Goal: Use online tool/utility: Utilize a website feature to perform a specific function

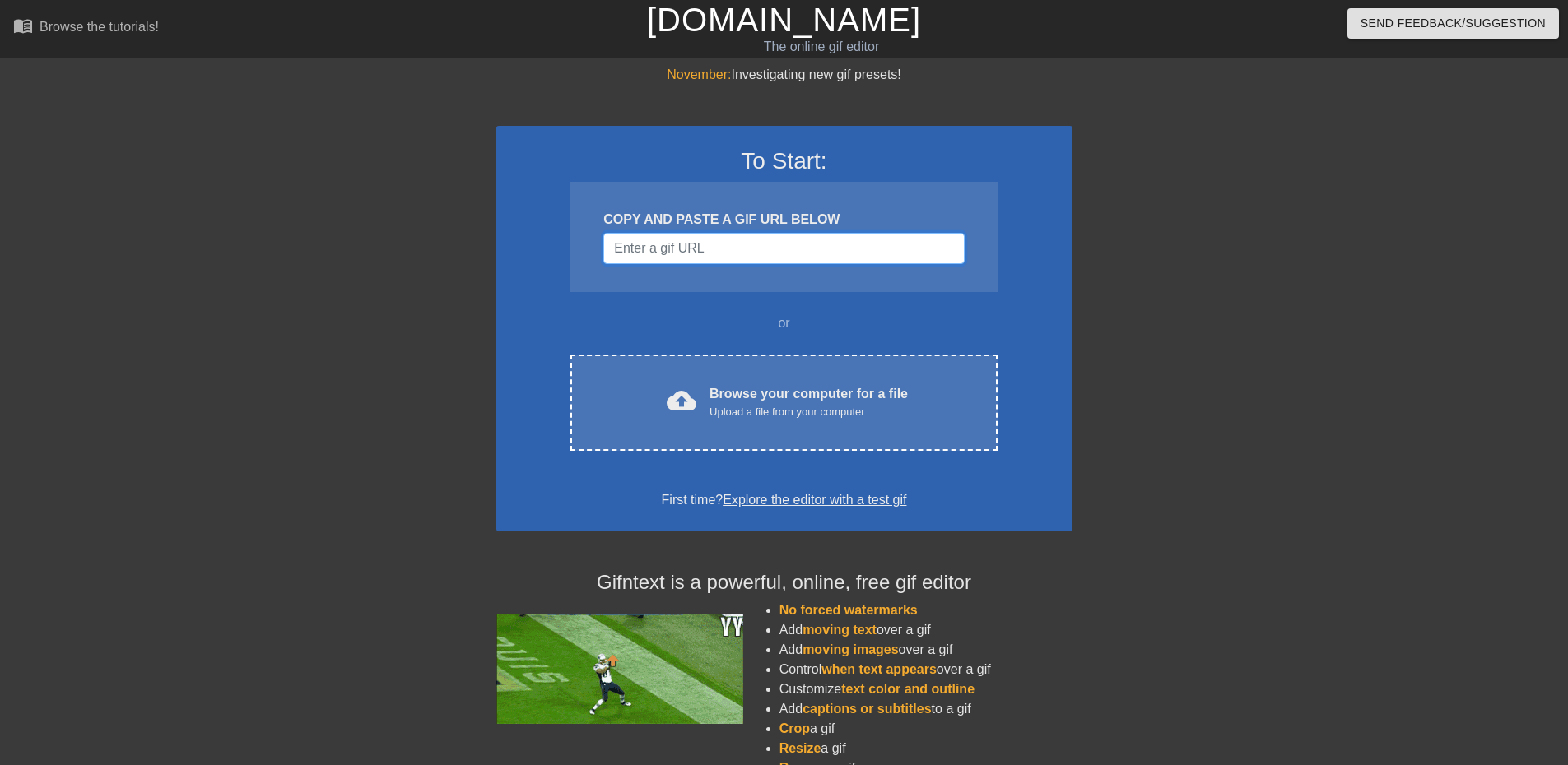
click at [641, 245] on input "Username" at bounding box center [784, 248] width 361 height 31
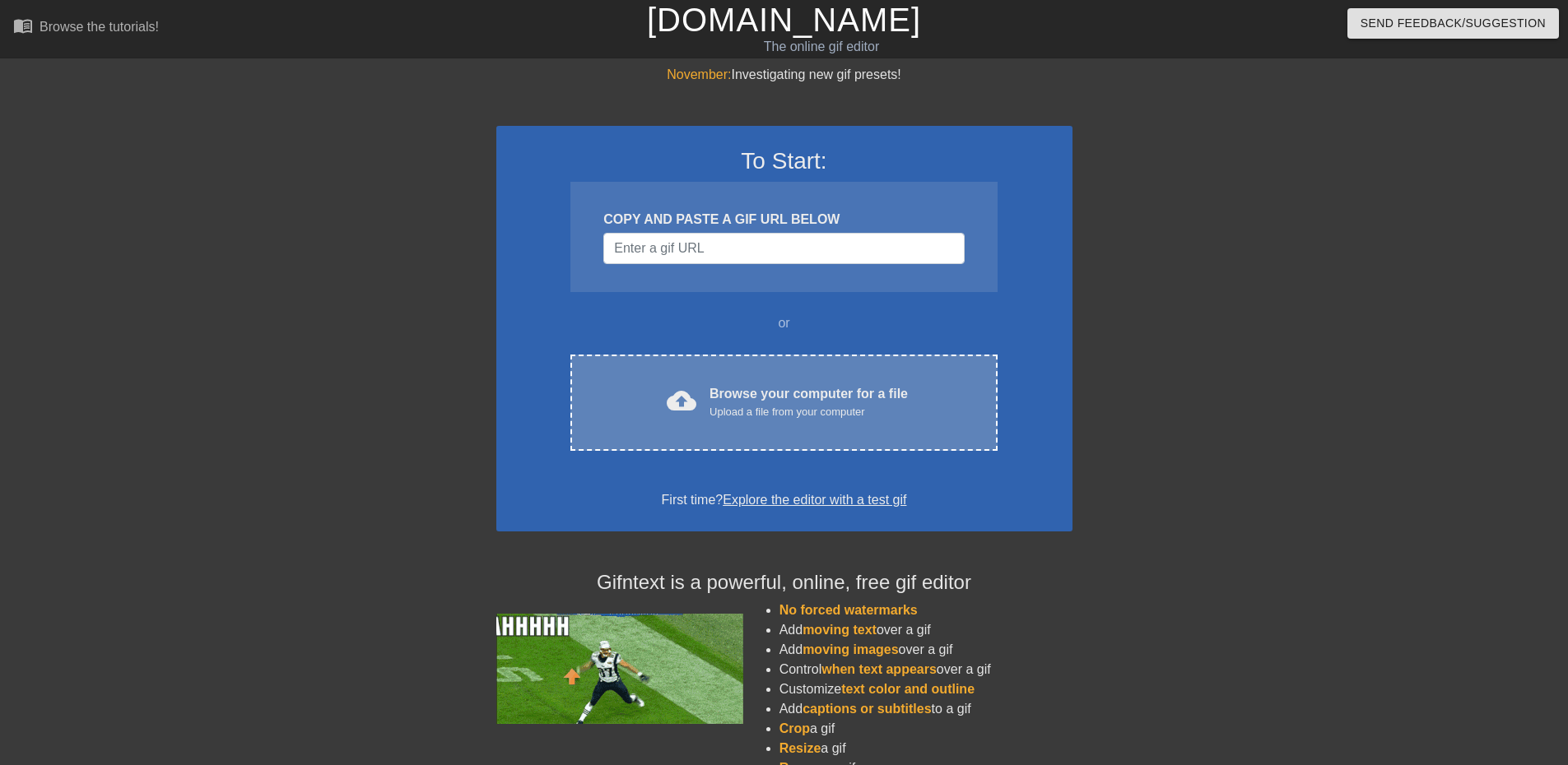
click at [807, 405] on div "Upload a file from your computer" at bounding box center [809, 412] width 199 height 16
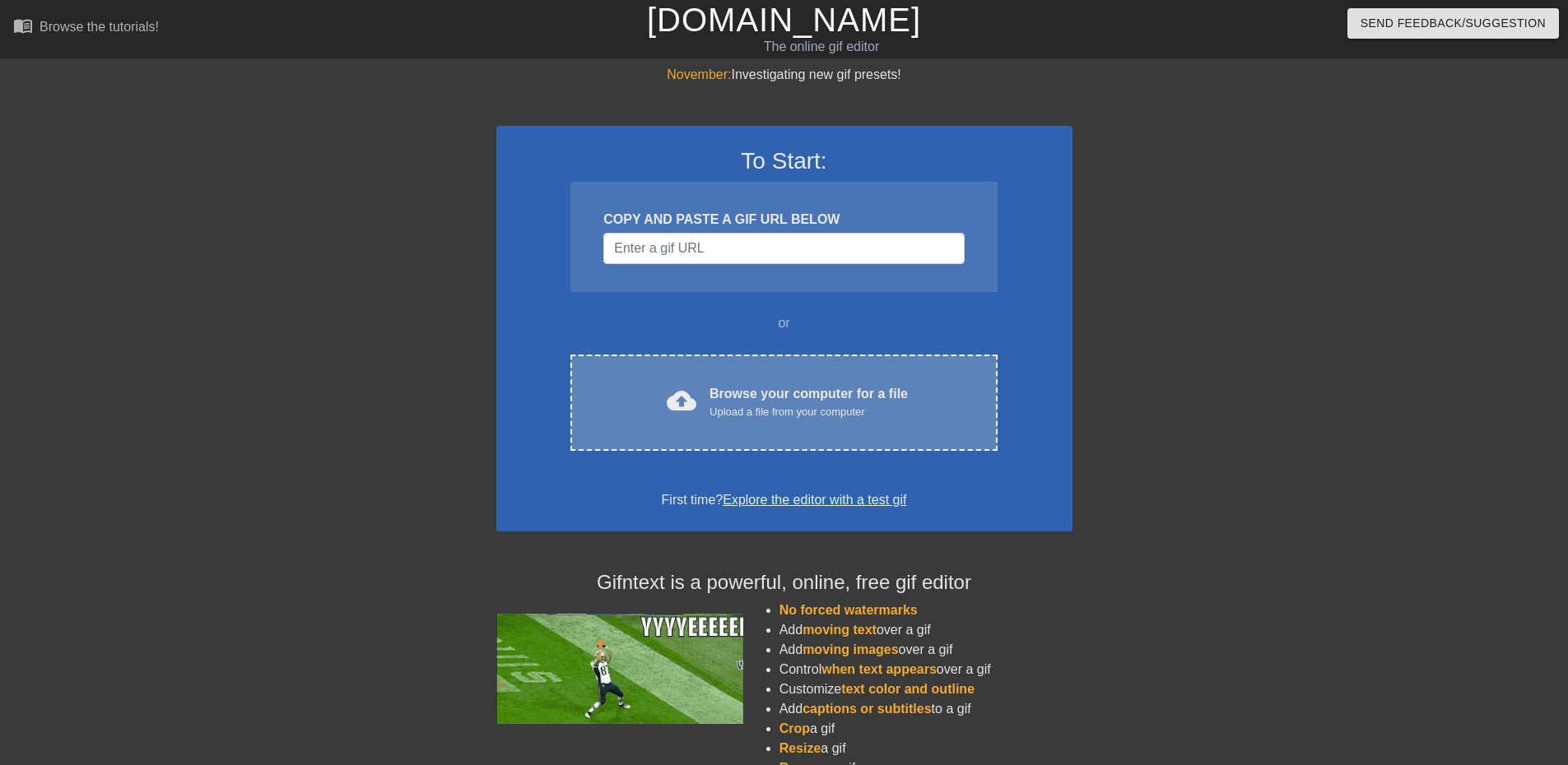
click at [696, 396] on span "cloud_upload" at bounding box center [681, 400] width 30 height 30
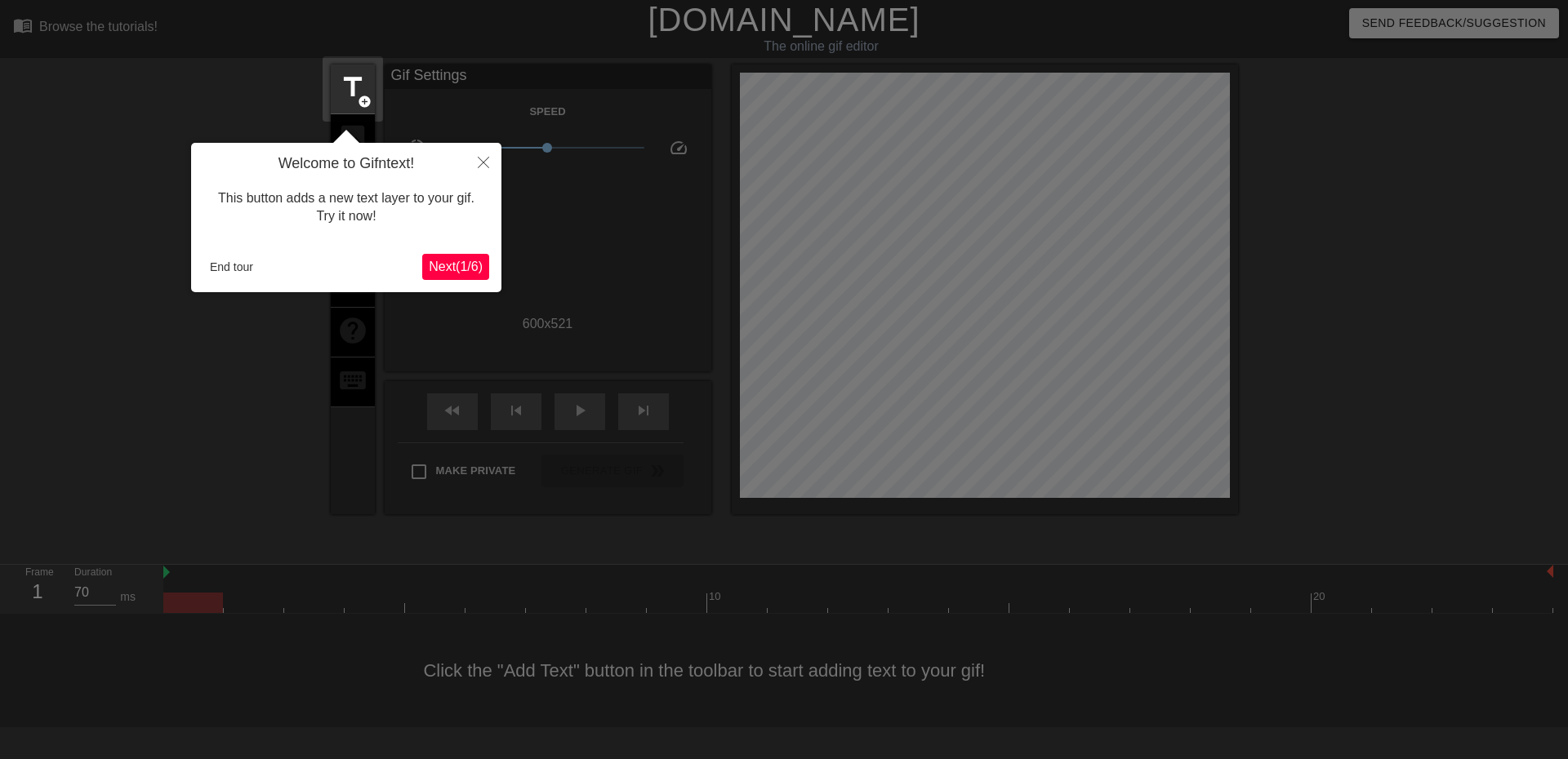
click at [459, 269] on span "Next ( 1 / 6 )" at bounding box center [456, 266] width 54 height 14
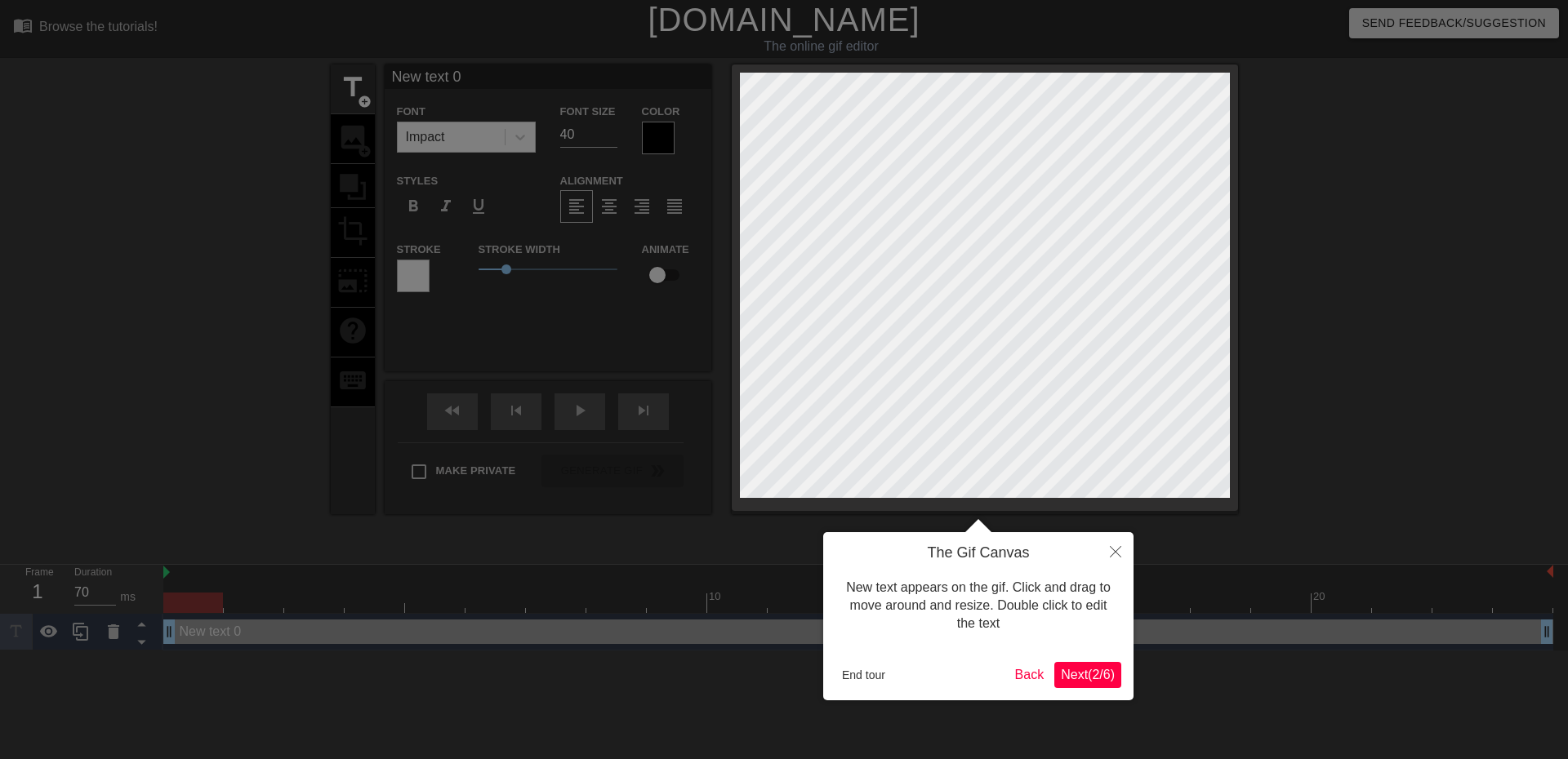
click at [1092, 681] on span "Next ( 2 / 6 )" at bounding box center [1087, 675] width 54 height 14
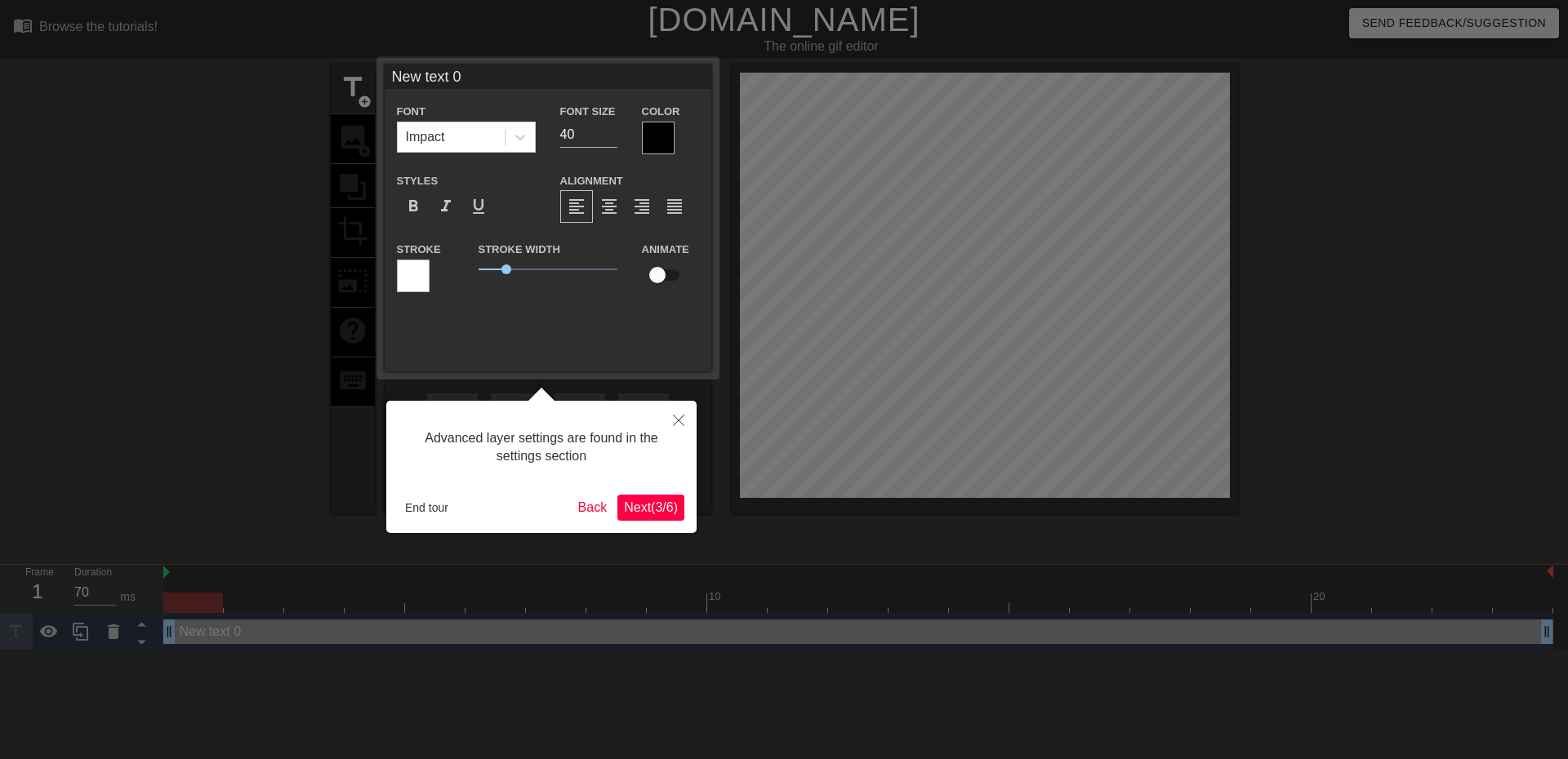
click at [652, 508] on span "Next ( 3 / 6 )" at bounding box center [651, 507] width 54 height 14
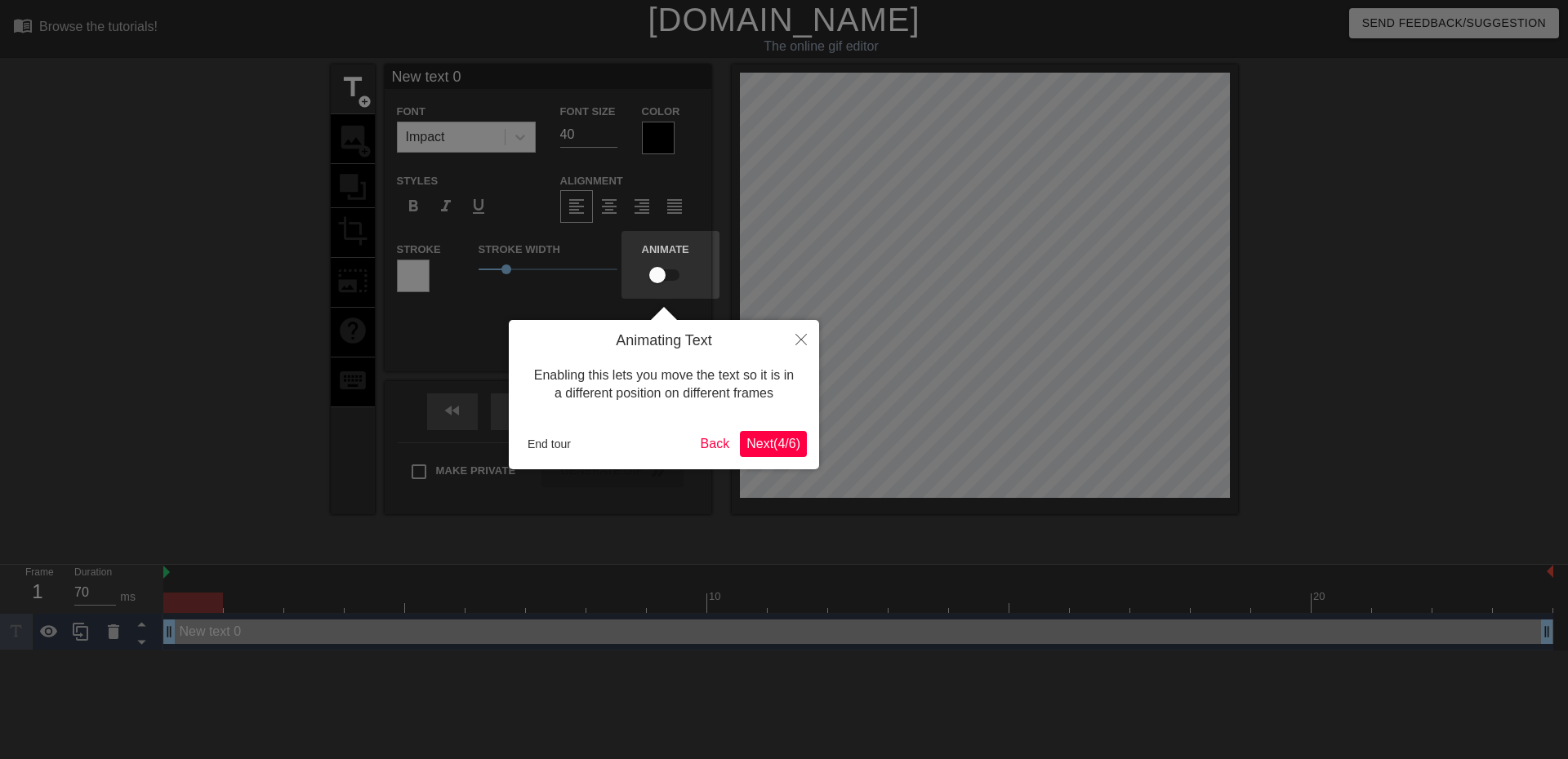
click at [761, 448] on span "Next ( 4 / 6 )" at bounding box center [773, 443] width 54 height 14
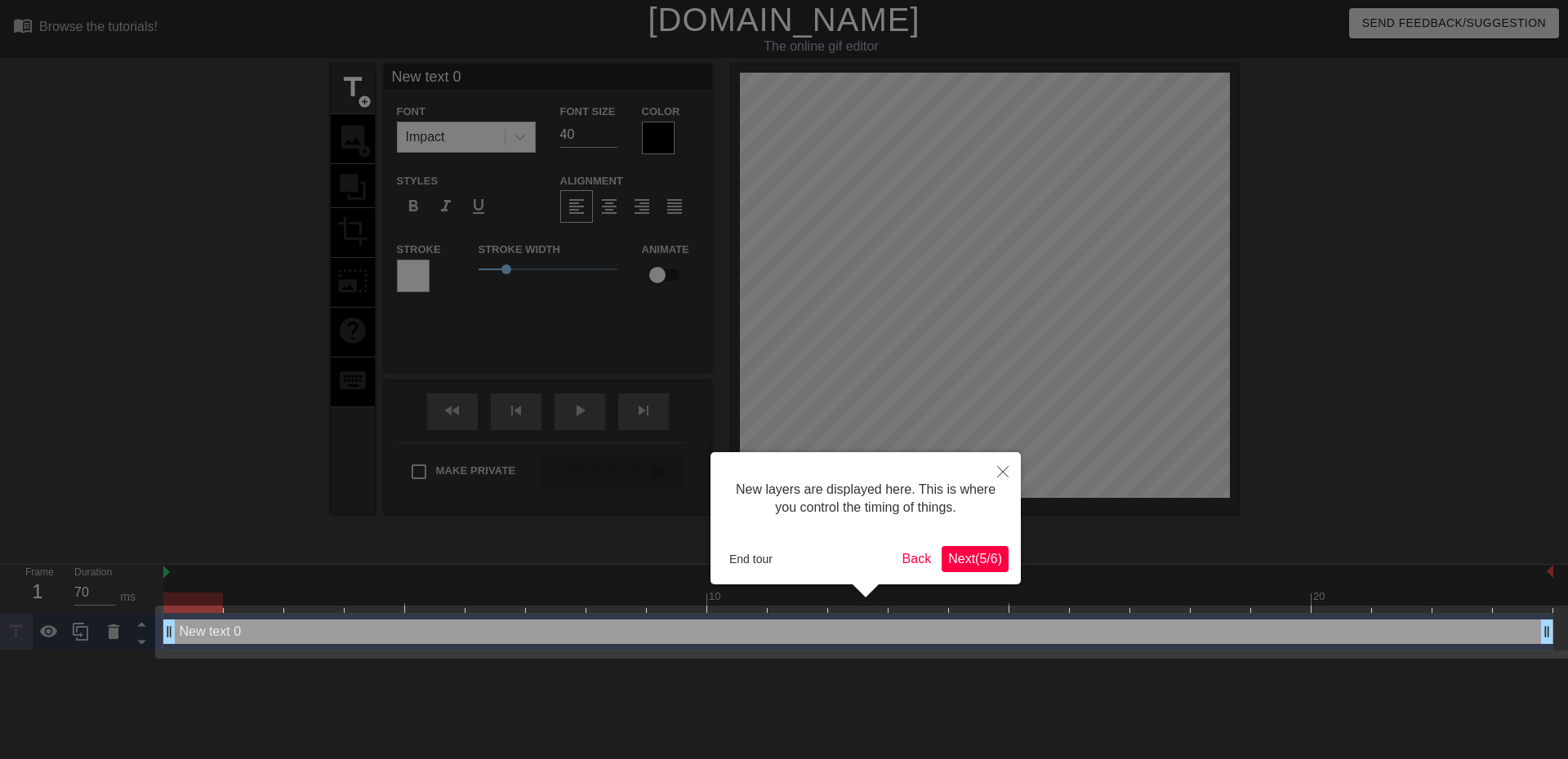
click at [980, 558] on span "Next ( 5 / 6 )" at bounding box center [974, 559] width 54 height 14
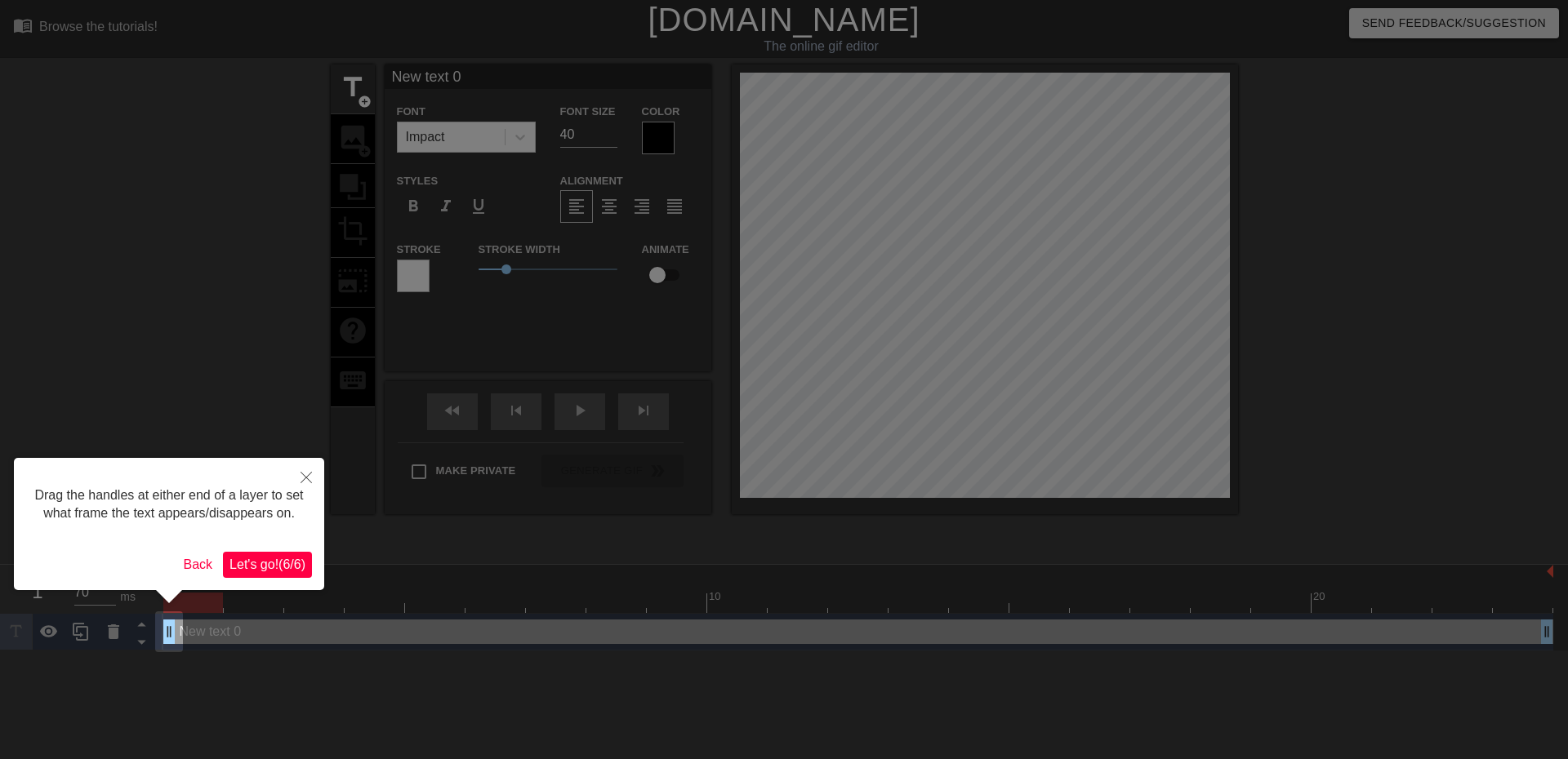
click at [281, 560] on span "Let's go! ( 6 / 6 )" at bounding box center [267, 565] width 76 height 14
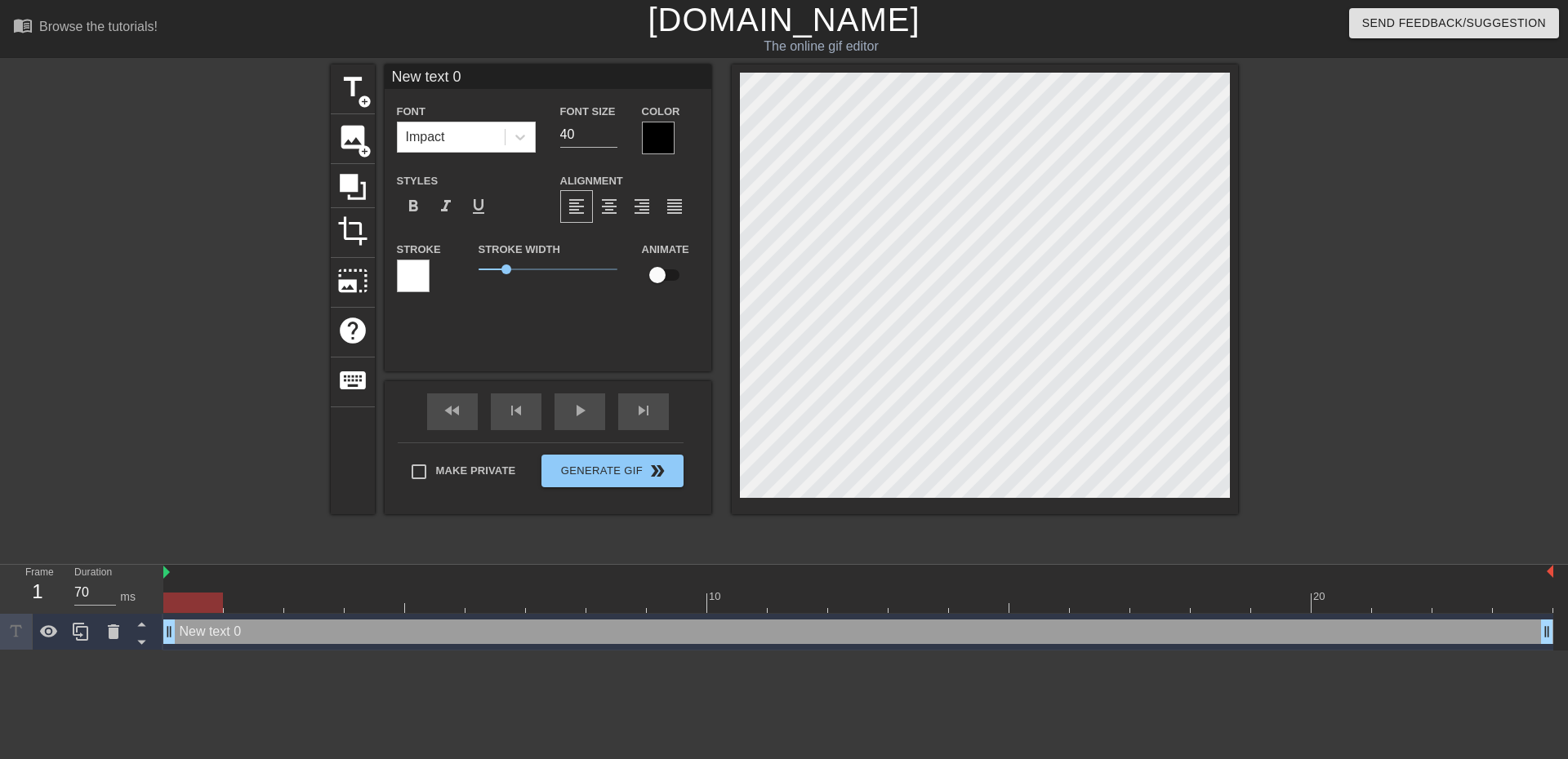
scroll to position [3, 4]
type input "New 0"
type textarea "New 0"
type input "New 0"
type textarea "New 0"
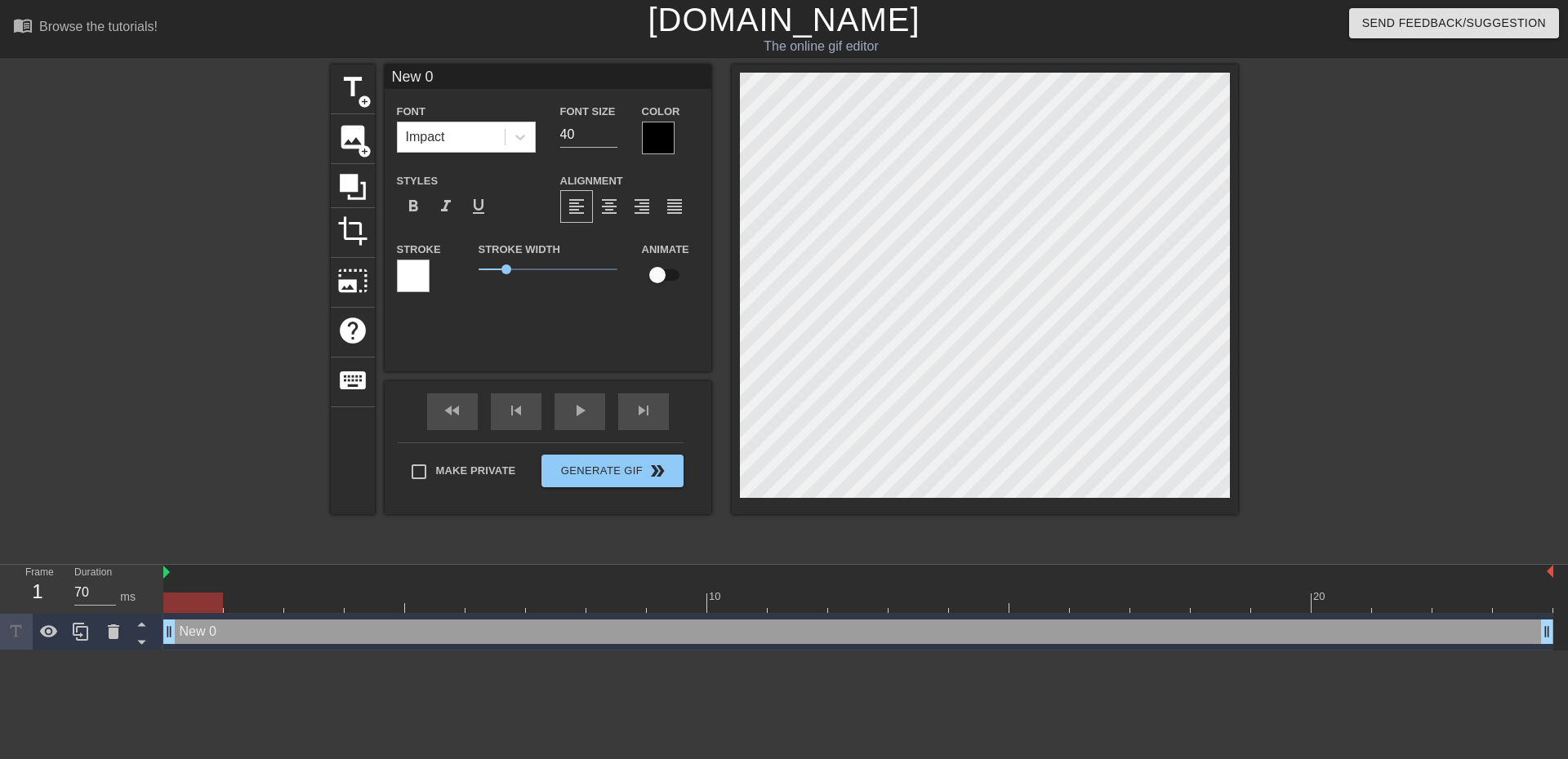
type input "Ne 0"
type textarea "Ne 0"
type input "N 0"
type textarea "N 0"
type input "0"
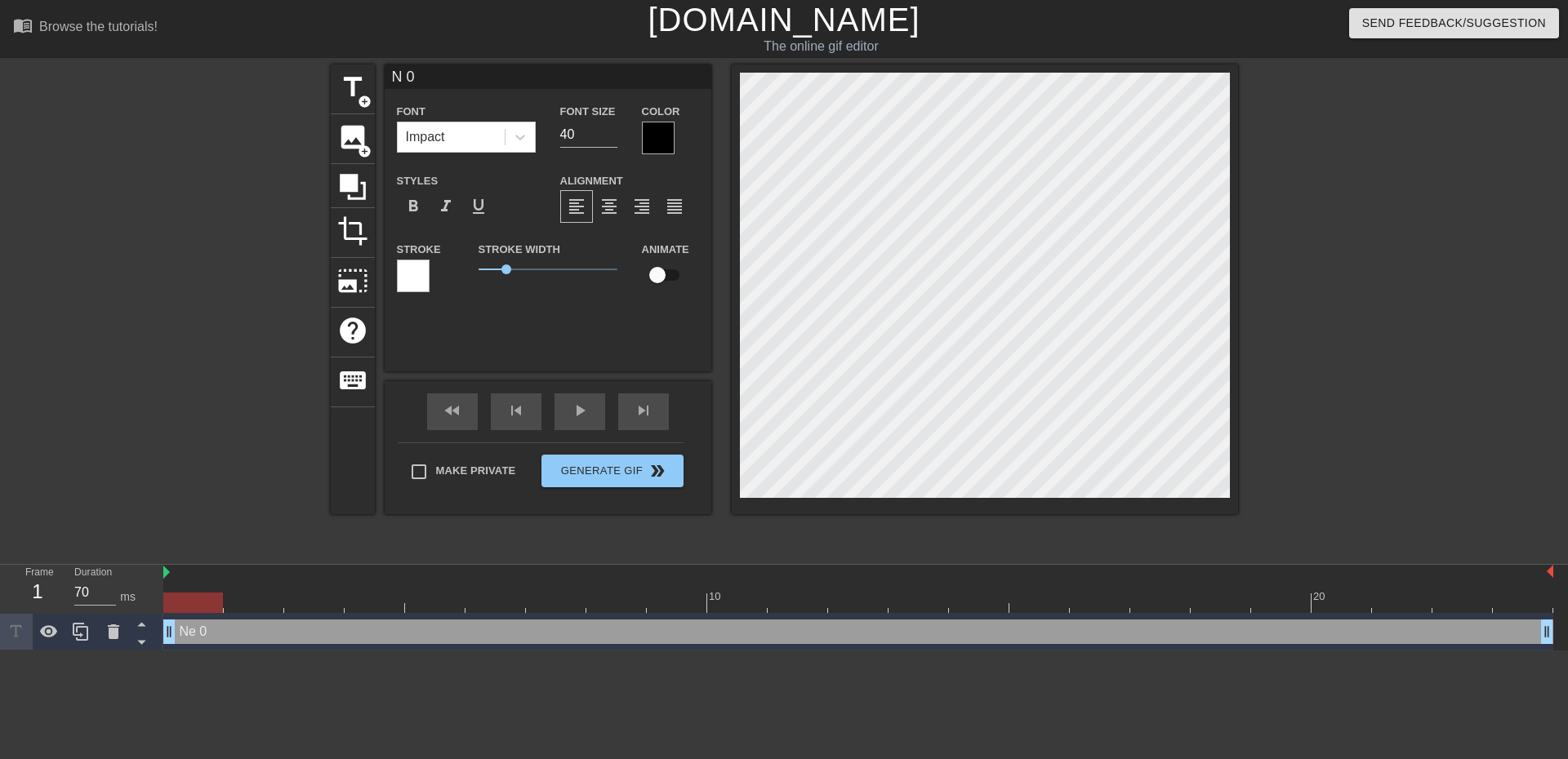
type textarea "0"
type input "T 0"
type textarea "T 0"
type input "To 0"
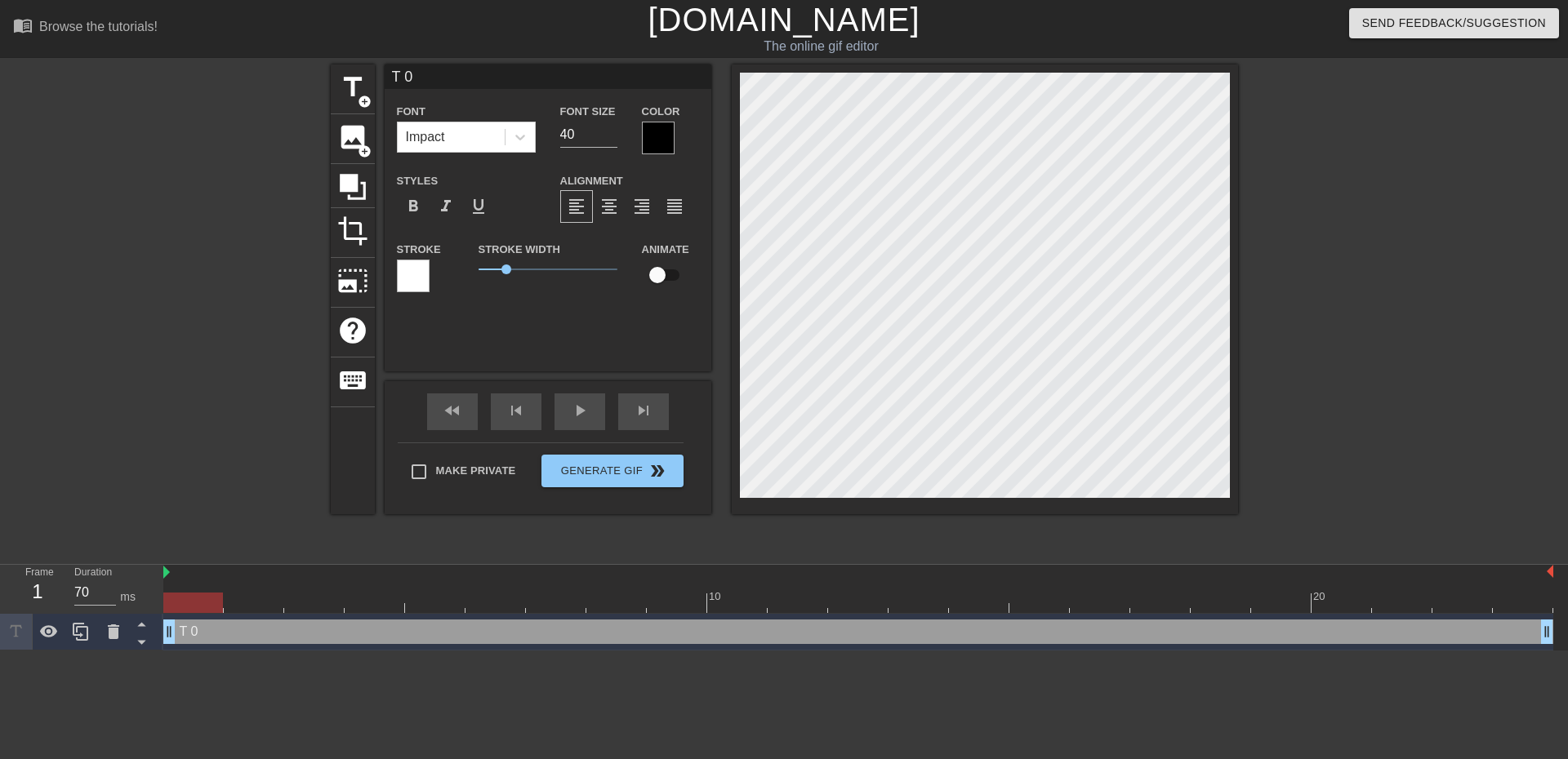
type textarea "To 0"
type input "Tos 0"
type textarea "Tos 0"
type input "Tosh 0"
type textarea "Tosh 0"
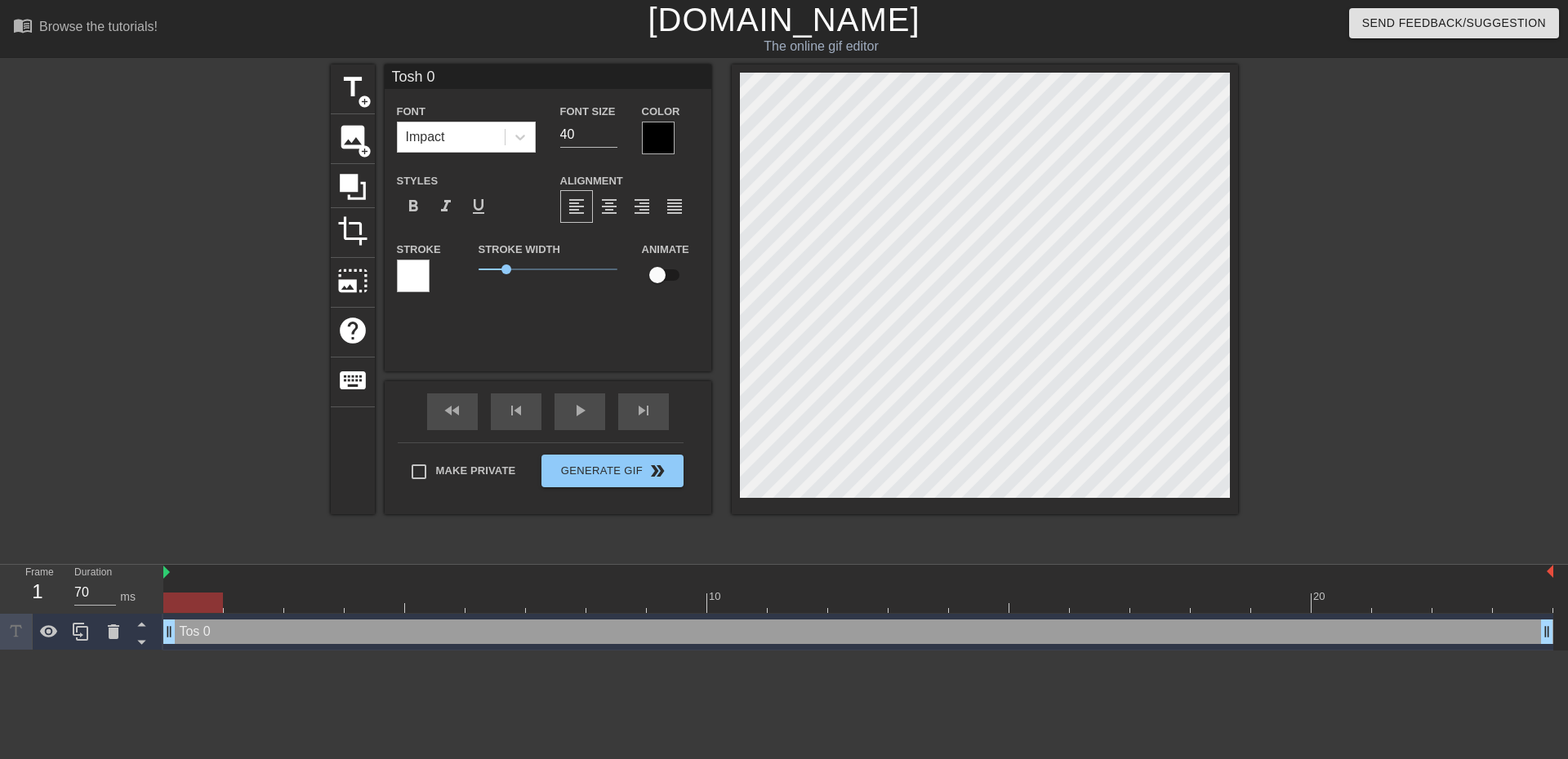
type input "Toshi 0"
type textarea "Toshi 0"
type input "Toshi 0"
type textarea "Toshi 0"
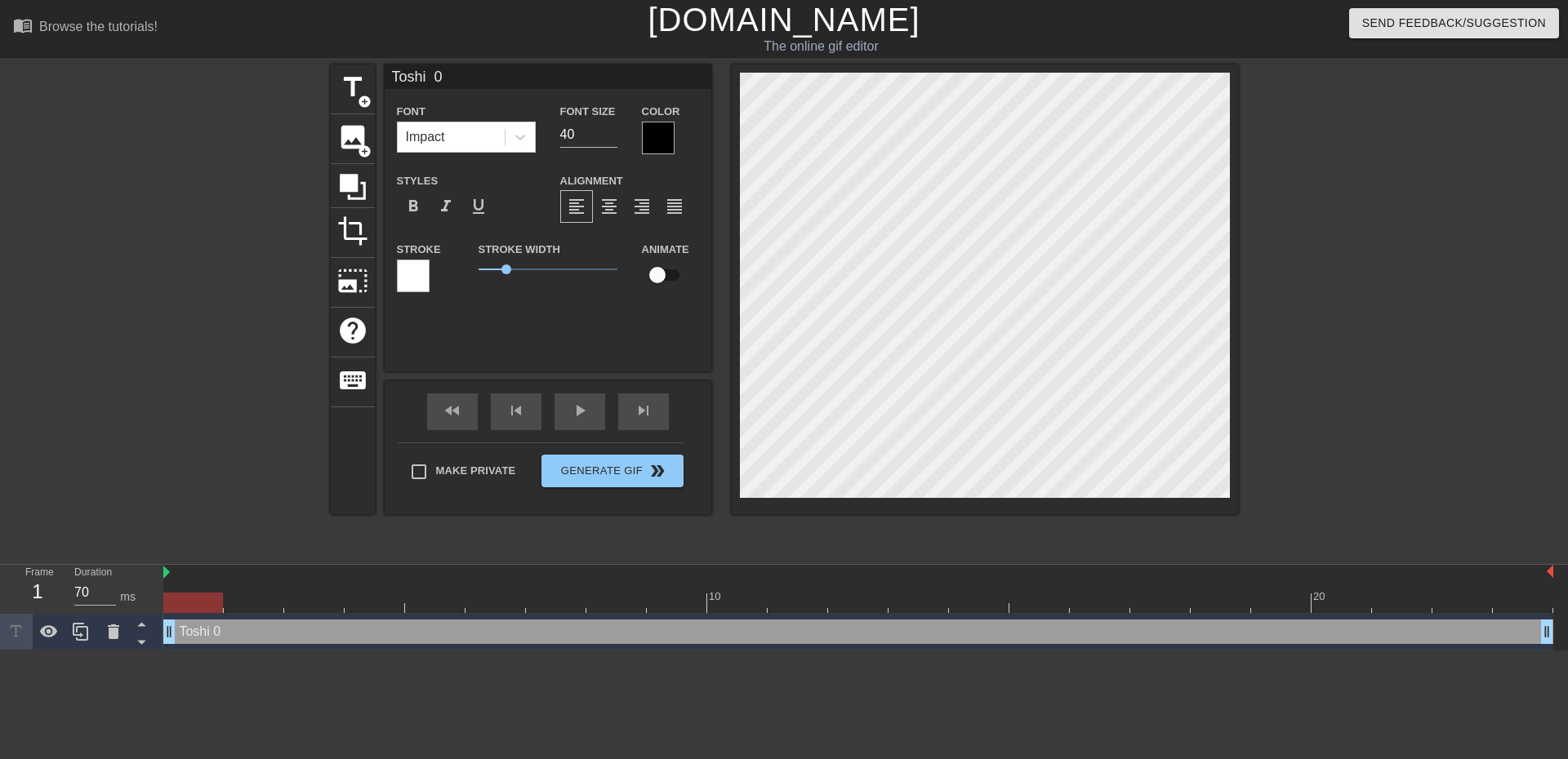
type input "Toshi"
type textarea "Toshi"
type input "Toshi"
type textarea "Toshi"
type input "Toshi"
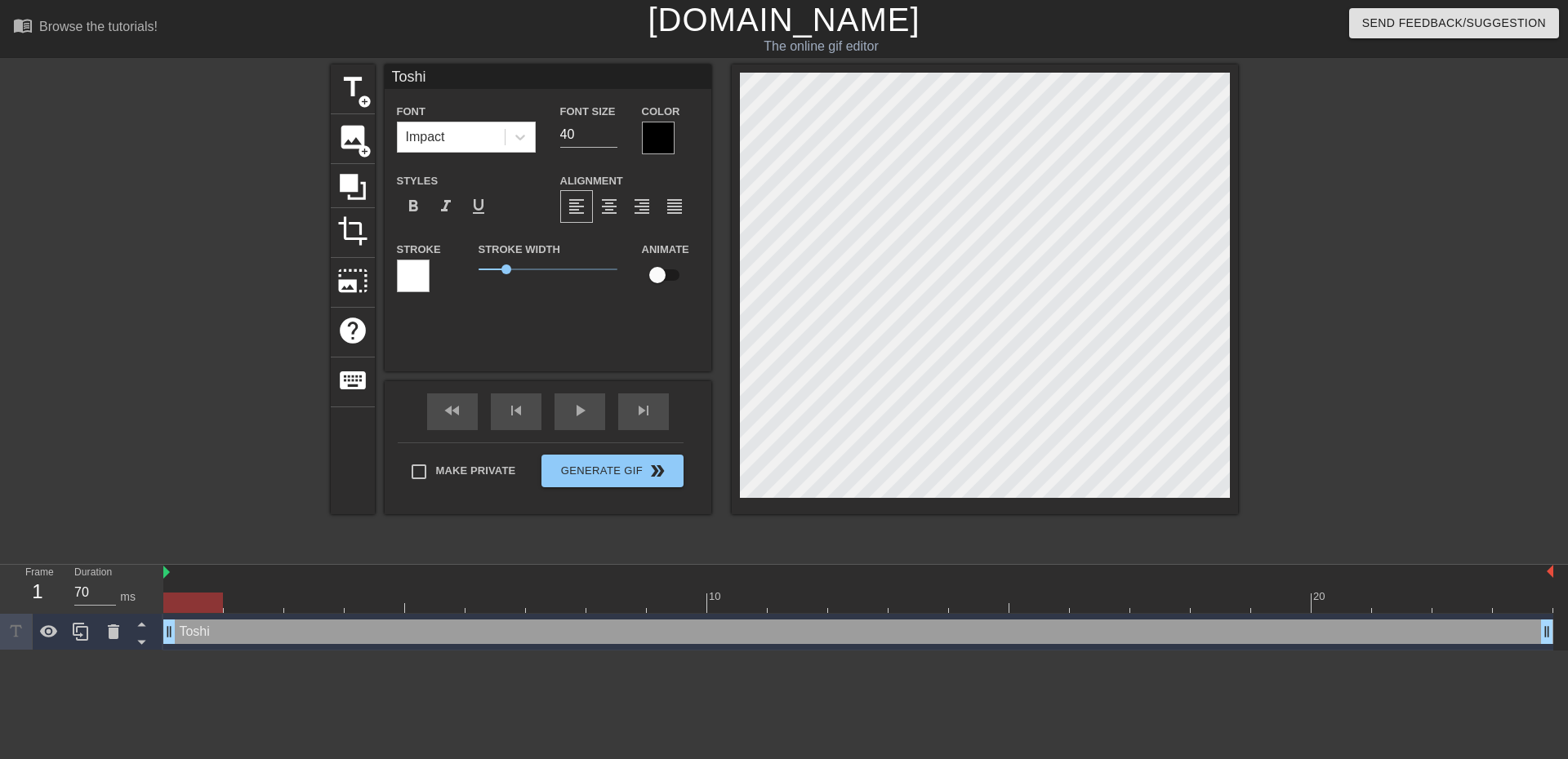
type textarea "Toshi"
type input "Tosh"
type textarea "Tosh"
type input "Tos"
type textarea "Tos"
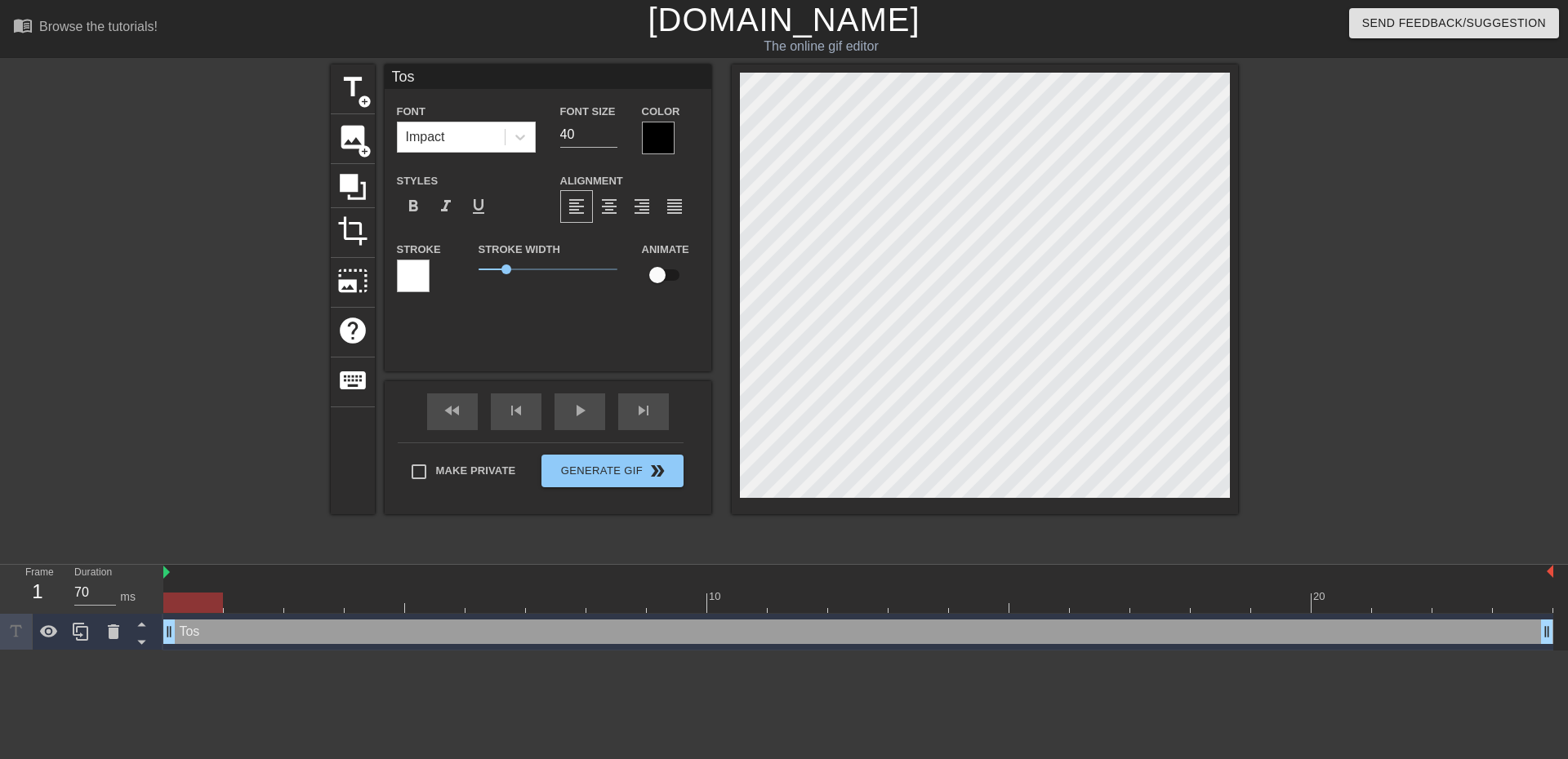
type input "To"
type textarea "To"
type input "T"
type textarea "T"
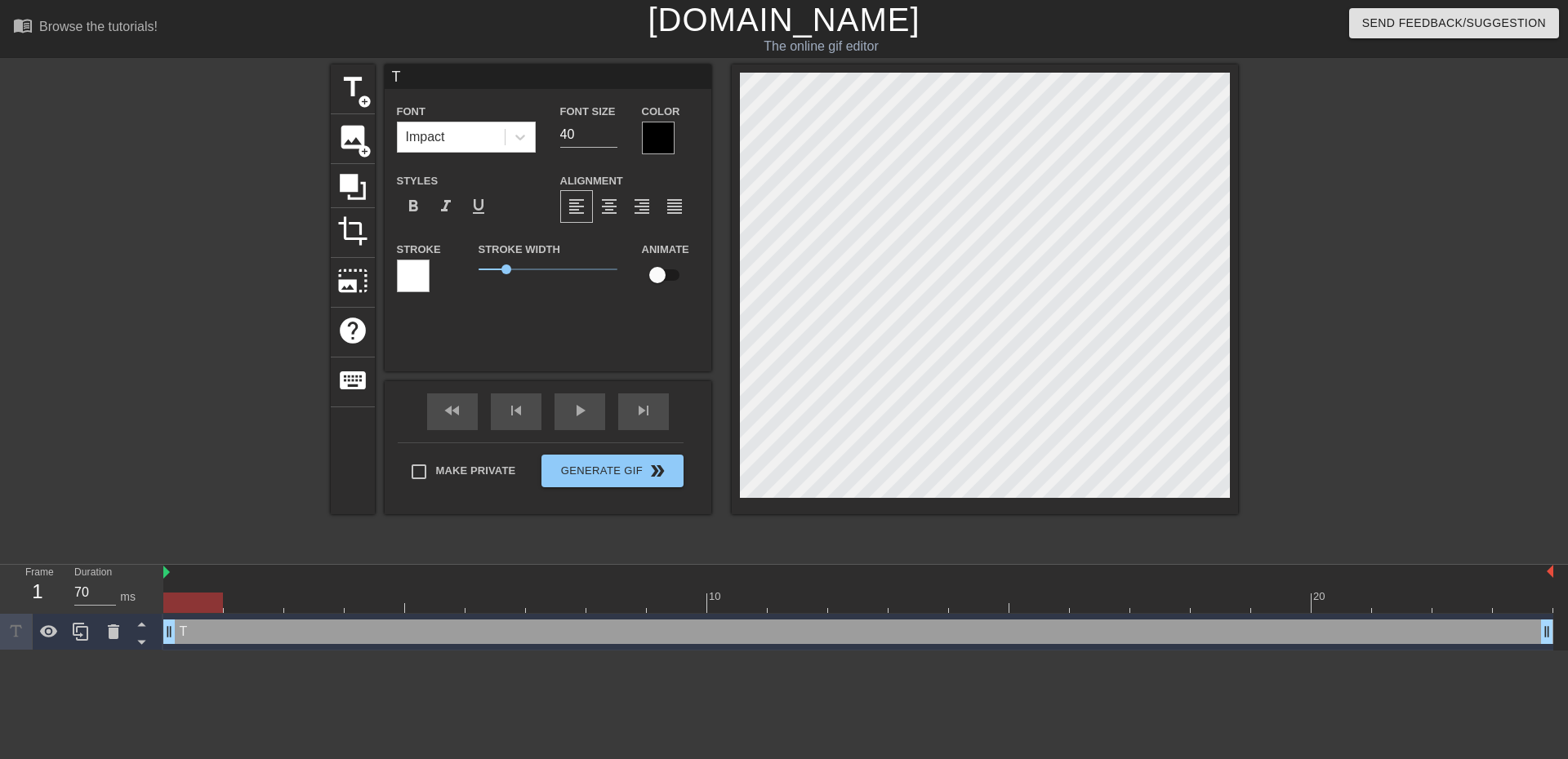
paste textarea "Toshi Shibusawa"
type input "TToshi Shibusawa"
type textarea "TToshi Shibusawa"
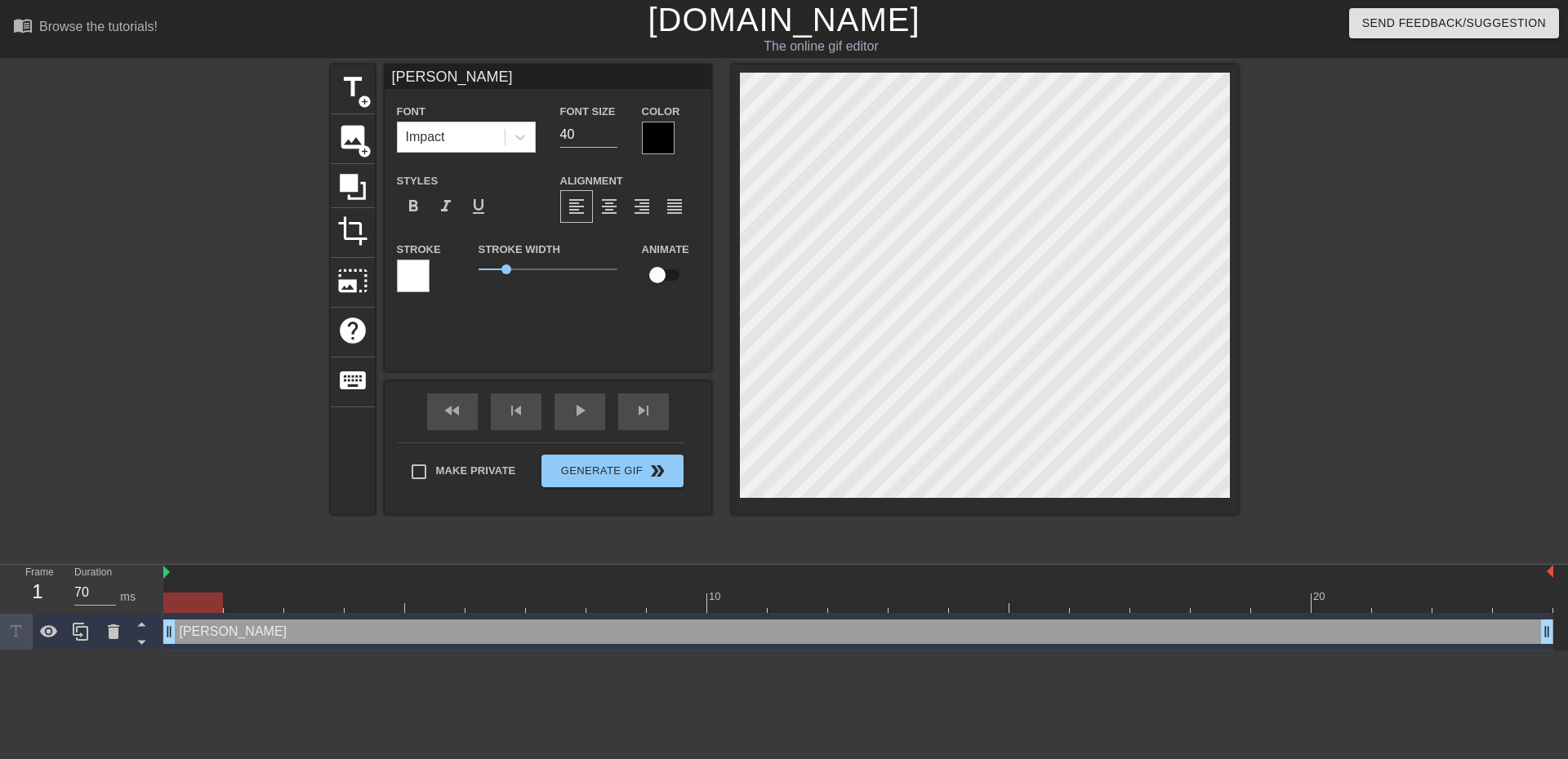
type input "Toshi Shibusawa"
type textarea "Toshi Shibusawa"
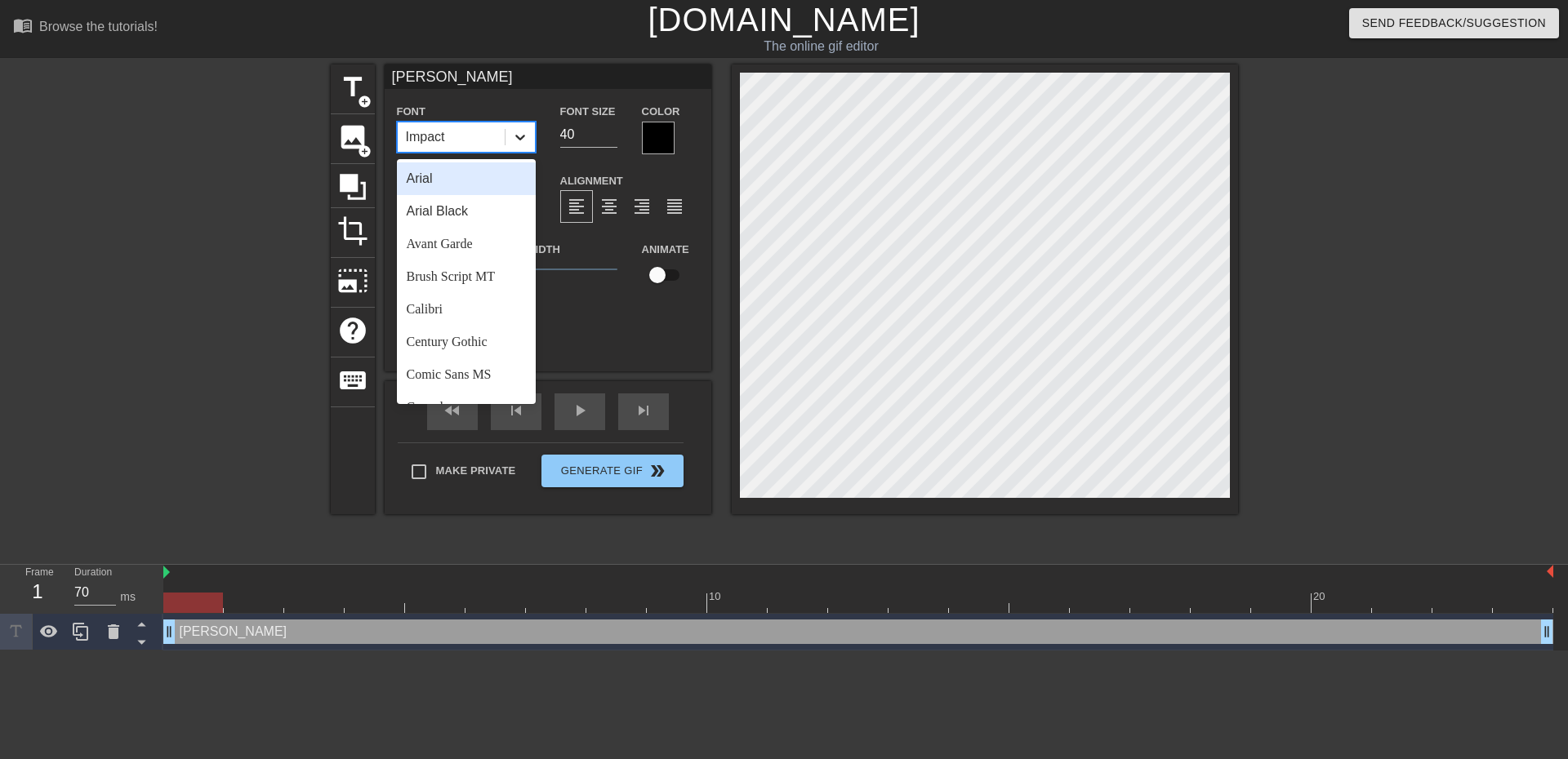
click at [514, 135] on icon at bounding box center [520, 137] width 16 height 16
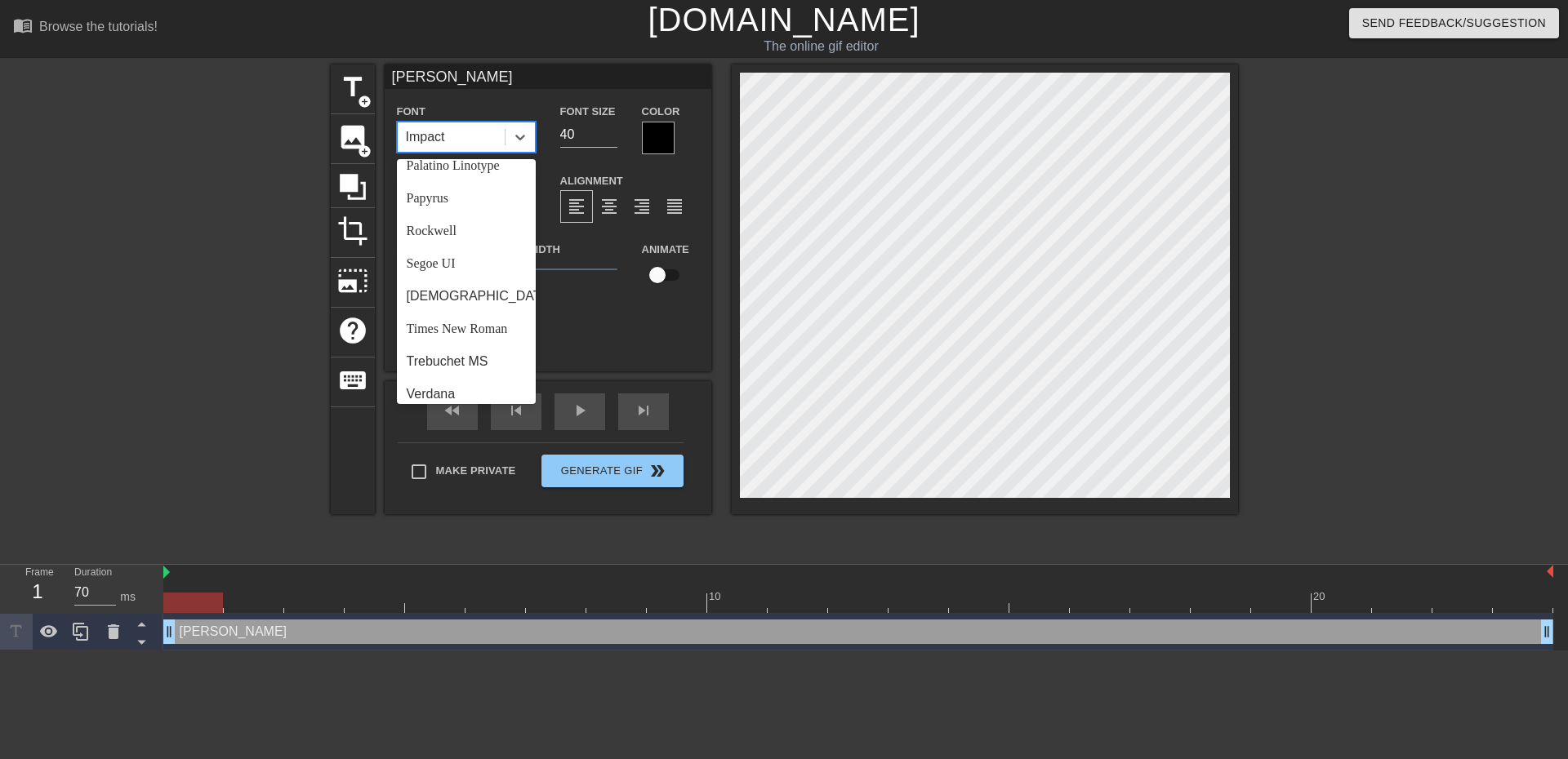
scroll to position [571, 0]
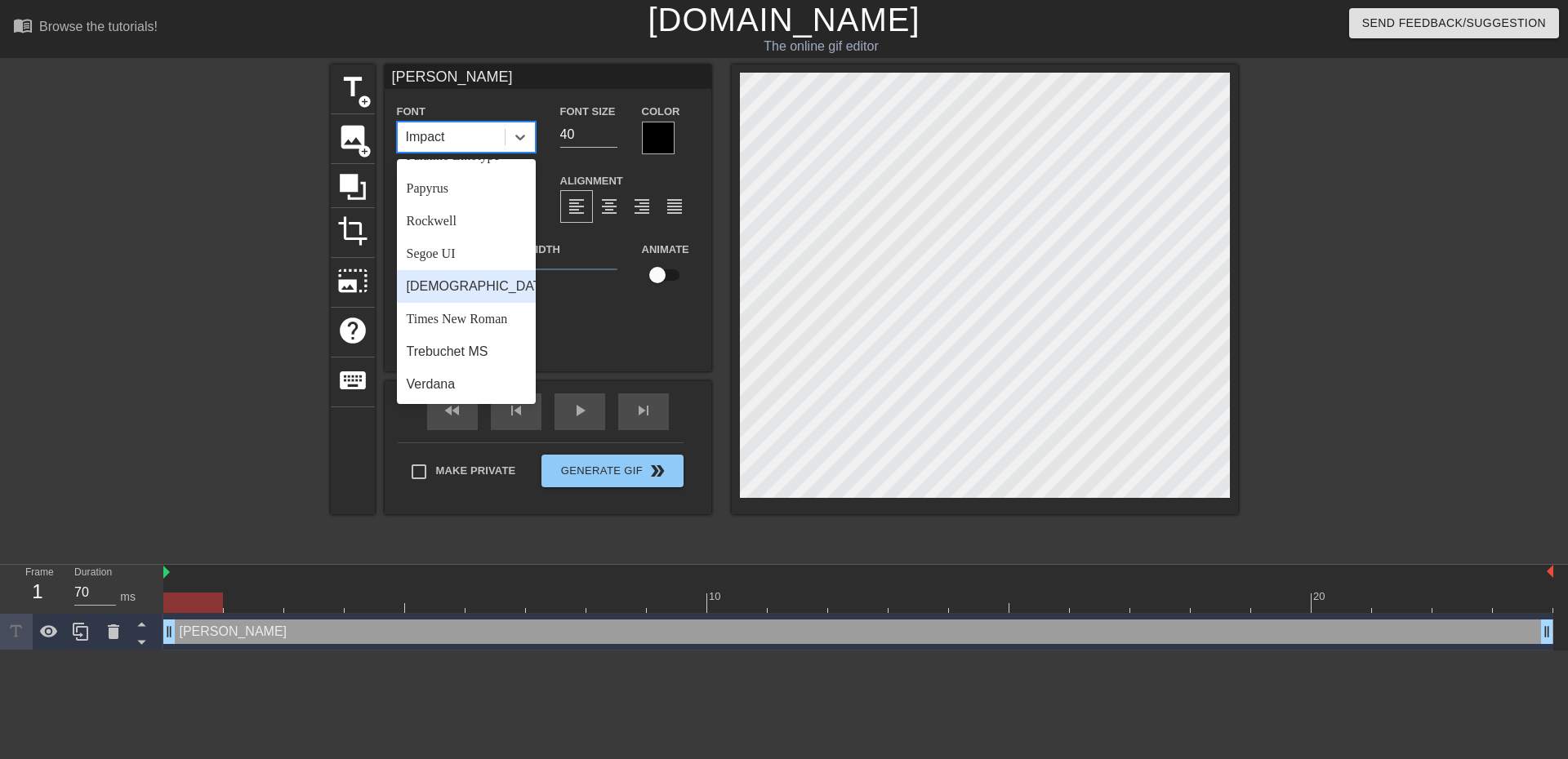
click at [441, 302] on div "[DEMOGRAPHIC_DATA]" at bounding box center [466, 286] width 139 height 33
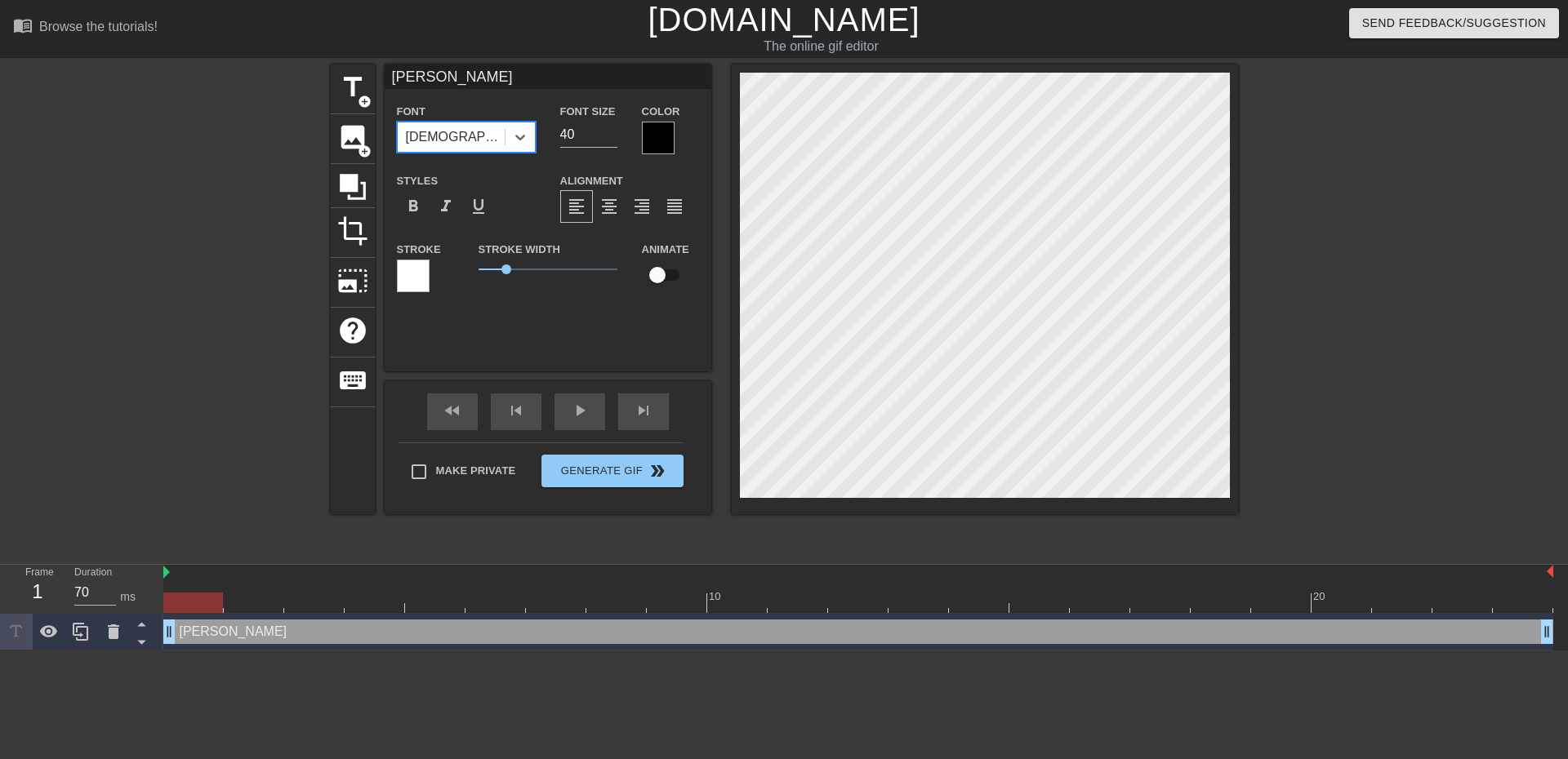
click at [658, 141] on div at bounding box center [658, 138] width 33 height 33
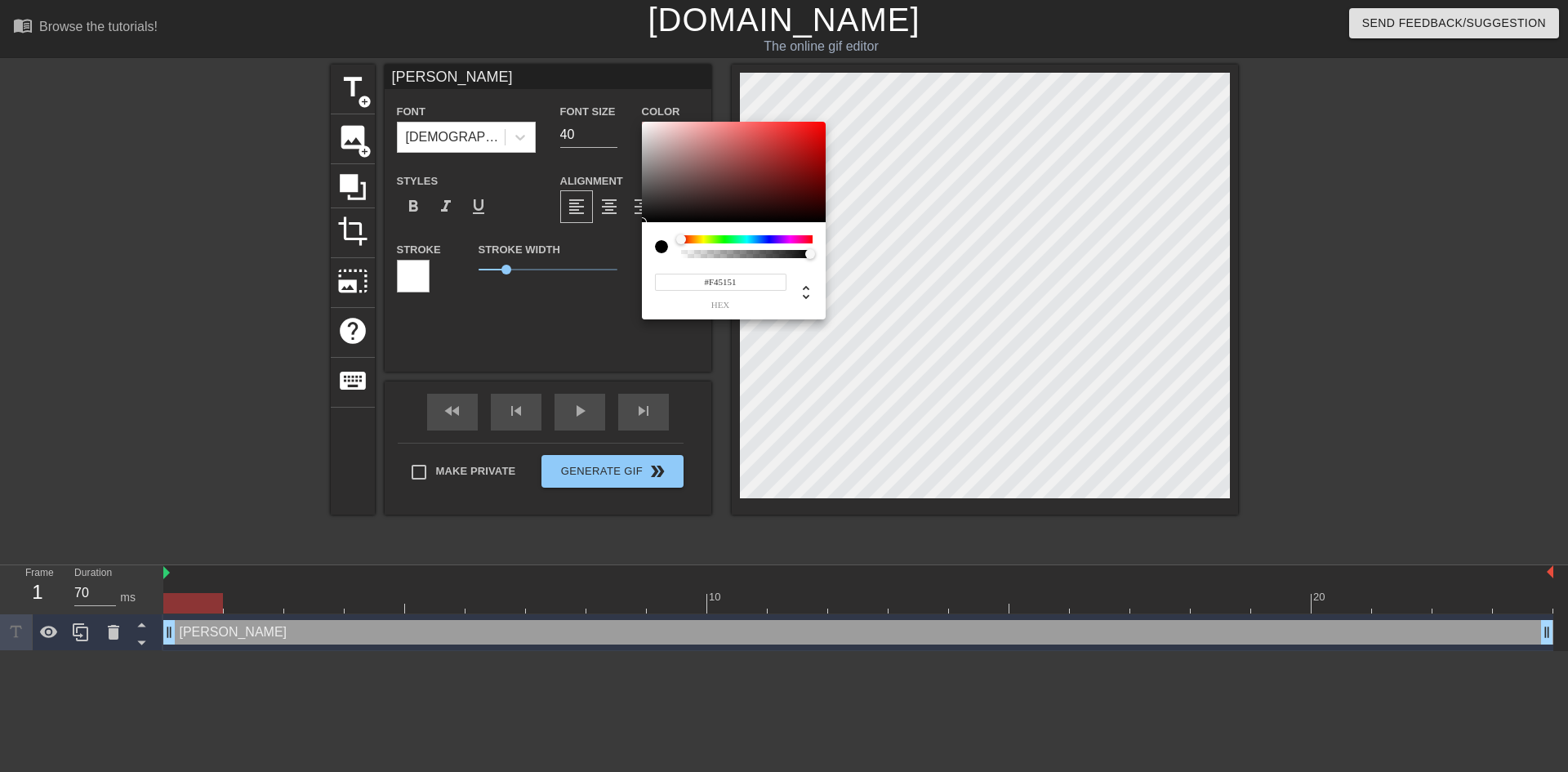
click at [642, 125] on div at bounding box center [733, 172] width 184 height 102
click at [645, 125] on div at bounding box center [733, 172] width 184 height 102
type input "#FFFFFF"
drag, startPoint x: 644, startPoint y: 126, endPoint x: 636, endPoint y: 120, distance: 10.0
click at [636, 120] on div "#FFFFFF hex" at bounding box center [784, 386] width 1568 height 772
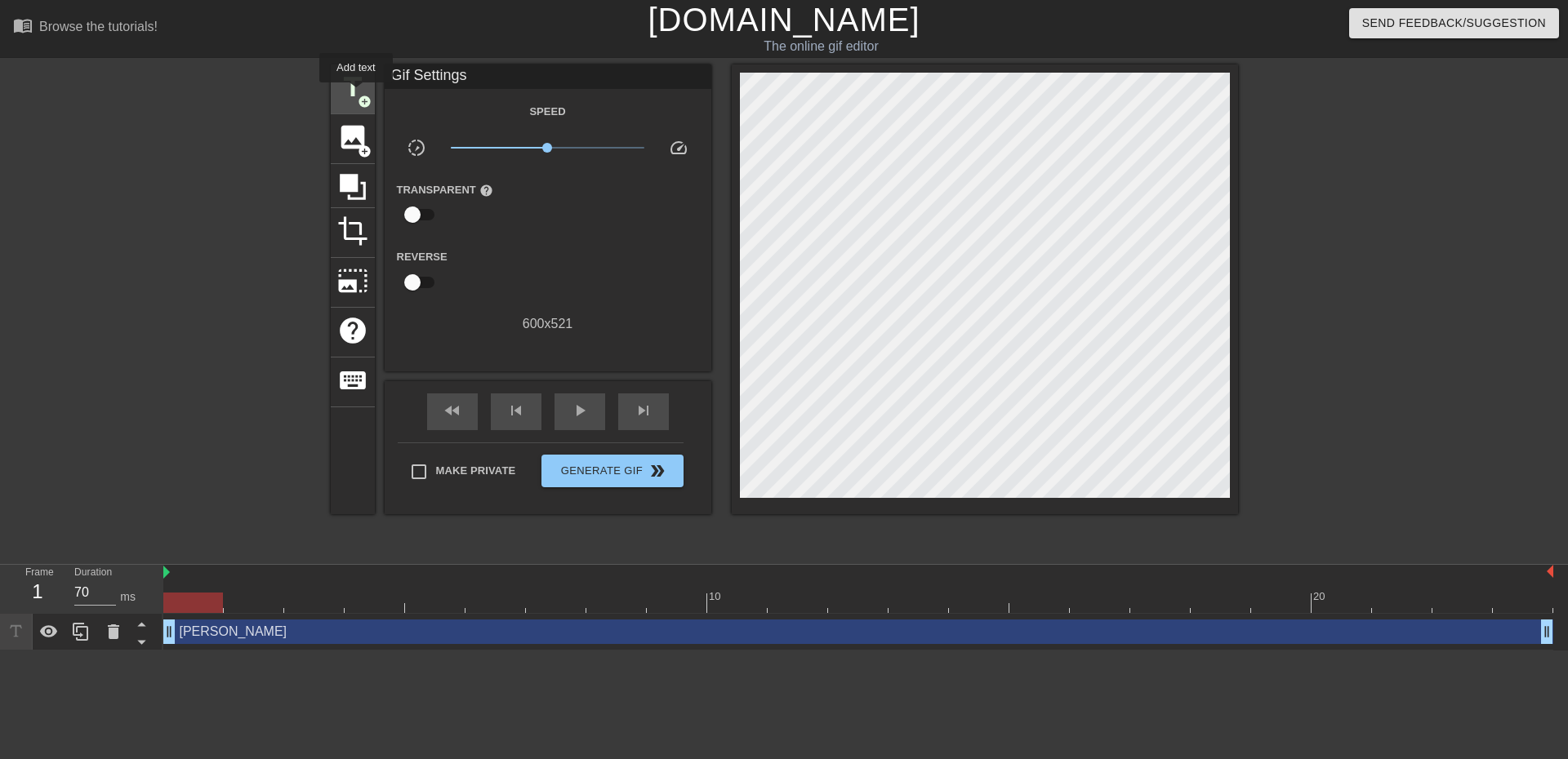
click at [351, 92] on span "title" at bounding box center [352, 87] width 31 height 31
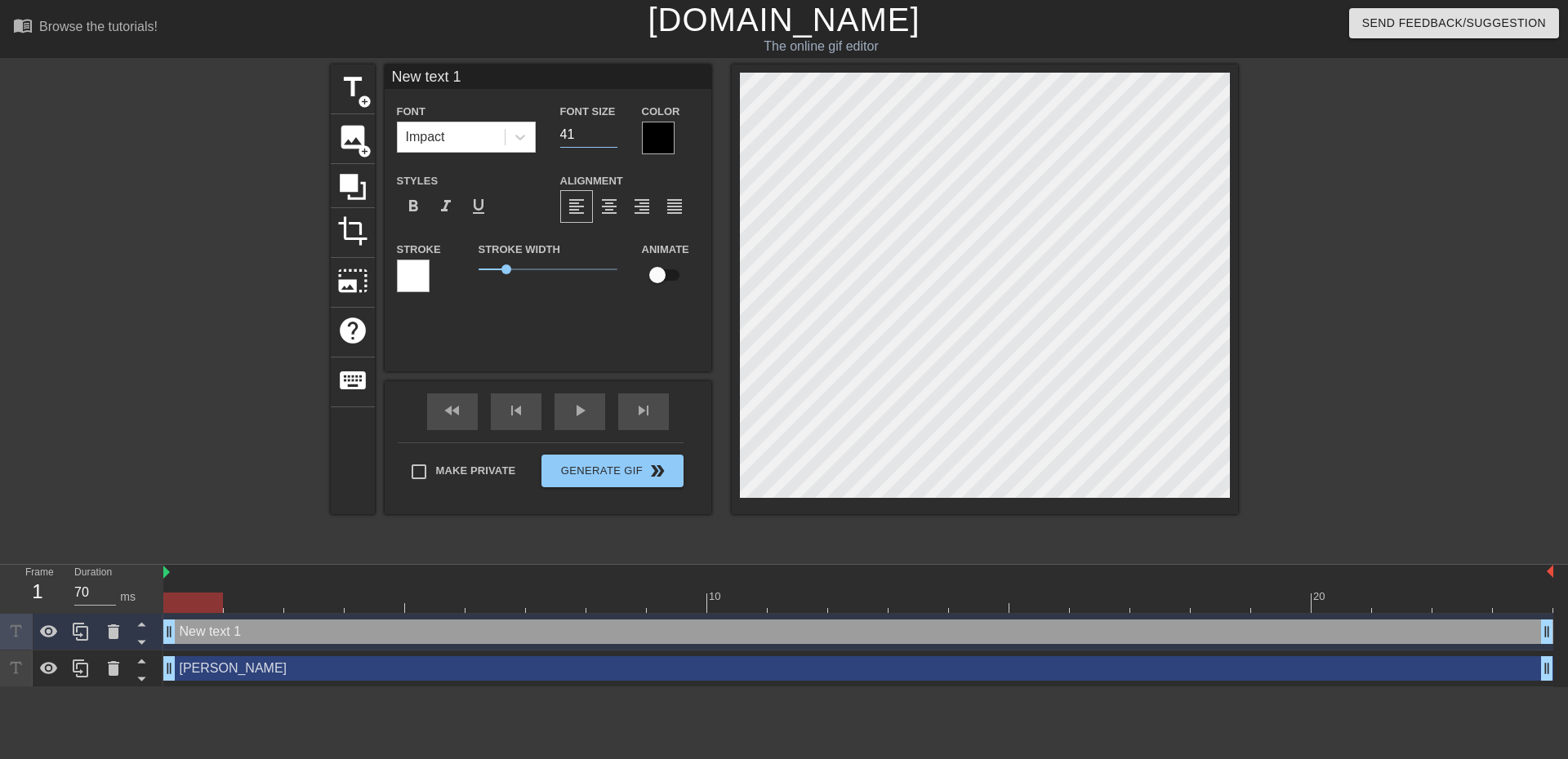
click at [608, 132] on input "41" at bounding box center [589, 134] width 57 height 26
click at [608, 132] on input "42" at bounding box center [589, 134] width 57 height 26
click at [608, 132] on input "43" at bounding box center [589, 134] width 57 height 26
click at [608, 132] on input "44" at bounding box center [589, 134] width 57 height 26
type input "45"
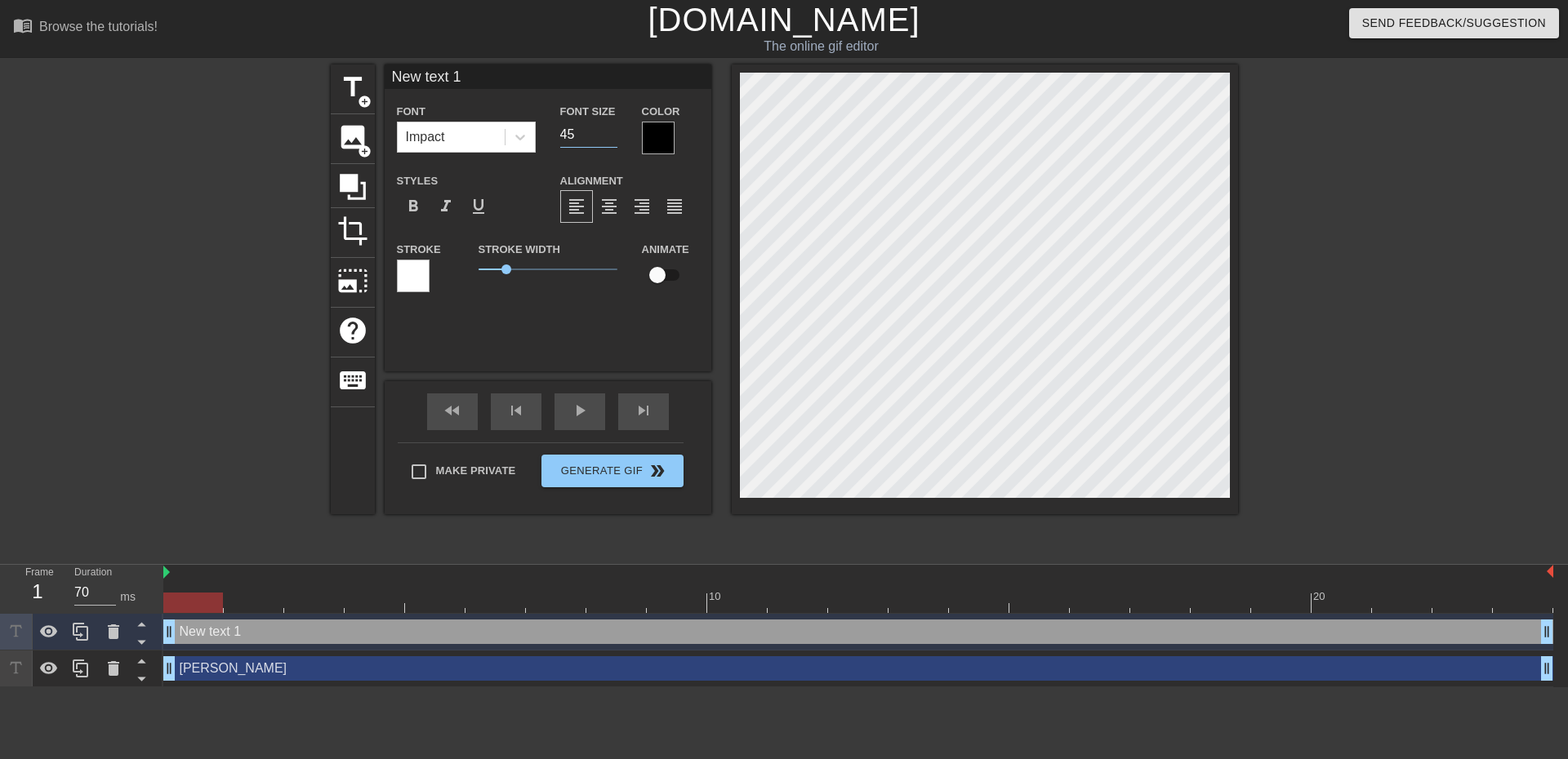
click at [608, 132] on input "45" at bounding box center [589, 134] width 57 height 26
type input "Toshi Shibusawa"
type input "40"
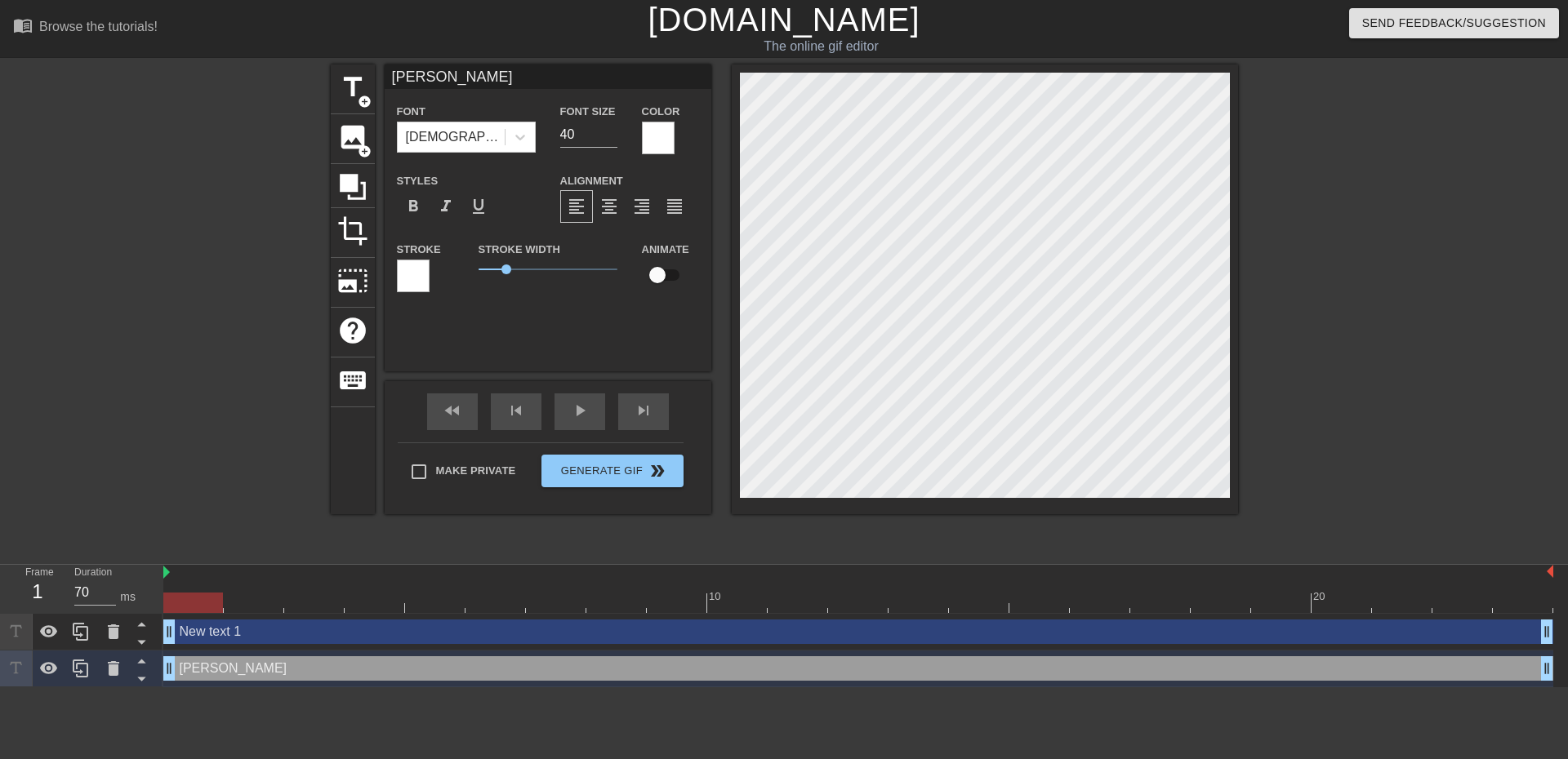
scroll to position [3, 4]
type input "New text 1"
type input "45"
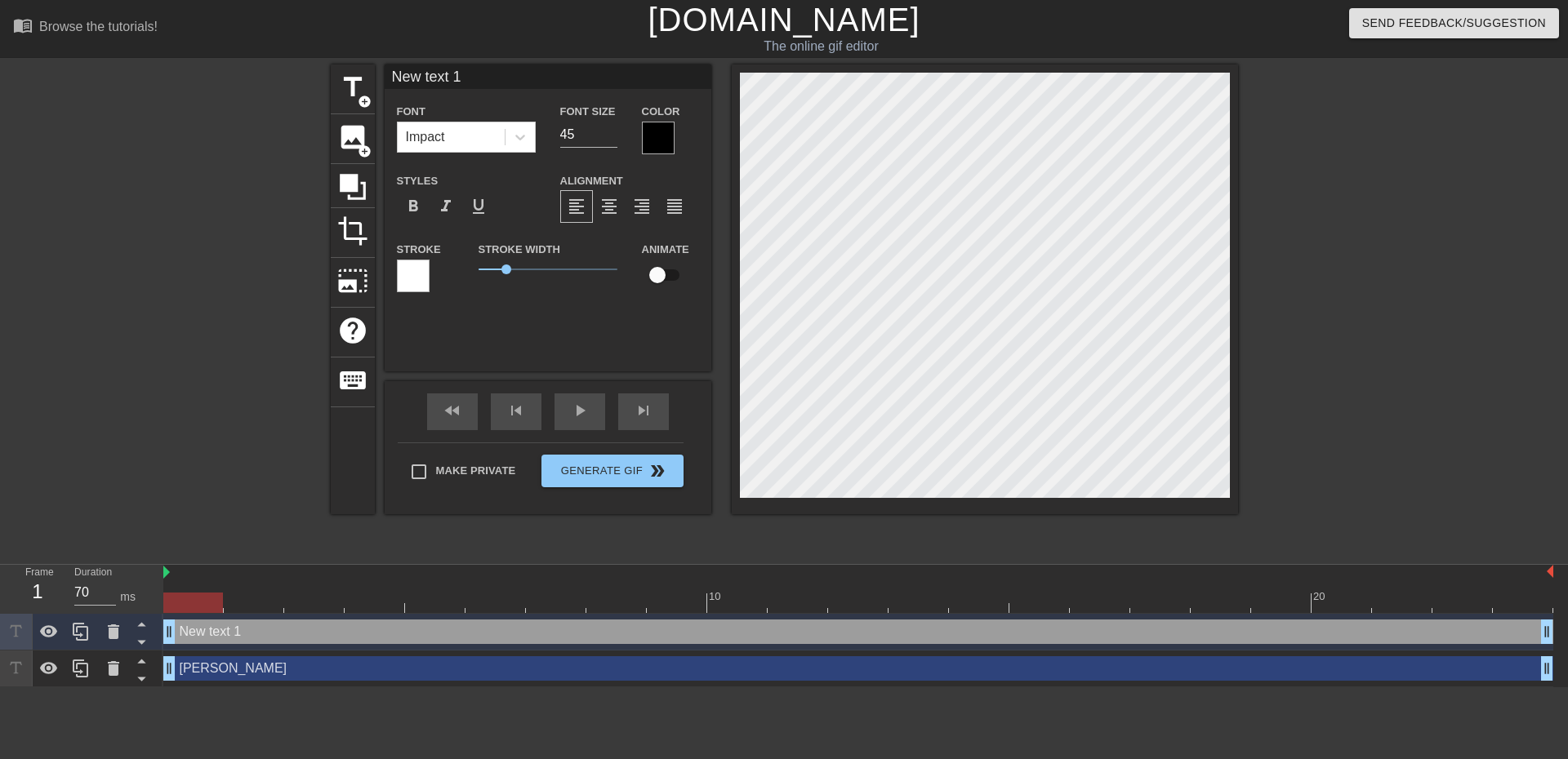
scroll to position [3, 3]
type input "text 1"
type textarea "text 1"
type input "text 1"
type textarea "text 1"
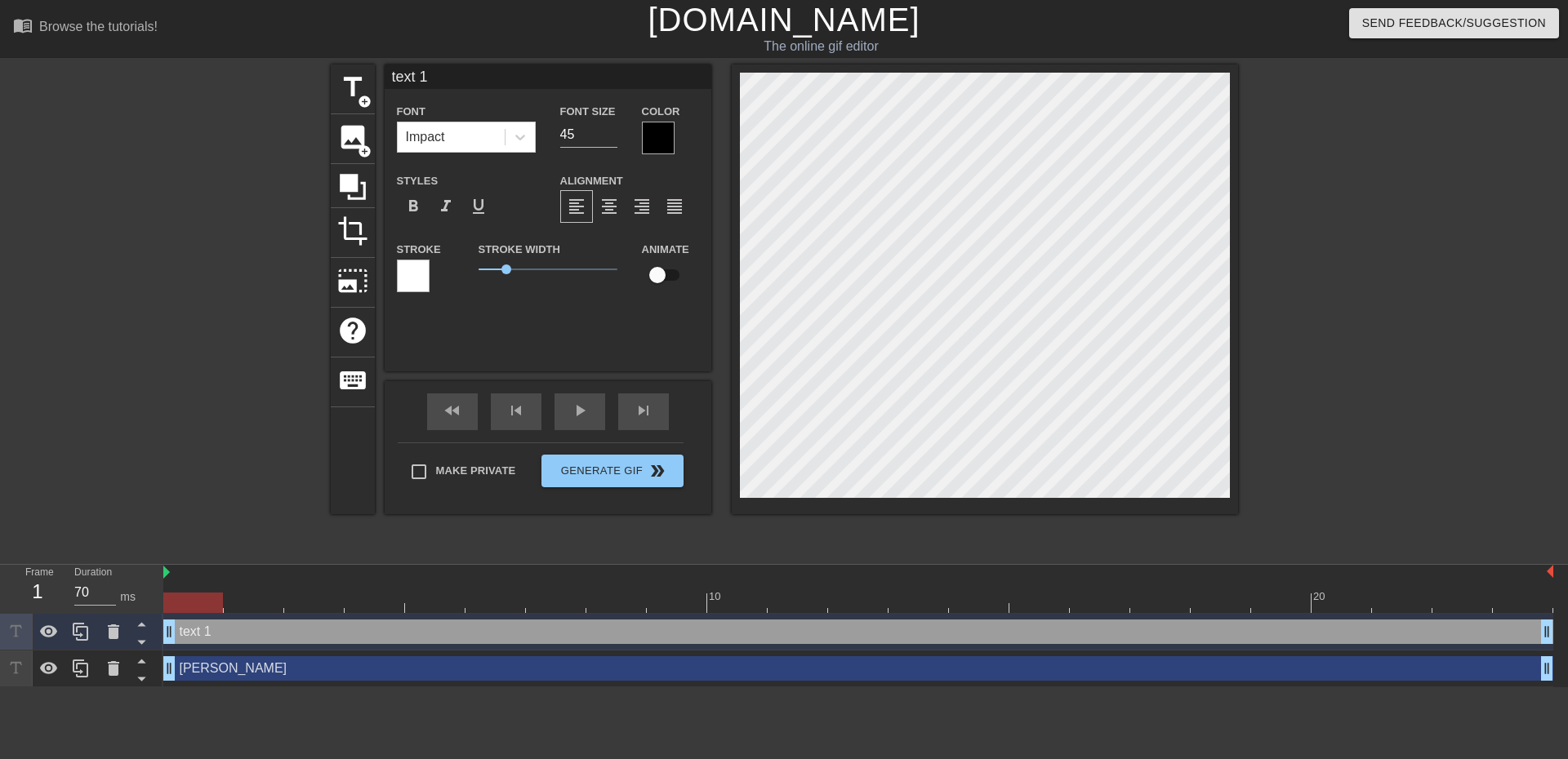
type input "ext 1"
type textarea "ext 1"
type input "xt 1"
type textarea "xt 1"
type input "t 1"
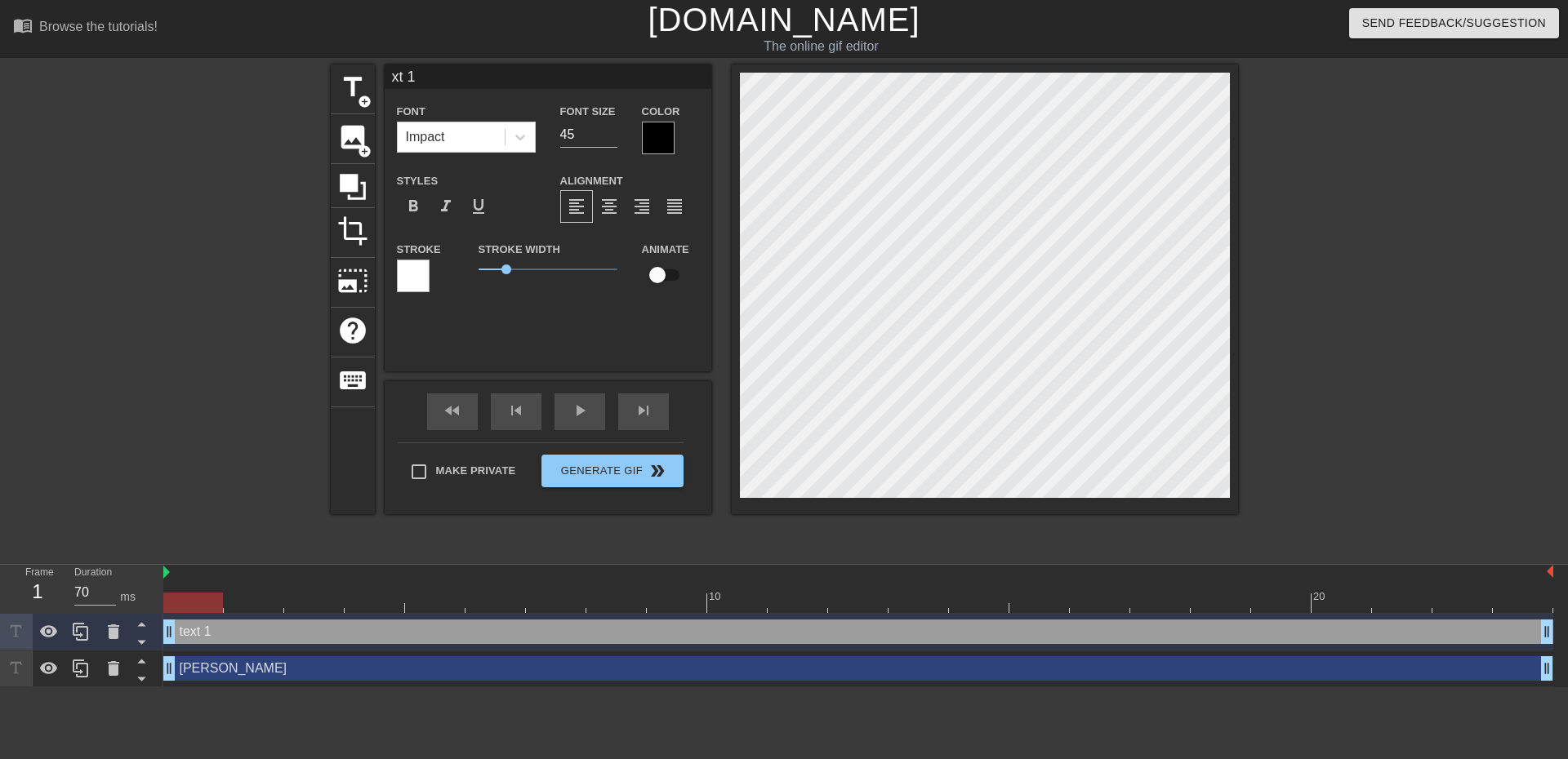
type textarea "t 1"
type input "1"
type textarea "1"
type input "1"
type textarea "1"
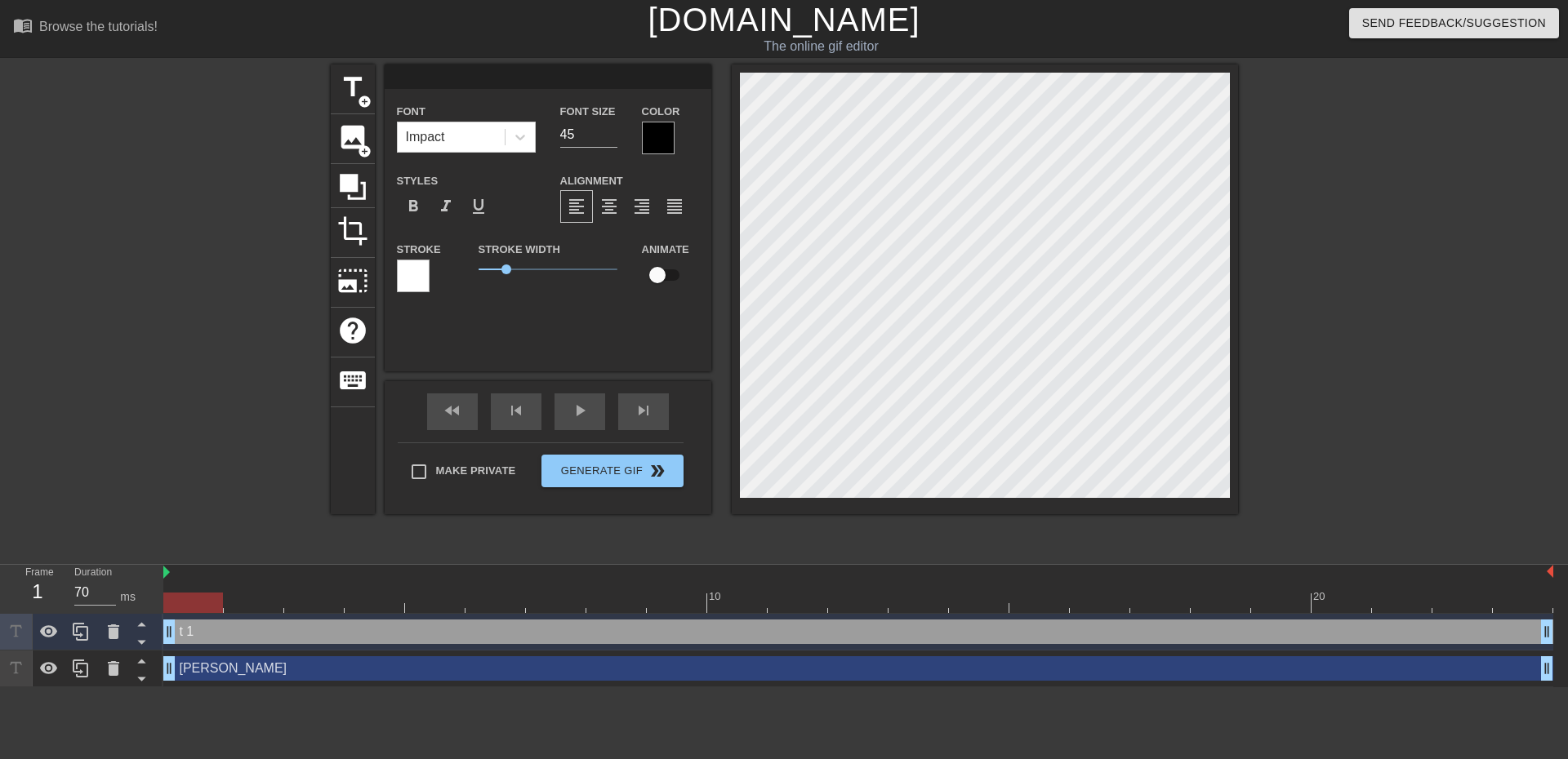
scroll to position [3, 2]
type input "Toshi Shibusawa"
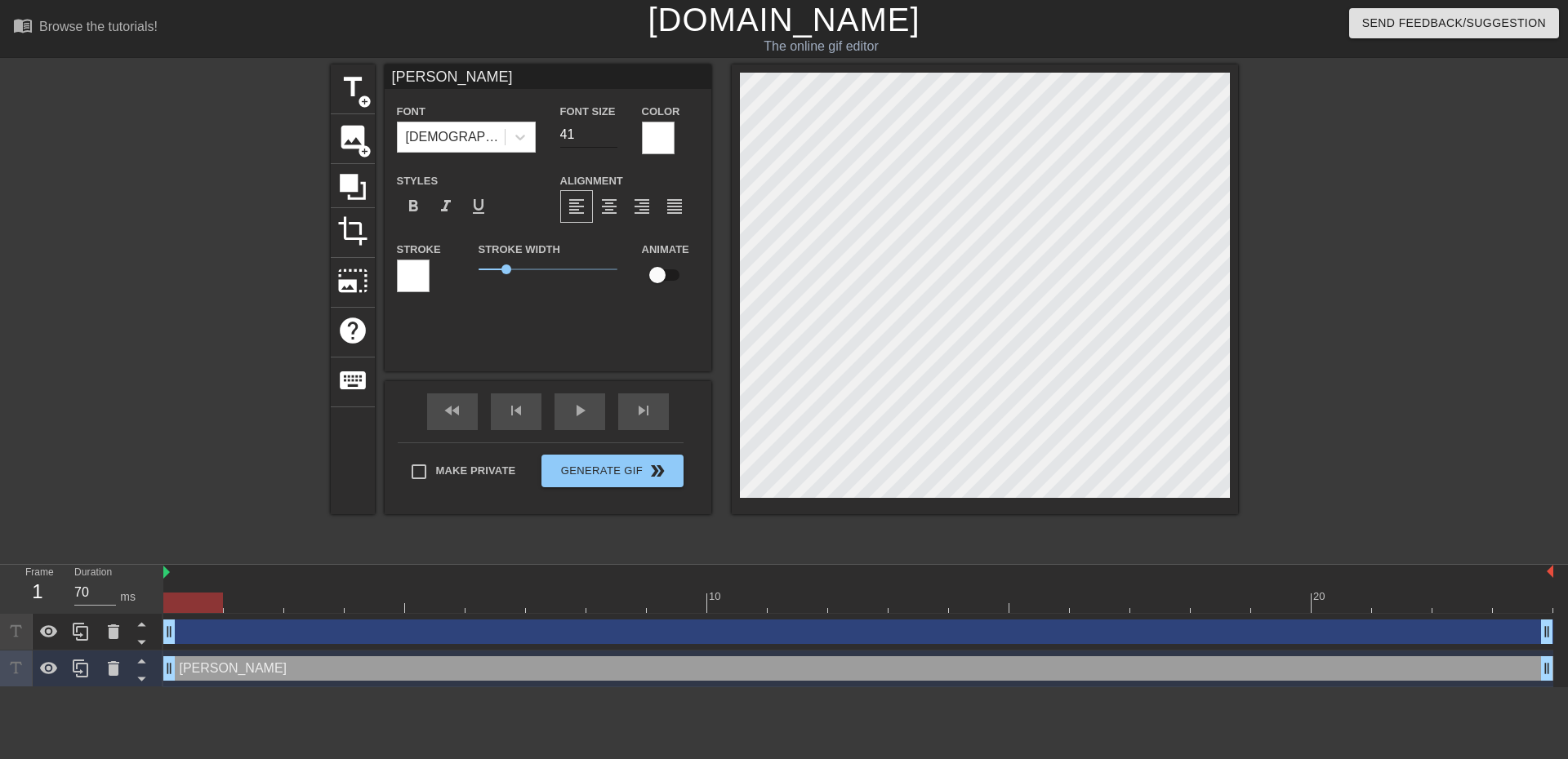
click at [609, 130] on input "41" at bounding box center [589, 134] width 57 height 26
click at [609, 130] on input "42" at bounding box center [589, 134] width 57 height 26
click at [609, 130] on input "43" at bounding box center [589, 134] width 57 height 26
click at [609, 130] on input "44" at bounding box center [589, 134] width 57 height 26
click at [609, 130] on input "45" at bounding box center [589, 134] width 57 height 26
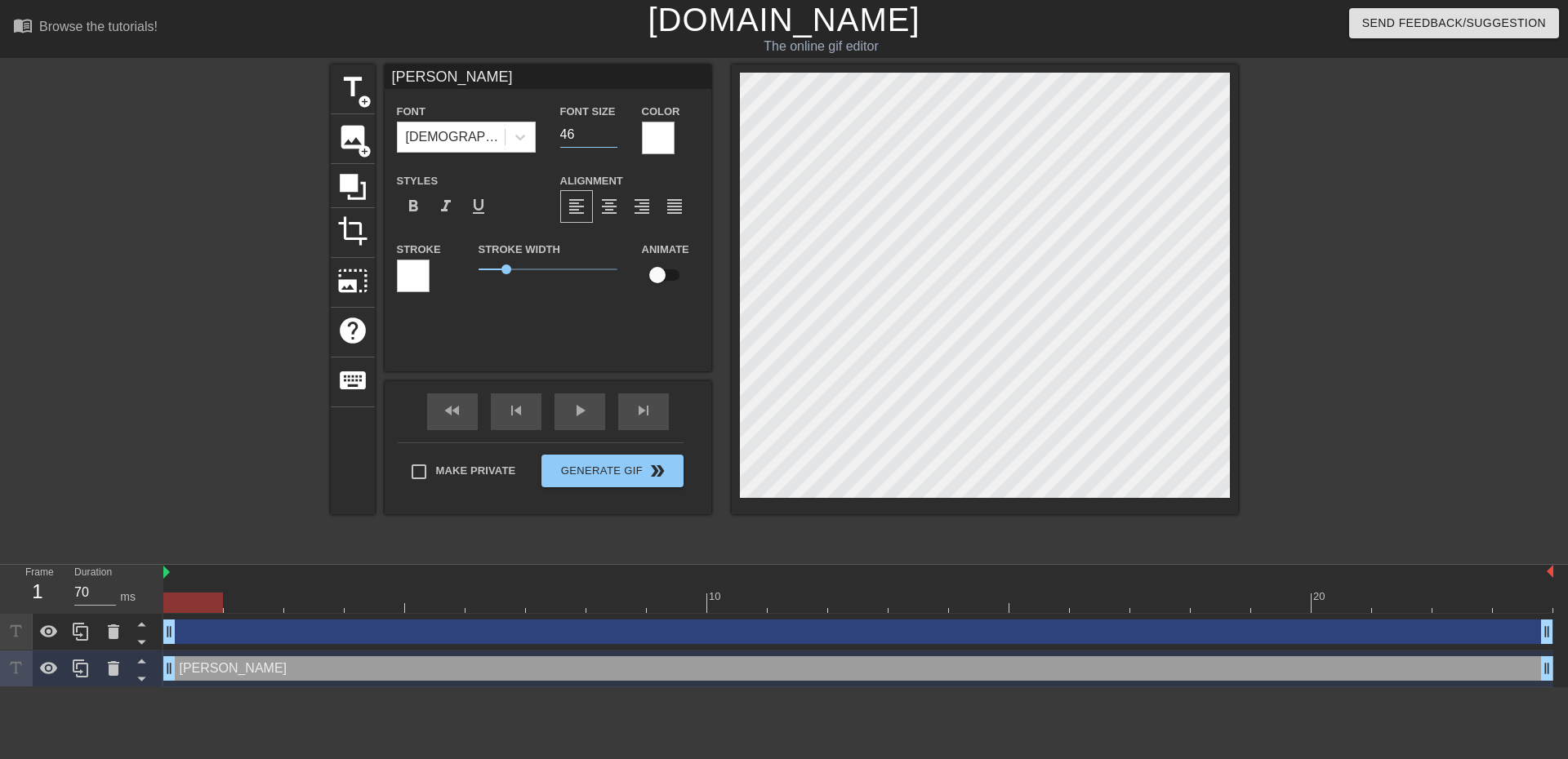
click at [609, 130] on input "46" at bounding box center [589, 134] width 57 height 26
click at [609, 130] on input "47" at bounding box center [589, 134] width 57 height 26
type input "48"
click at [609, 130] on input "48" at bounding box center [589, 134] width 57 height 26
click at [610, 208] on span "format_align_center" at bounding box center [609, 207] width 19 height 19
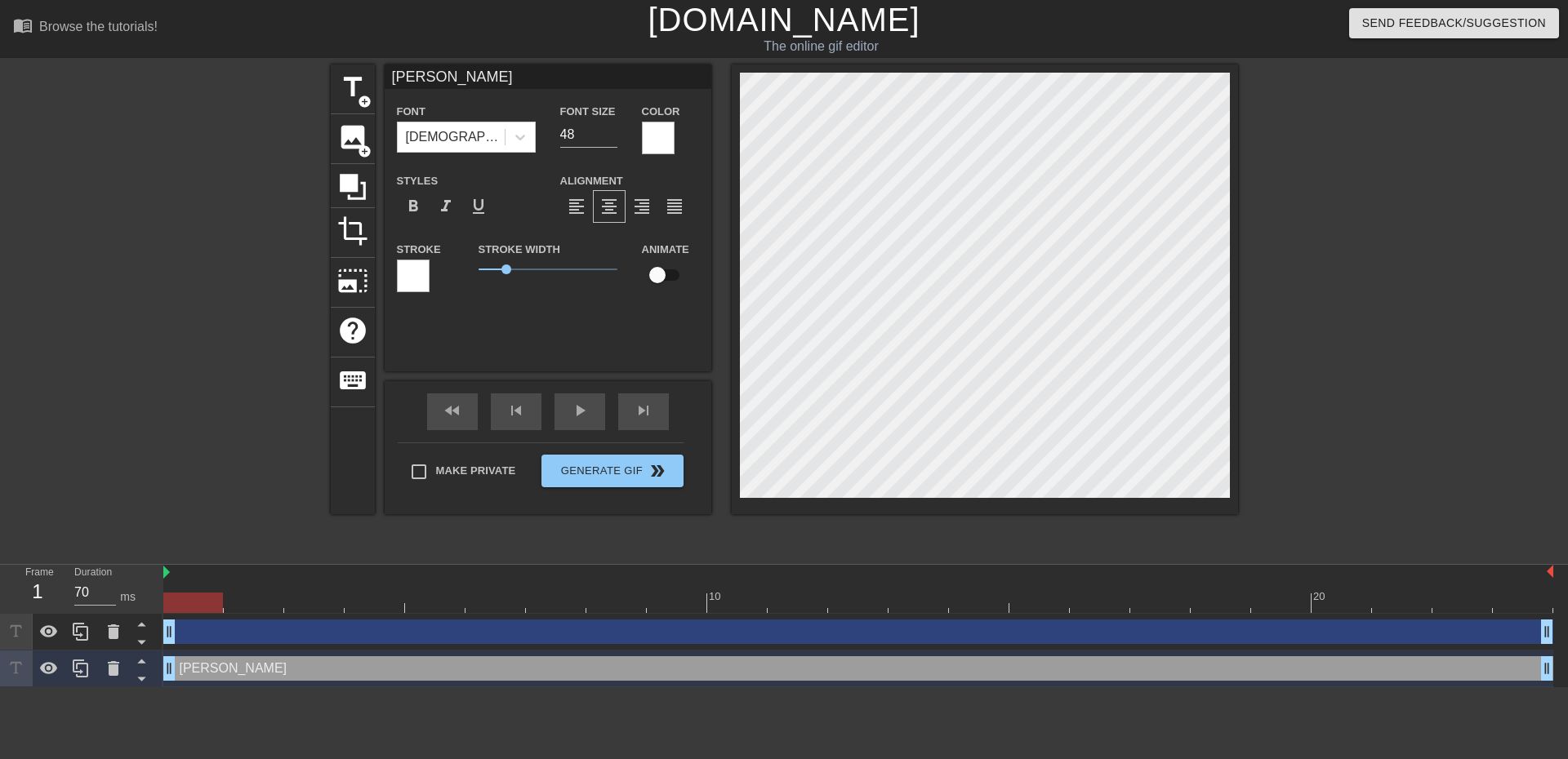
click at [407, 277] on div at bounding box center [414, 276] width 33 height 33
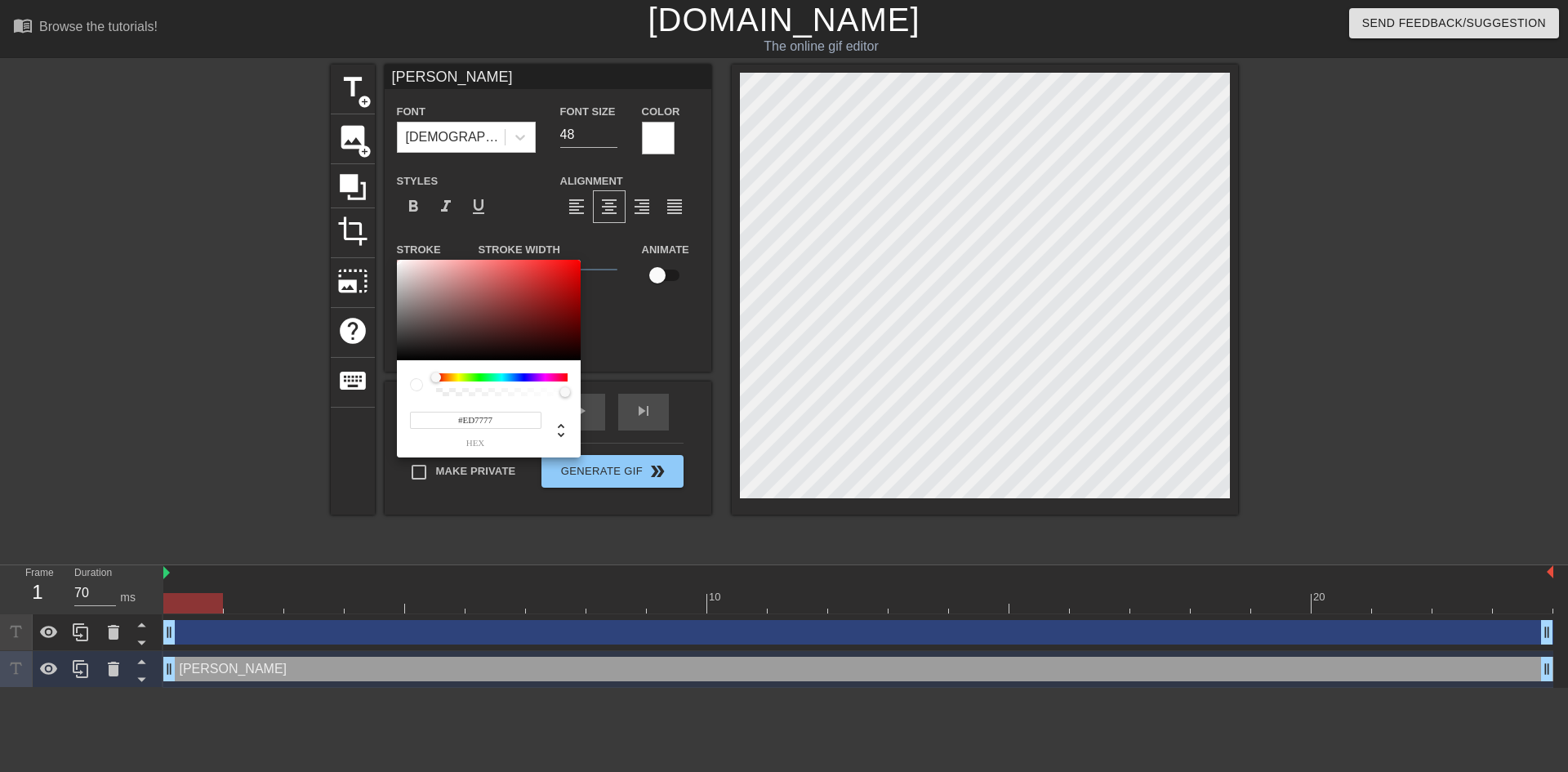
click at [488, 266] on div at bounding box center [489, 310] width 184 height 102
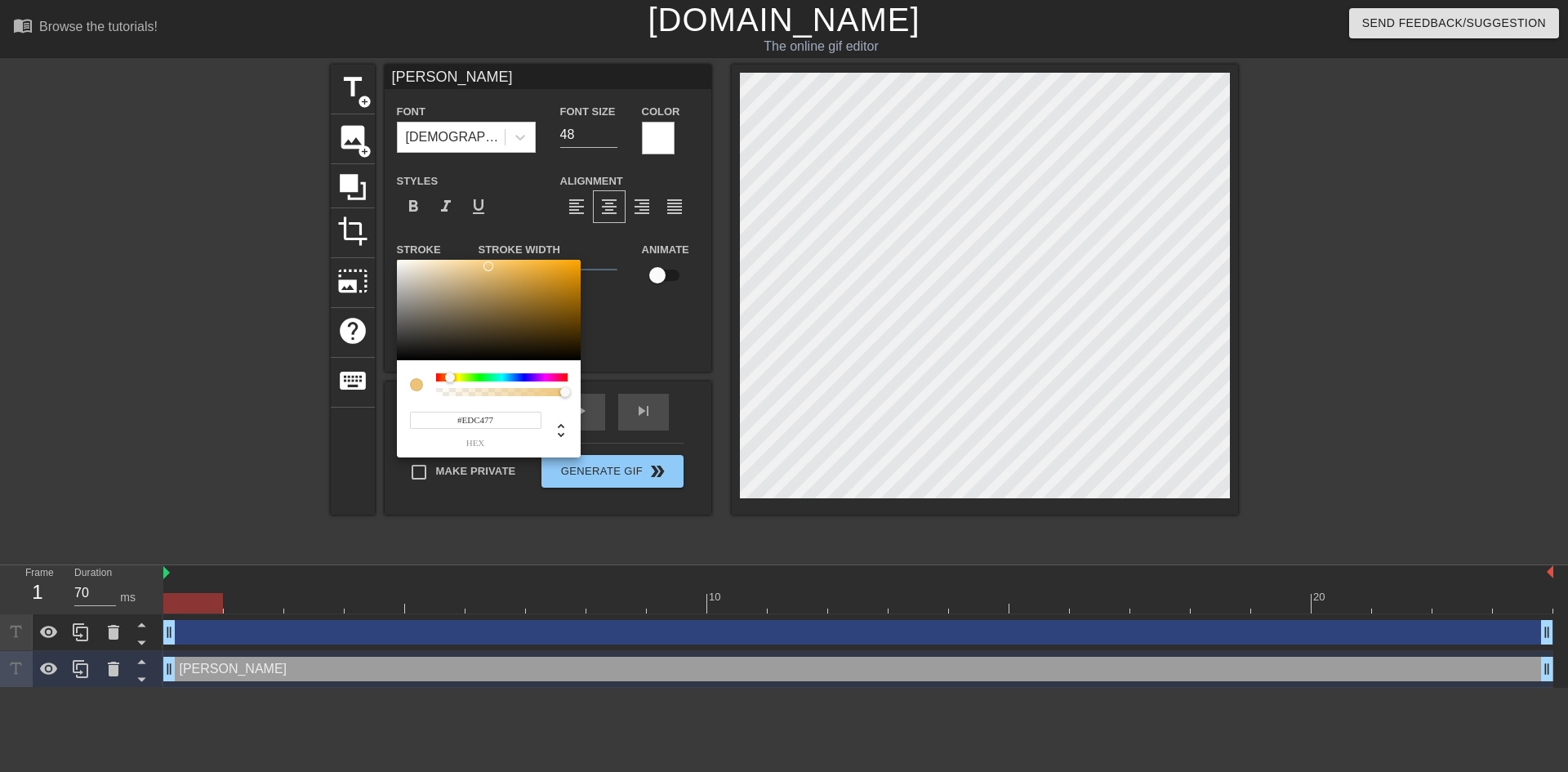
click at [450, 376] on div at bounding box center [502, 377] width 131 height 9
click at [455, 377] on div at bounding box center [459, 378] width 10 height 10
drag, startPoint x: 455, startPoint y: 377, endPoint x: 443, endPoint y: 378, distance: 12.0
click at [442, 378] on div at bounding box center [441, 377] width 10 height 10
type input "#EB7C4A"
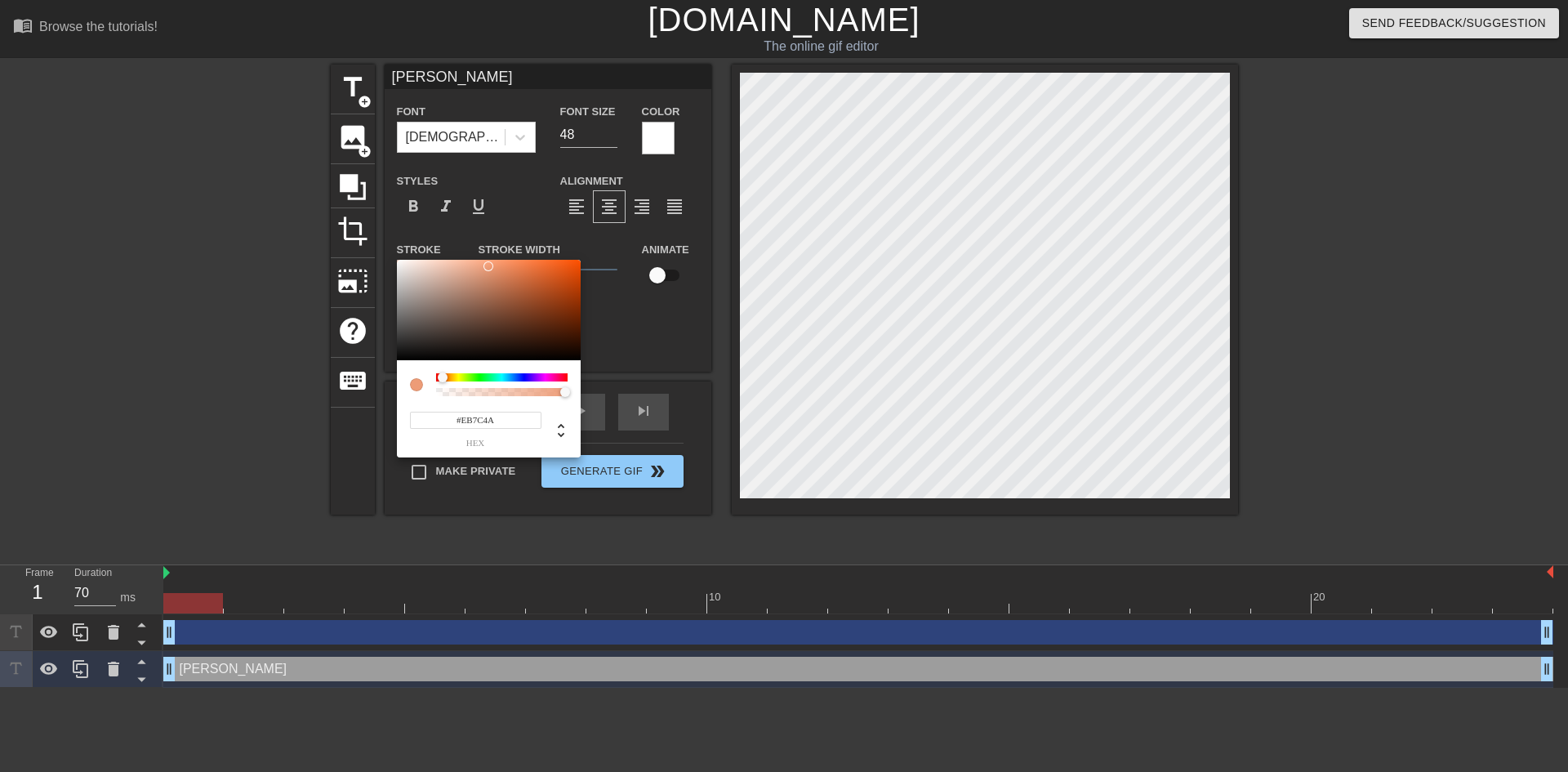
click at [523, 267] on div at bounding box center [489, 310] width 184 height 102
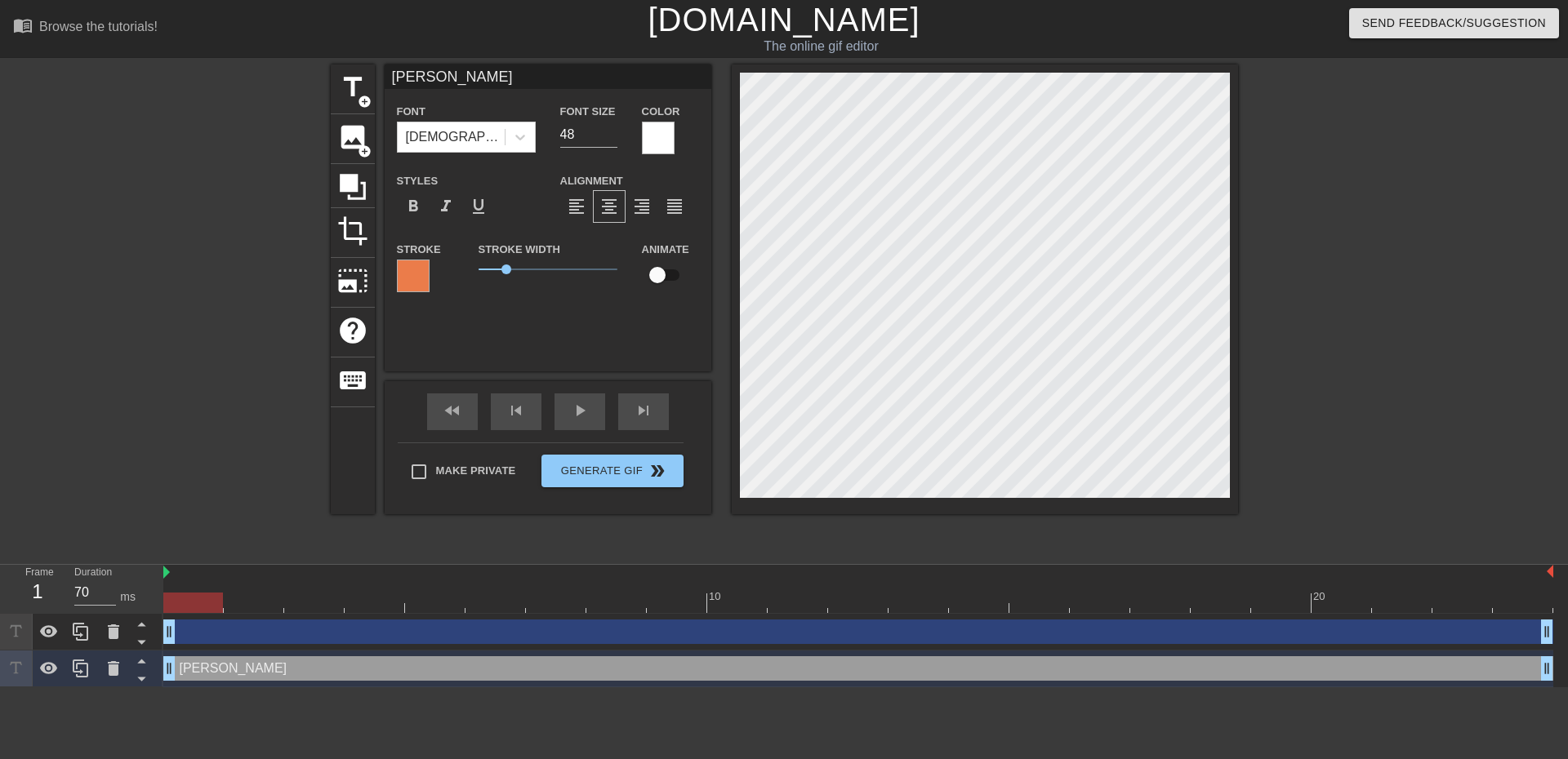
click at [661, 274] on input "checkbox" at bounding box center [657, 275] width 93 height 31
checkbox input "true"
click at [412, 212] on span "format_bold" at bounding box center [413, 207] width 19 height 19
click at [606, 212] on span "format_align_center" at bounding box center [609, 207] width 19 height 19
drag, startPoint x: 504, startPoint y: 267, endPoint x: 561, endPoint y: 269, distance: 57.0
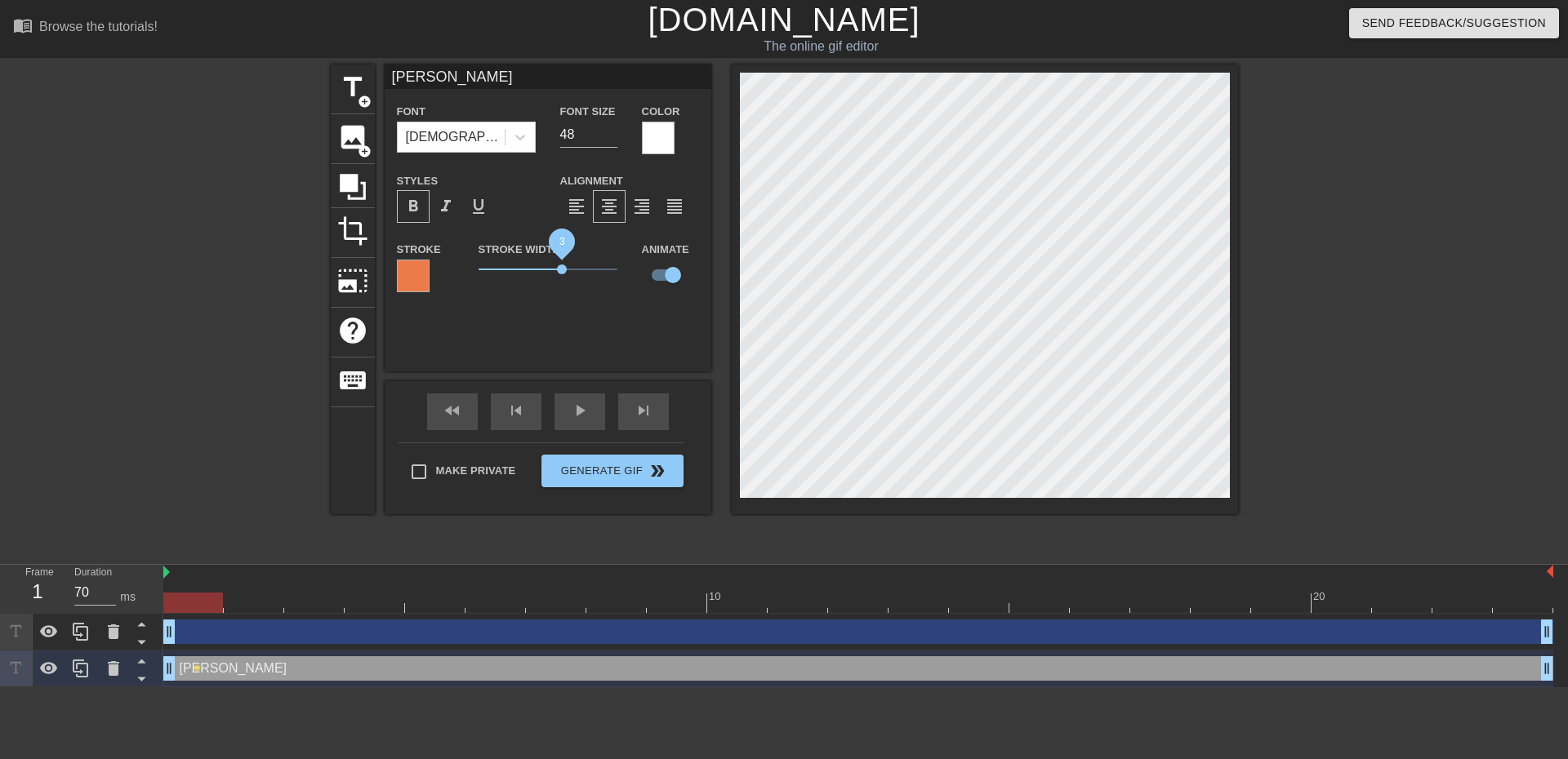
click at [561, 269] on span "3" at bounding box center [562, 269] width 10 height 10
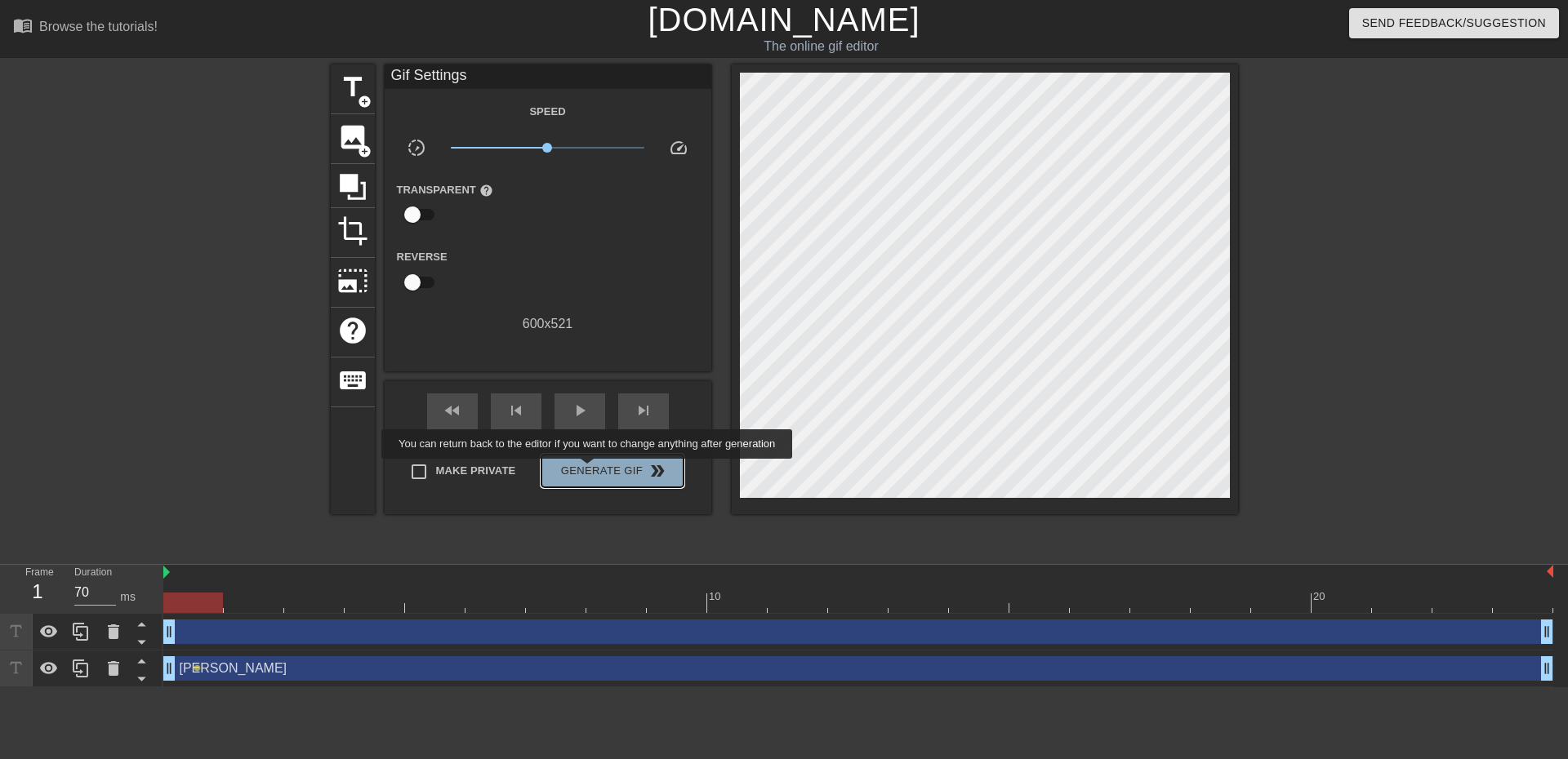
click at [589, 470] on span "Generate Gif double_arrow" at bounding box center [612, 471] width 128 height 19
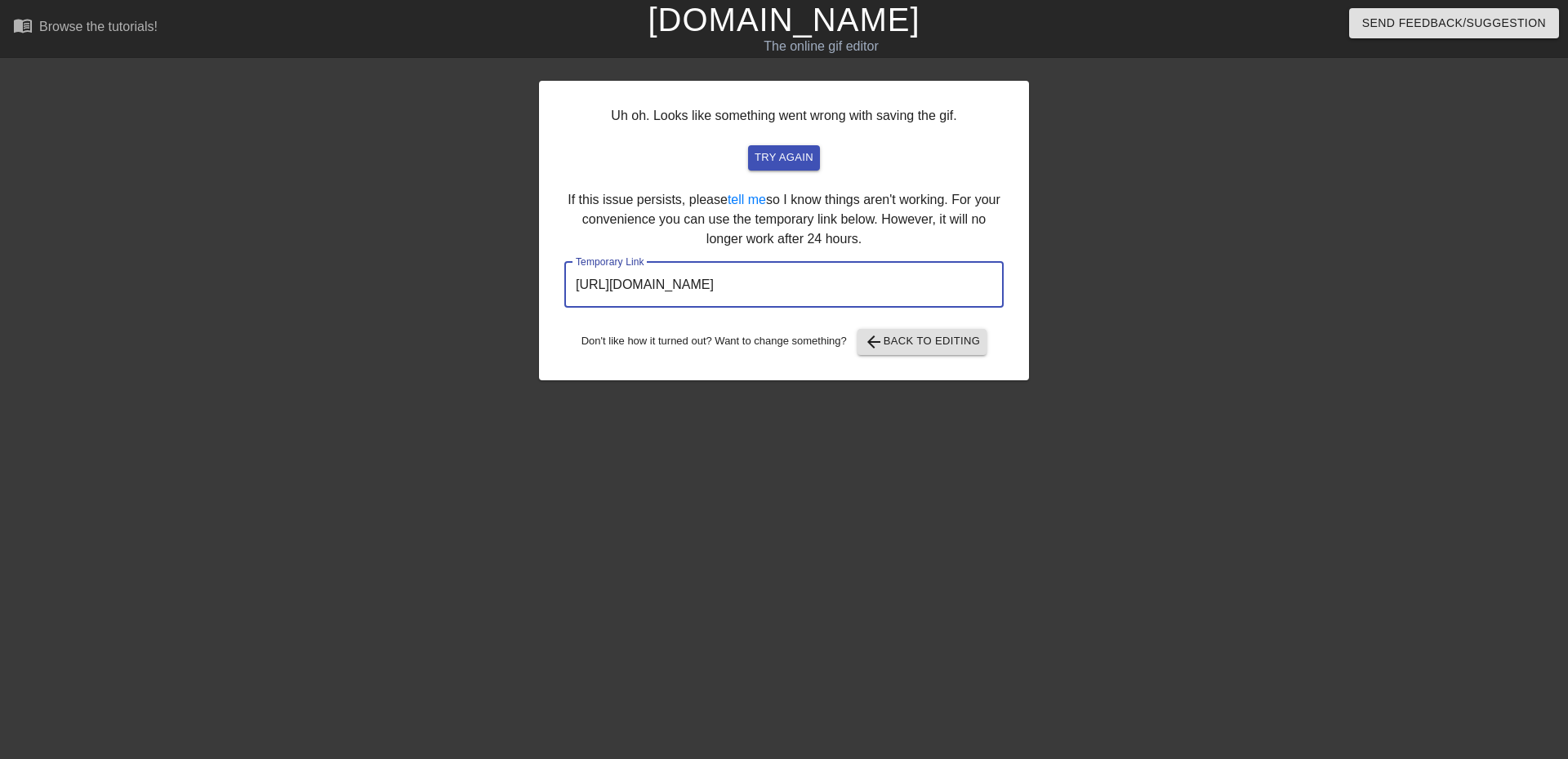
drag, startPoint x: 918, startPoint y: 284, endPoint x: 570, endPoint y: 285, distance: 348.0
click at [570, 285] on input "https://www.gifntext.com/temp_generations/nnfA1QAK.gif" at bounding box center [783, 285] width 439 height 46
click at [773, 153] on span "try again" at bounding box center [783, 158] width 58 height 19
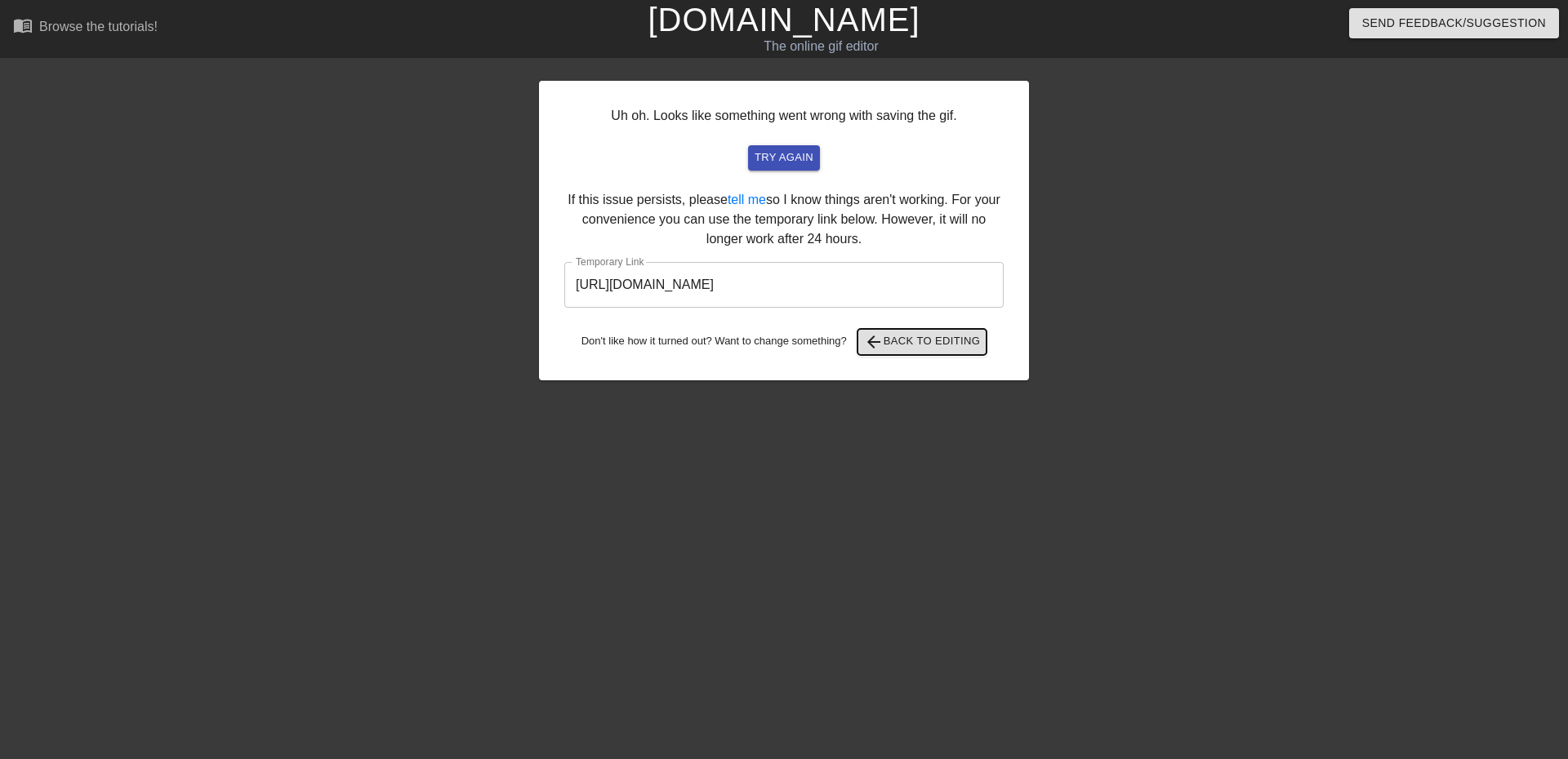
click at [884, 340] on span "arrow_back" at bounding box center [874, 342] width 19 height 19
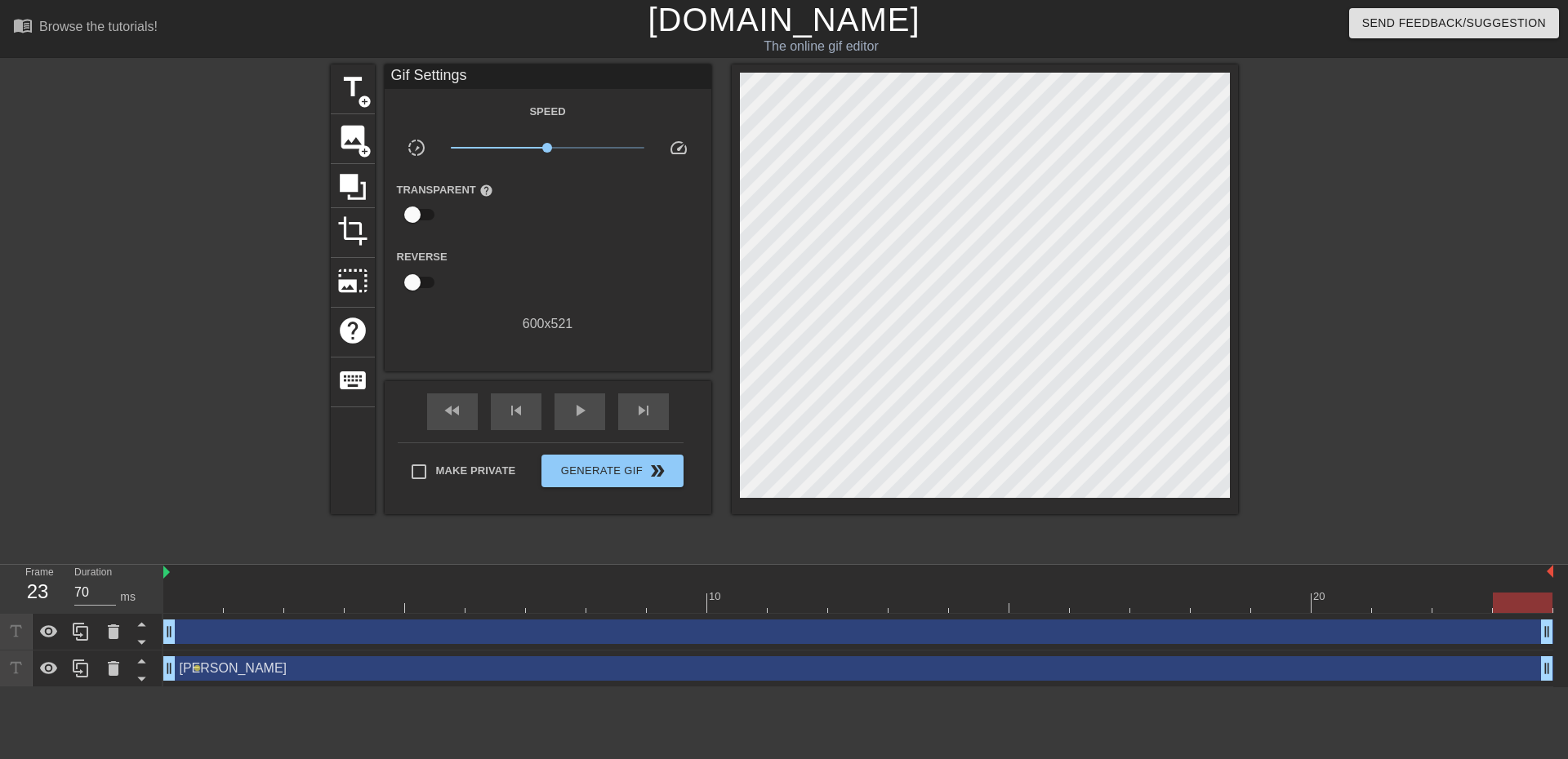
click at [780, 20] on link "[DOMAIN_NAME]" at bounding box center [783, 20] width 272 height 36
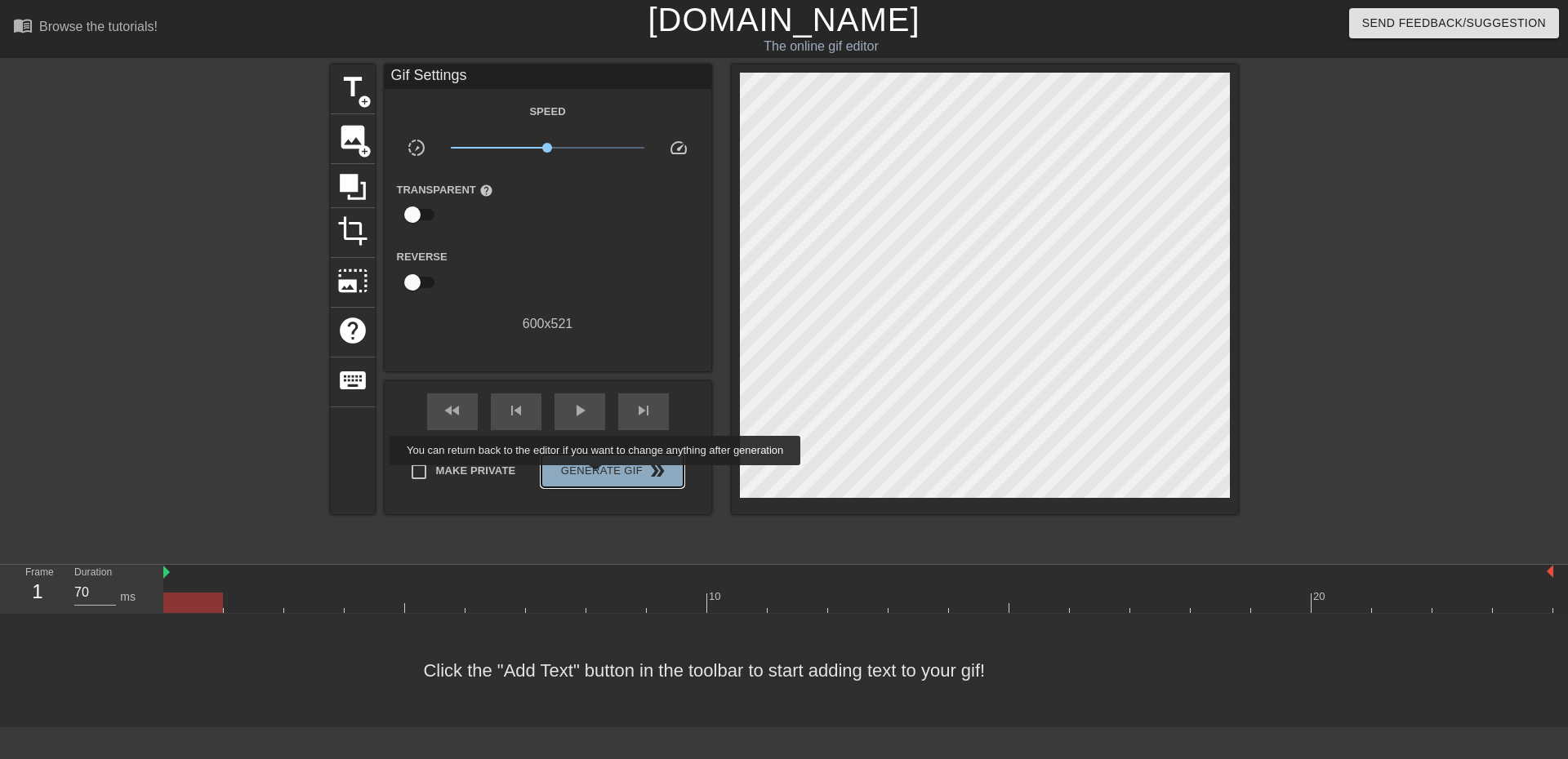
click at [597, 477] on span "Generate Gif double_arrow" at bounding box center [612, 471] width 128 height 19
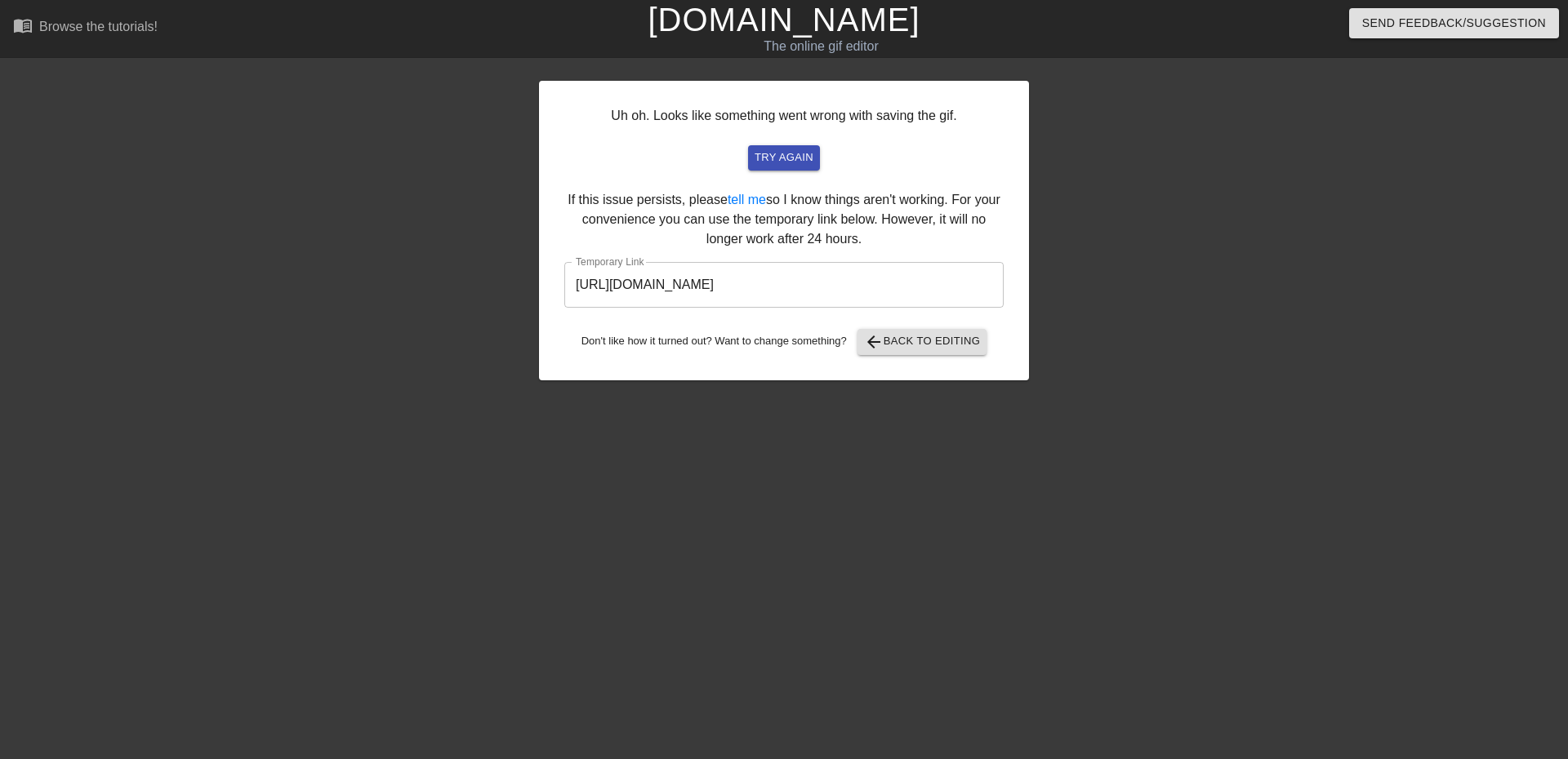
click at [732, 25] on link "[DOMAIN_NAME]" at bounding box center [783, 20] width 272 height 36
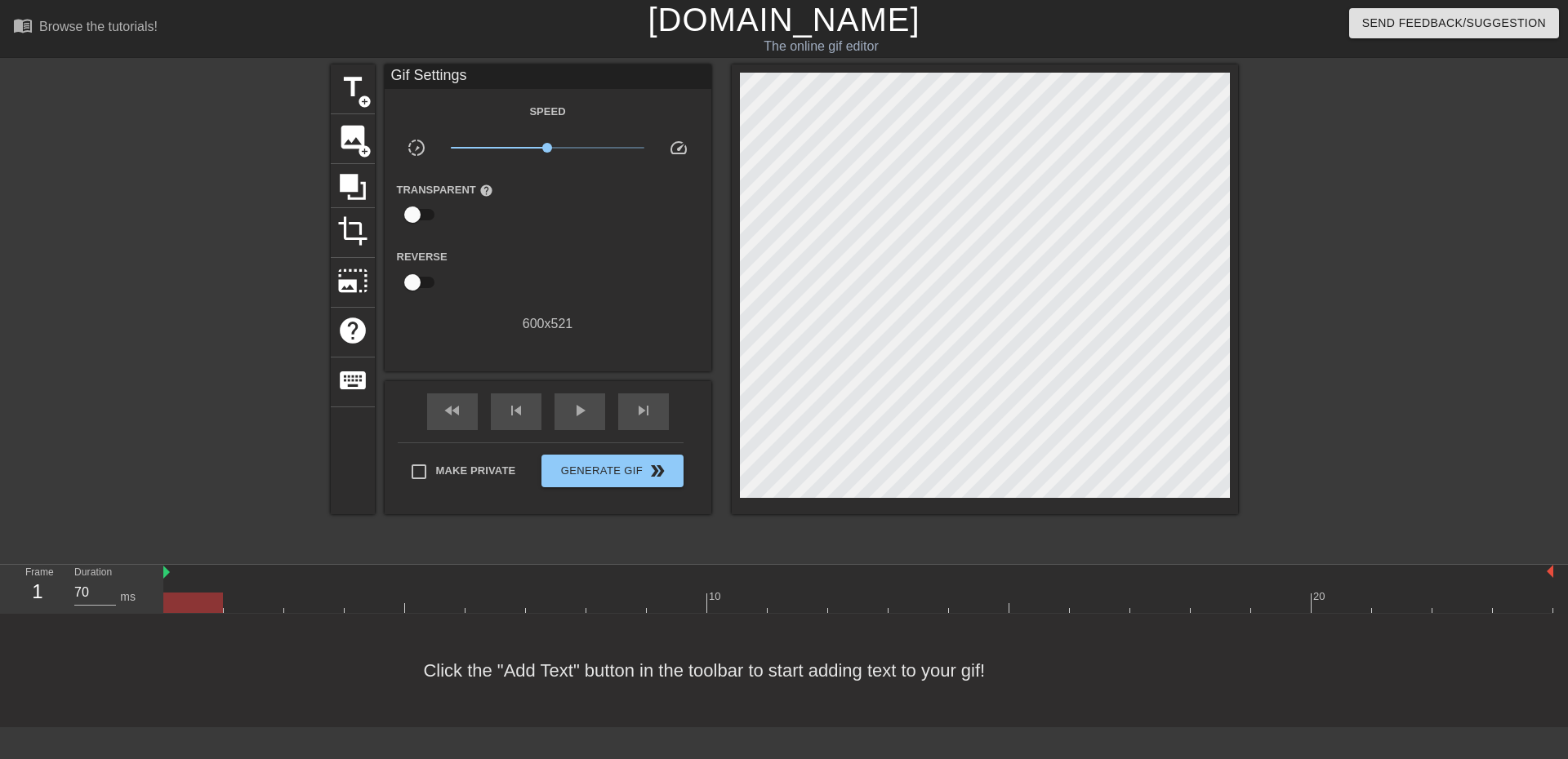
click at [719, 27] on link "[DOMAIN_NAME]" at bounding box center [783, 20] width 272 height 36
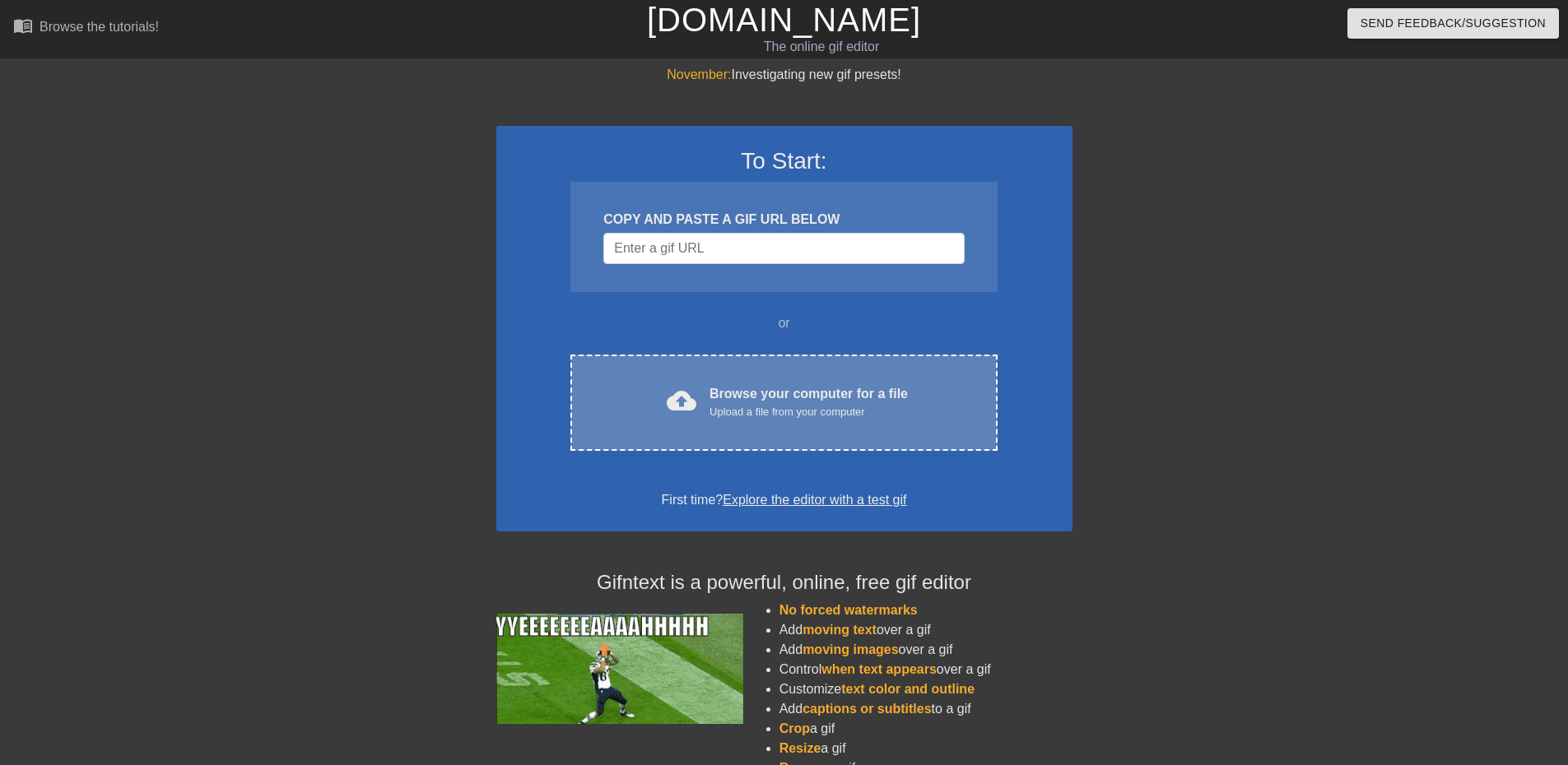
click at [722, 406] on div "Upload a file from your computer" at bounding box center [809, 412] width 199 height 16
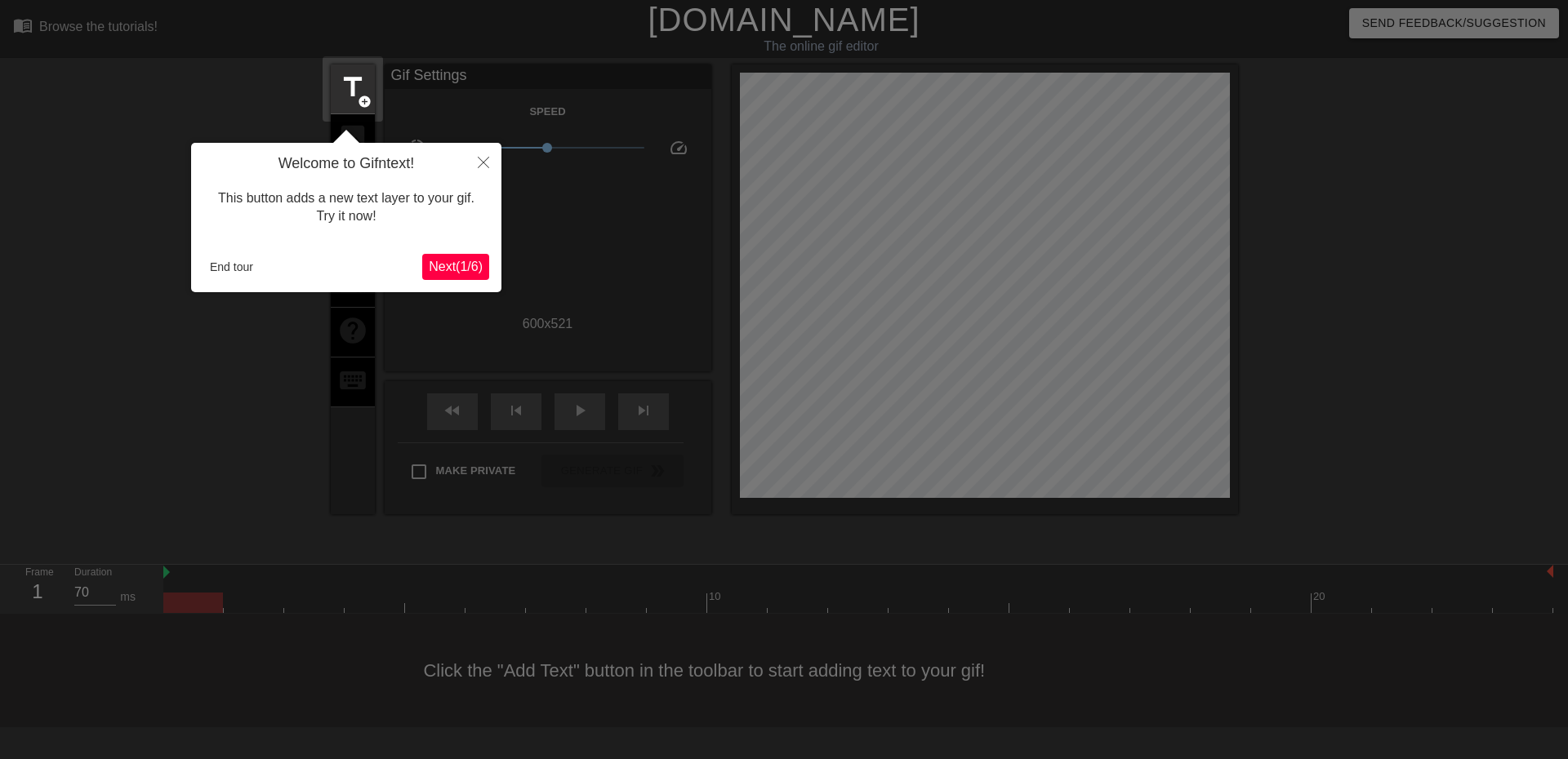
click at [434, 268] on span "Next ( 1 / 6 )" at bounding box center [456, 266] width 54 height 14
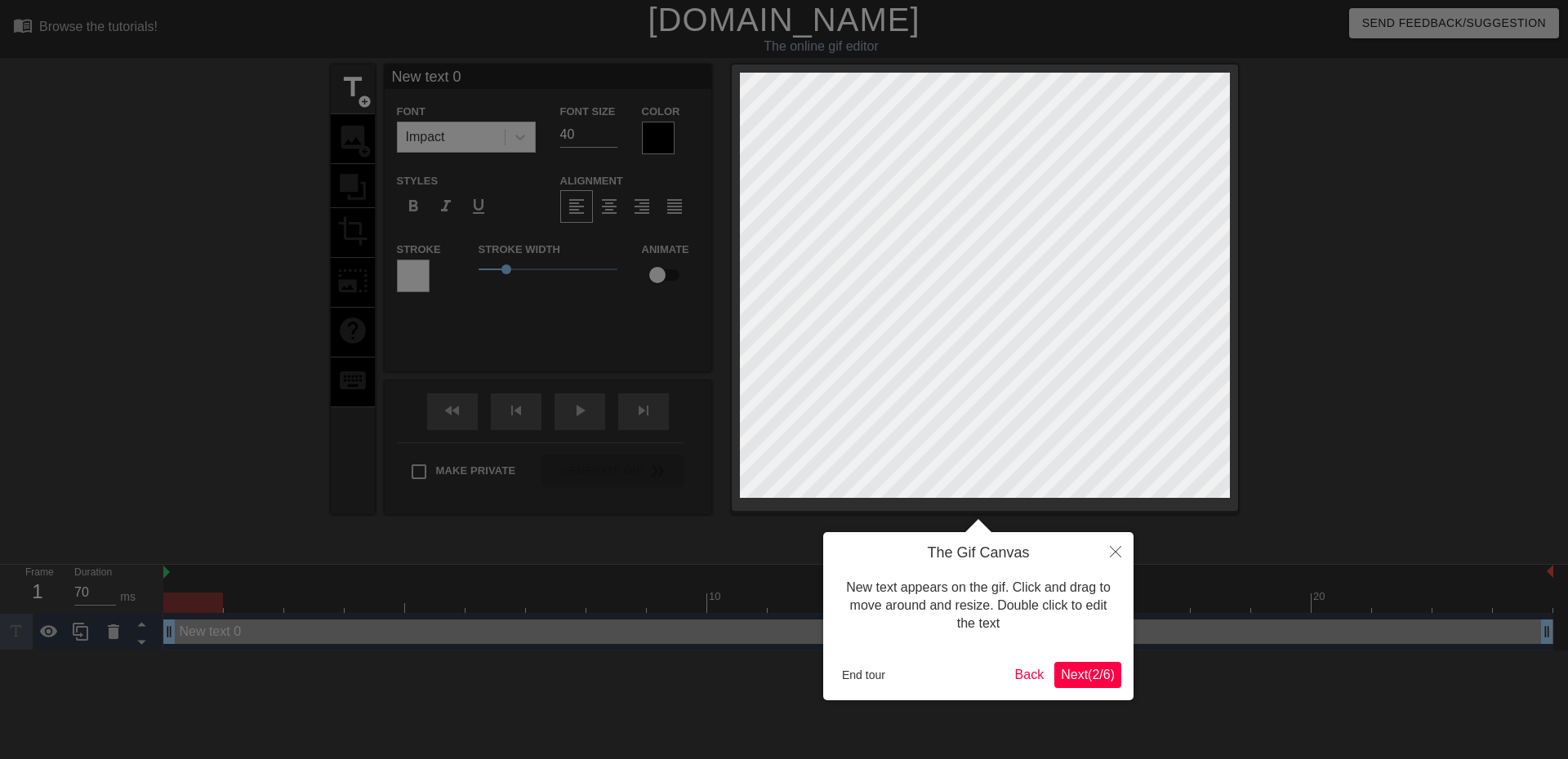
click at [1084, 676] on span "Next ( 2 / 6 )" at bounding box center [1087, 675] width 54 height 14
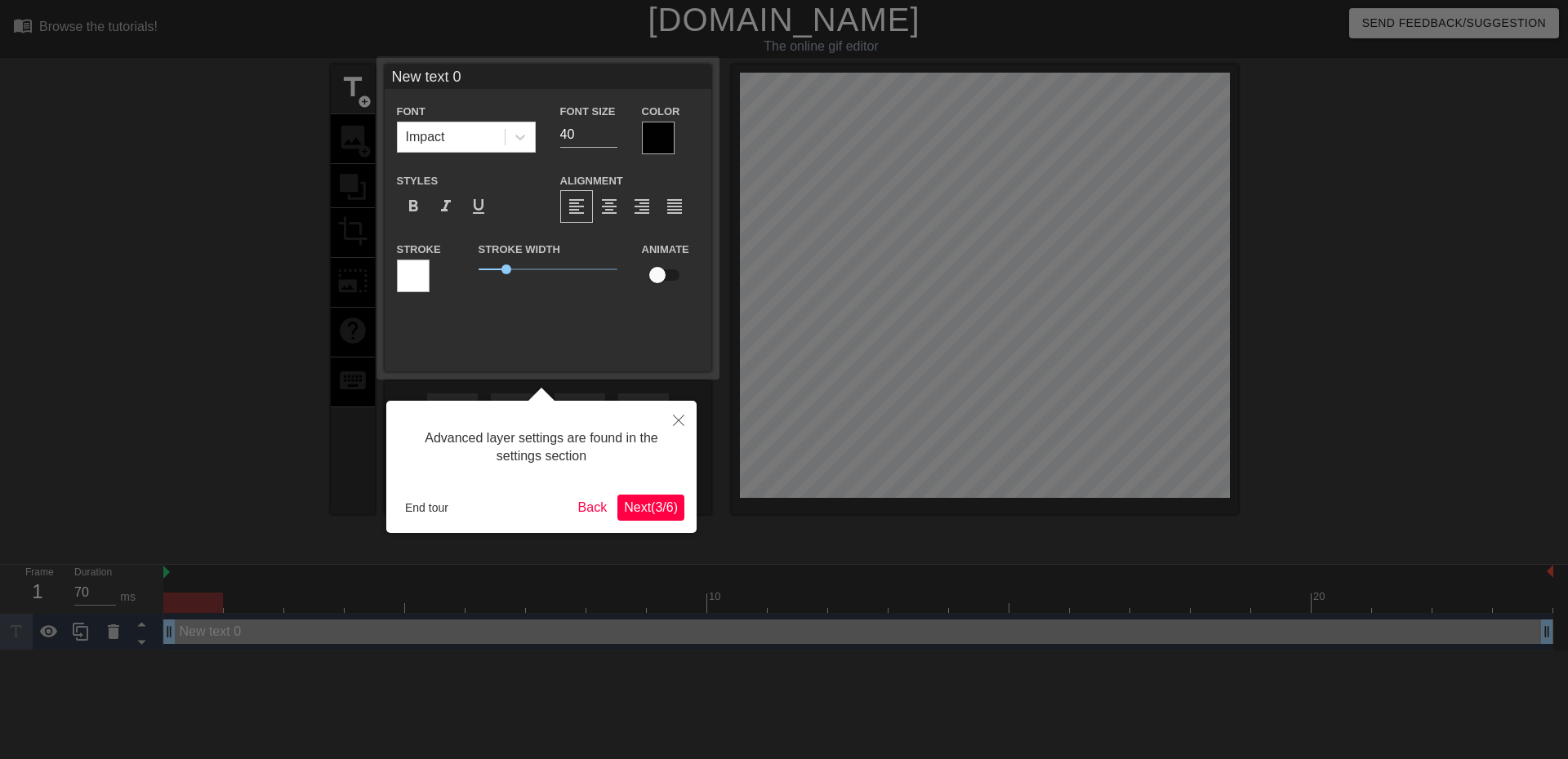
click at [633, 512] on span "Next ( 3 / 6 )" at bounding box center [651, 507] width 54 height 14
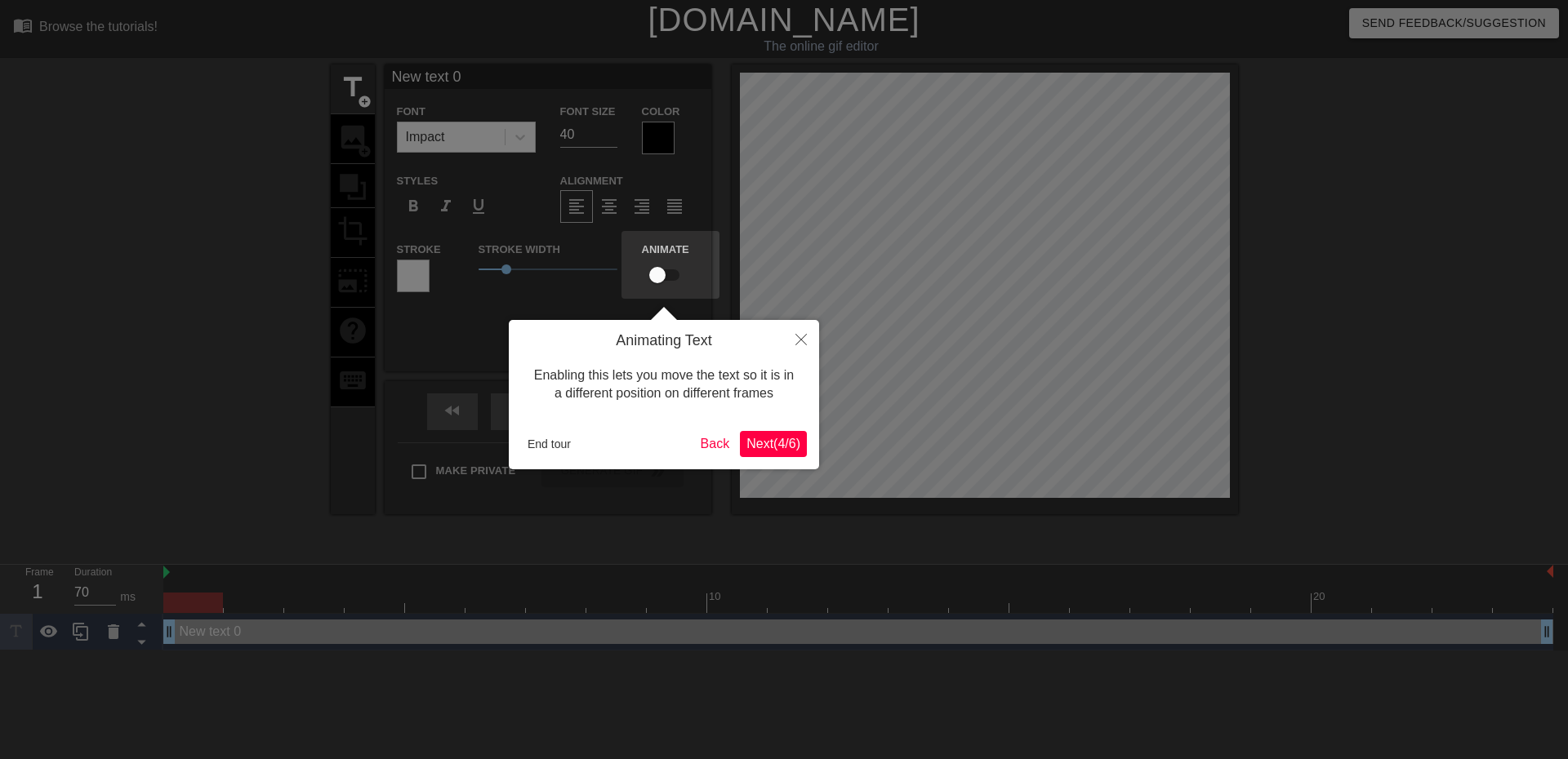
click at [749, 447] on span "Next ( 4 / 6 )" at bounding box center [773, 443] width 54 height 14
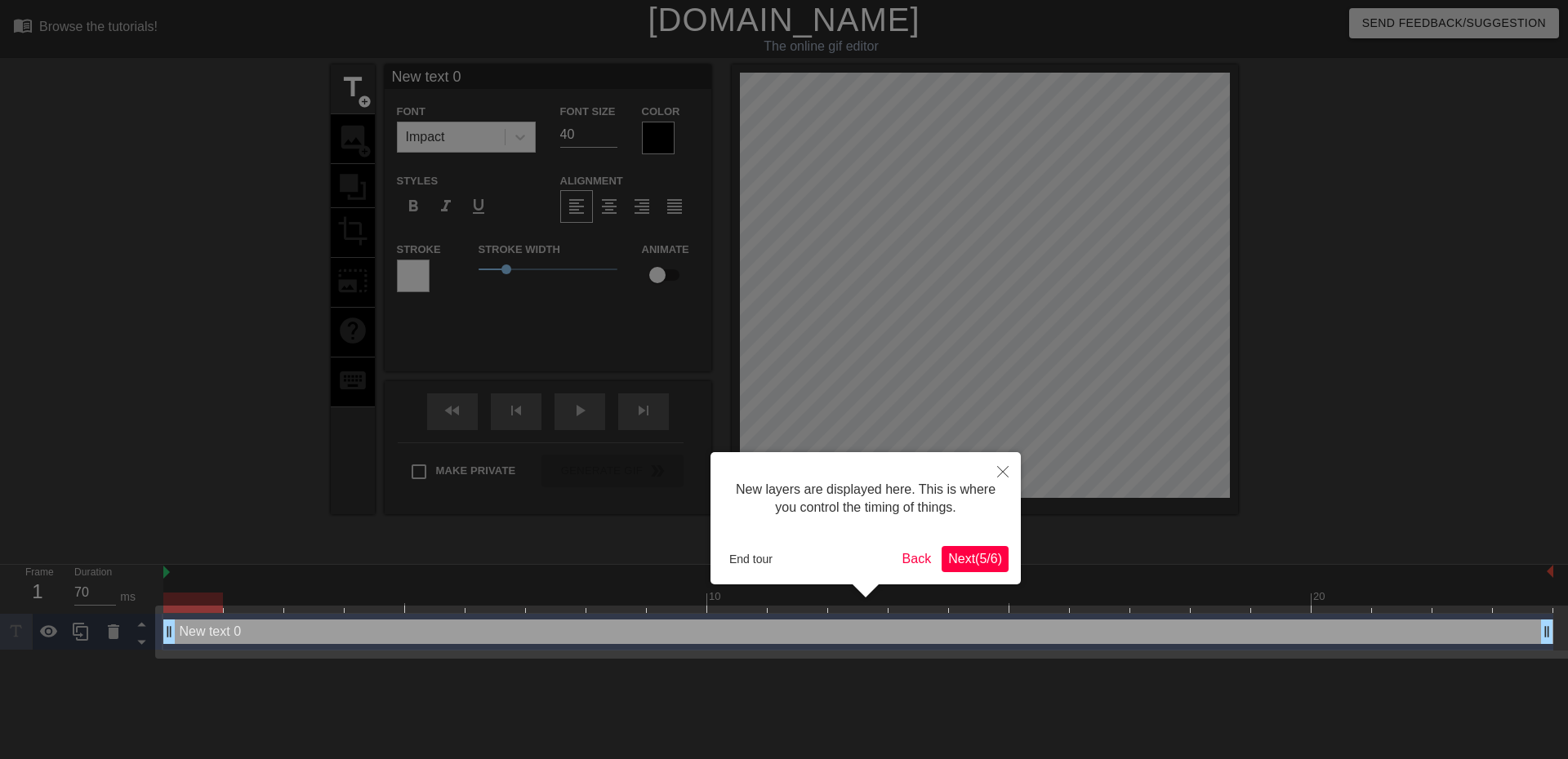
click at [967, 560] on span "Next ( 5 / 6 )" at bounding box center [974, 559] width 54 height 14
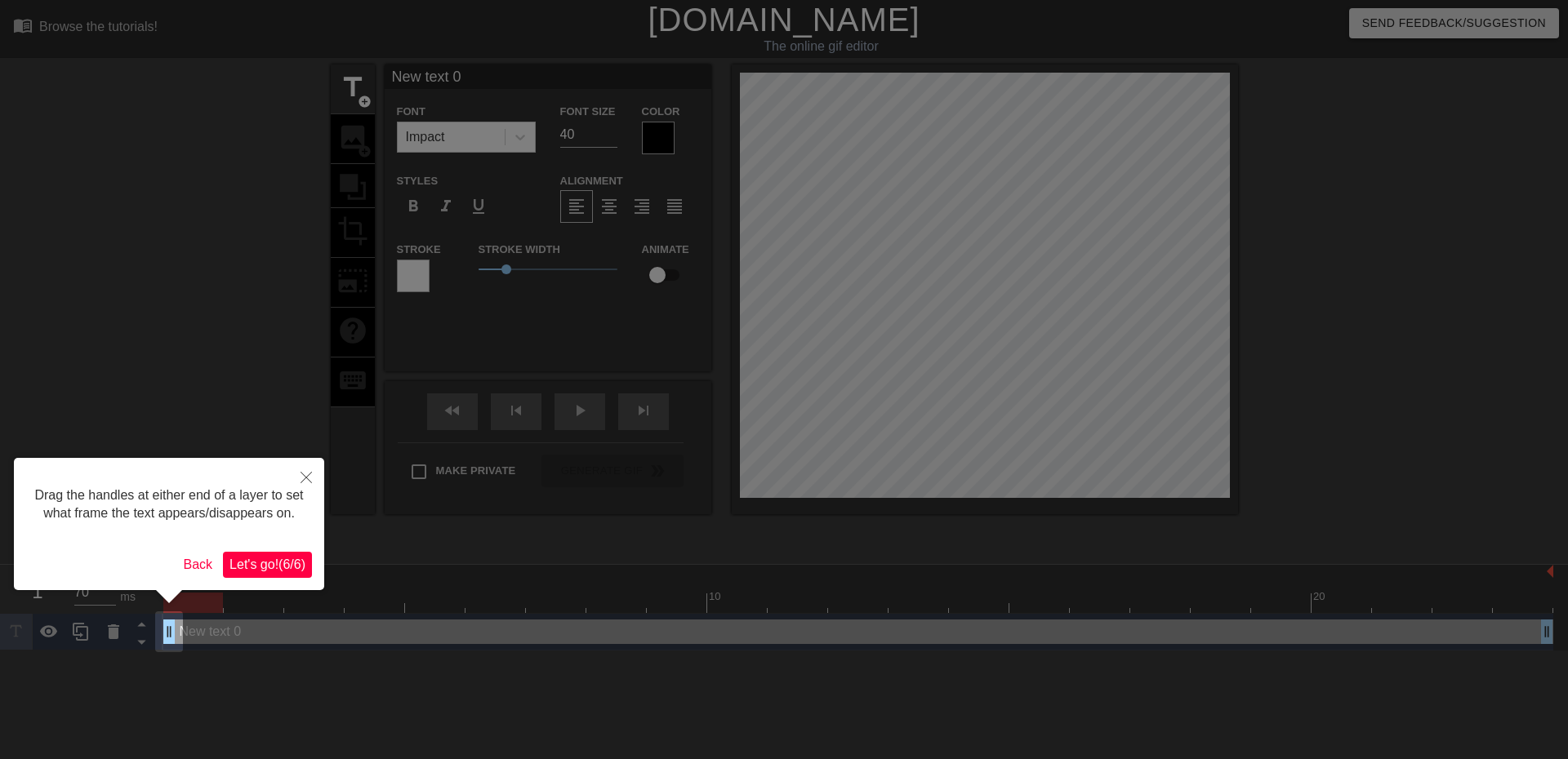
click at [255, 567] on span "Let's go! ( 6 / 6 )" at bounding box center [267, 565] width 76 height 14
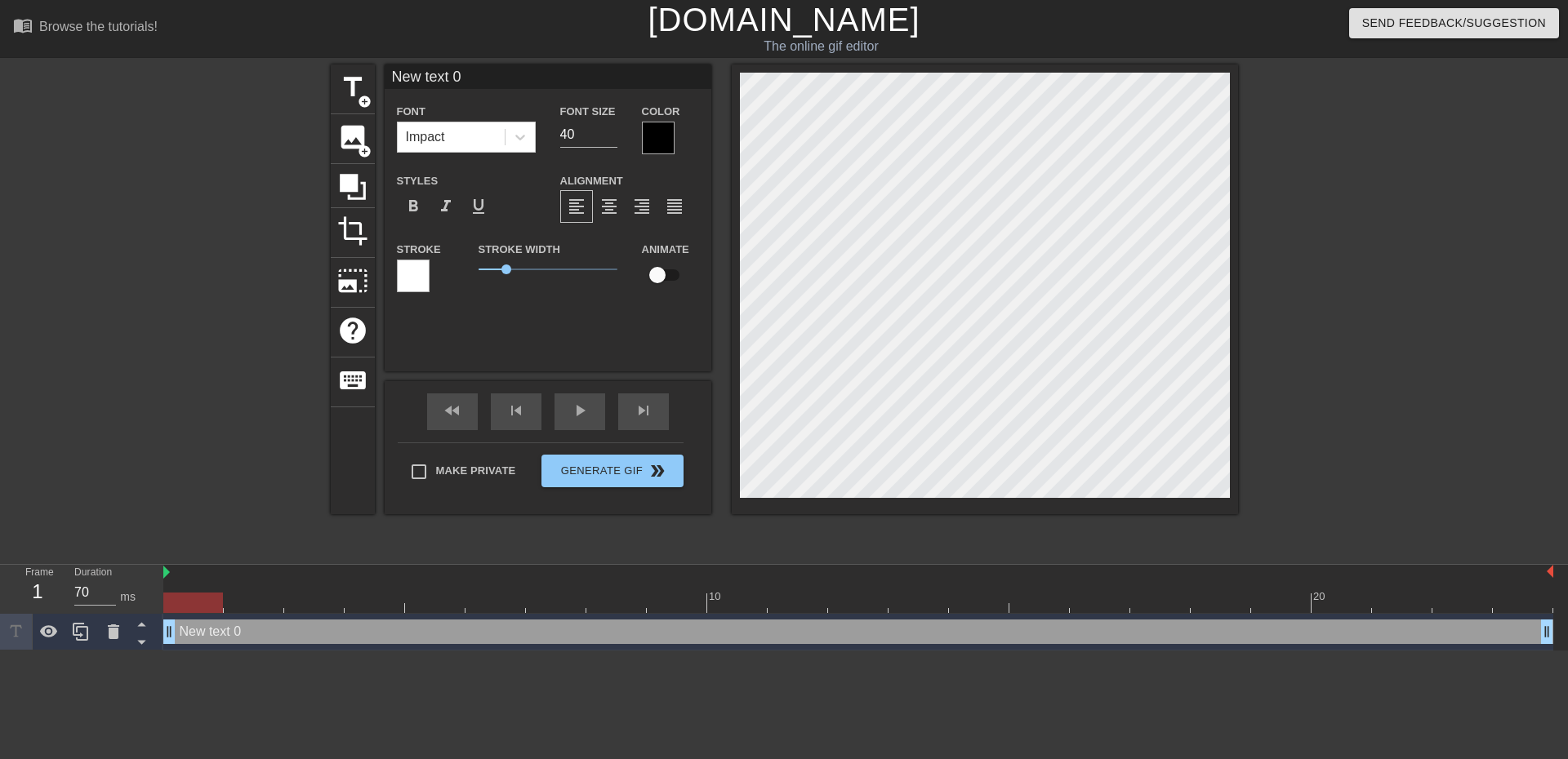
scroll to position [3, 3]
type input "New ext 0"
type textarea "New ext 0"
type input "New xt 0"
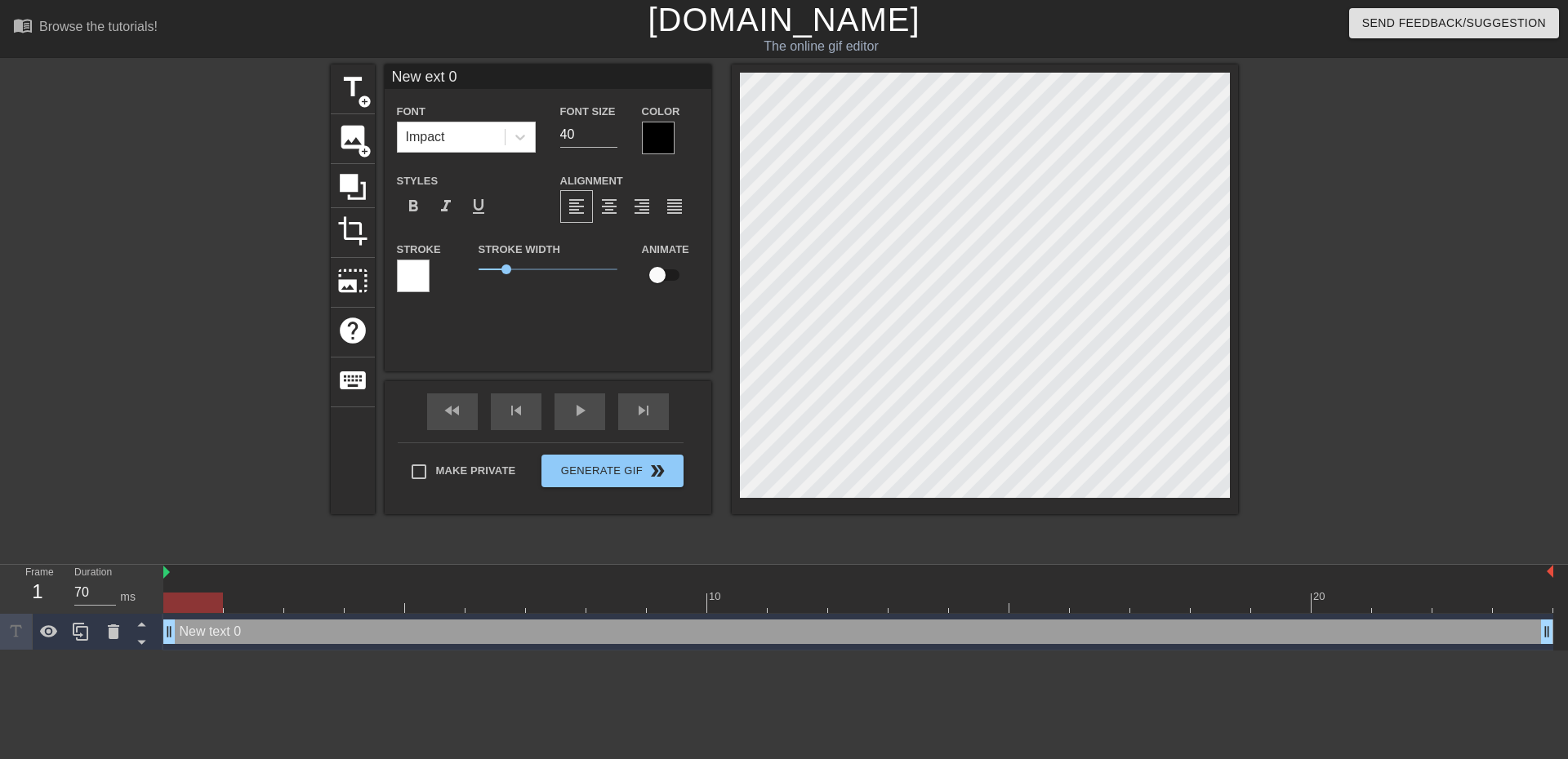
type textarea "New xt 0"
type input "New t 0"
type textarea "New t 0"
type input "New 0"
type textarea "New 0"
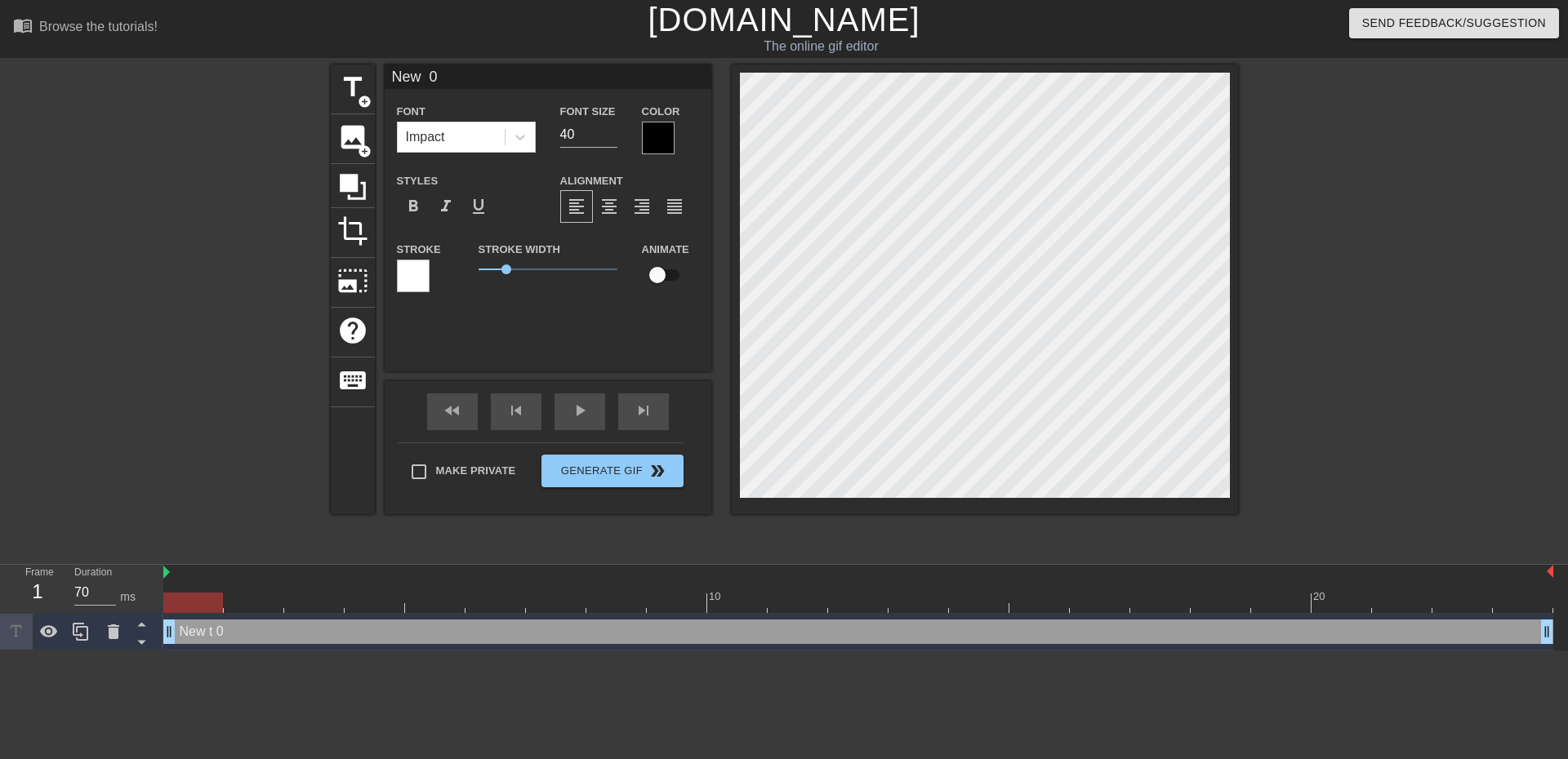
type input "New 0"
type textarea "New 0"
type input "New"
type textarea "New"
type input "New"
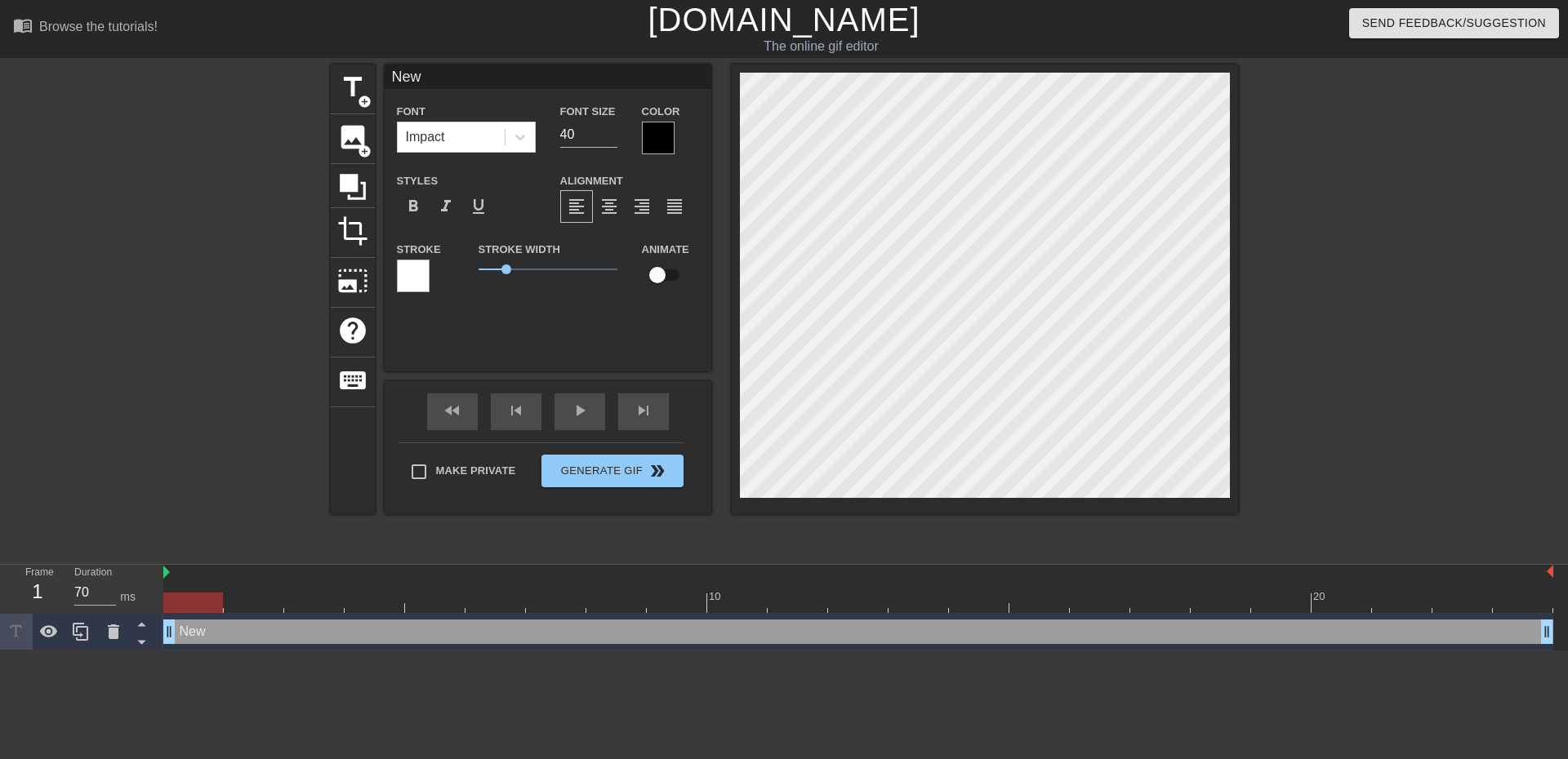
type textarea "New"
type input "Ne"
type textarea "Ne"
type input "N"
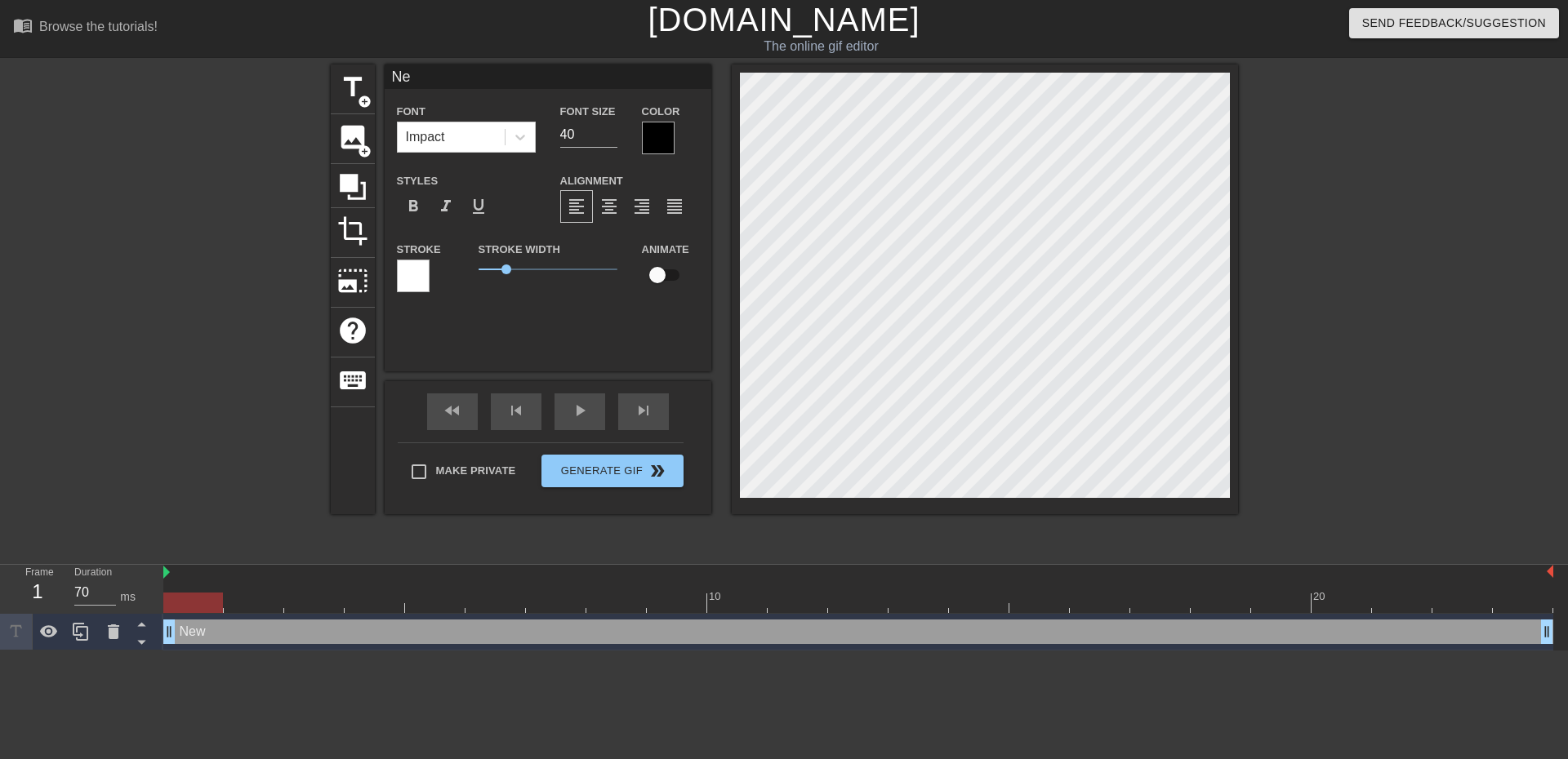
type textarea "N"
type input "T"
type textarea "T"
type input "To"
type textarea "To"
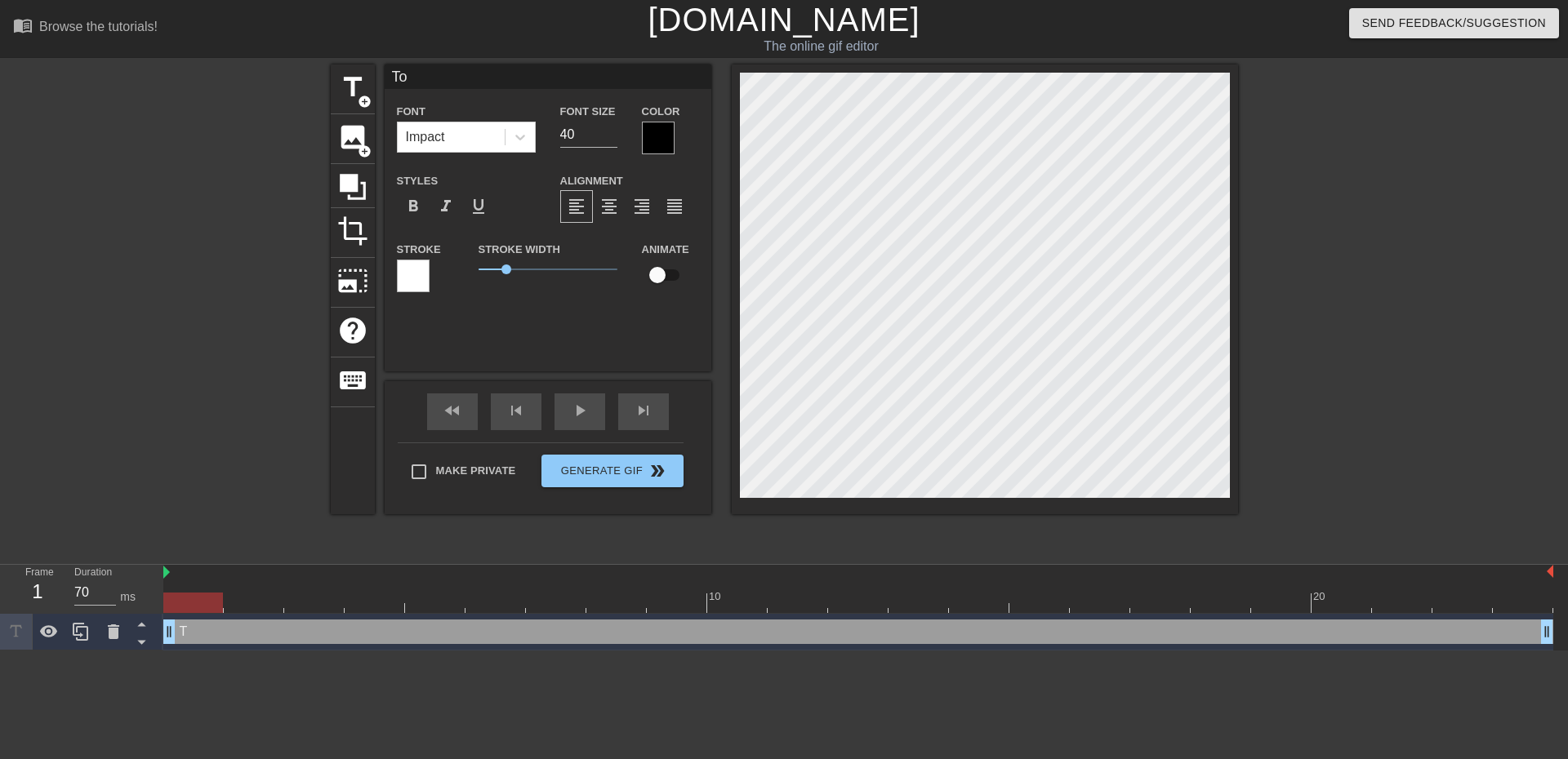
type input "Tos"
type textarea "Tos"
type input "Tosh"
type textarea "Tosh"
type input "Toshi"
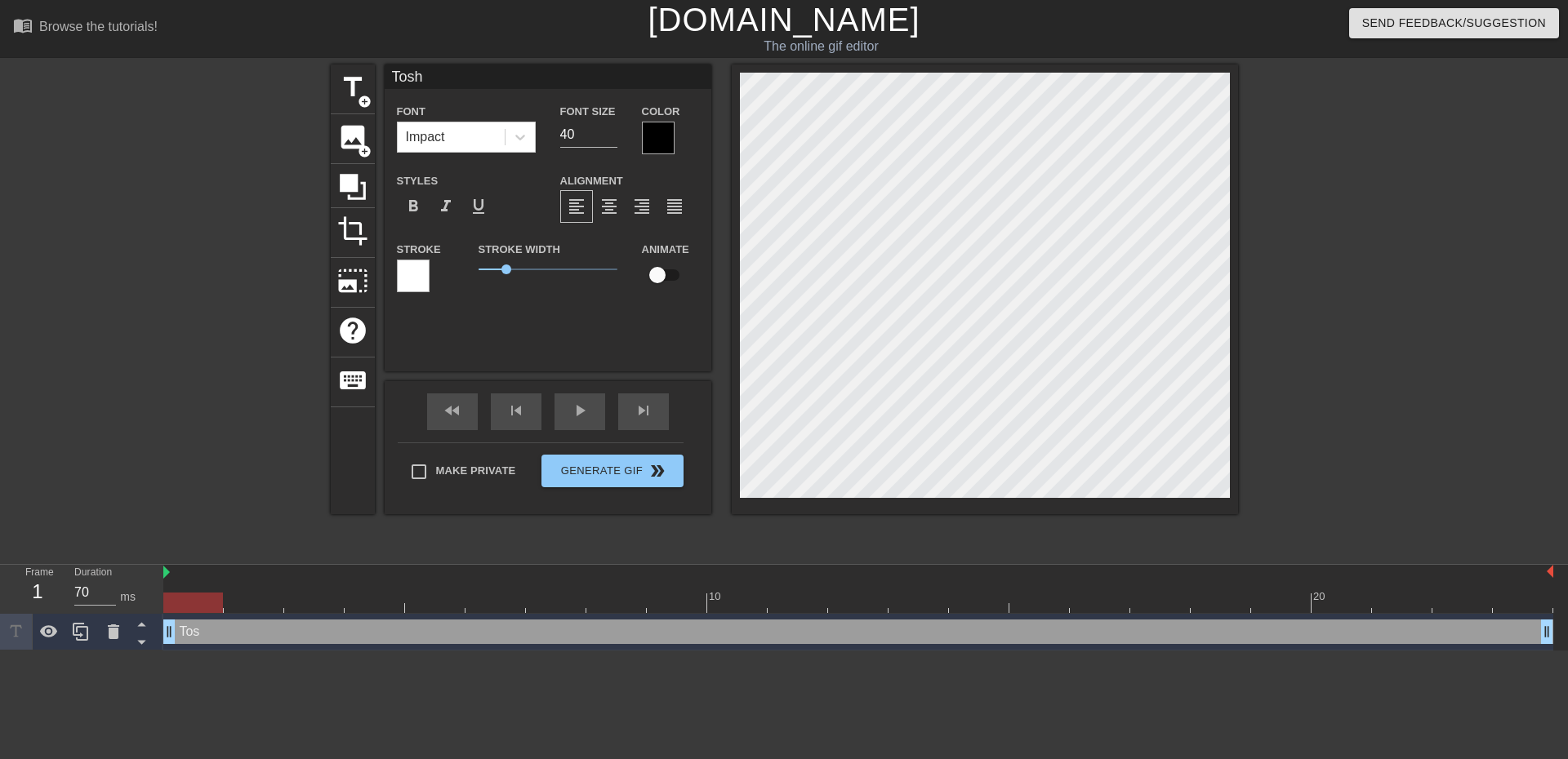
type textarea "Toshi"
type input "Toshi"
type textarea "Toshi"
type input "Toshi"
type textarea "Toshi"
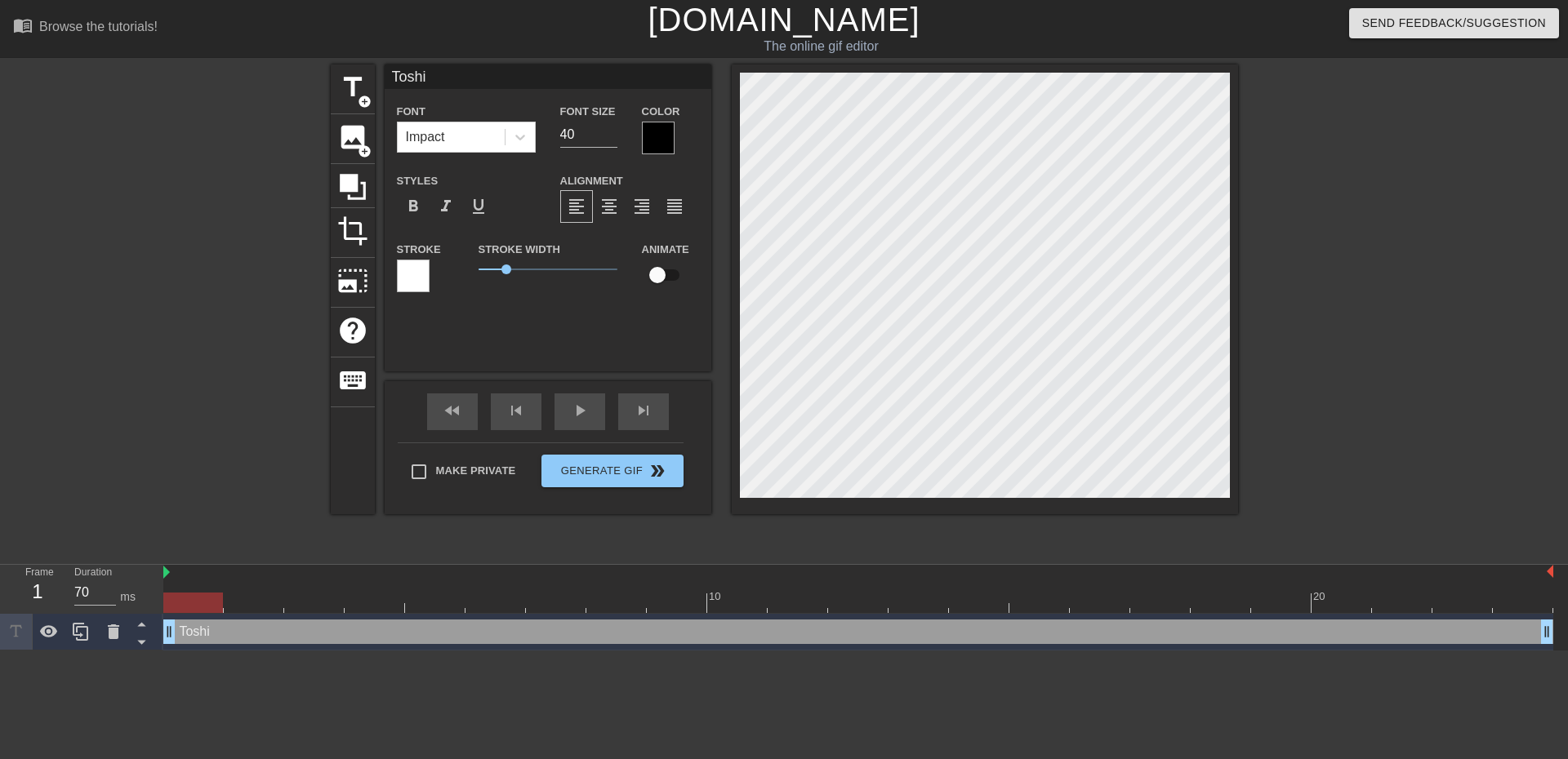
type input "Toshi!"
type textarea "Toshi!"
click at [523, 137] on icon at bounding box center [520, 138] width 10 height 6
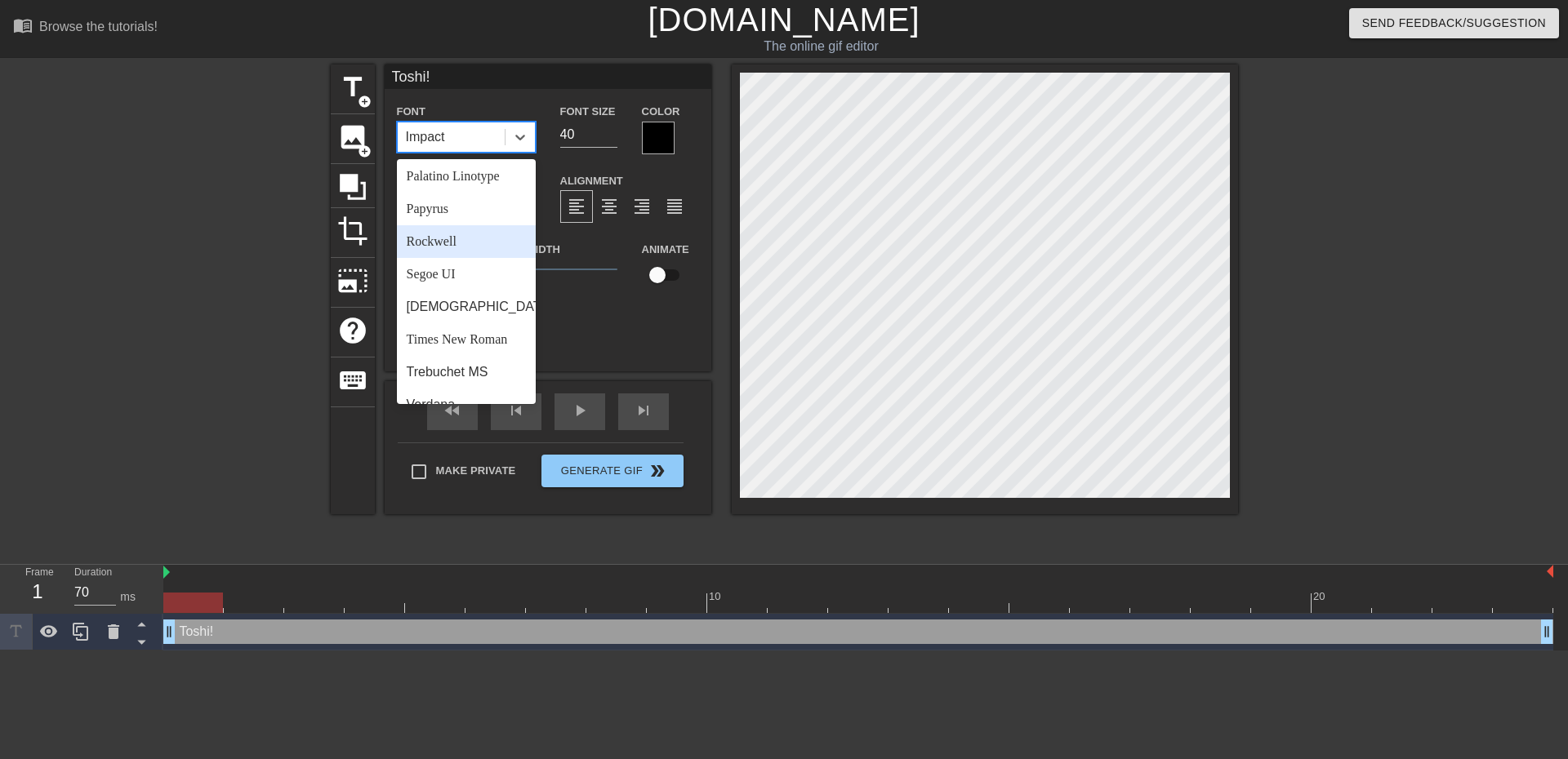
scroll to position [571, 0]
click at [438, 297] on div "[DEMOGRAPHIC_DATA]" at bounding box center [466, 286] width 139 height 33
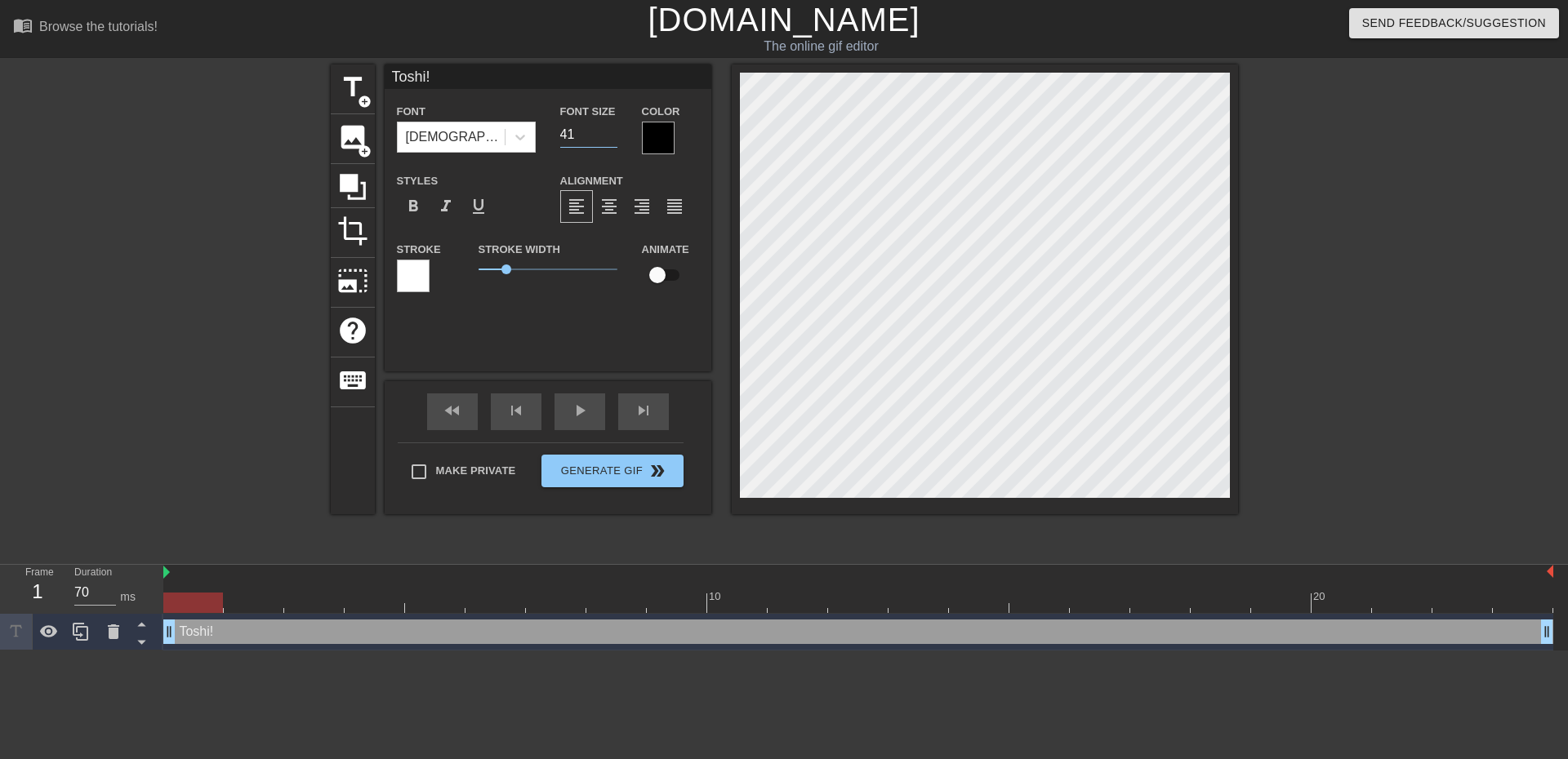
click at [609, 129] on input "41" at bounding box center [589, 134] width 57 height 26
click at [609, 129] on input "42" at bounding box center [589, 134] width 57 height 26
click at [609, 129] on input "43" at bounding box center [589, 134] width 57 height 26
click at [609, 129] on input "44" at bounding box center [589, 134] width 57 height 26
click at [609, 129] on input "45" at bounding box center [589, 134] width 57 height 26
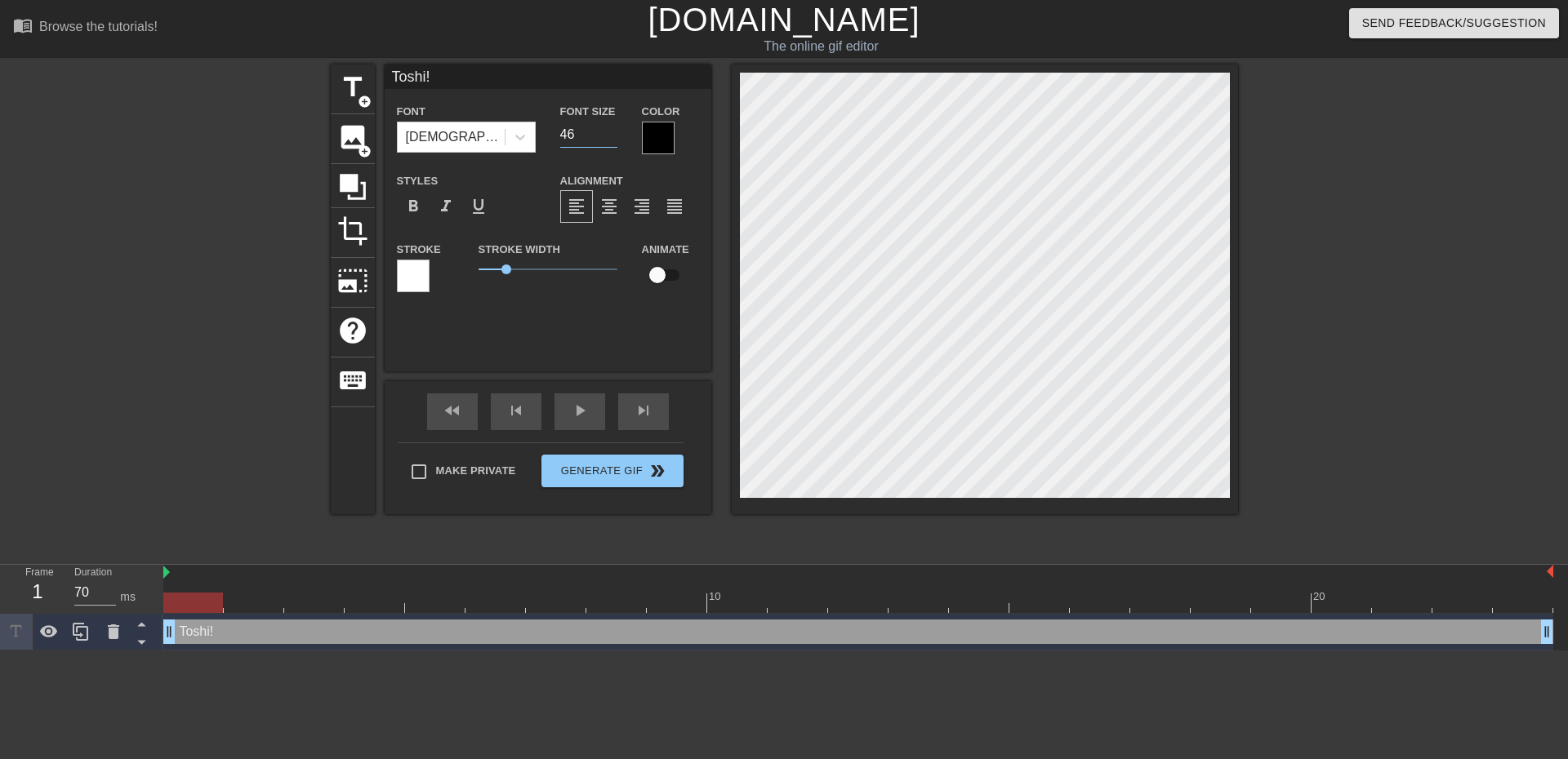
click at [609, 129] on input "46" at bounding box center [589, 134] width 57 height 26
click at [609, 129] on input "47" at bounding box center [589, 134] width 57 height 26
type input "48"
click at [609, 129] on input "48" at bounding box center [589, 134] width 57 height 26
click at [647, 134] on div at bounding box center [658, 138] width 33 height 33
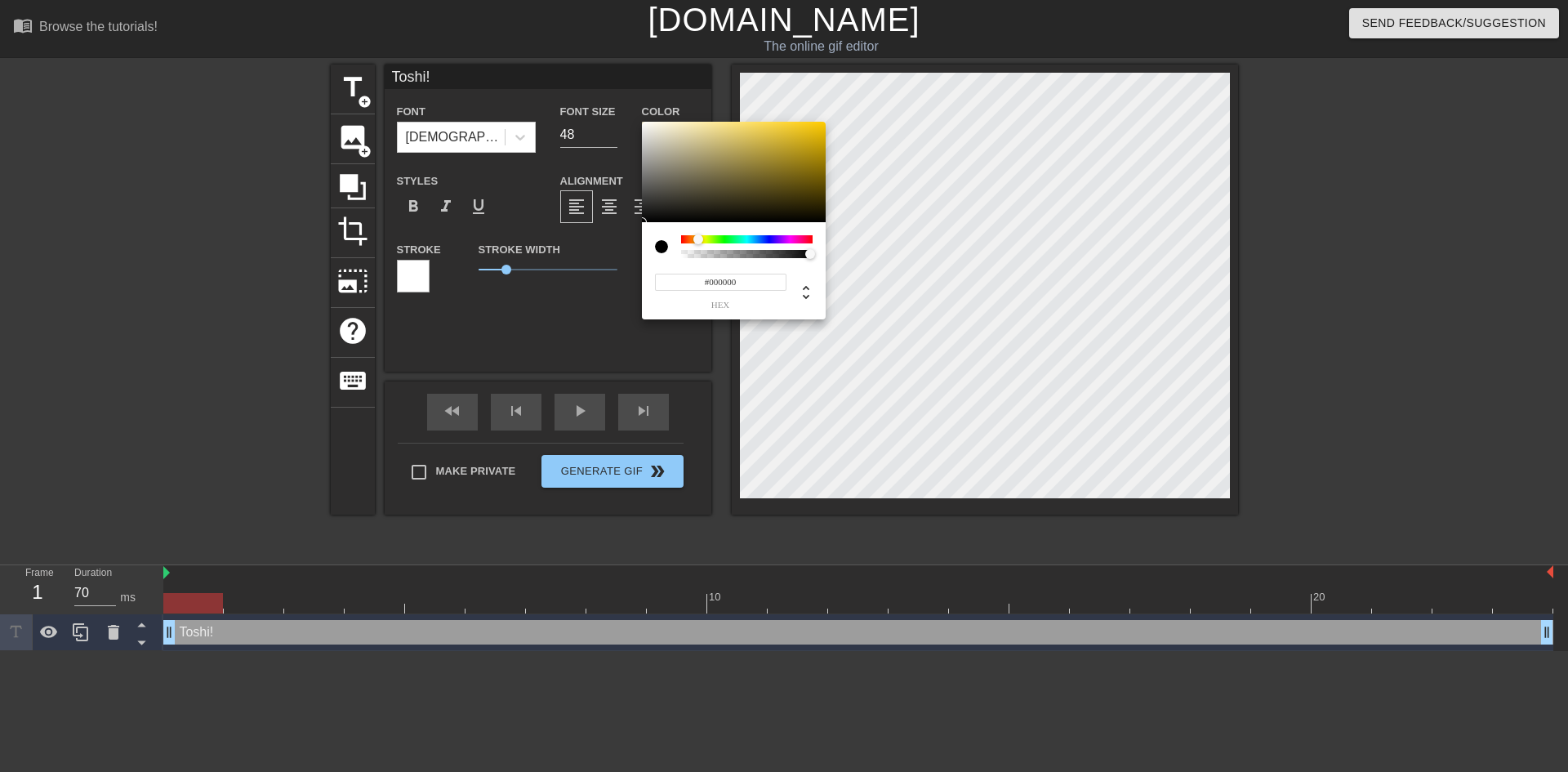
click at [698, 241] on div at bounding box center [746, 239] width 131 height 9
click at [690, 242] on div at bounding box center [690, 239] width 10 height 10
type input "#E57119"
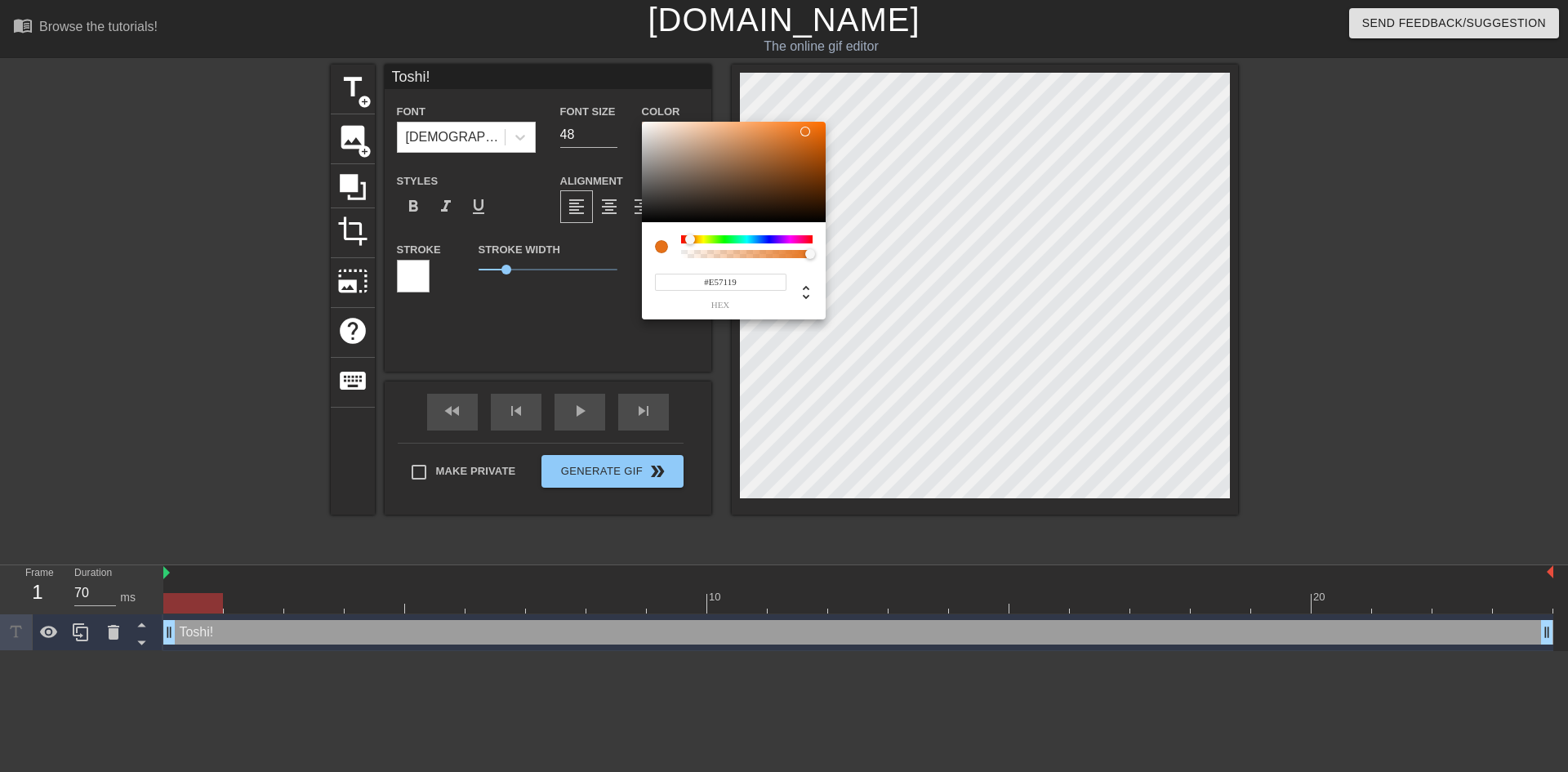
click at [805, 131] on div at bounding box center [733, 172] width 184 height 102
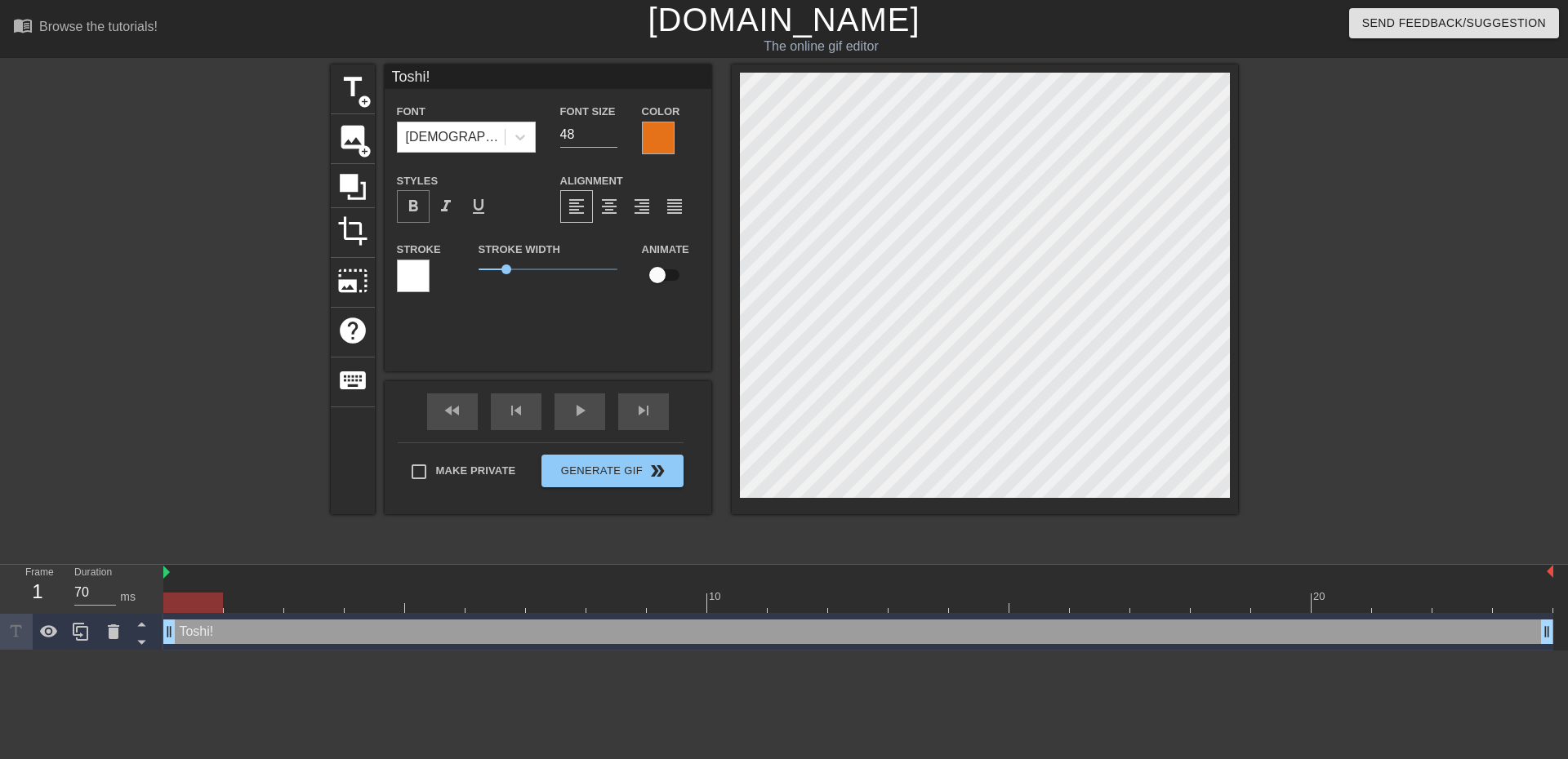
click at [409, 205] on span "format_bold" at bounding box center [413, 207] width 19 height 19
click at [660, 143] on div at bounding box center [658, 138] width 33 height 33
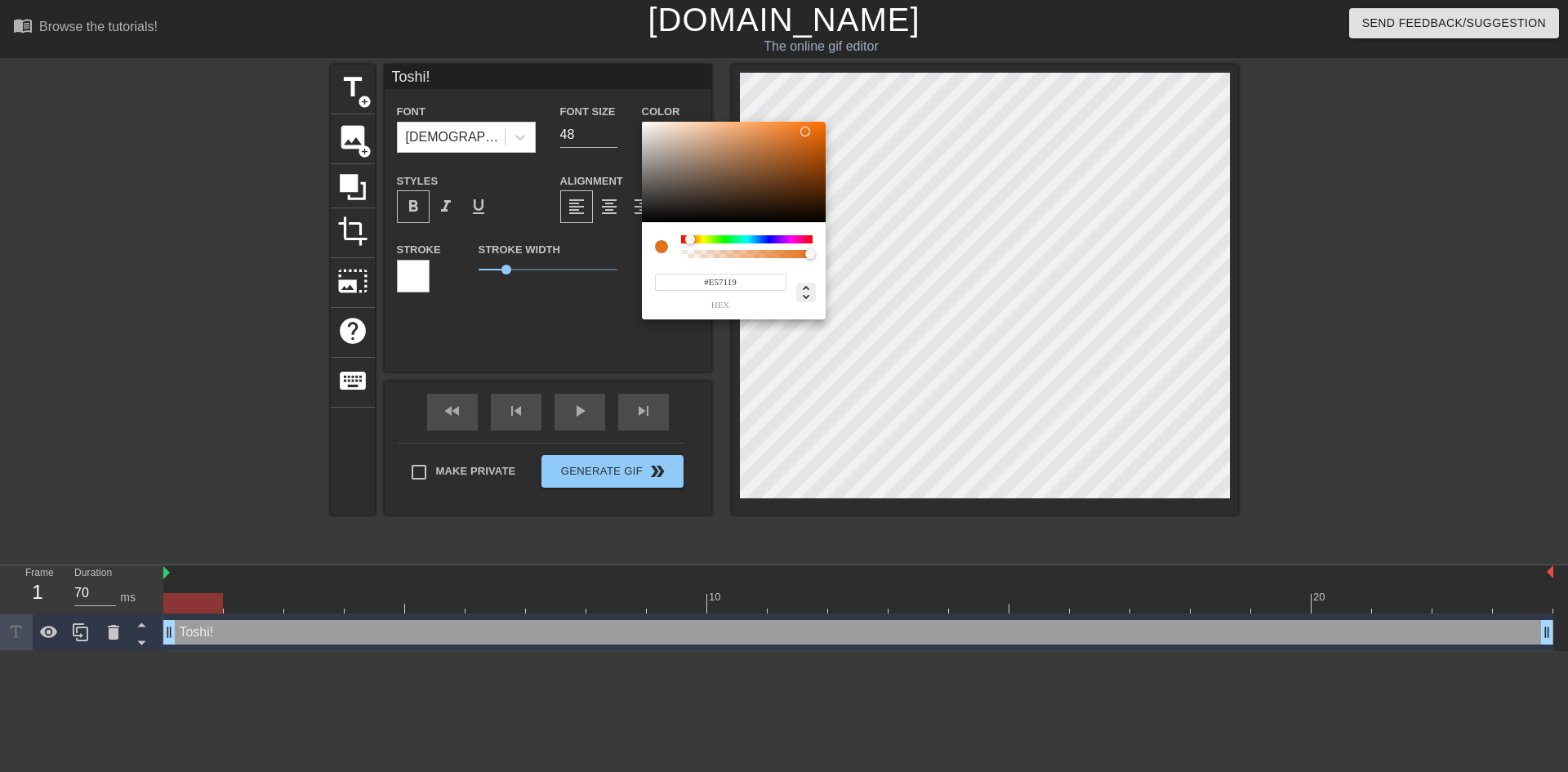
click at [808, 286] on icon at bounding box center [806, 292] width 19 height 19
click at [805, 296] on icon at bounding box center [806, 292] width 19 height 19
type input "26"
type input "80%"
type input "50%"
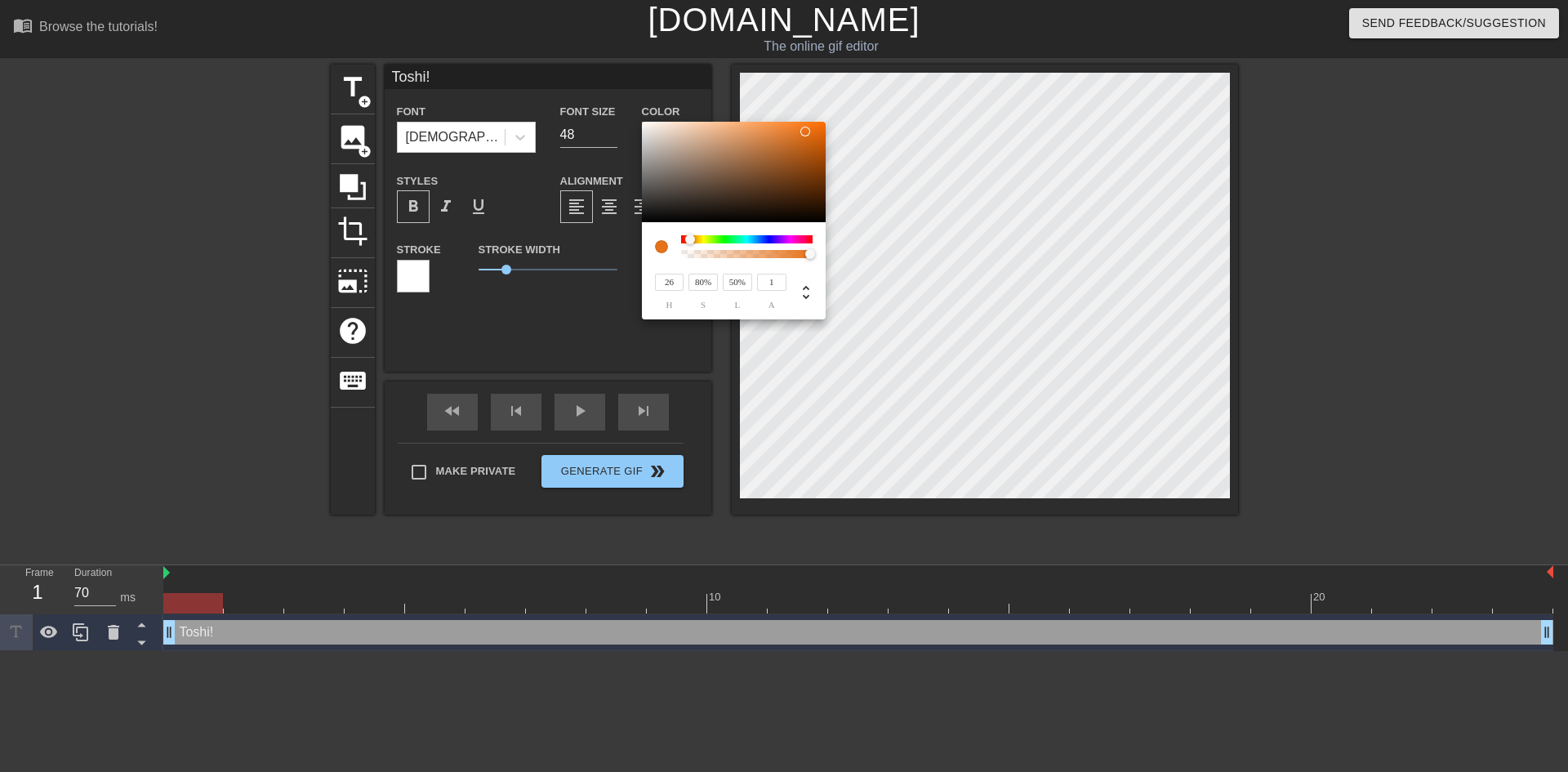
type input "81%"
type input "51%"
type input "79%"
type input "53%"
type input "73%"
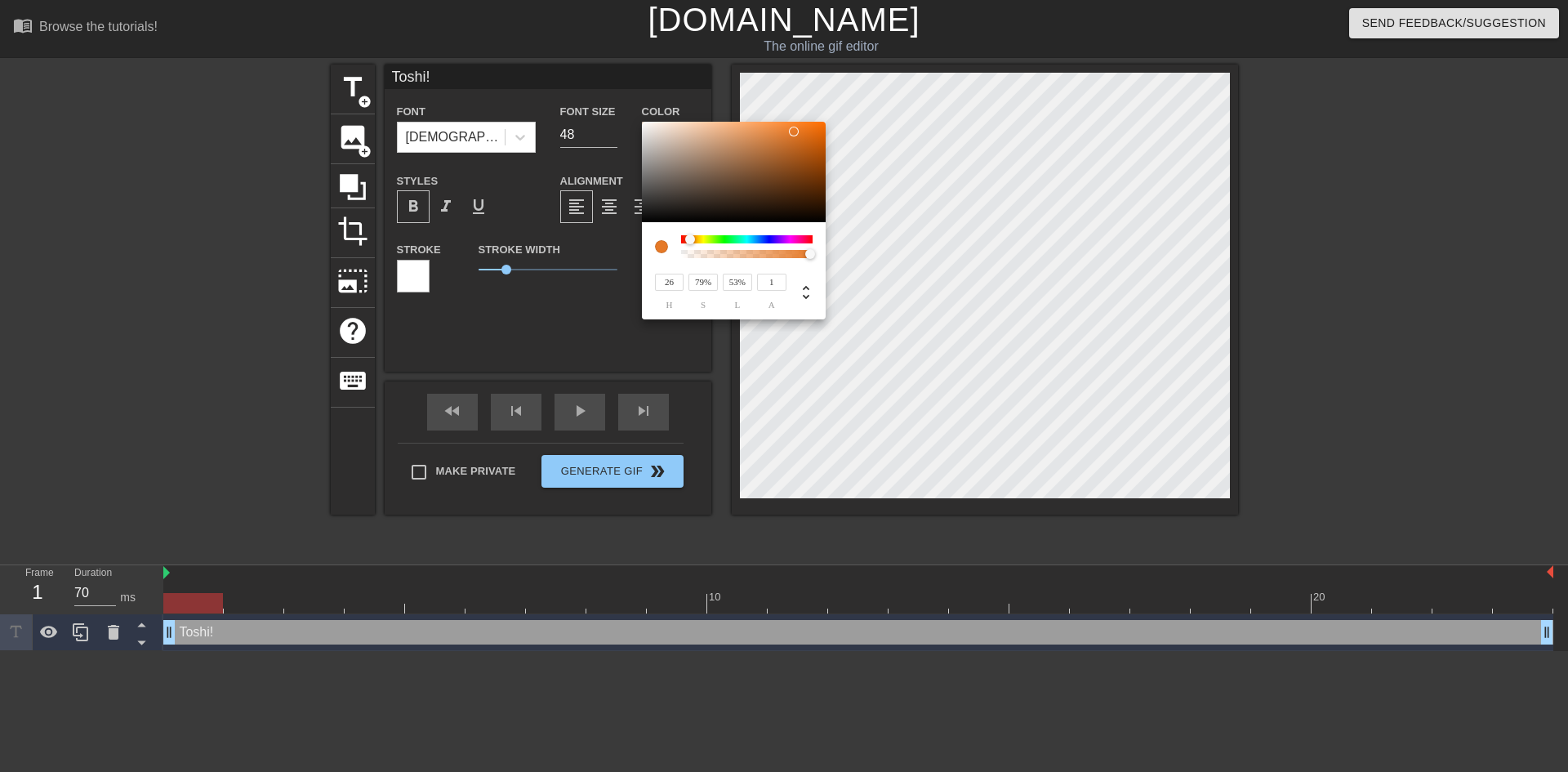
type input "56%"
type input "70%"
type input "61%"
type input "66%"
type input "65%"
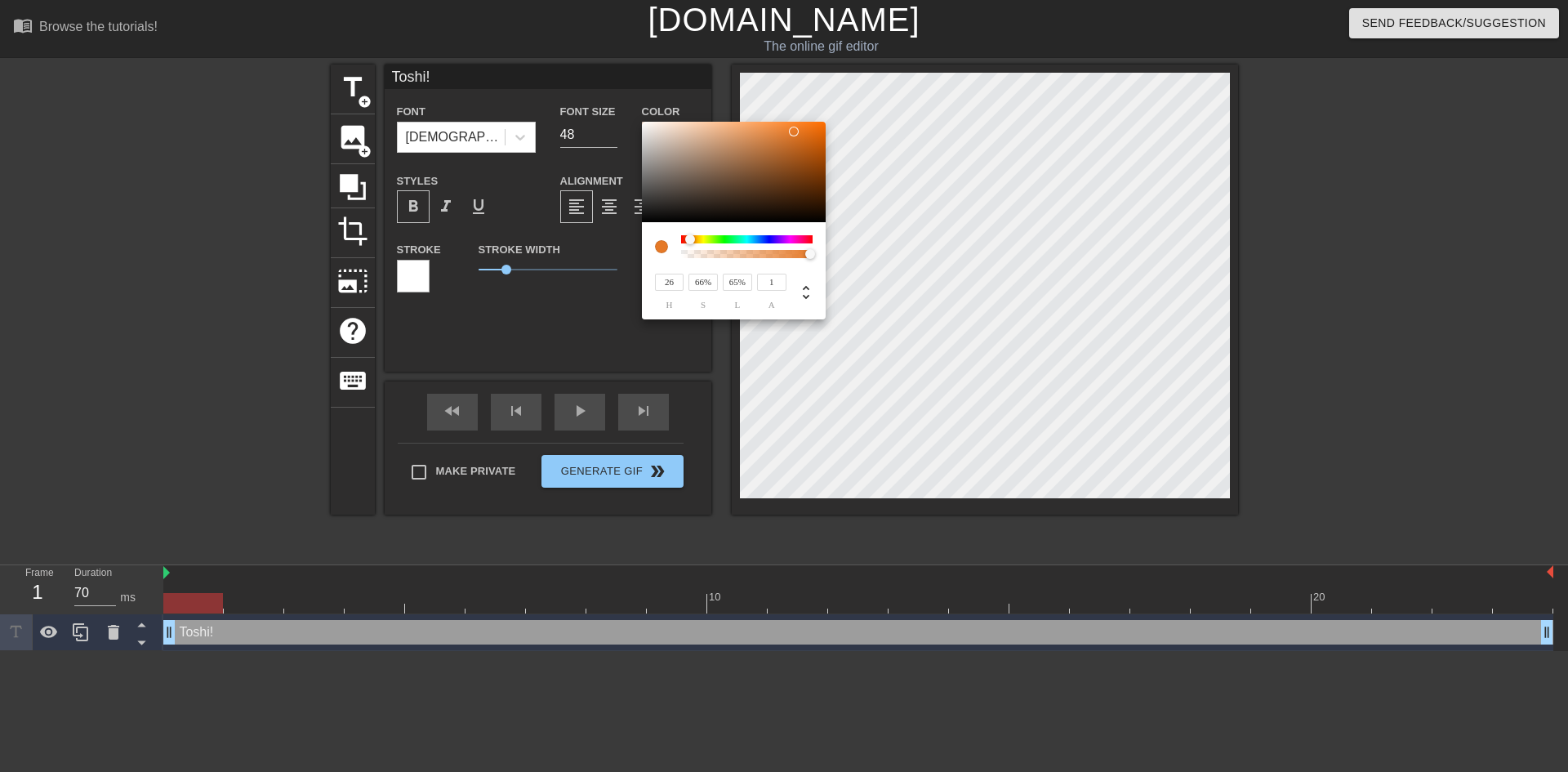
type input "62%"
type input "69%"
type input "25"
type input "59%"
type input "72%"
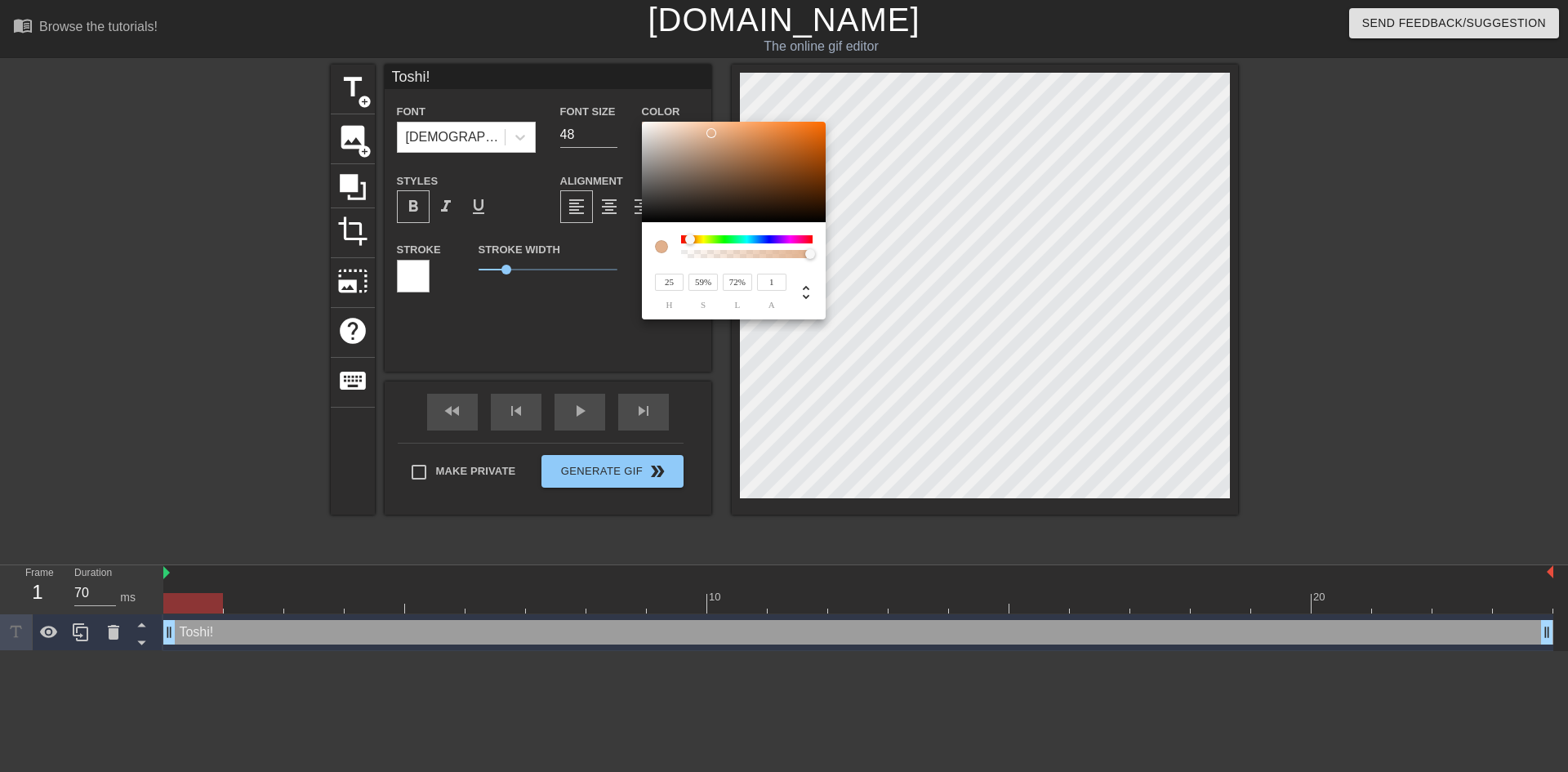
type input "54%"
type input "76%"
type input "26"
type input "49%"
type input "79%"
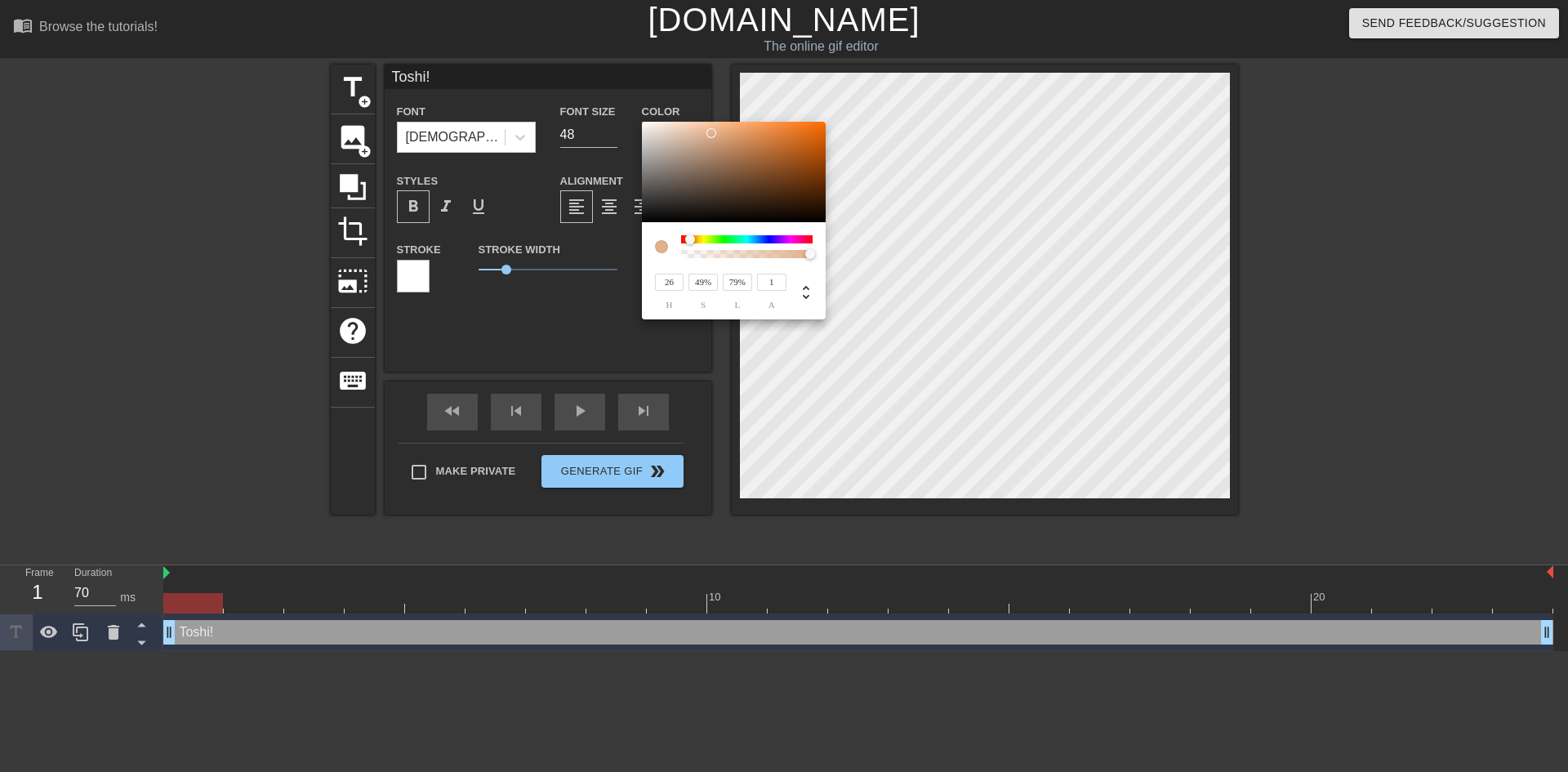
type input "45%"
type input "83%"
type input "41%"
type input "85%"
type input "37%"
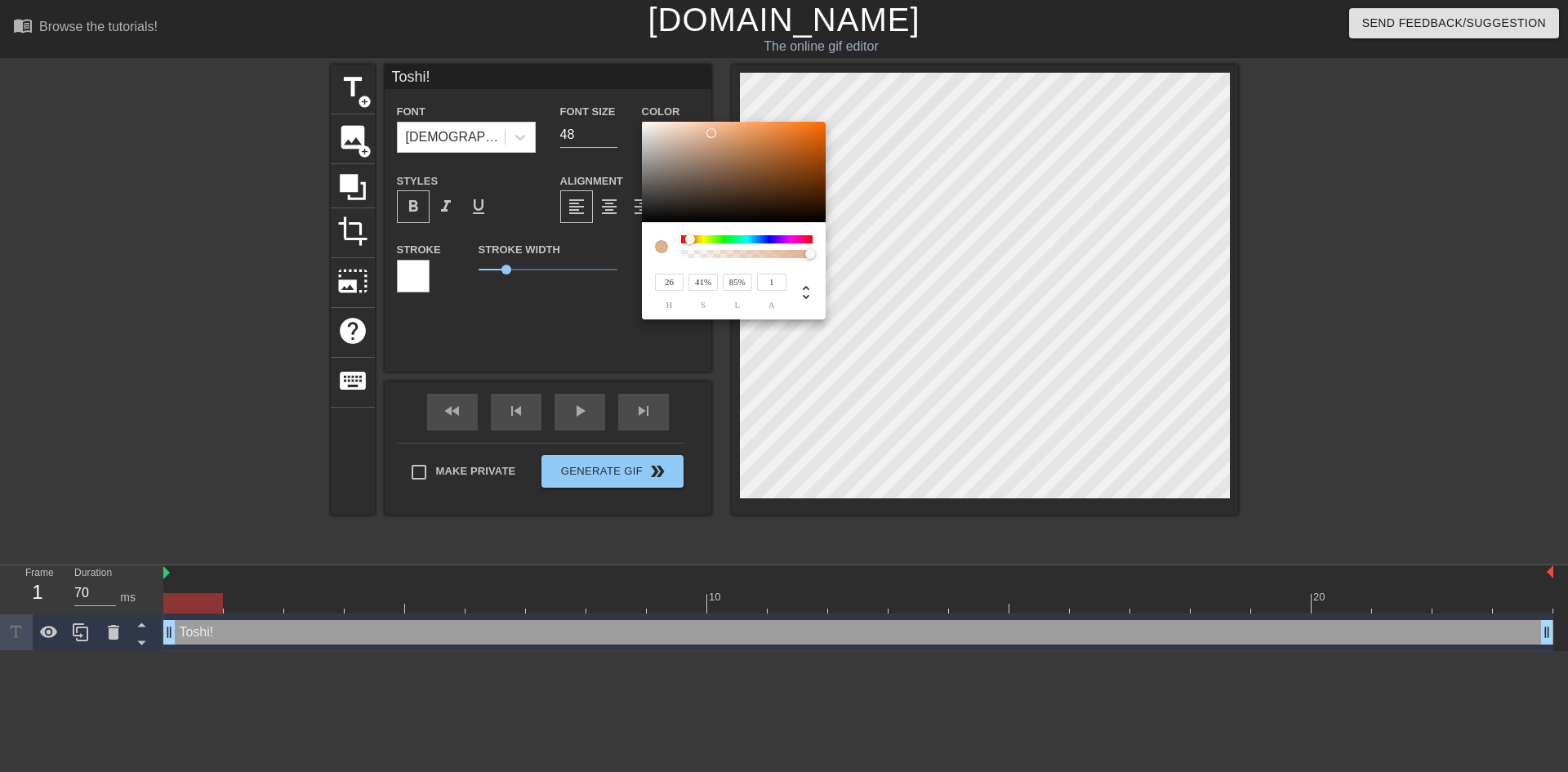
type input "88%"
type input "28"
type input "32%"
type input "90%"
type input "30"
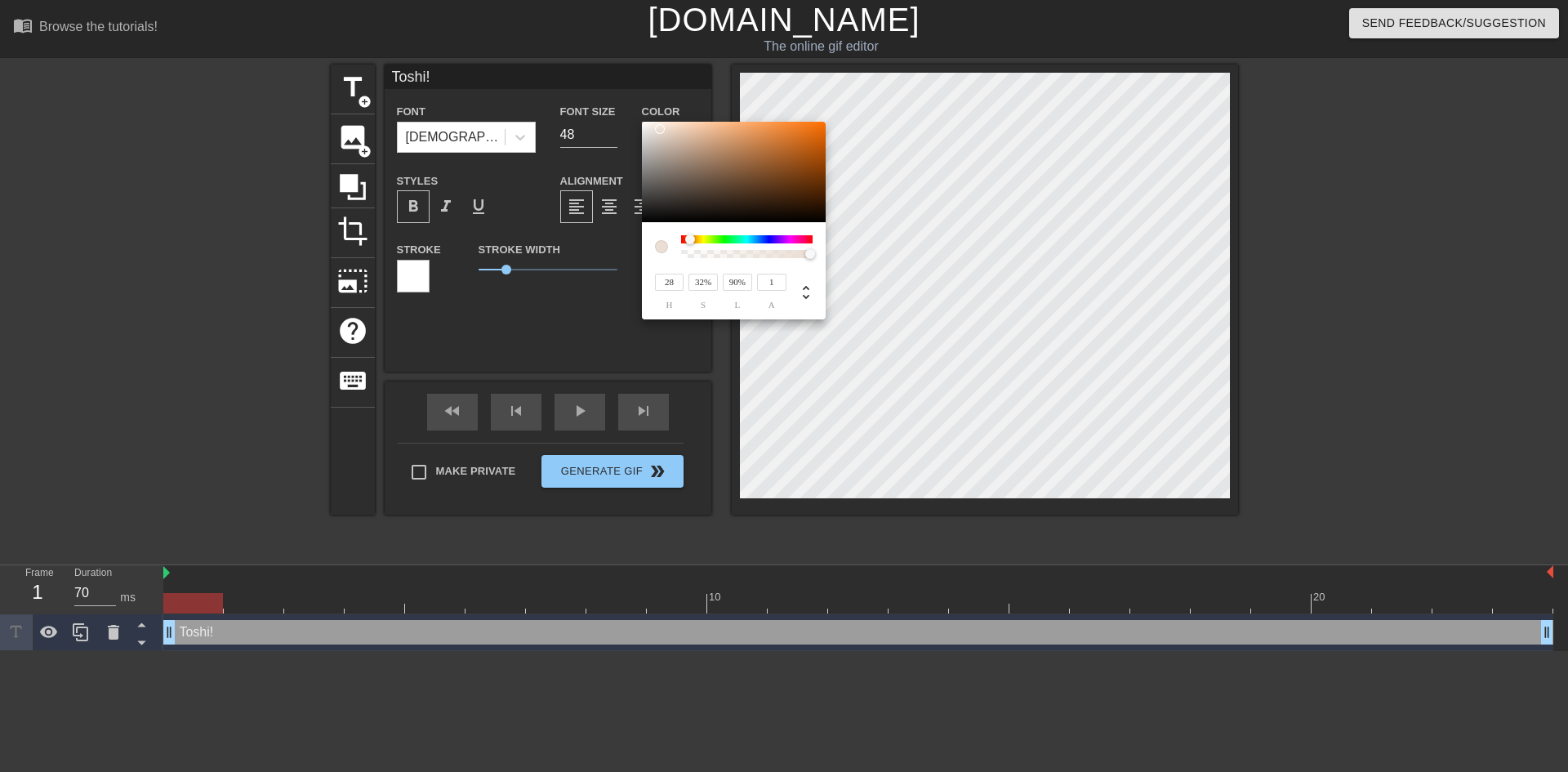
type input "32%"
type input "91%"
type input "27%"
type input "94%"
type input "26"
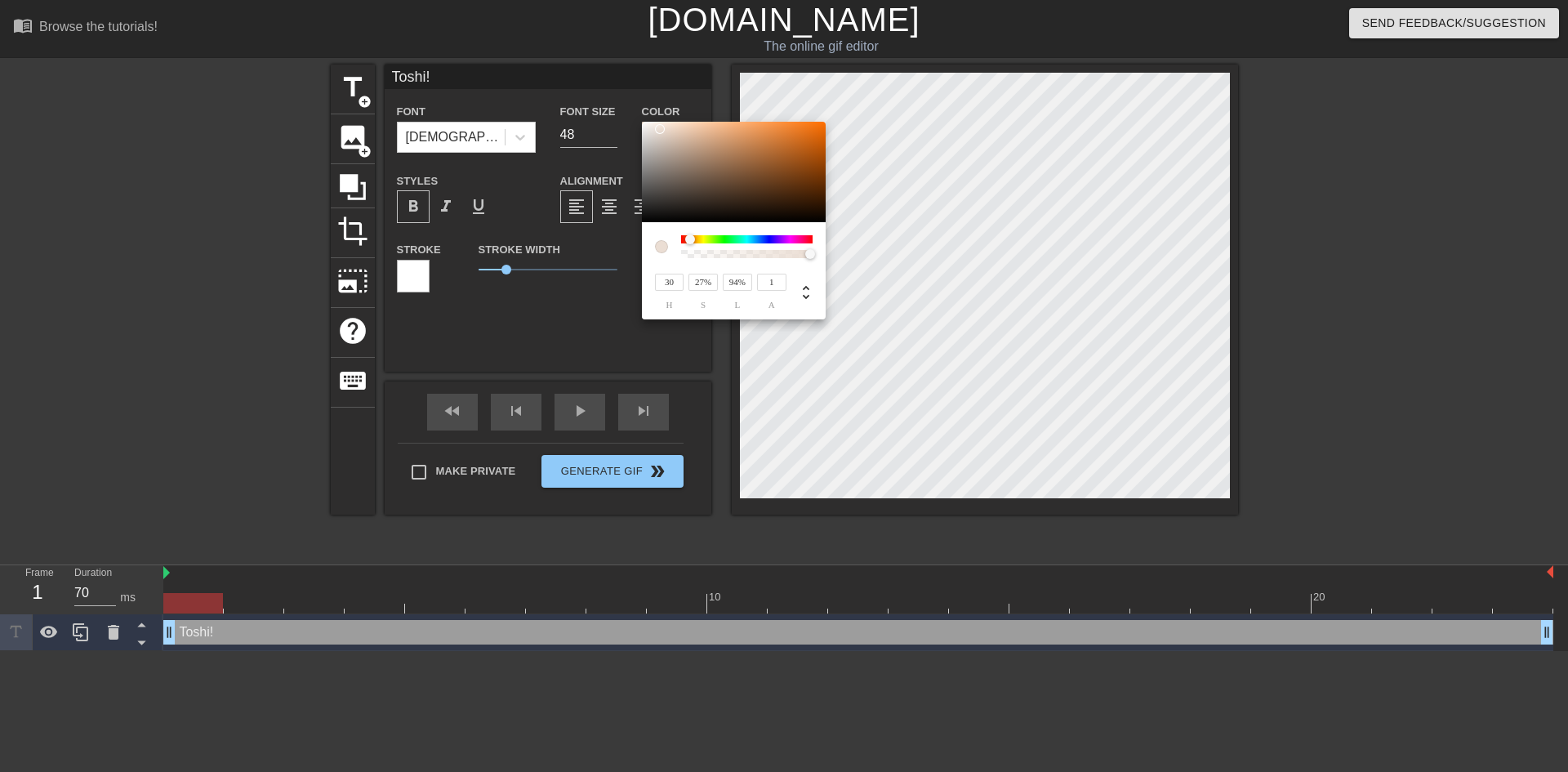
type input "24%"
type input "20"
type input "21%"
type input "95%"
type input "25%"
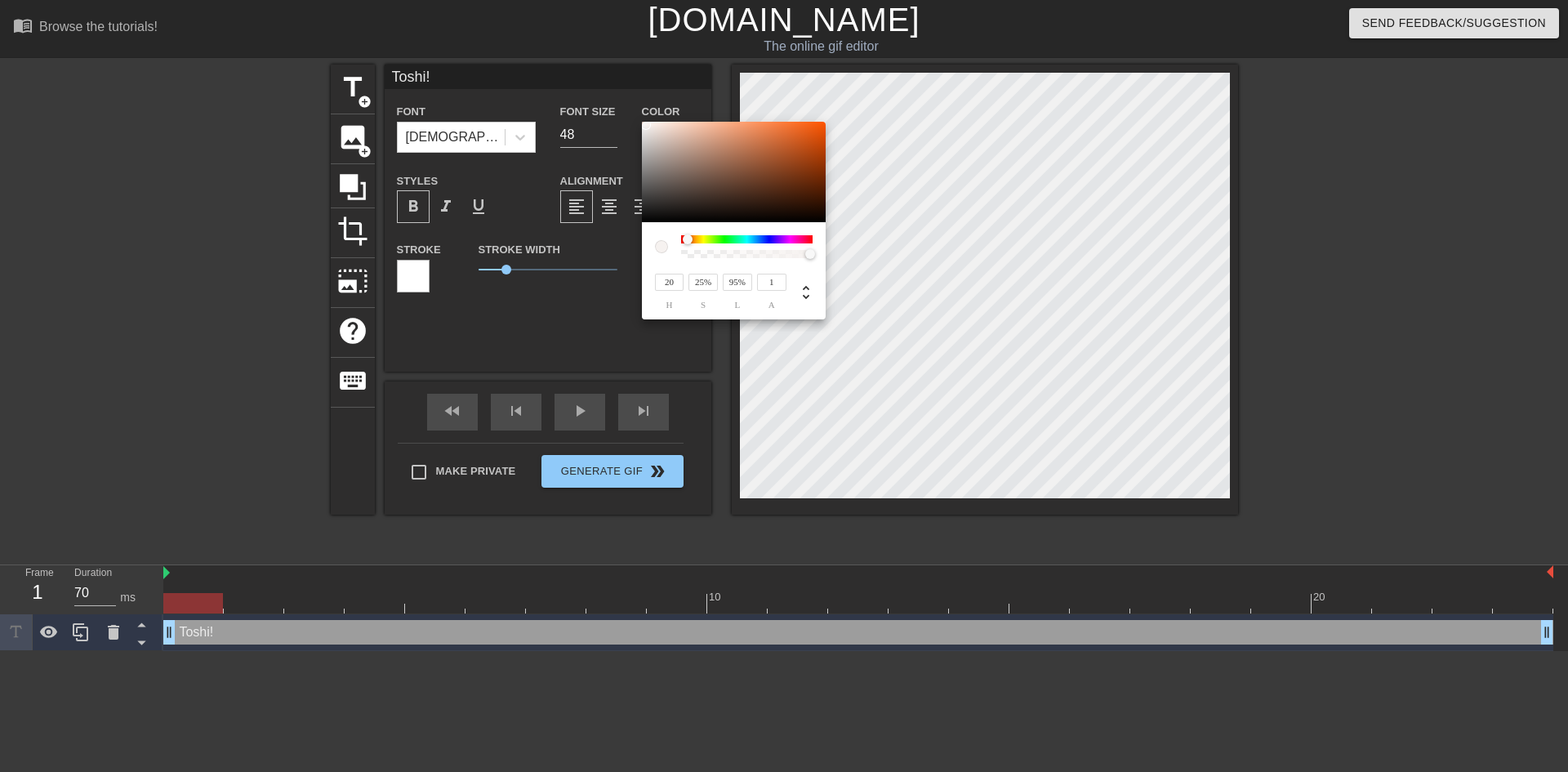
type input "15"
type input "29%"
type input "97%"
type input "89%"
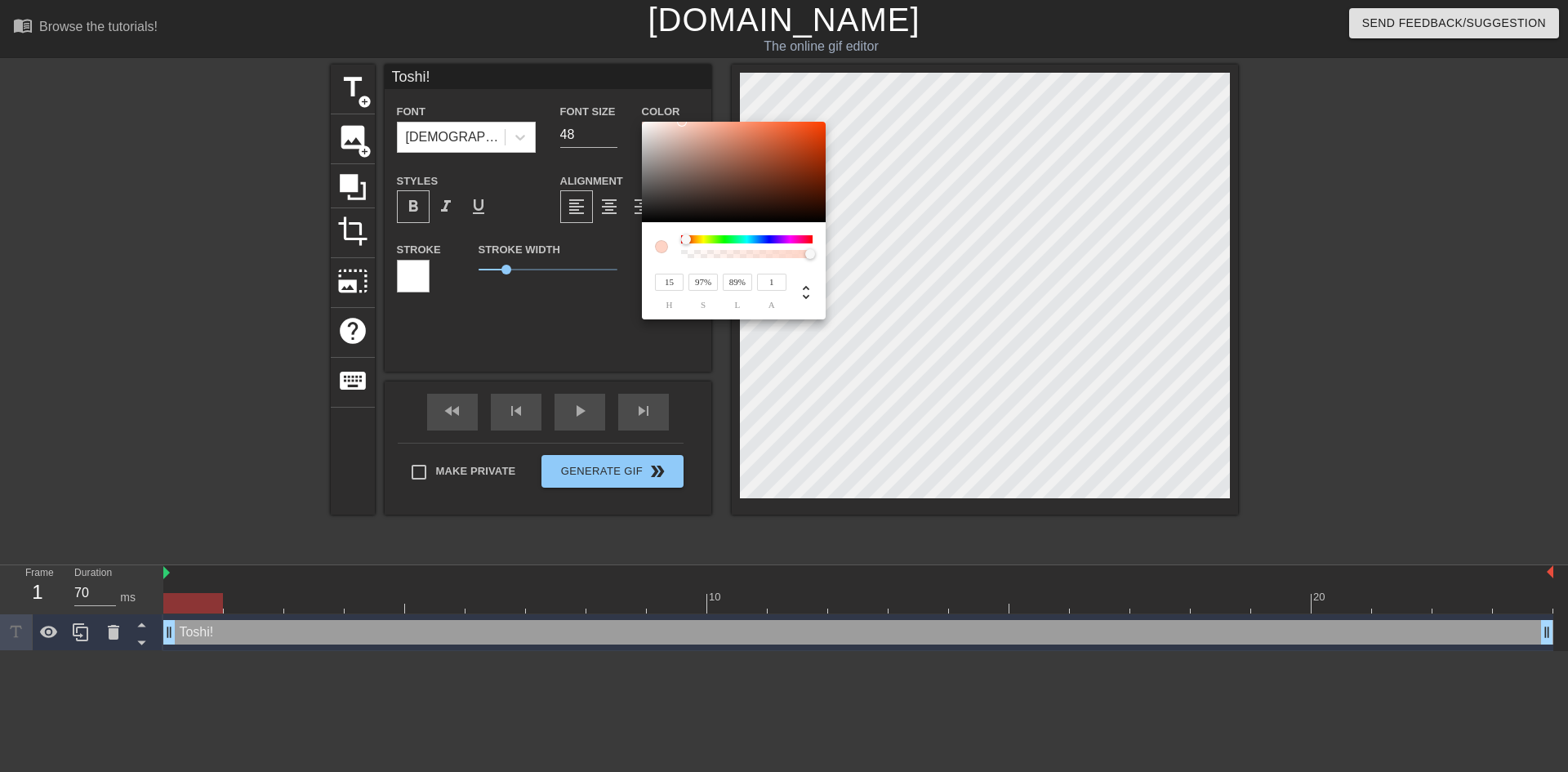
drag, startPoint x: 802, startPoint y: 130, endPoint x: 641, endPoint y: 122, distance: 161.2
click at [641, 122] on div at bounding box center [733, 172] width 184 height 102
type input "16"
type input "90%"
type input "88%"
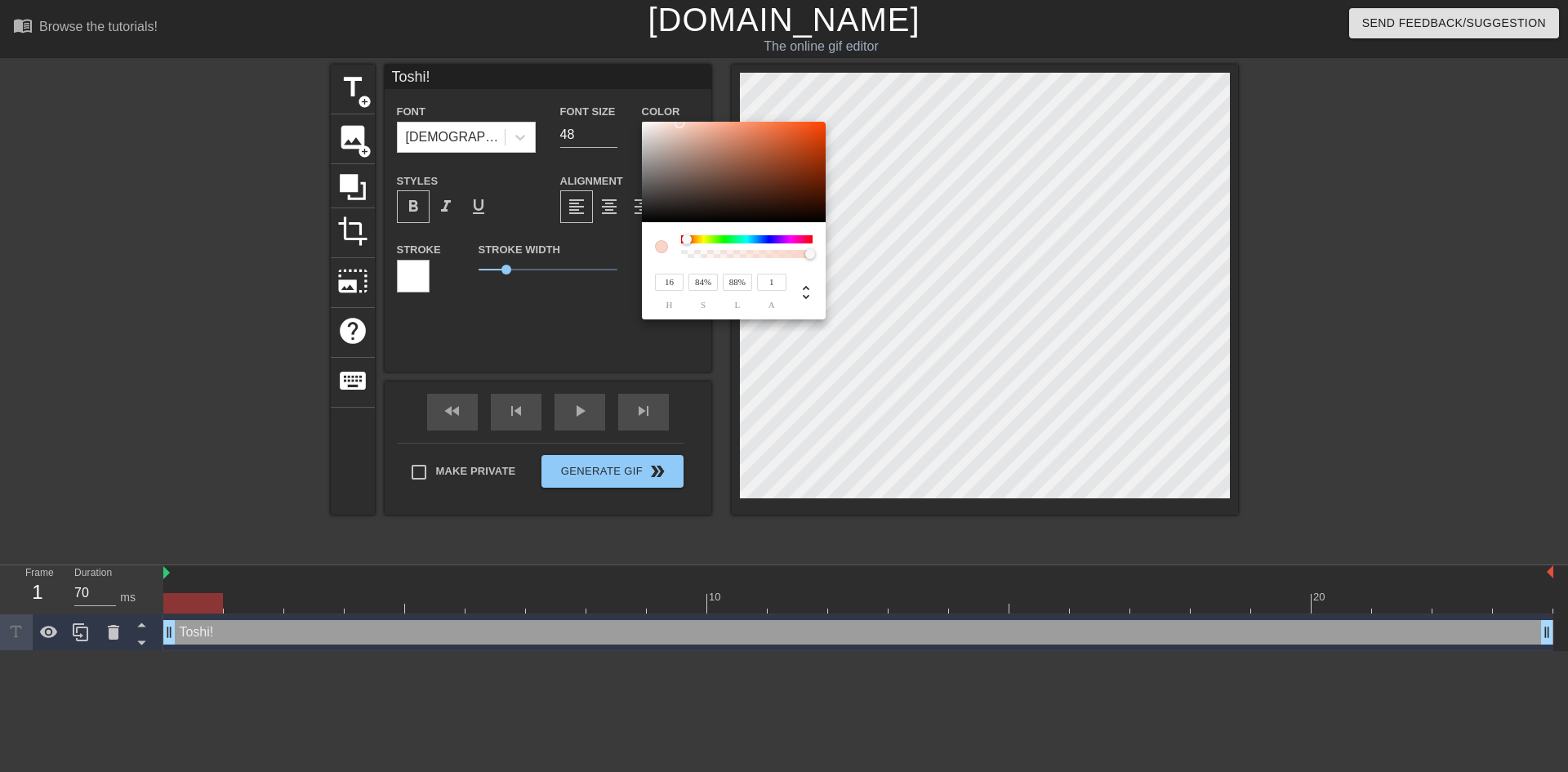
type input "30%"
type input "93%"
type input "18"
type input "33%"
type input "92%"
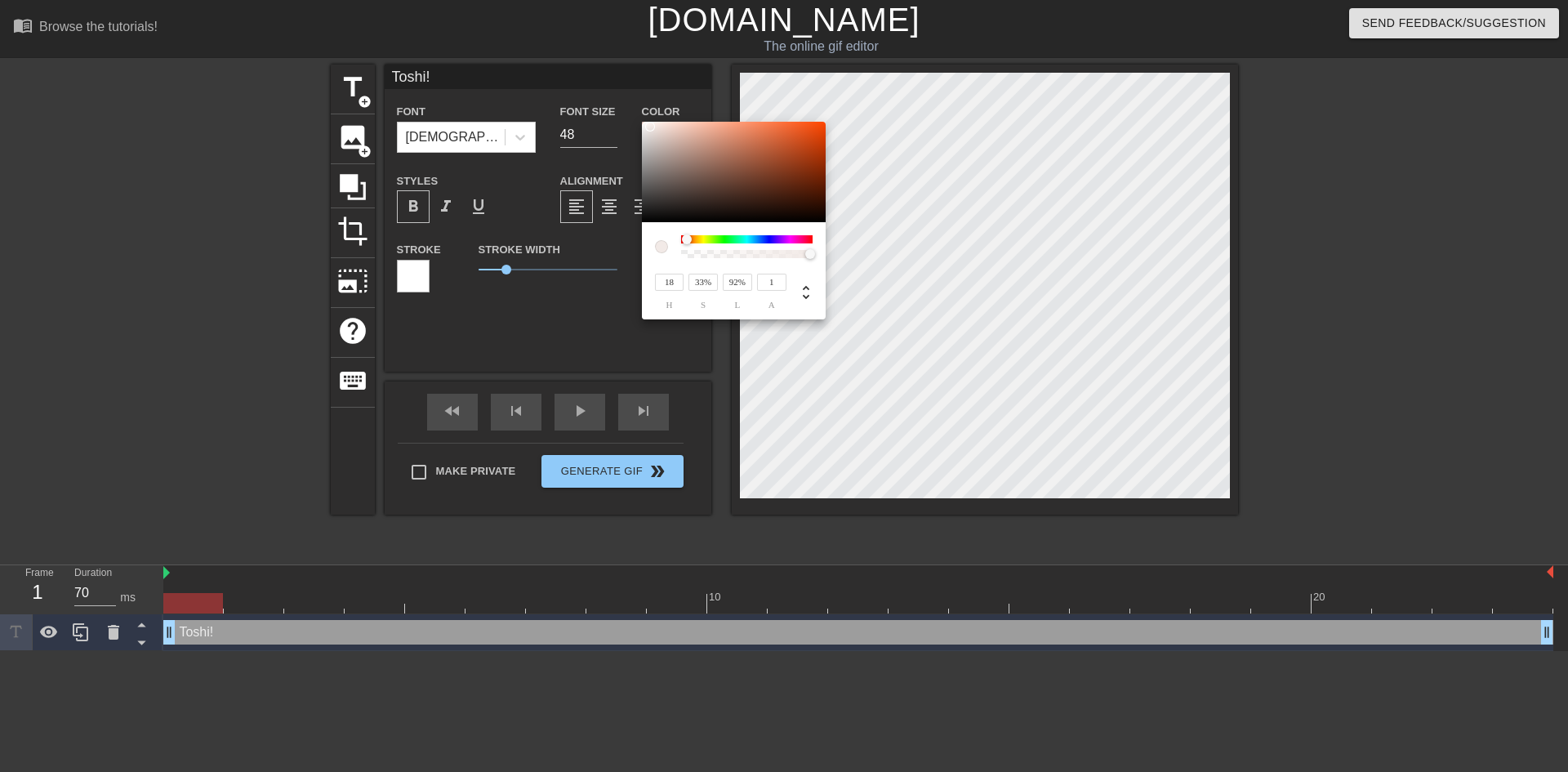
type input "19"
type input "31%"
type input "90%"
type input "20"
type input "37%"
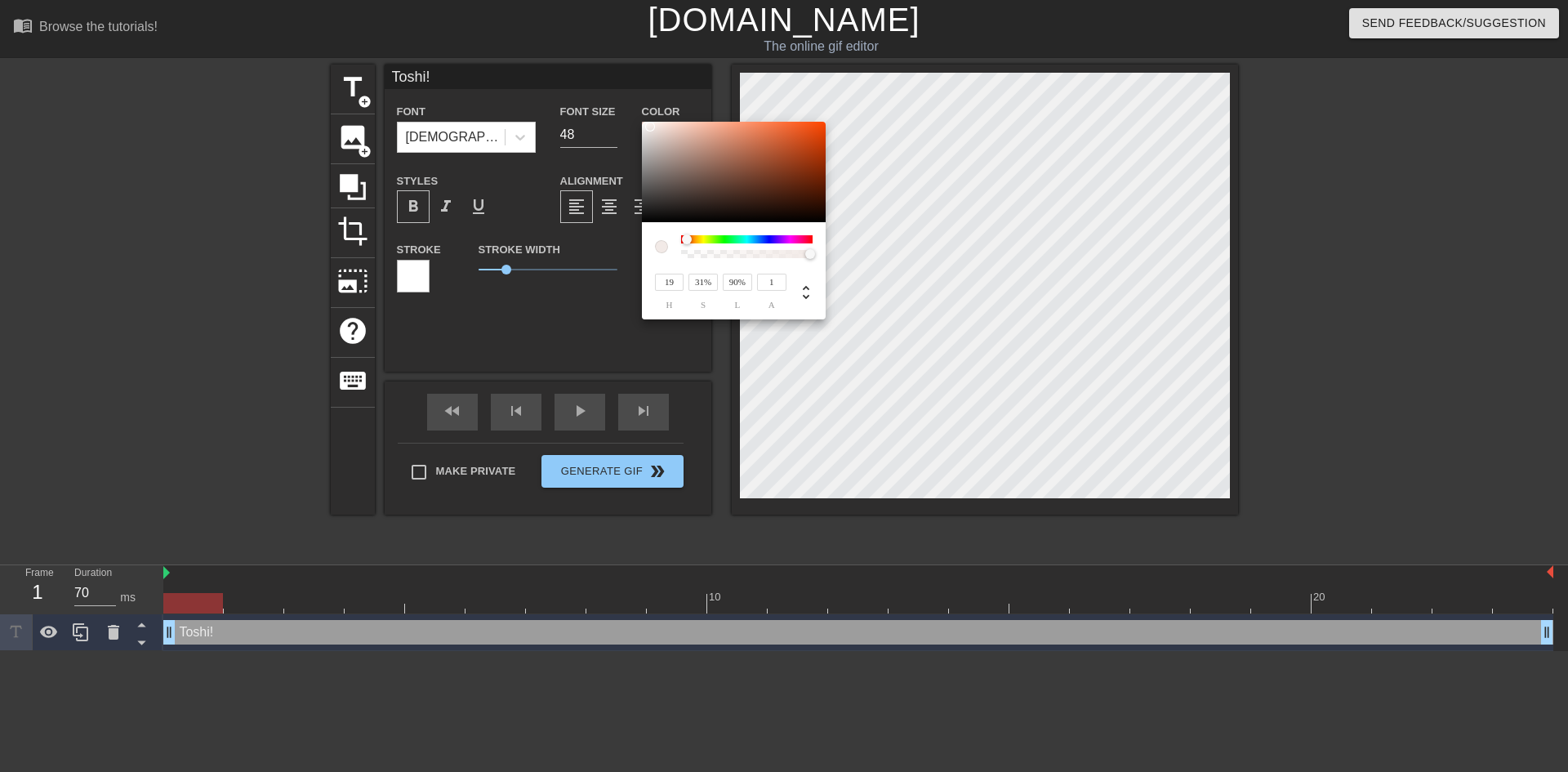
type input "89%"
type input "50%"
type input "88%"
type input "19"
type input "54%"
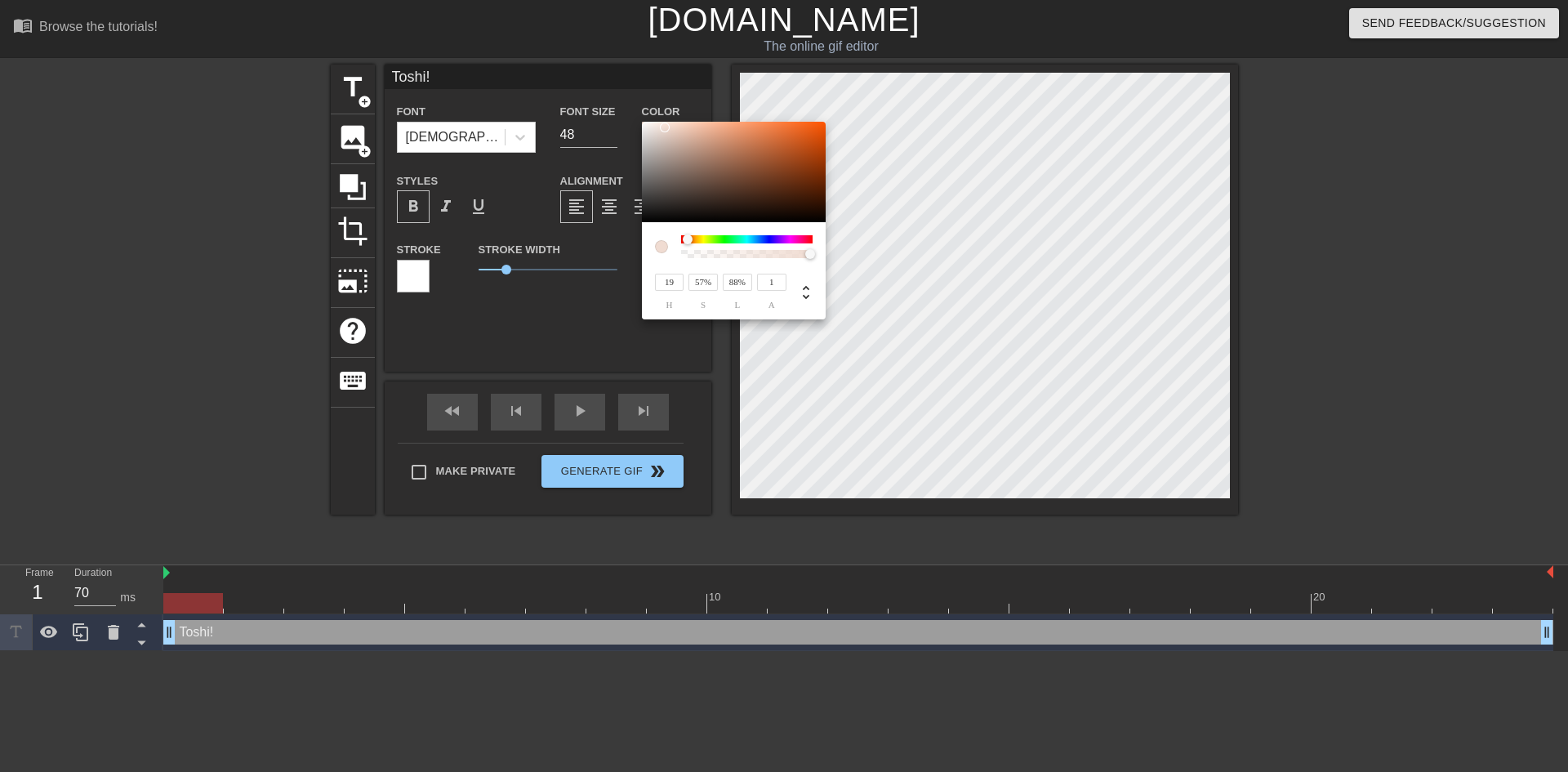
type input "89%"
type input "46%"
type input "91%"
type input "18"
type input "43%"
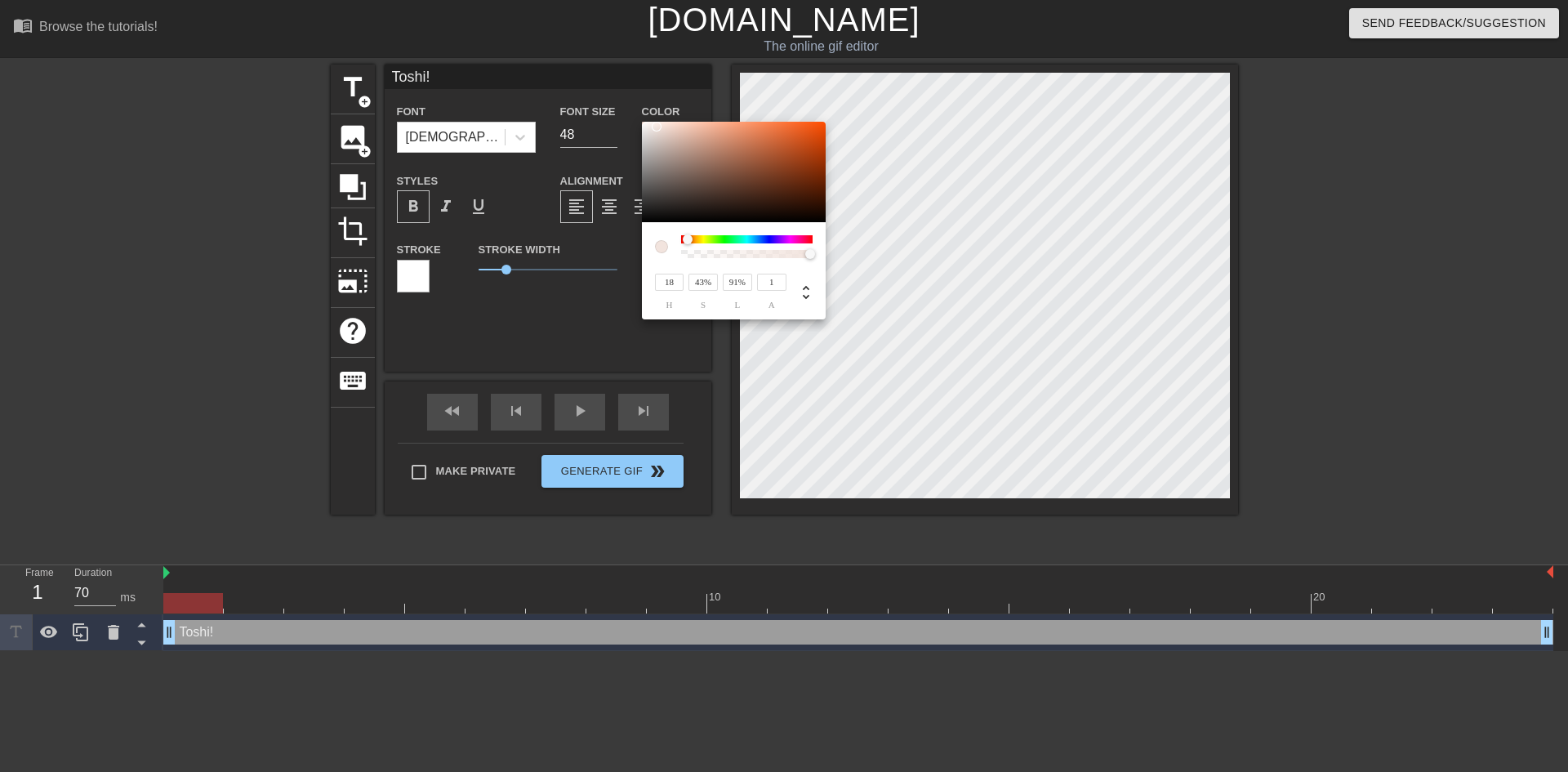
type input "16"
type input "33%"
type input "18"
type input "30%"
type input "92%"
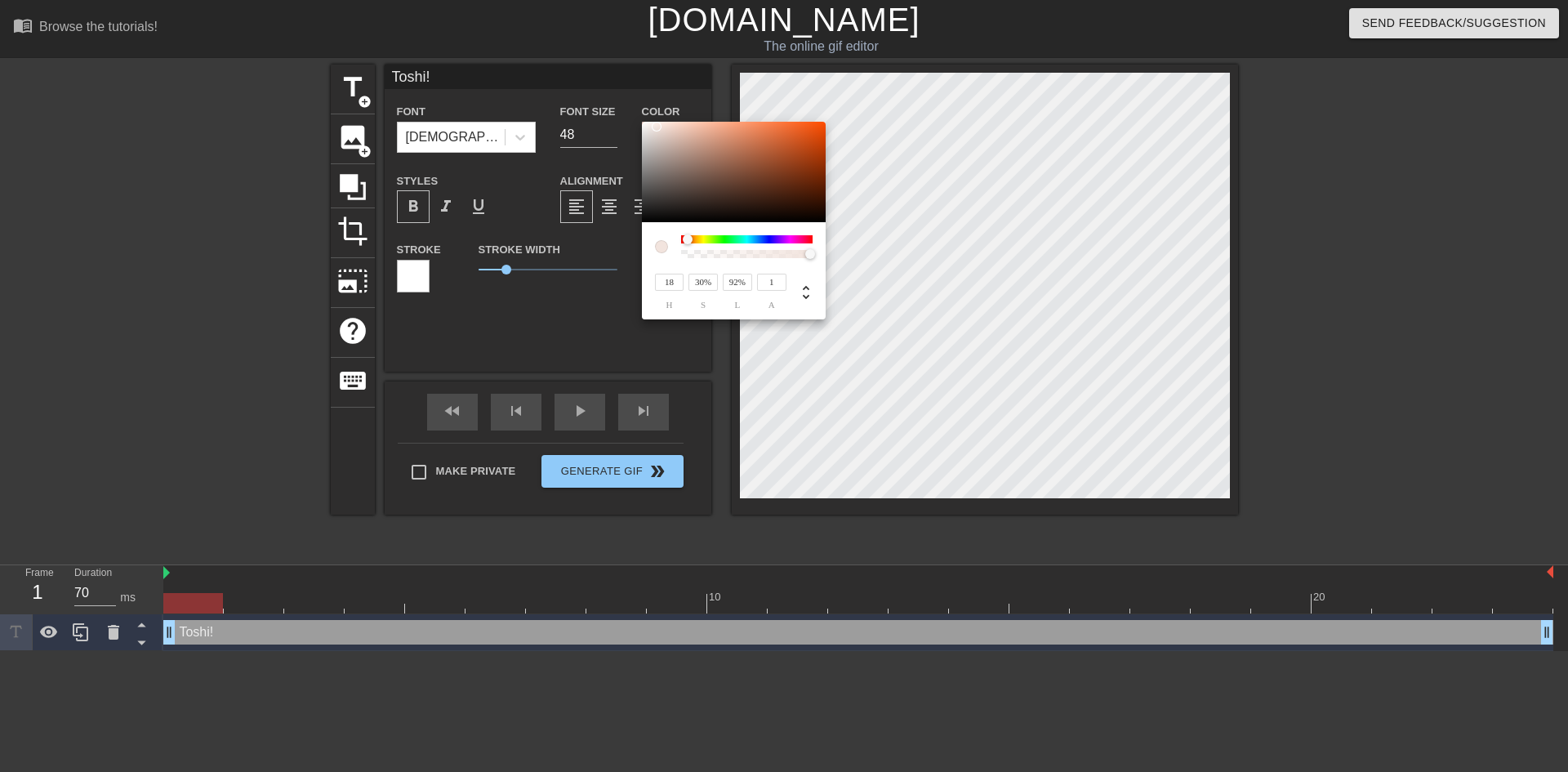
type input "22"
type input "27%"
type input "24"
type input "25%"
type input "26"
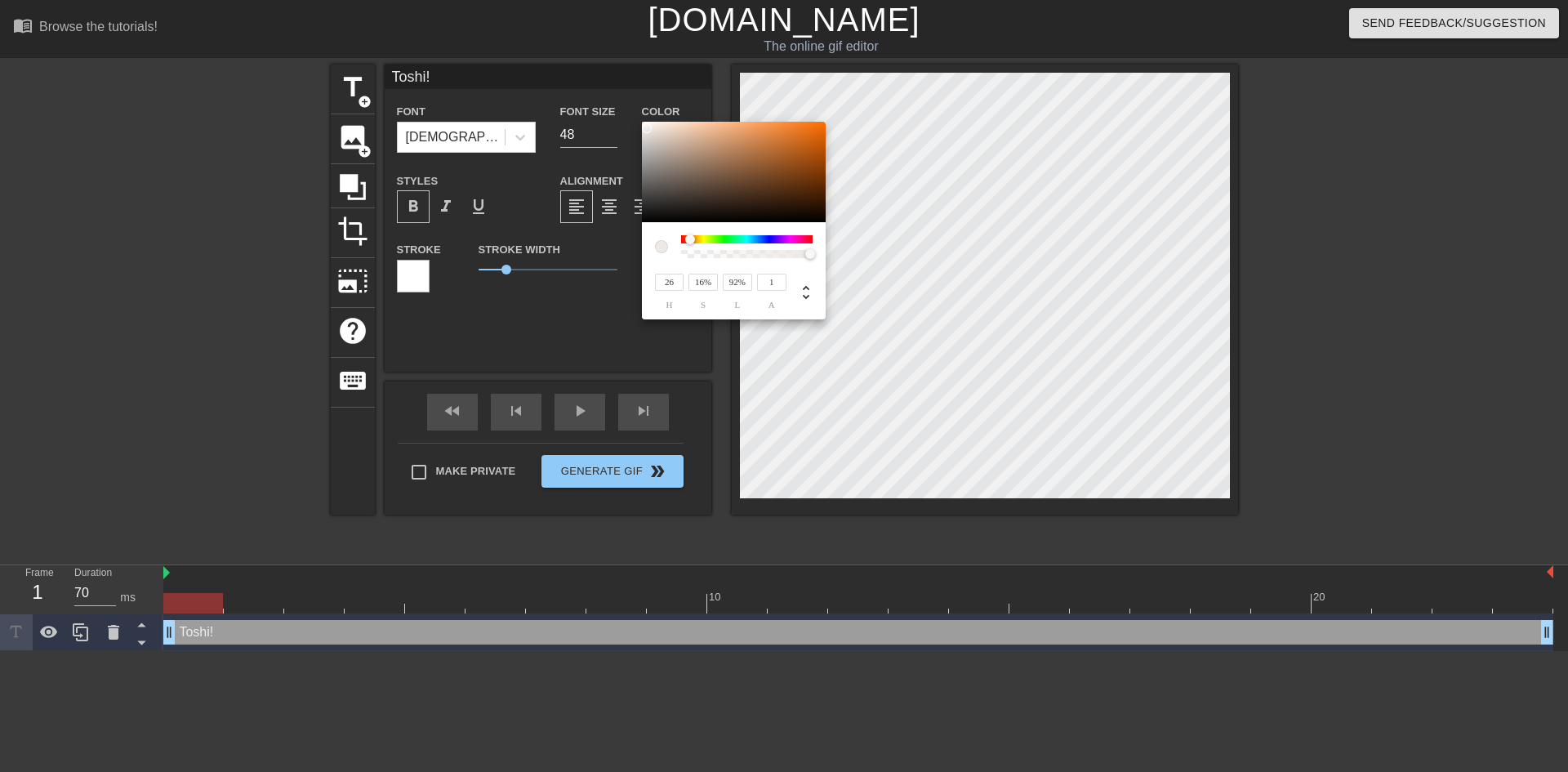
type input "19%"
type input "93%"
type input "20"
type input "21%"
type input "95%"
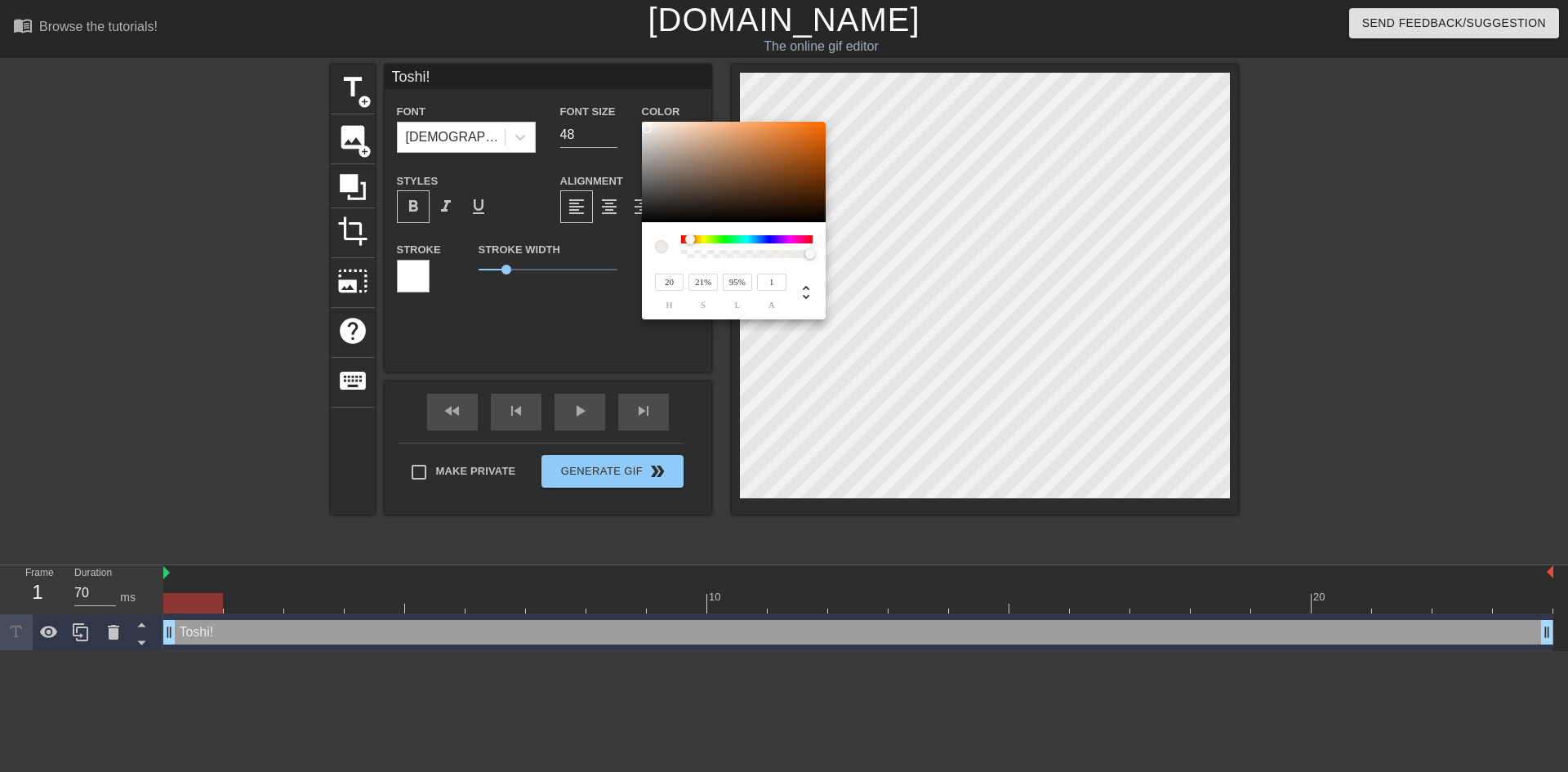
type input "12"
type input "21%"
click at [645, 125] on div at bounding box center [645, 125] width 10 height 10
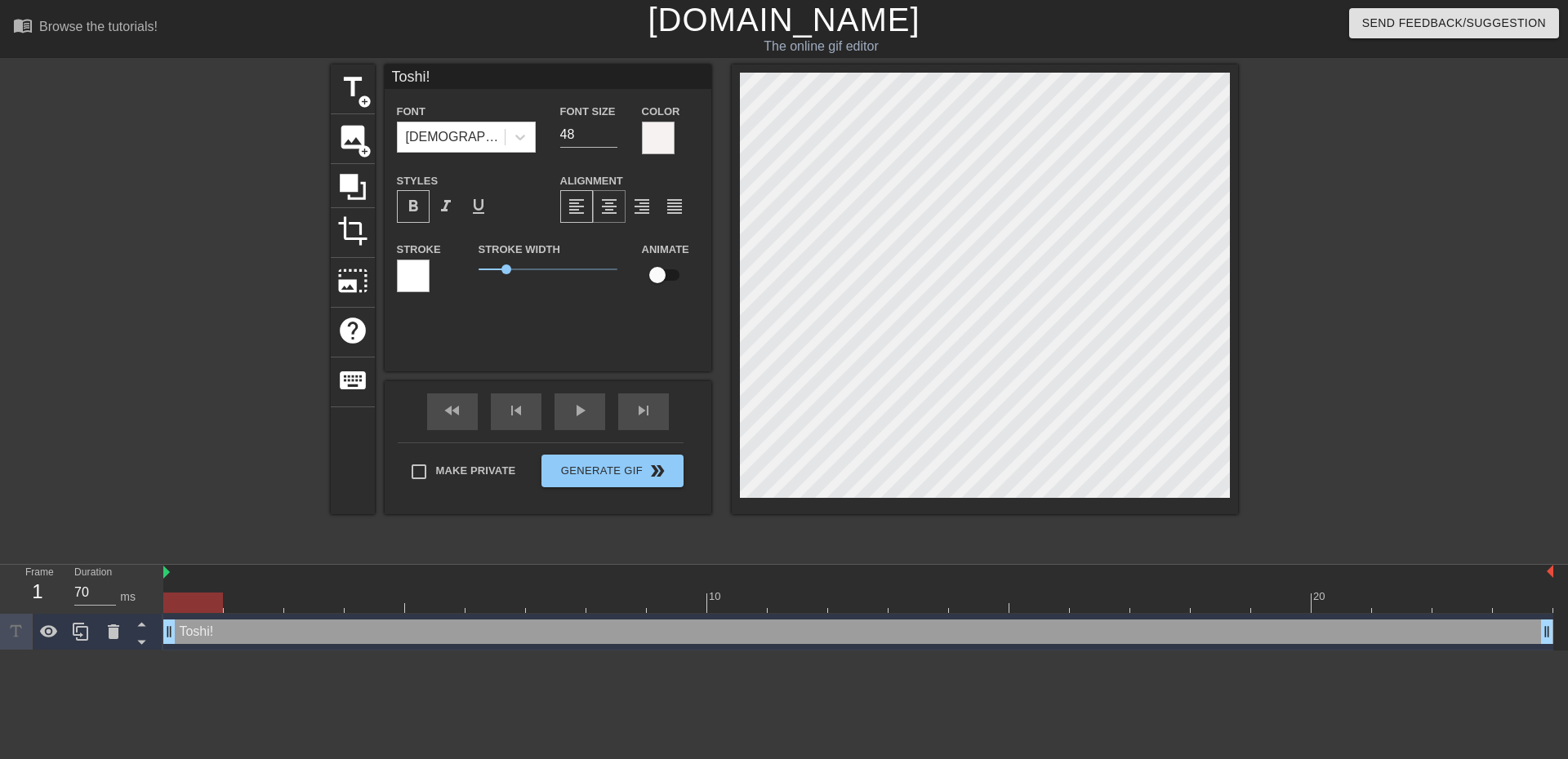
click at [609, 207] on span "format_align_center" at bounding box center [609, 207] width 19 height 19
click at [415, 280] on div at bounding box center [414, 276] width 33 height 33
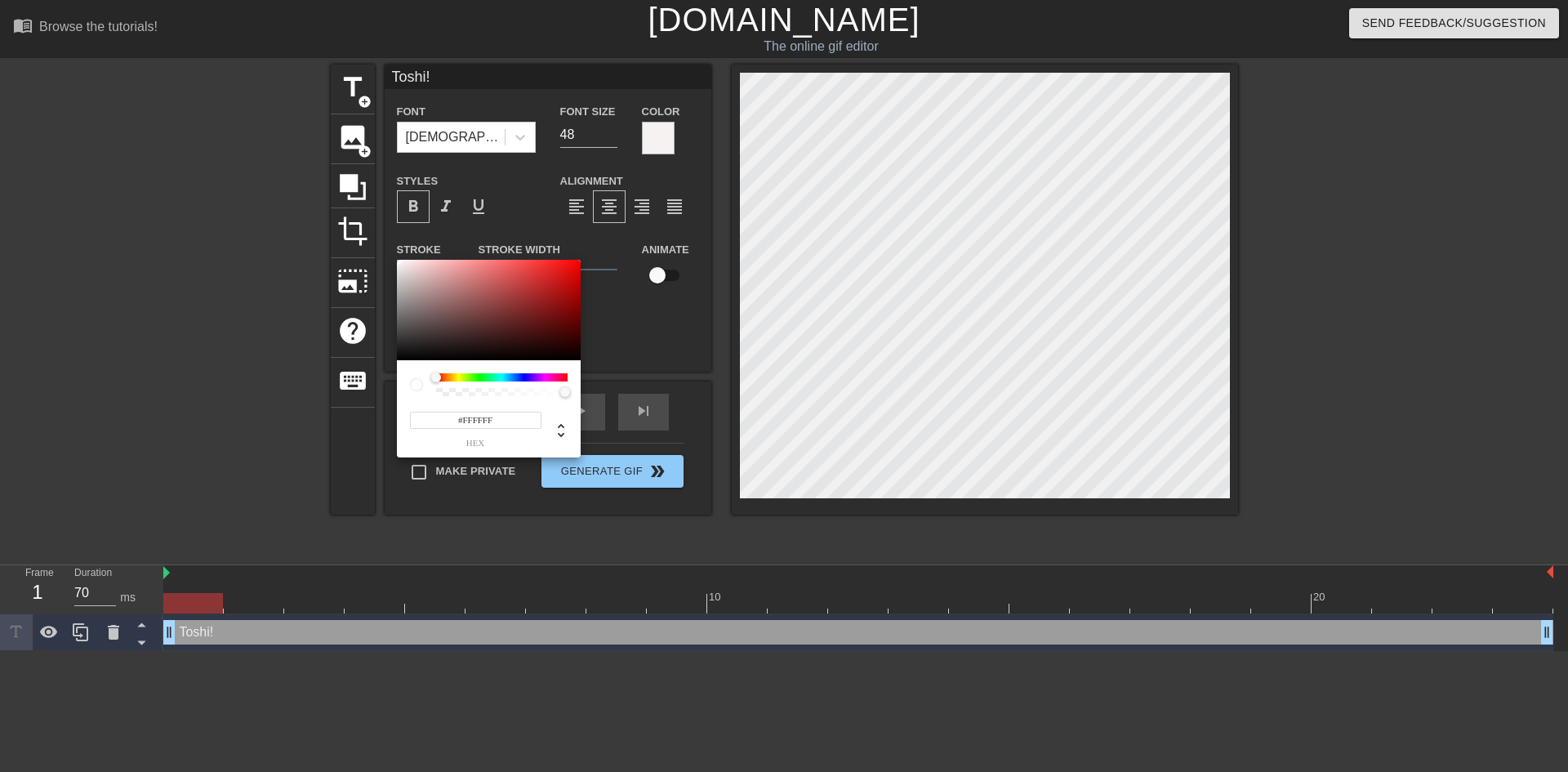
click at [448, 377] on div at bounding box center [502, 377] width 131 height 9
click at [447, 378] on div at bounding box center [502, 377] width 131 height 9
drag, startPoint x: 437, startPoint y: 378, endPoint x: 447, endPoint y: 376, distance: 10.2
click at [447, 376] on div at bounding box center [447, 377] width 10 height 10
type input "#EB9632"
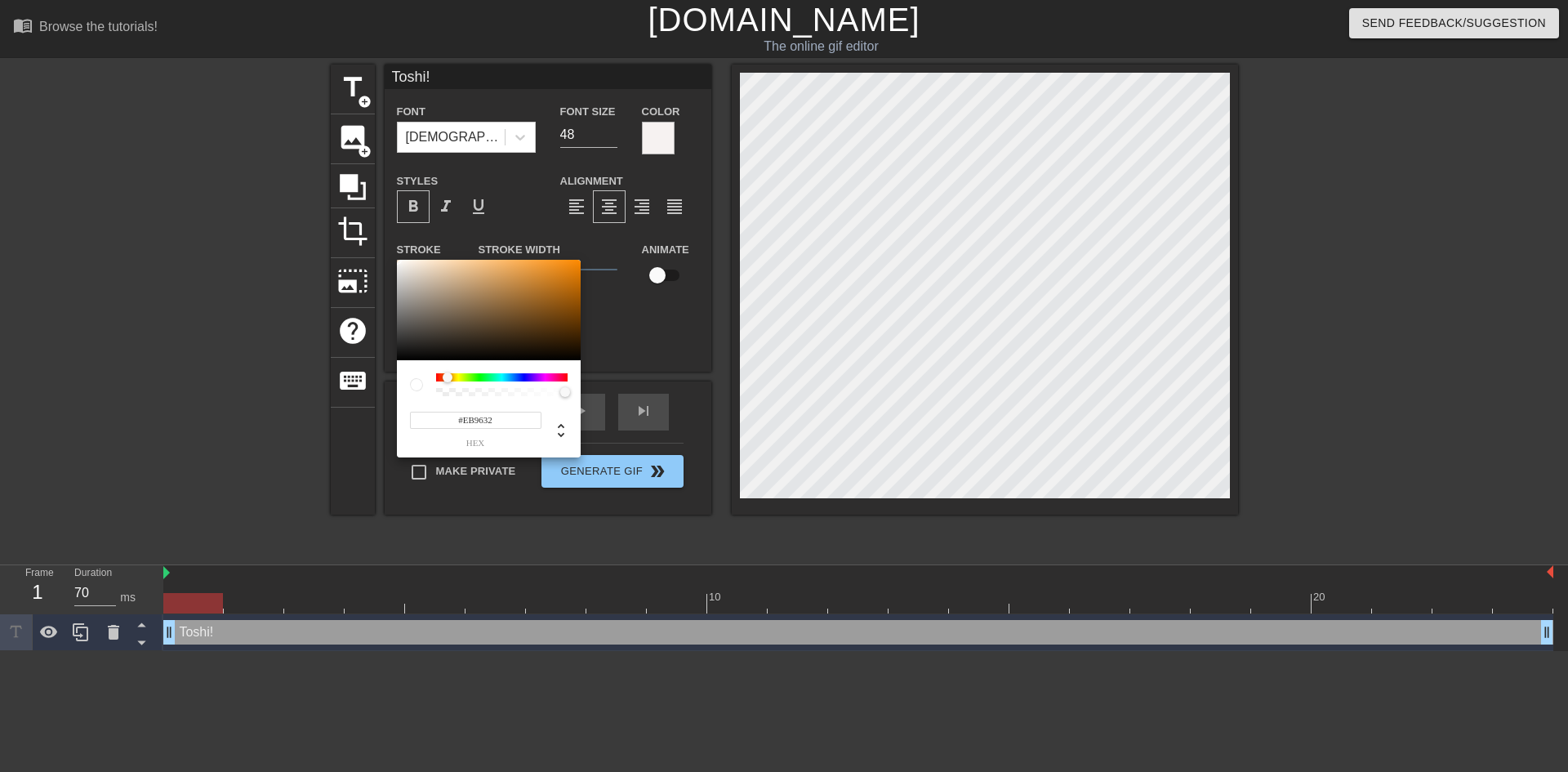
click at [542, 267] on div at bounding box center [489, 310] width 184 height 102
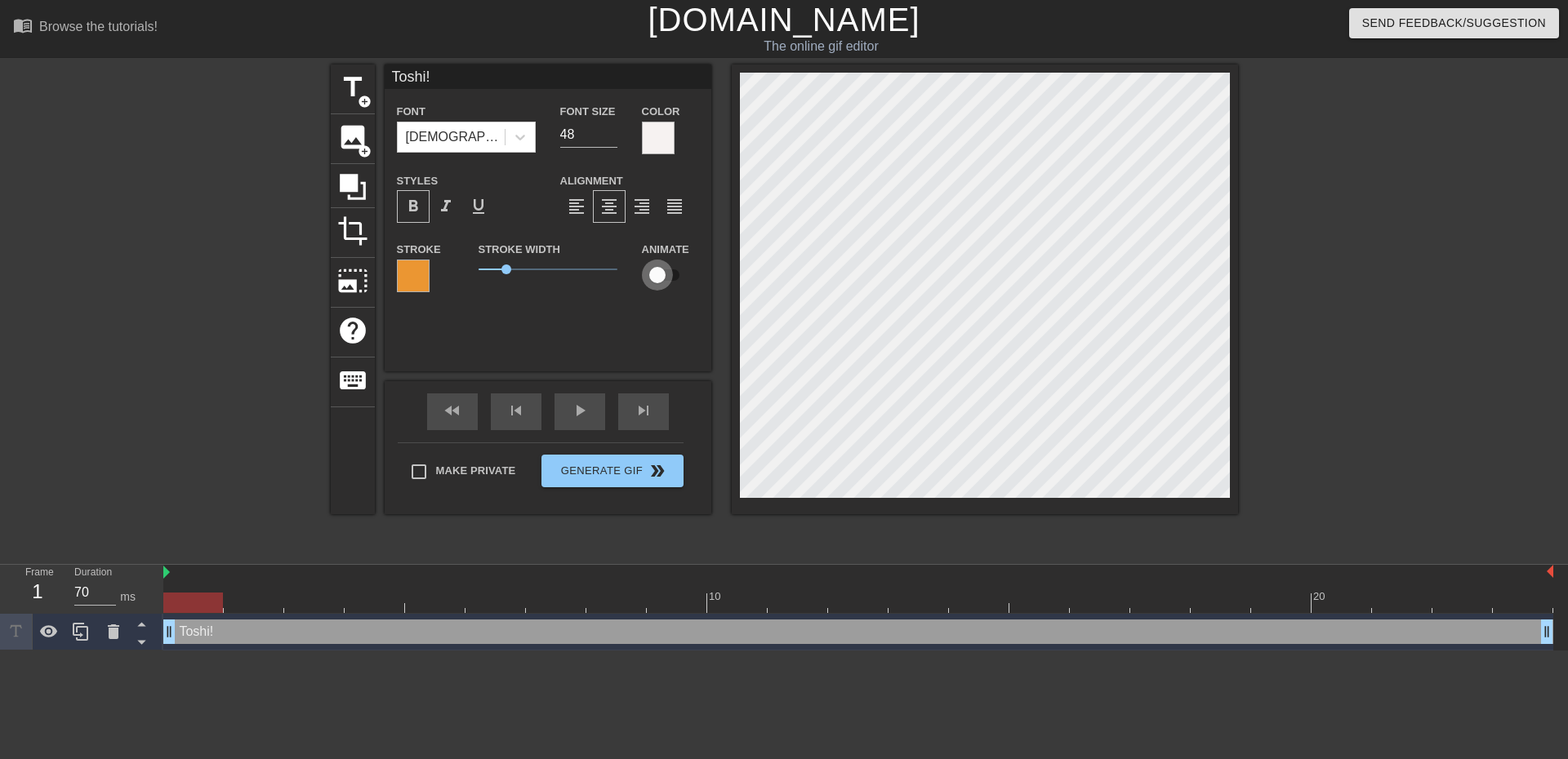
click at [661, 272] on input "checkbox" at bounding box center [657, 275] width 93 height 31
checkbox input "true"
drag, startPoint x: 506, startPoint y: 271, endPoint x: 561, endPoint y: 277, distance: 55.3
click at [561, 277] on span "3" at bounding box center [548, 269] width 139 height 19
click at [575, 412] on span "play_arrow" at bounding box center [579, 411] width 19 height 19
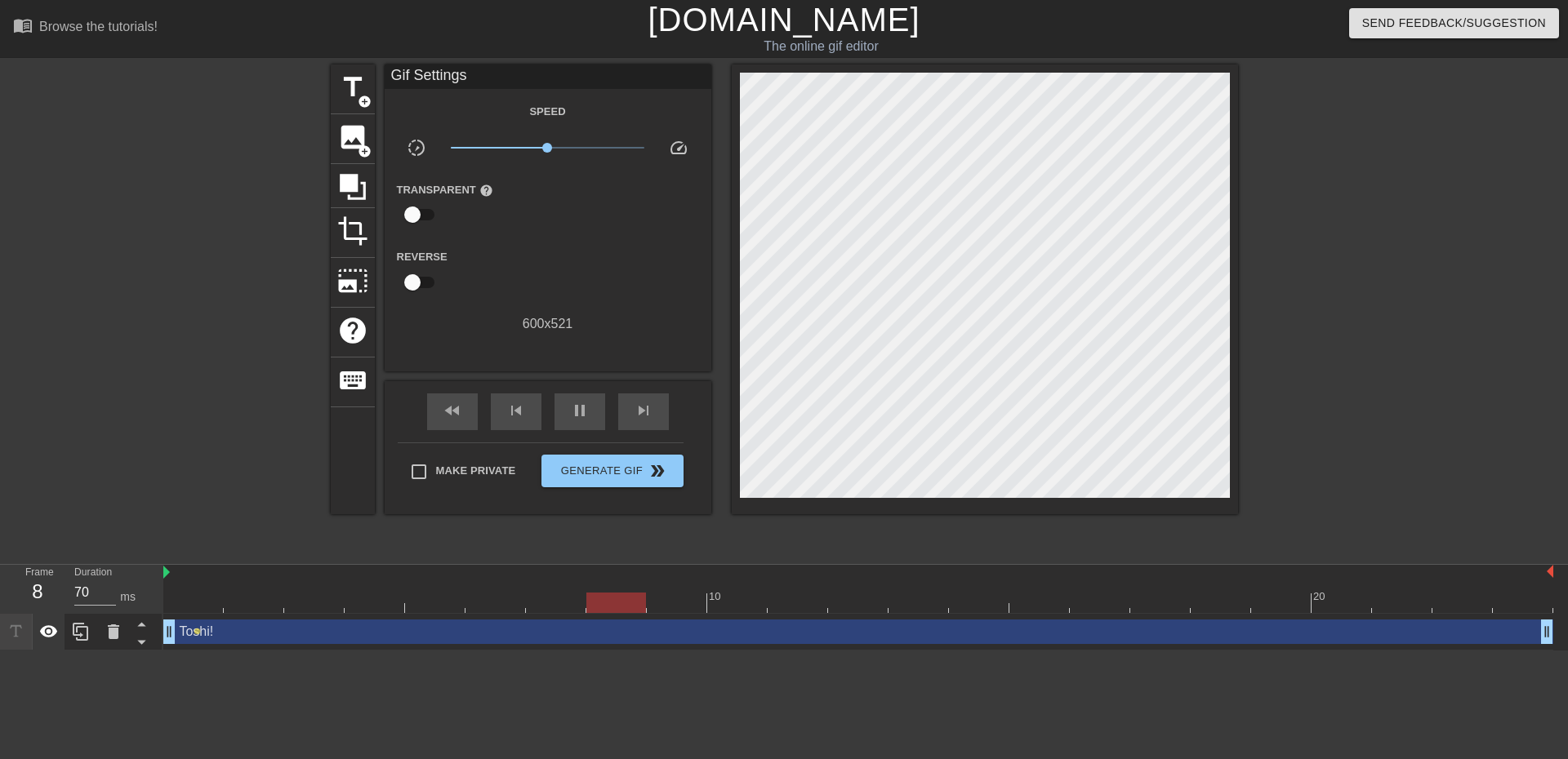
click at [52, 636] on icon at bounding box center [49, 632] width 19 height 19
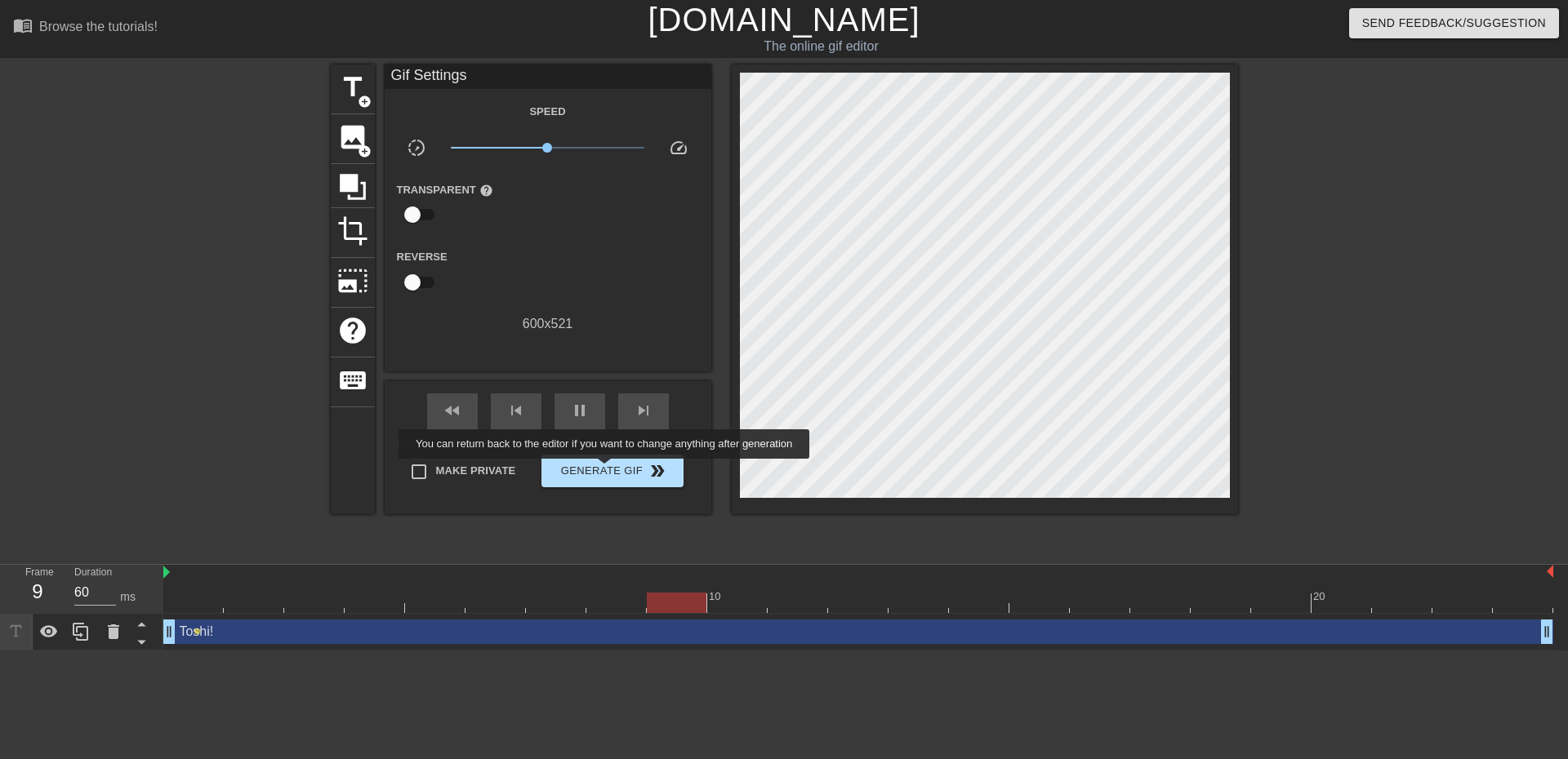
type input "70"
click at [606, 470] on span "Generate Gif double_arrow" at bounding box center [612, 471] width 128 height 19
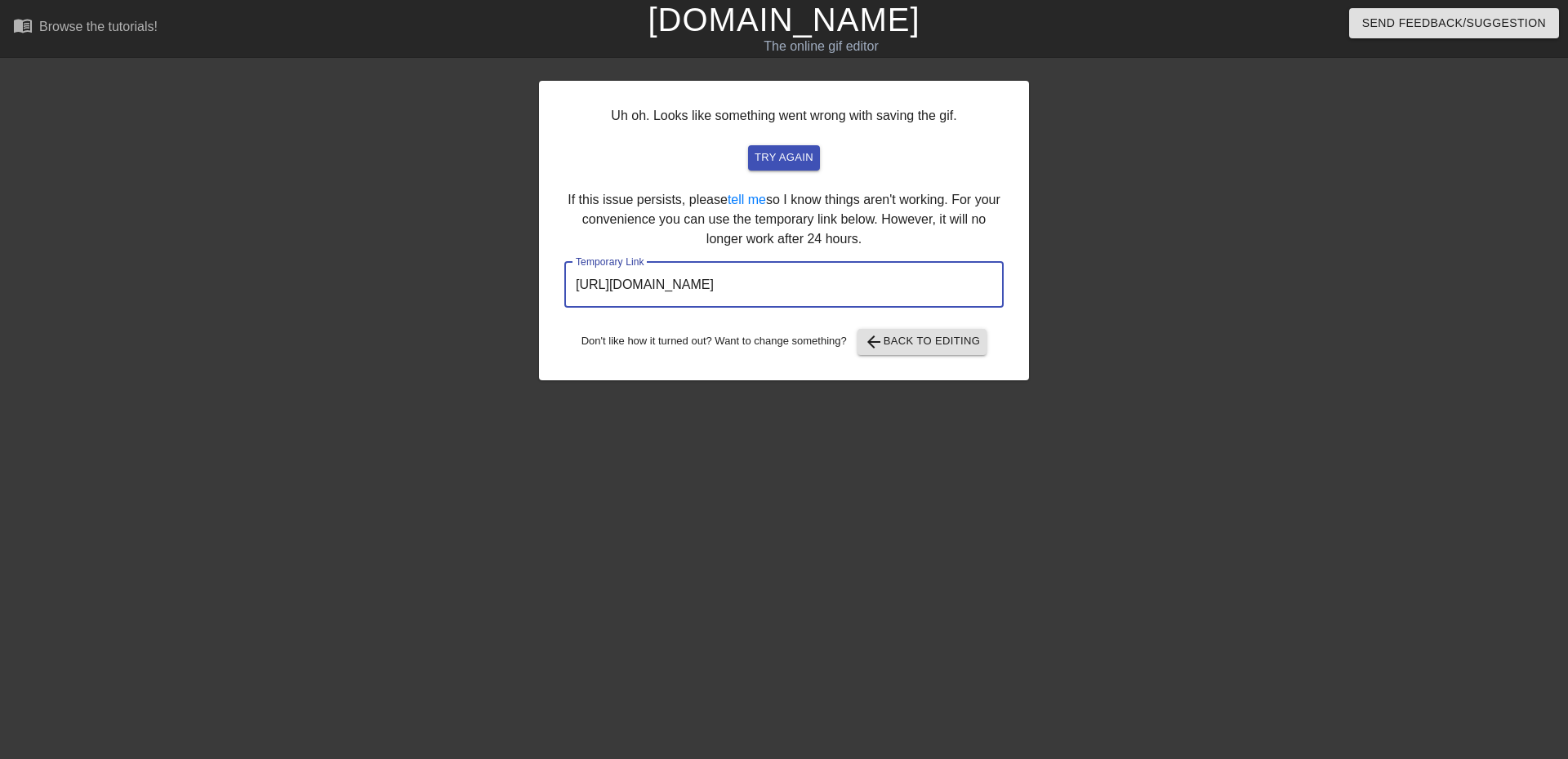
drag, startPoint x: 929, startPoint y: 284, endPoint x: 929, endPoint y: 269, distance: 15.0
click at [929, 269] on input "https://www.gifntext.com/temp_generations/amfdxlE2.gif" at bounding box center [783, 285] width 439 height 46
drag, startPoint x: 914, startPoint y: 284, endPoint x: 575, endPoint y: 284, distance: 339.0
click at [575, 284] on input "https://www.gifntext.com/temp_generations/amfdxlE2.gif" at bounding box center [783, 285] width 439 height 46
click at [729, 282] on input "https://www.gifntext.com/temp_generations/amfdxlE2.gif" at bounding box center [783, 285] width 439 height 46
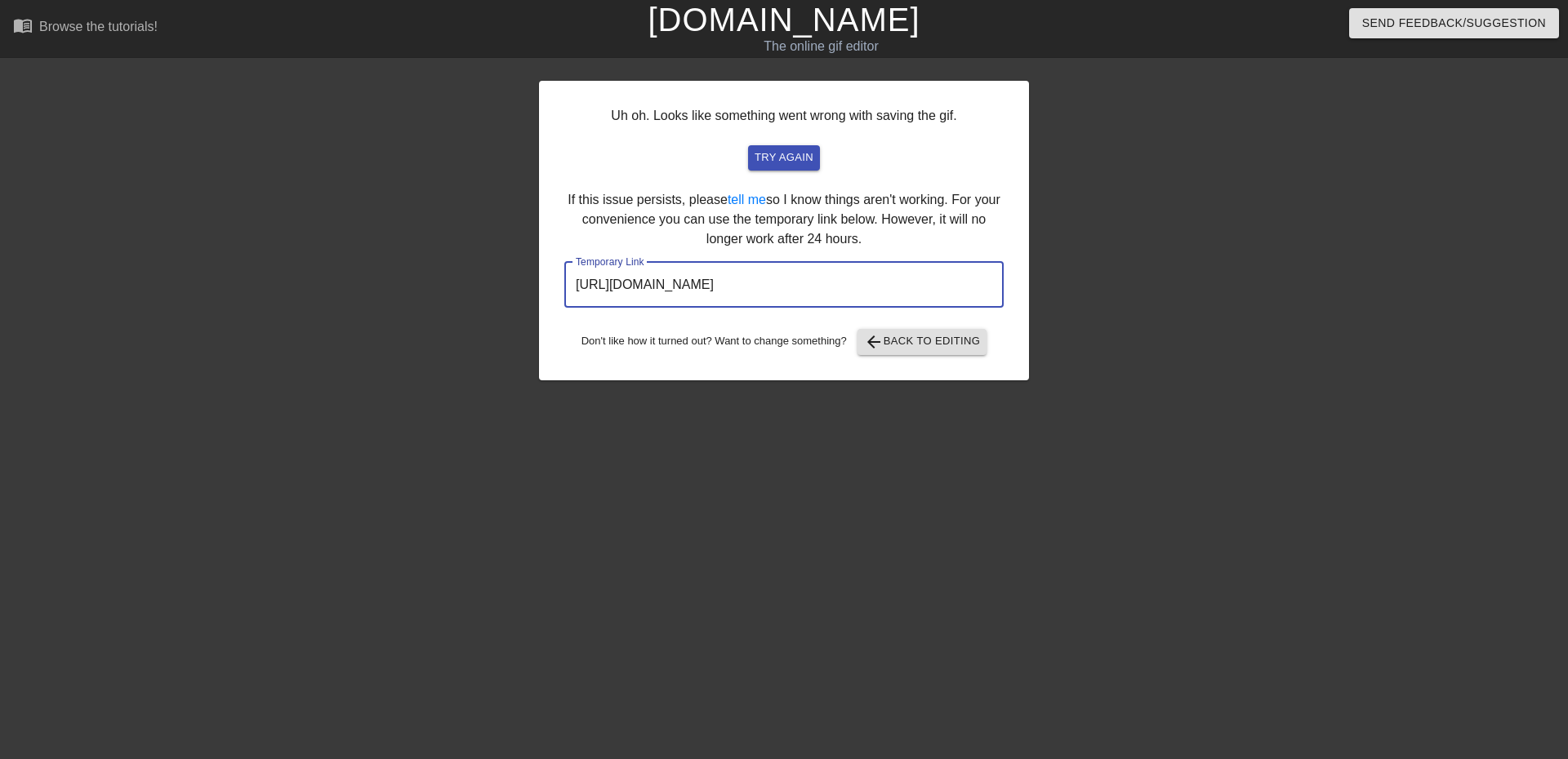
drag, startPoint x: 909, startPoint y: 286, endPoint x: 573, endPoint y: 284, distance: 336.0
click at [573, 284] on input "https://www.gifntext.com/temp_generations/amfdxlE2.gif" at bounding box center [783, 285] width 439 height 46
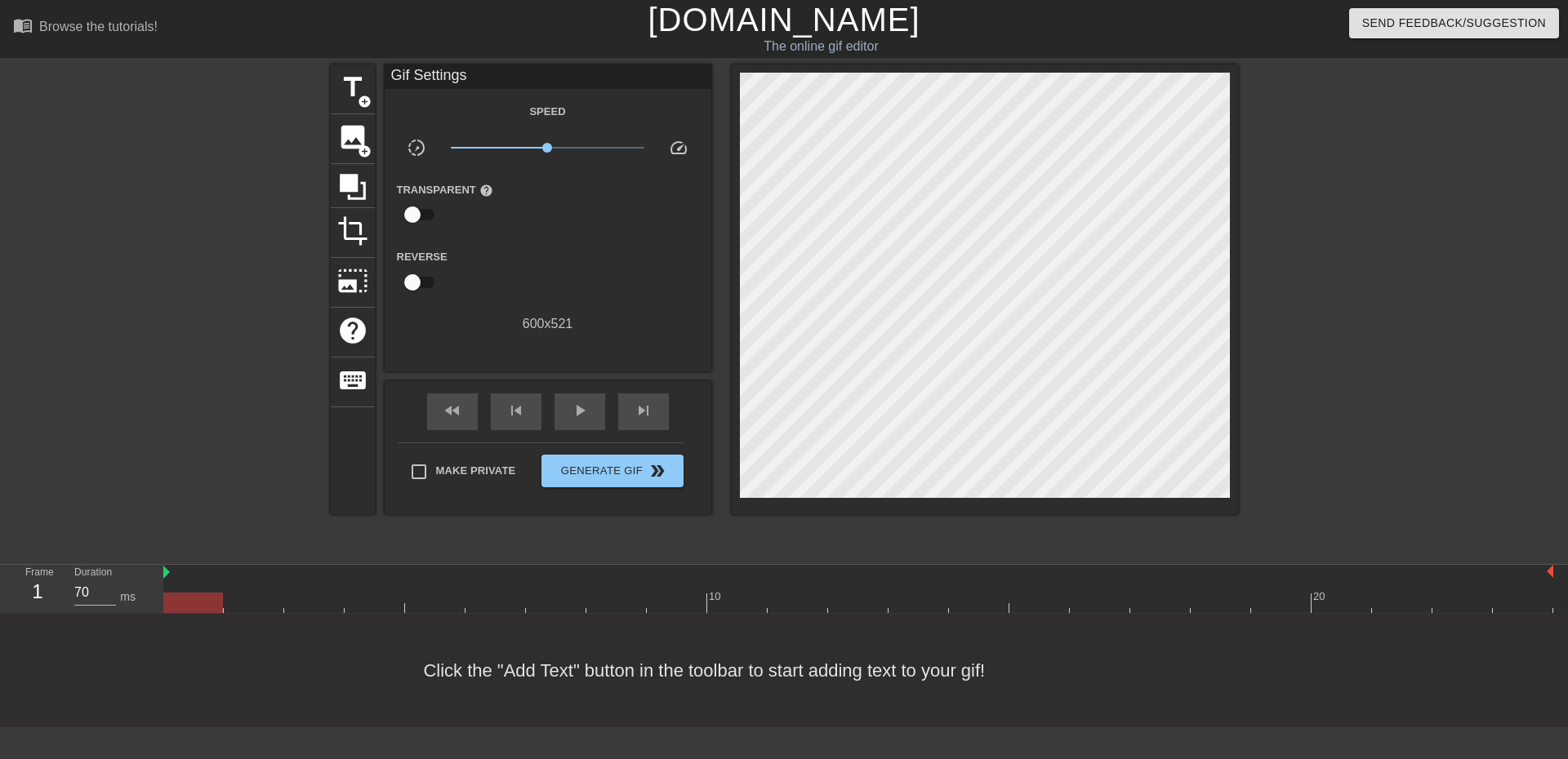
click at [753, 30] on link "[DOMAIN_NAME]" at bounding box center [783, 20] width 272 height 36
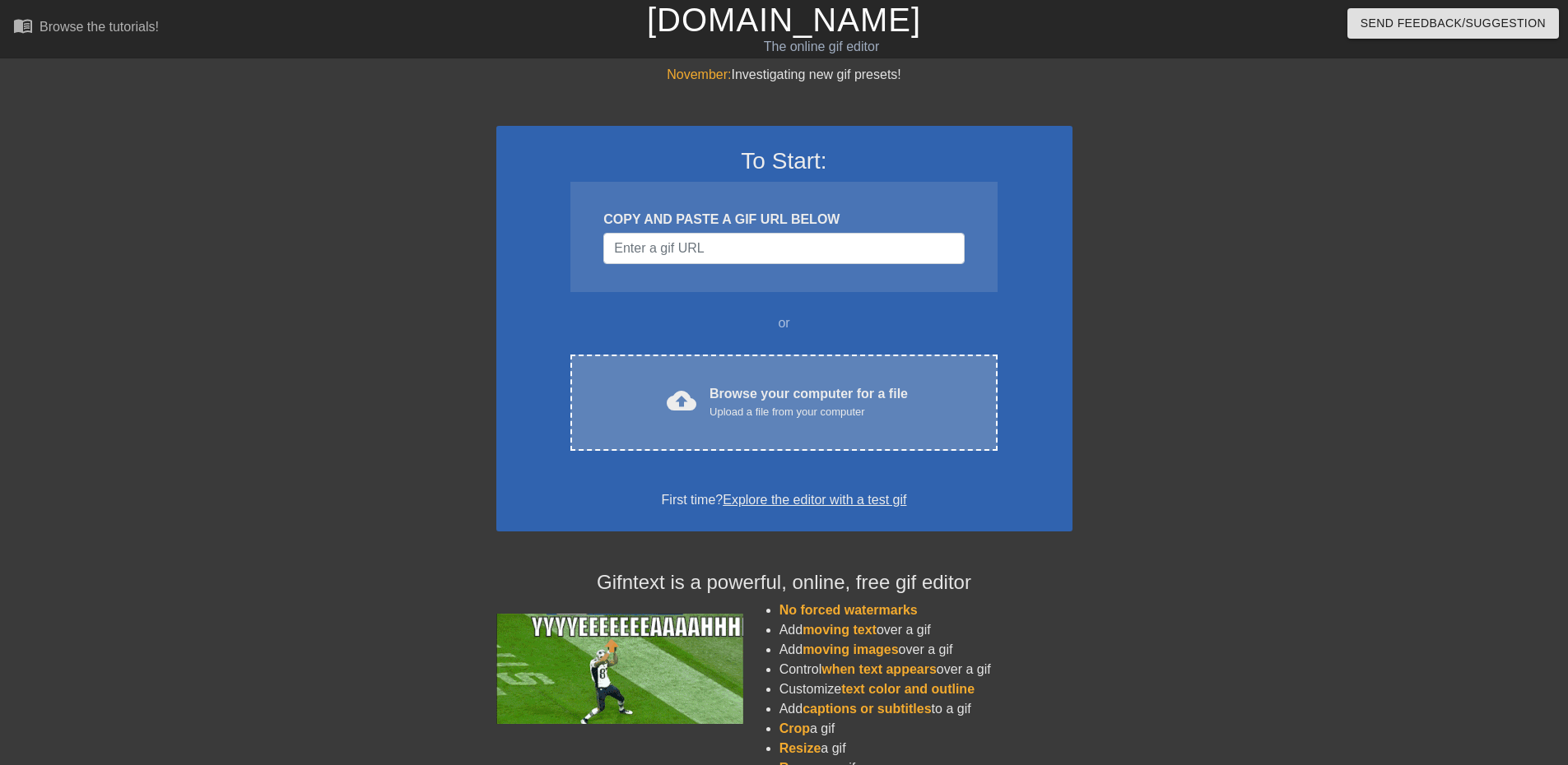
click at [771, 391] on div "Browse your computer for a file Upload a file from your computer" at bounding box center [809, 402] width 199 height 37
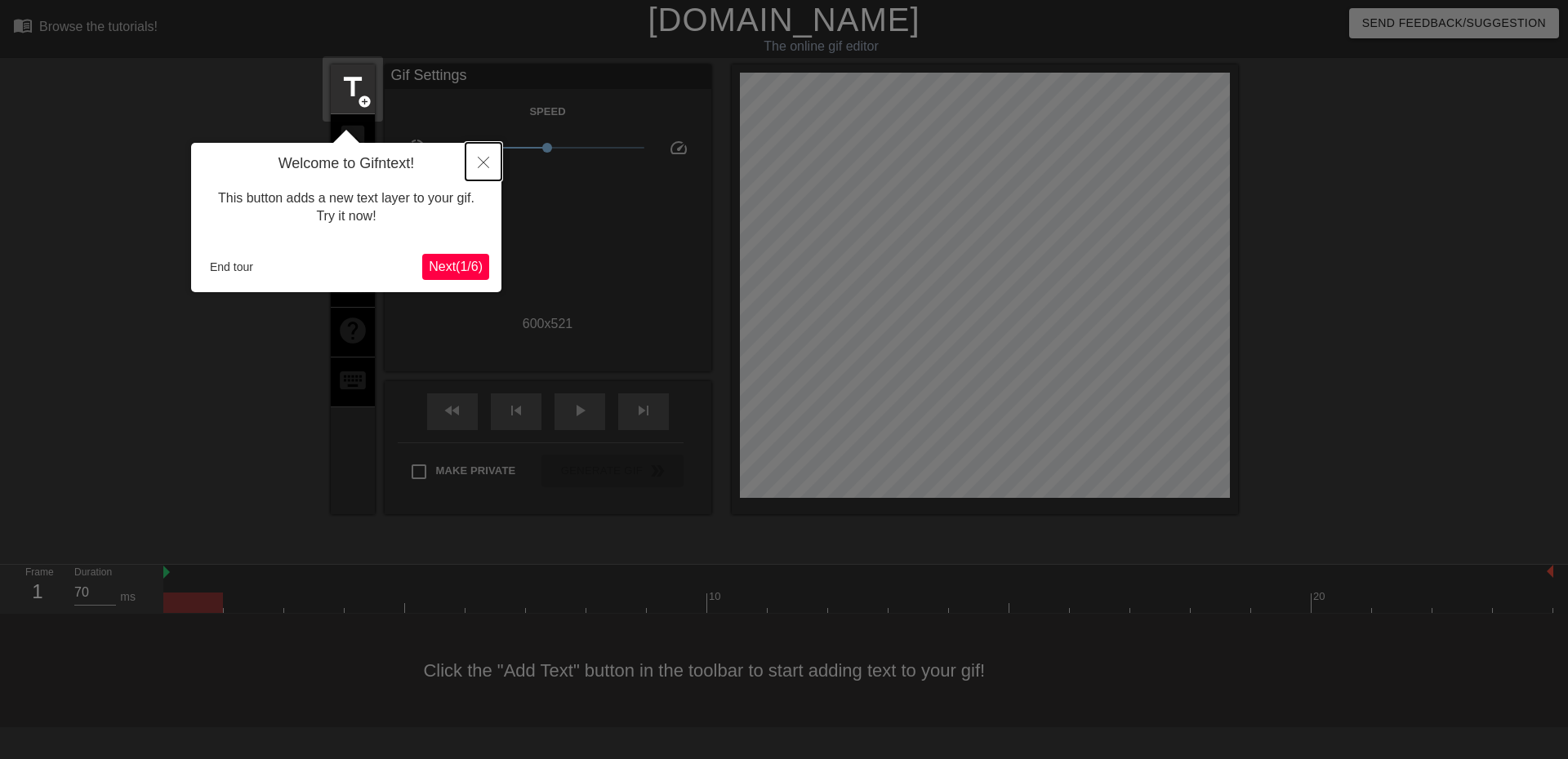
click at [482, 159] on icon "Close" at bounding box center [483, 163] width 11 height 11
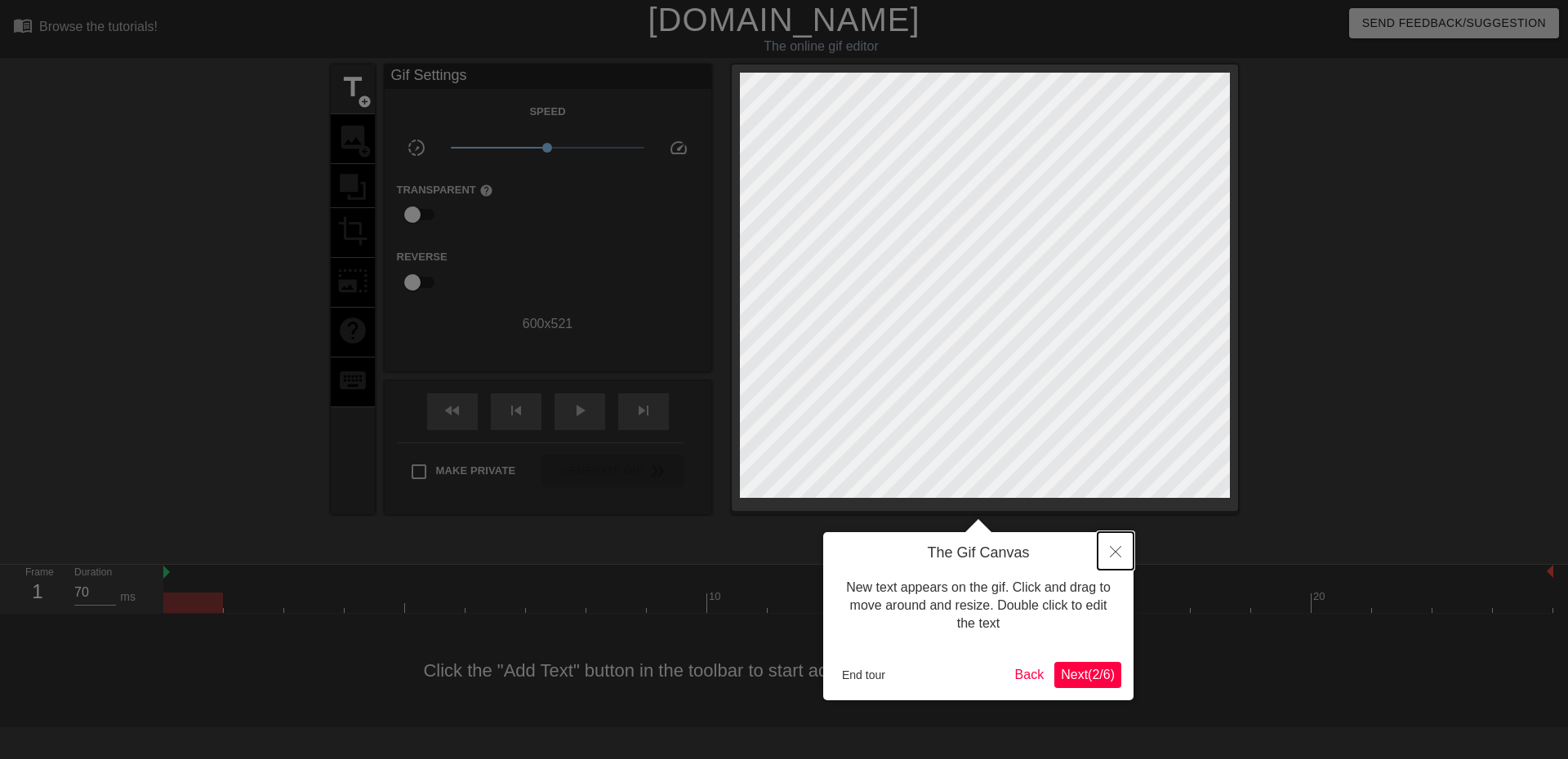
click at [1111, 552] on icon "Close" at bounding box center [1115, 552] width 11 height 11
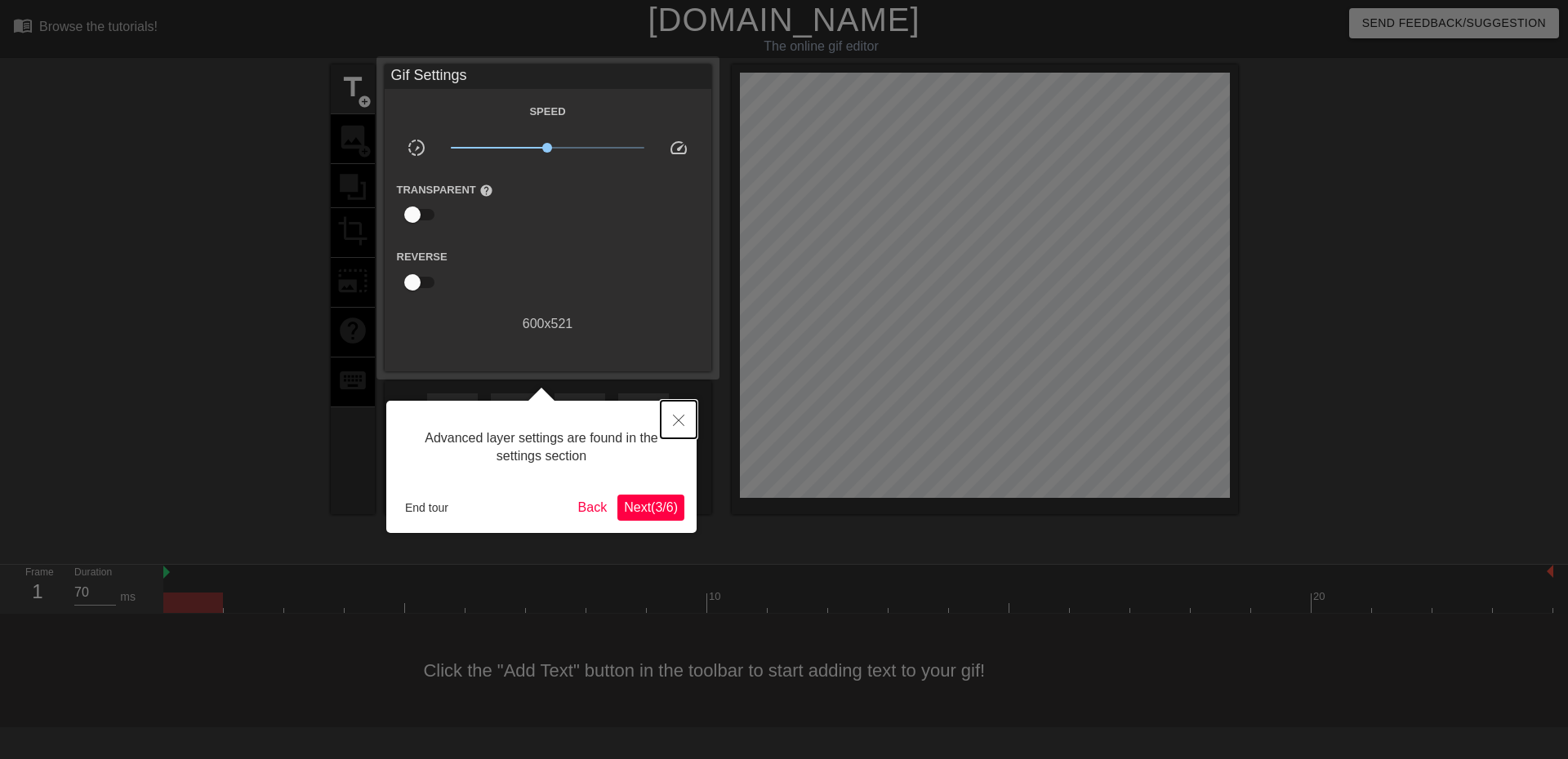
click at [677, 421] on icon "Close" at bounding box center [679, 420] width 11 height 11
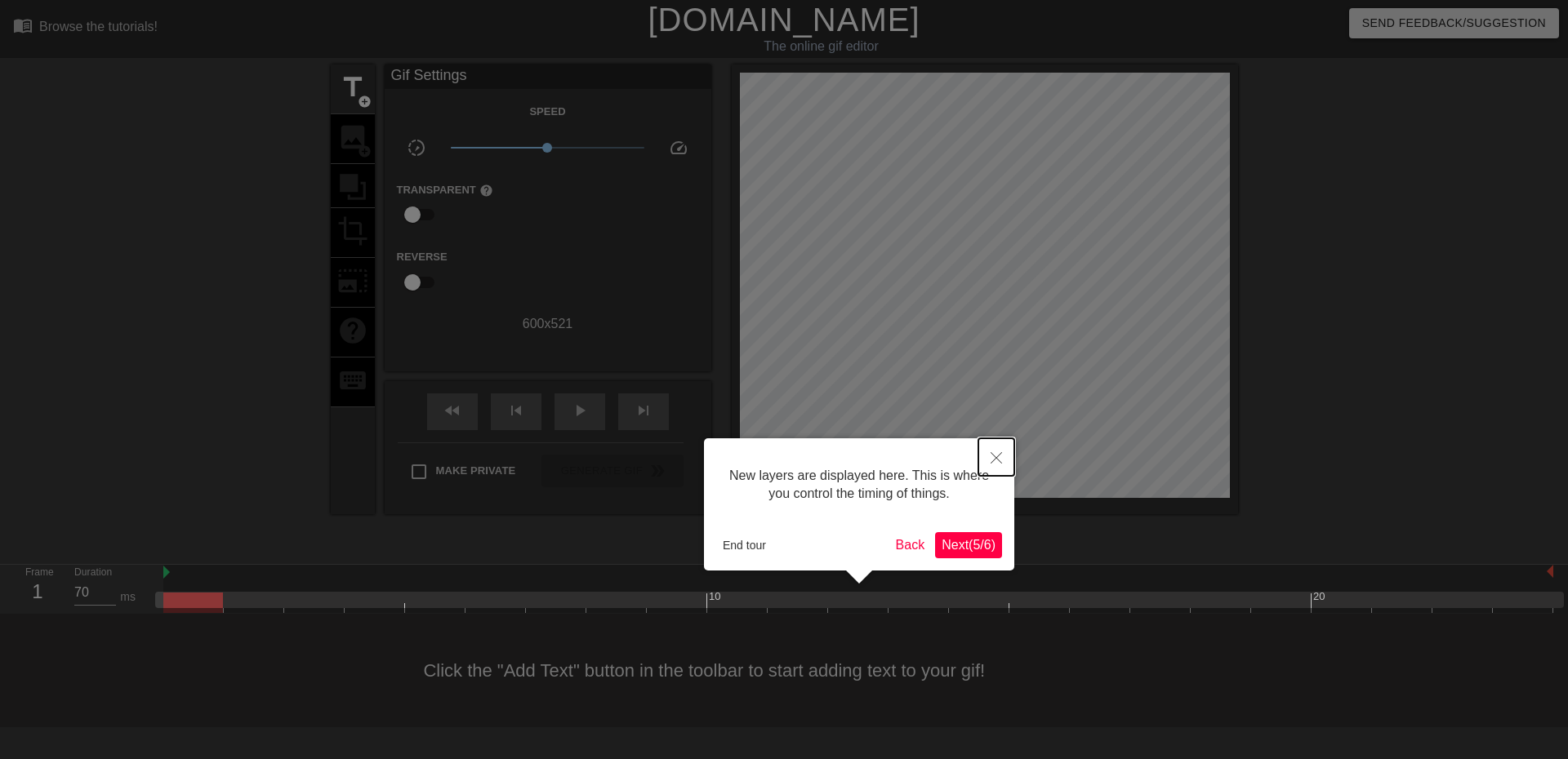
click at [992, 458] on icon "Close" at bounding box center [997, 458] width 11 height 11
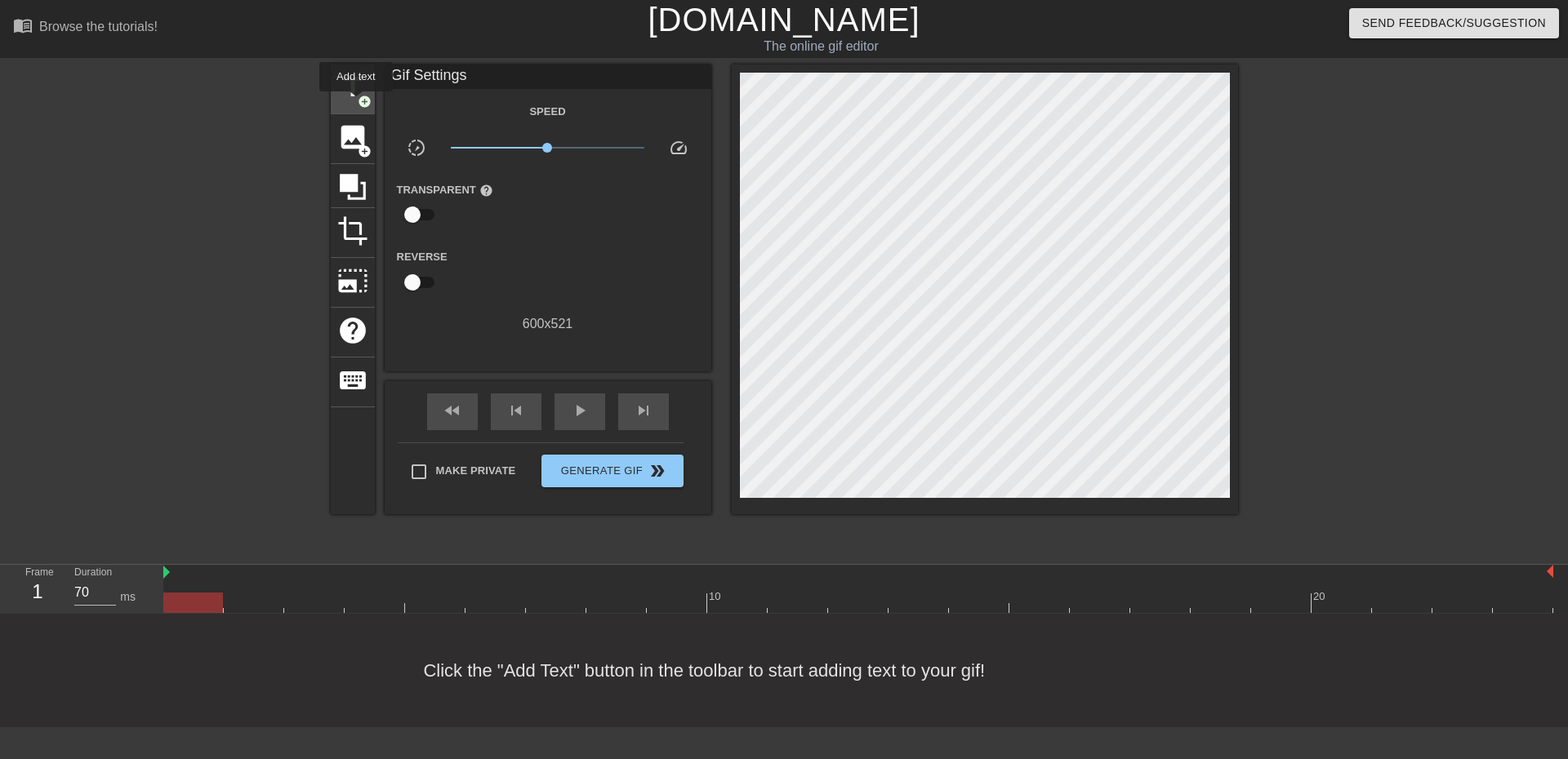
click at [356, 102] on span "title" at bounding box center [352, 87] width 31 height 31
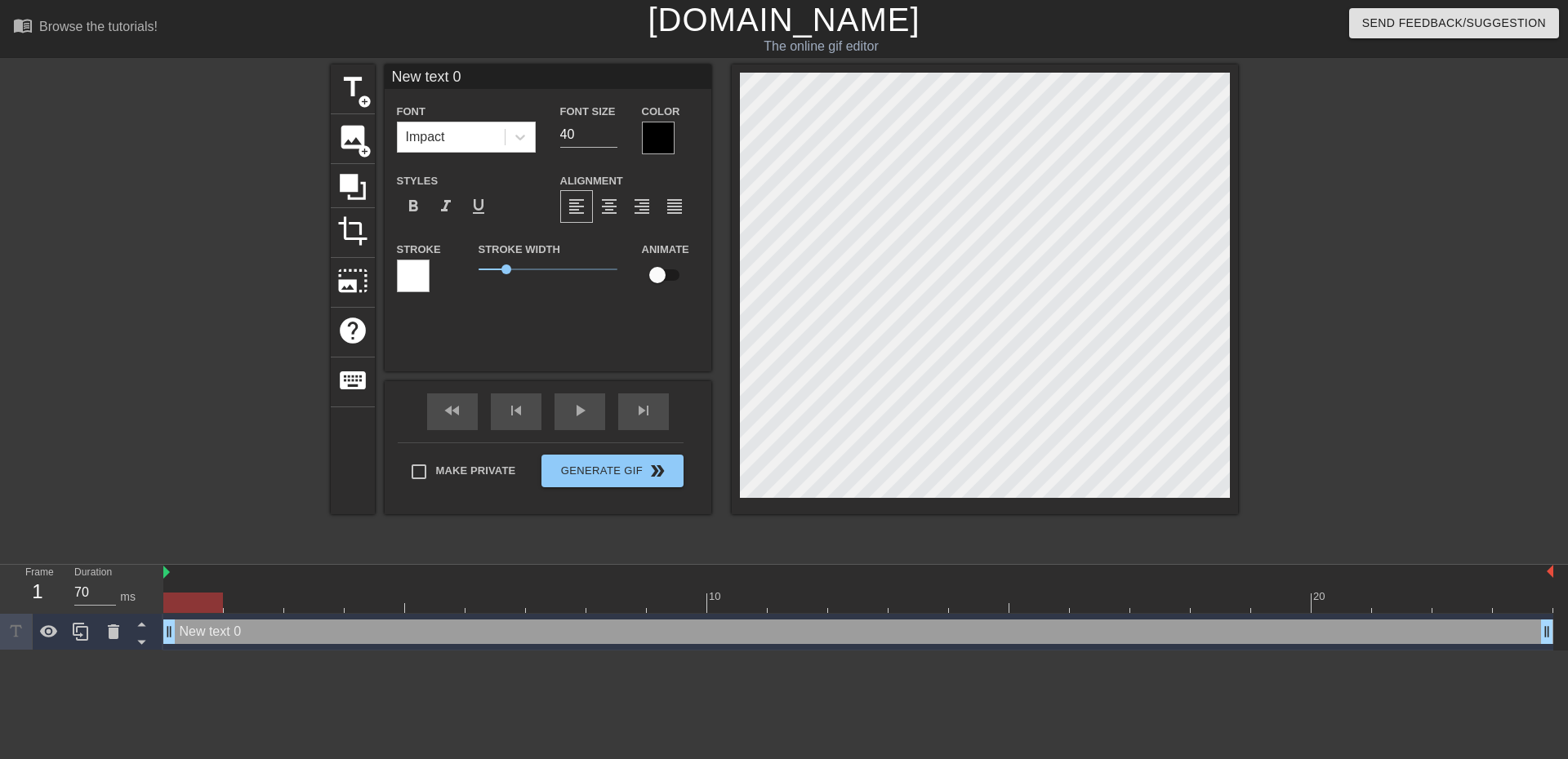
scroll to position [3, 4]
type input "T"
type textarea "T"
type input "To"
type textarea "To"
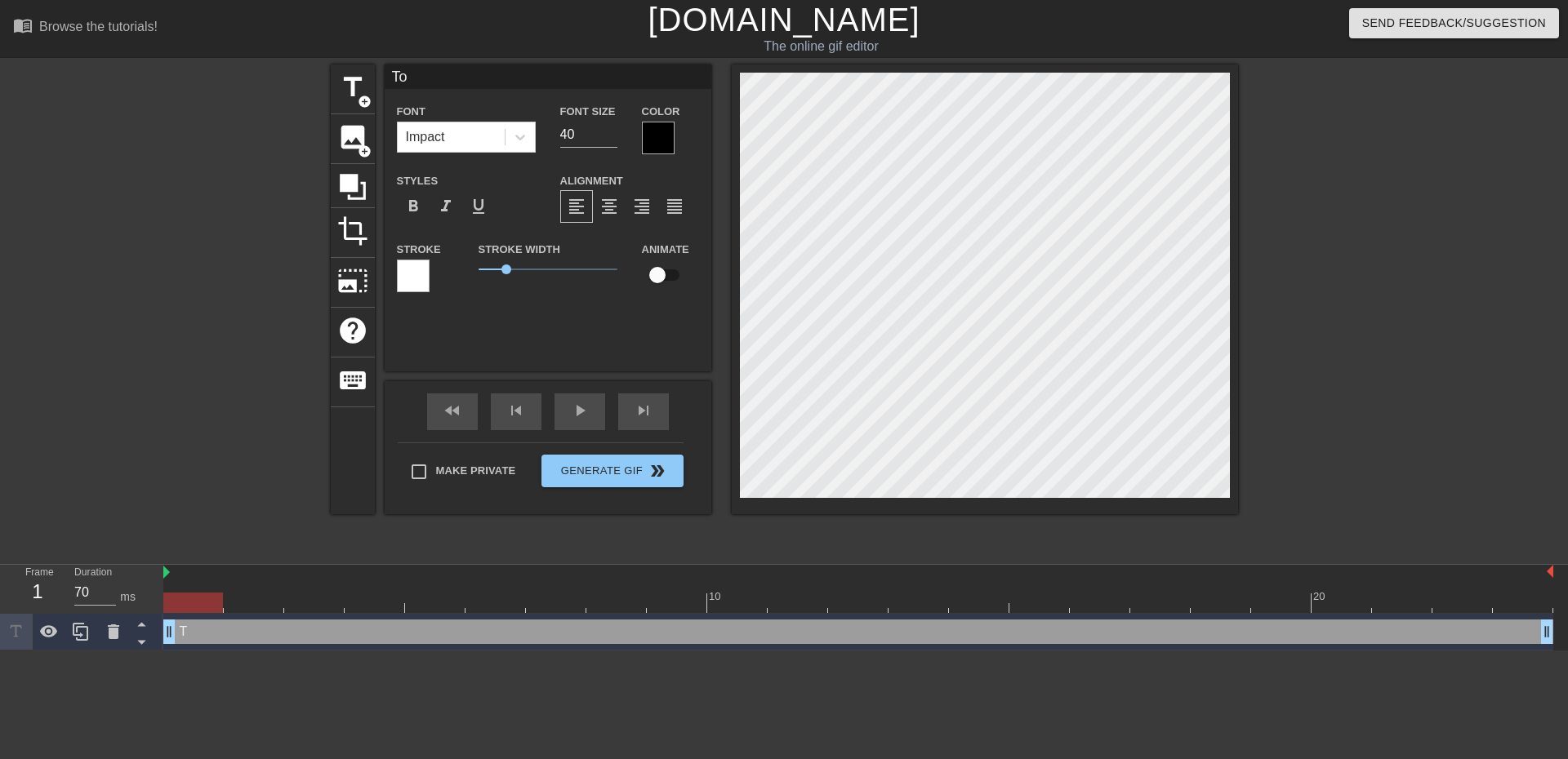
type input "Tos"
type textarea "Tos"
type input "Tosh"
type textarea "Tosh"
type input "Toshi"
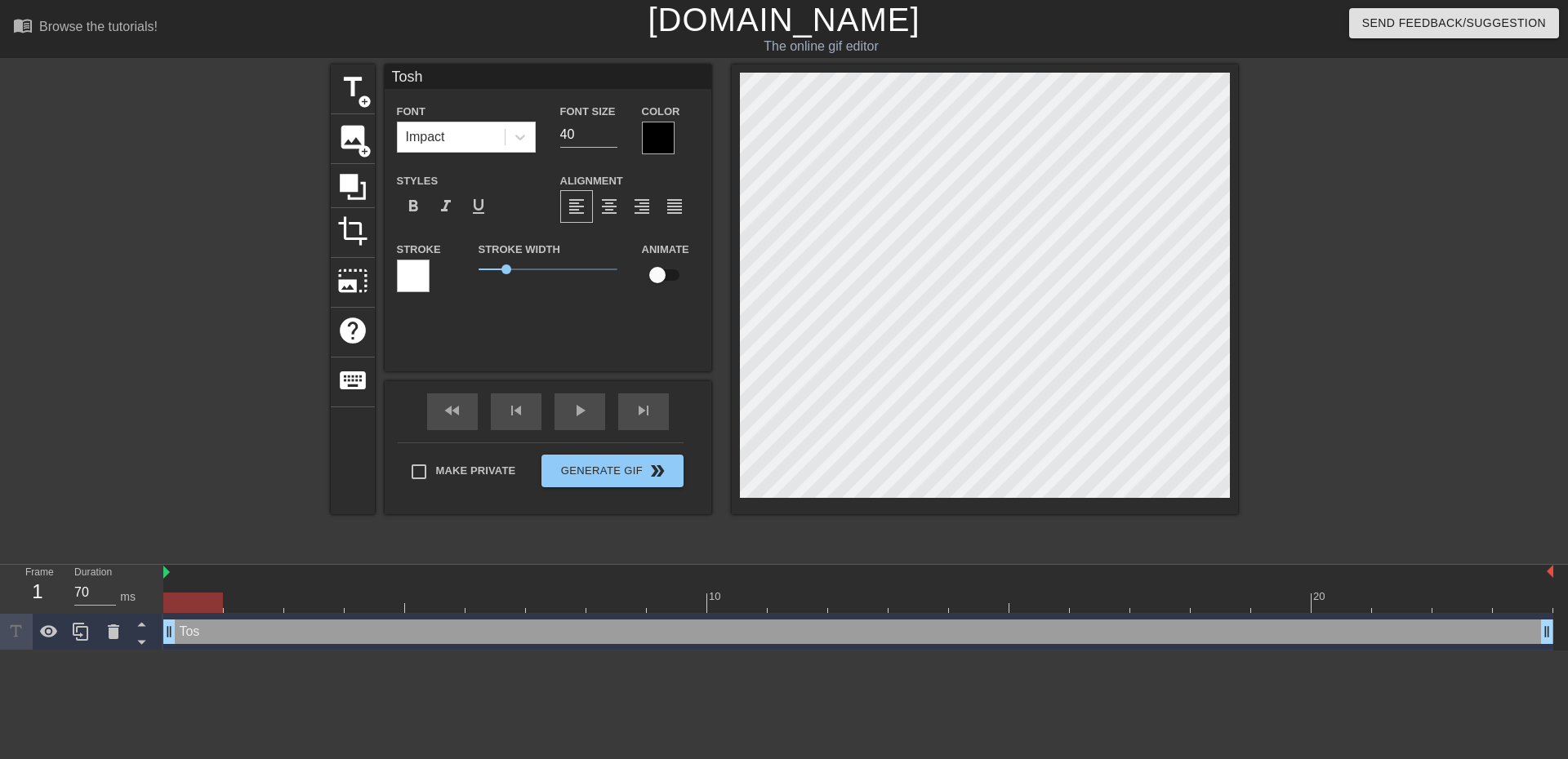
type textarea "Toshi"
type input "Toshi!"
type textarea "Toshi!"
click at [520, 139] on icon at bounding box center [520, 138] width 10 height 6
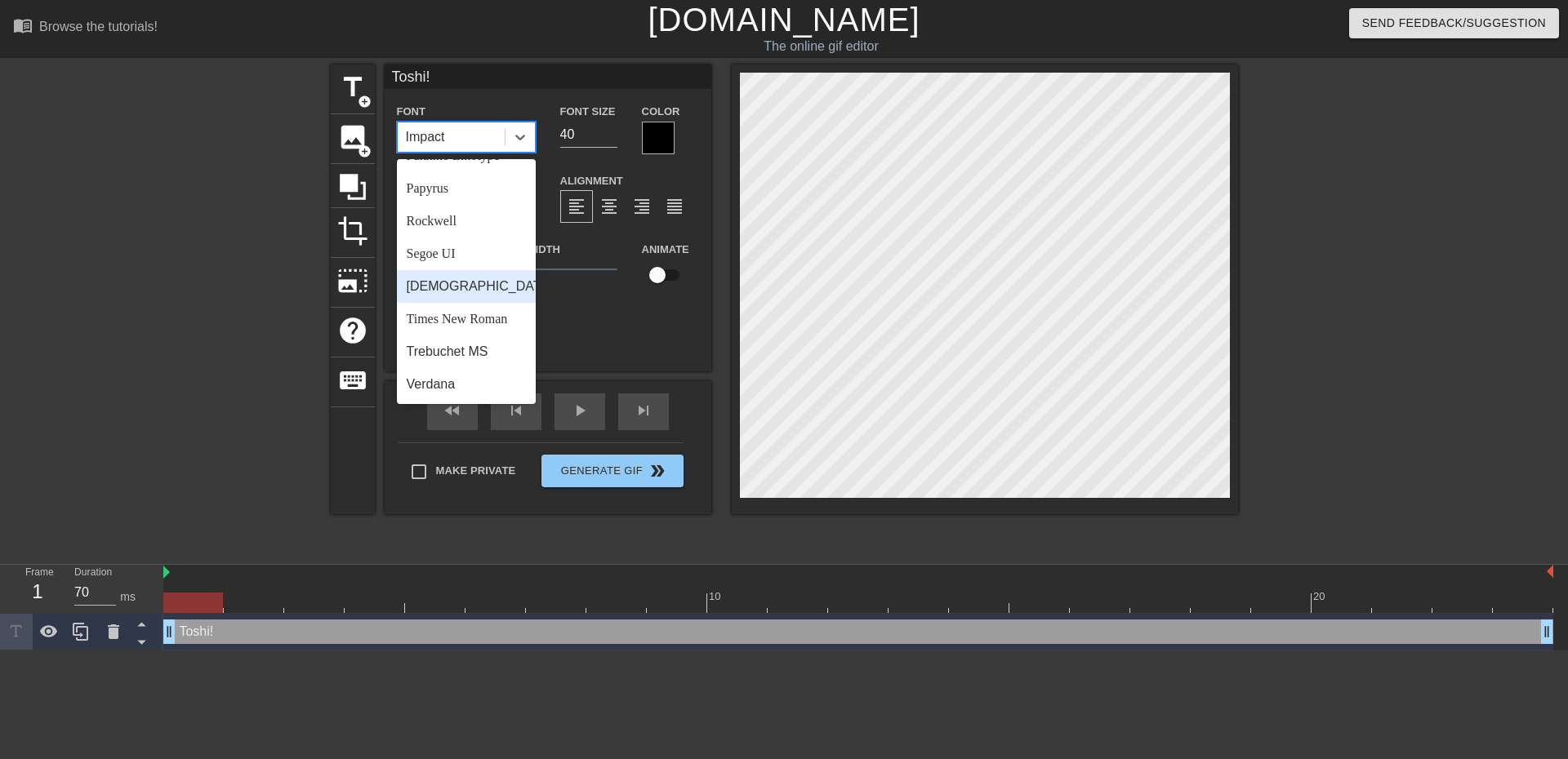
scroll to position [585, 0]
click at [484, 292] on div "[DEMOGRAPHIC_DATA]" at bounding box center [466, 286] width 139 height 33
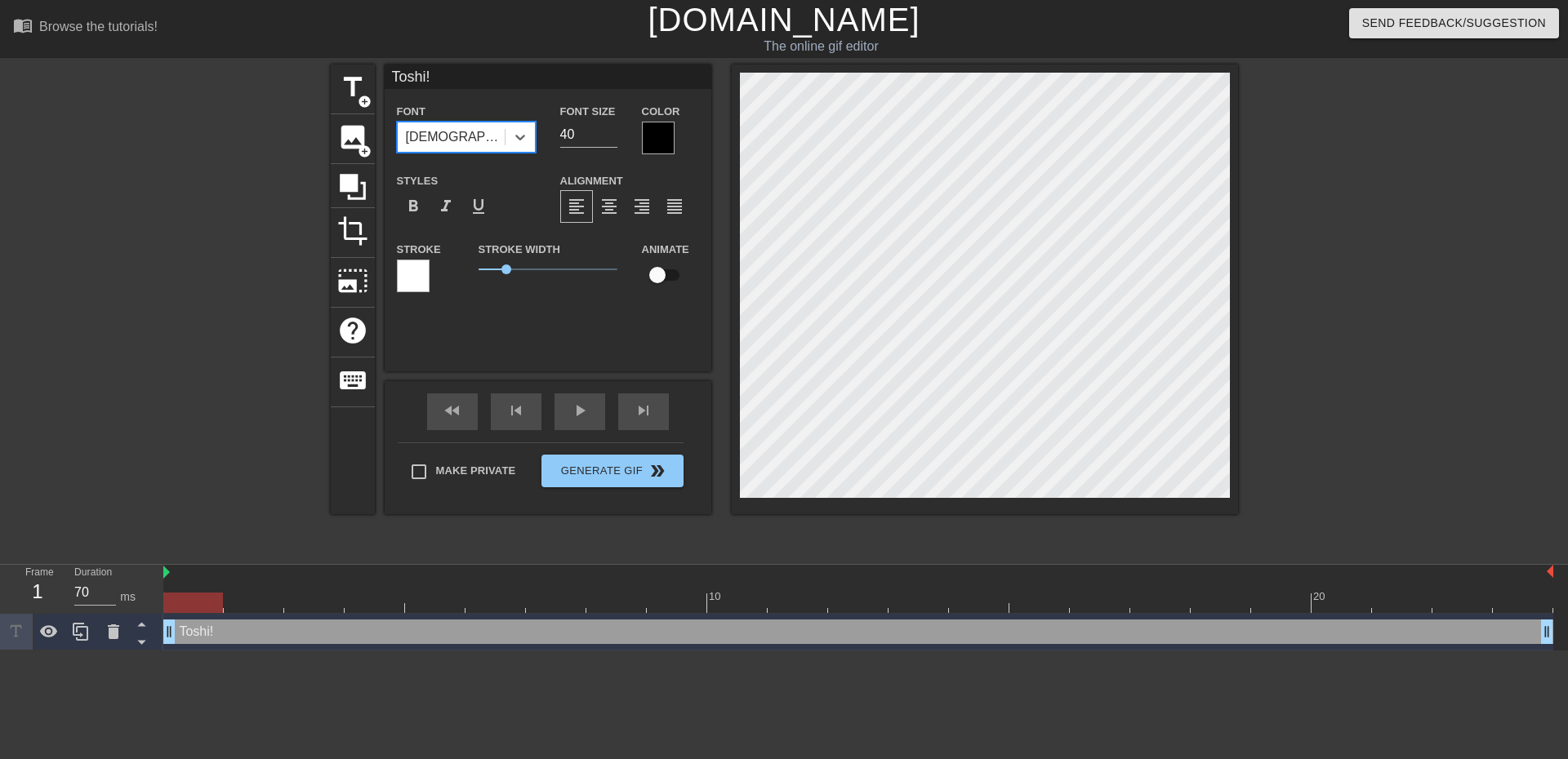
click at [662, 145] on div at bounding box center [658, 138] width 33 height 33
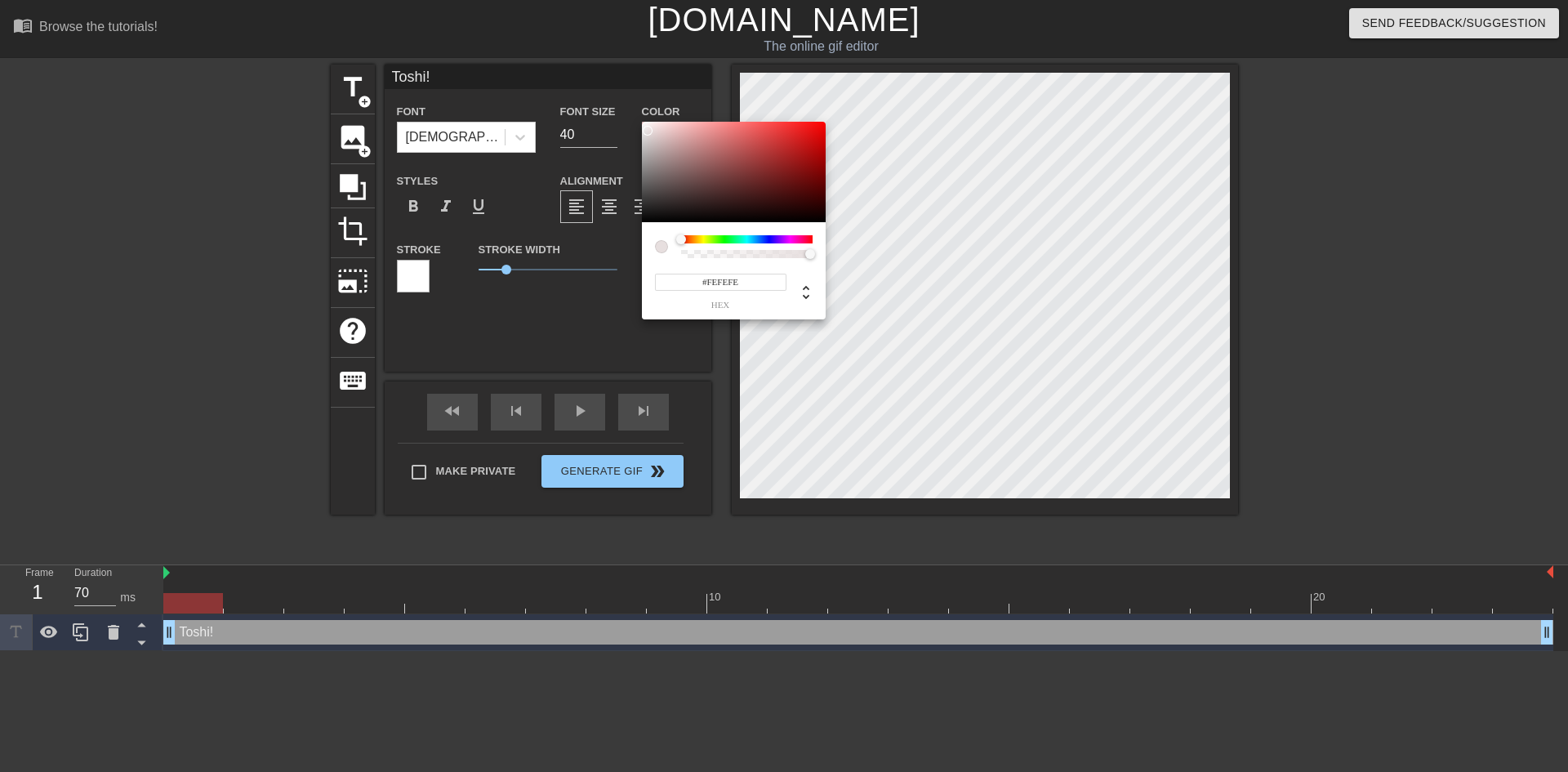
type input "#FFFFFF"
drag, startPoint x: 649, startPoint y: 132, endPoint x: 635, endPoint y: 117, distance: 20.5
click at [635, 117] on div "#FFFFFF hex" at bounding box center [784, 386] width 1568 height 772
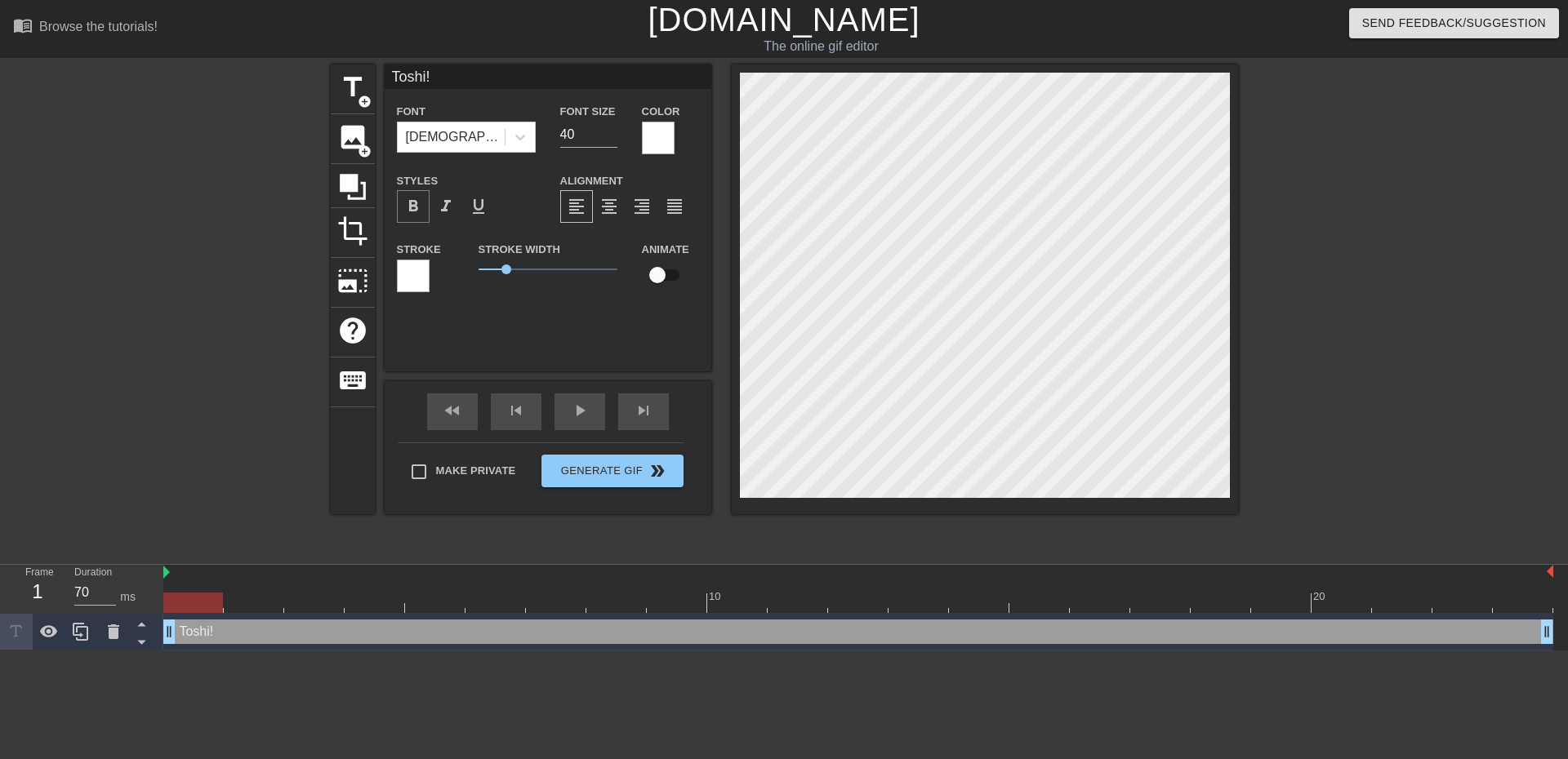
click at [419, 203] on span "format_bold" at bounding box center [413, 207] width 19 height 19
click at [606, 203] on span "format_align_center" at bounding box center [609, 207] width 19 height 19
click at [420, 271] on div at bounding box center [414, 276] width 33 height 33
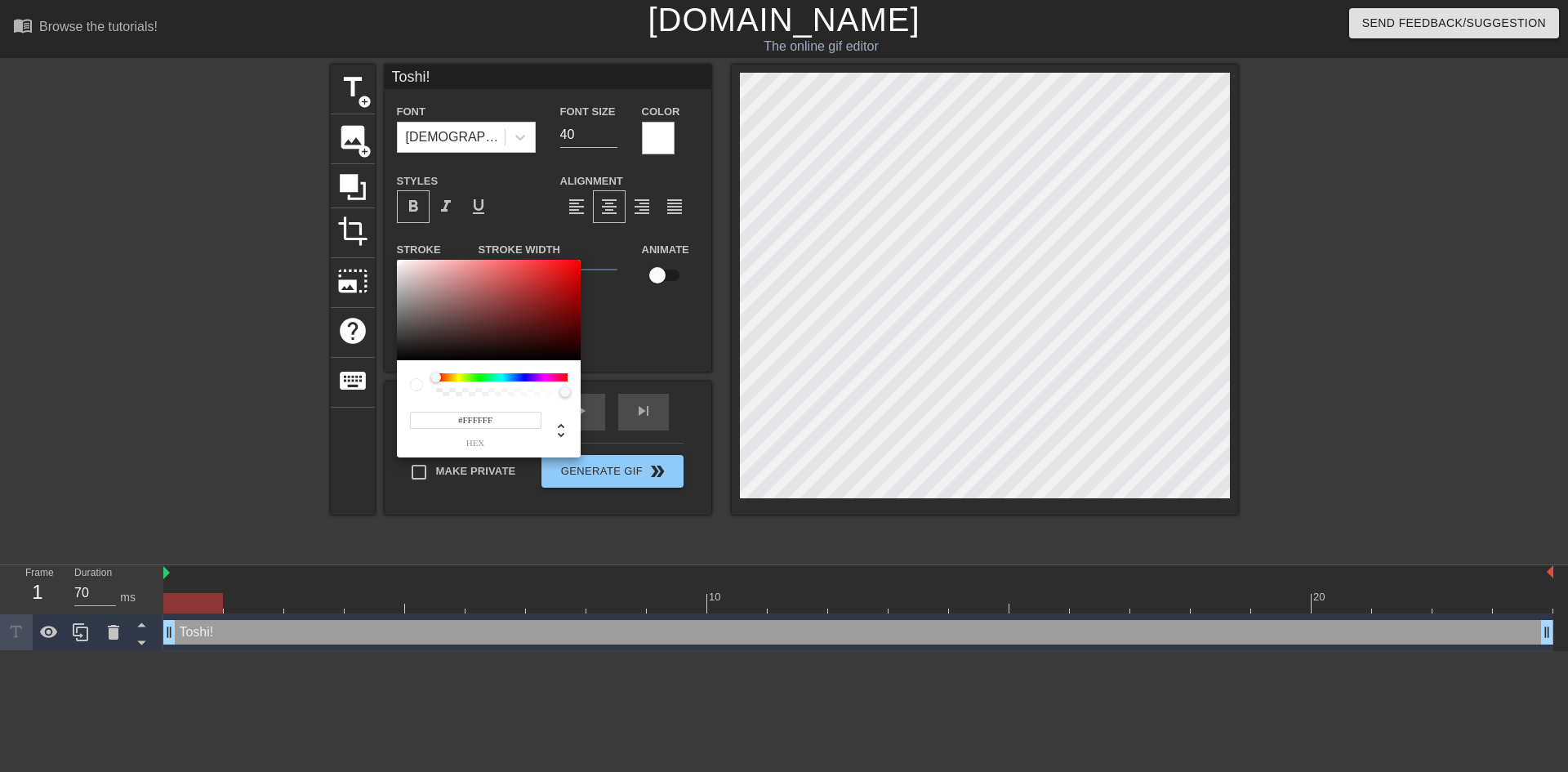
type input "255"
type input "0"
drag, startPoint x: 562, startPoint y: 394, endPoint x: 404, endPoint y: 387, distance: 158.2
click at [404, 387] on div "255 r 255 g 255 b 0 a" at bounding box center [489, 409] width 184 height 98
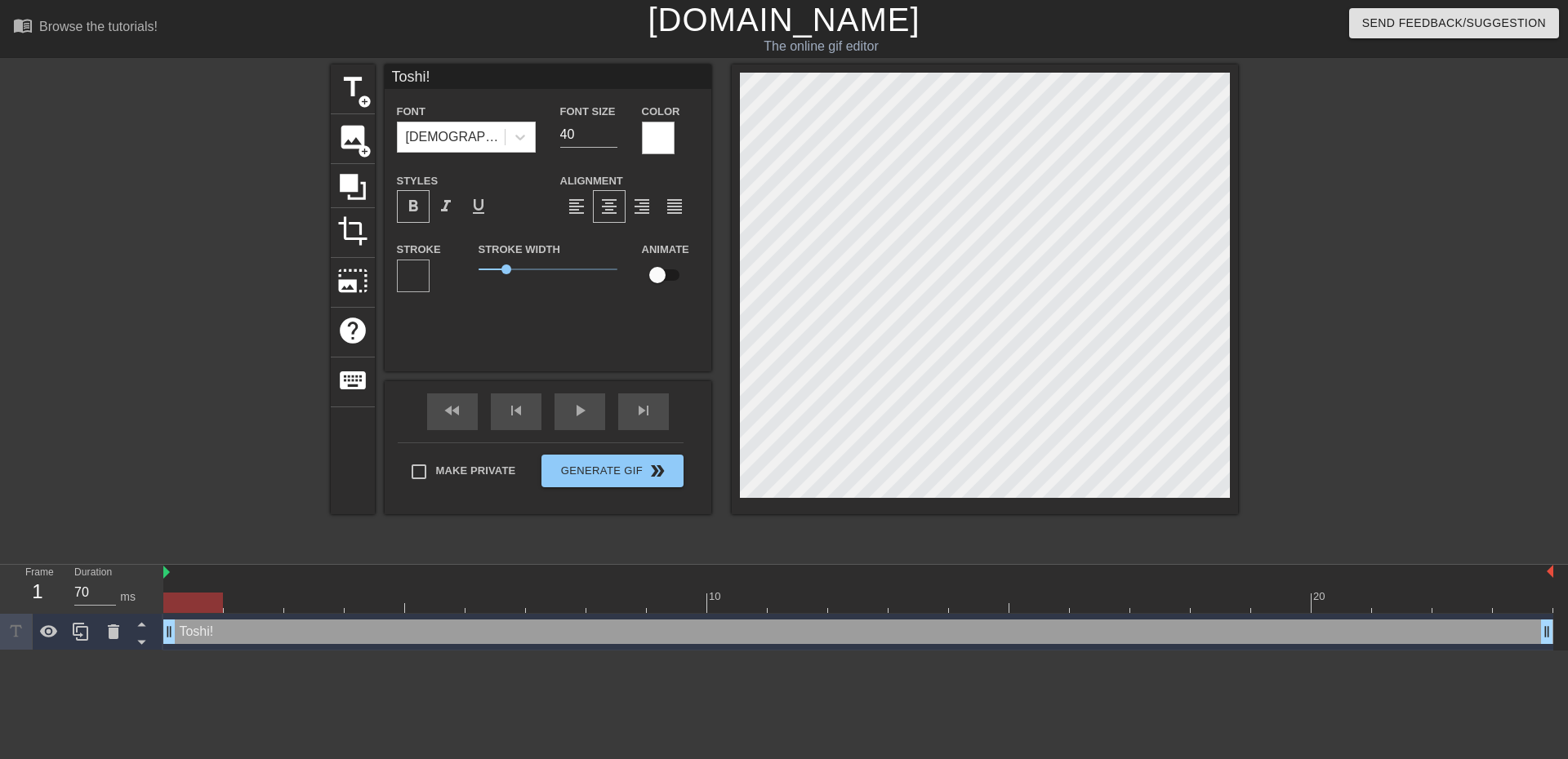
click at [425, 266] on div at bounding box center [414, 276] width 33 height 33
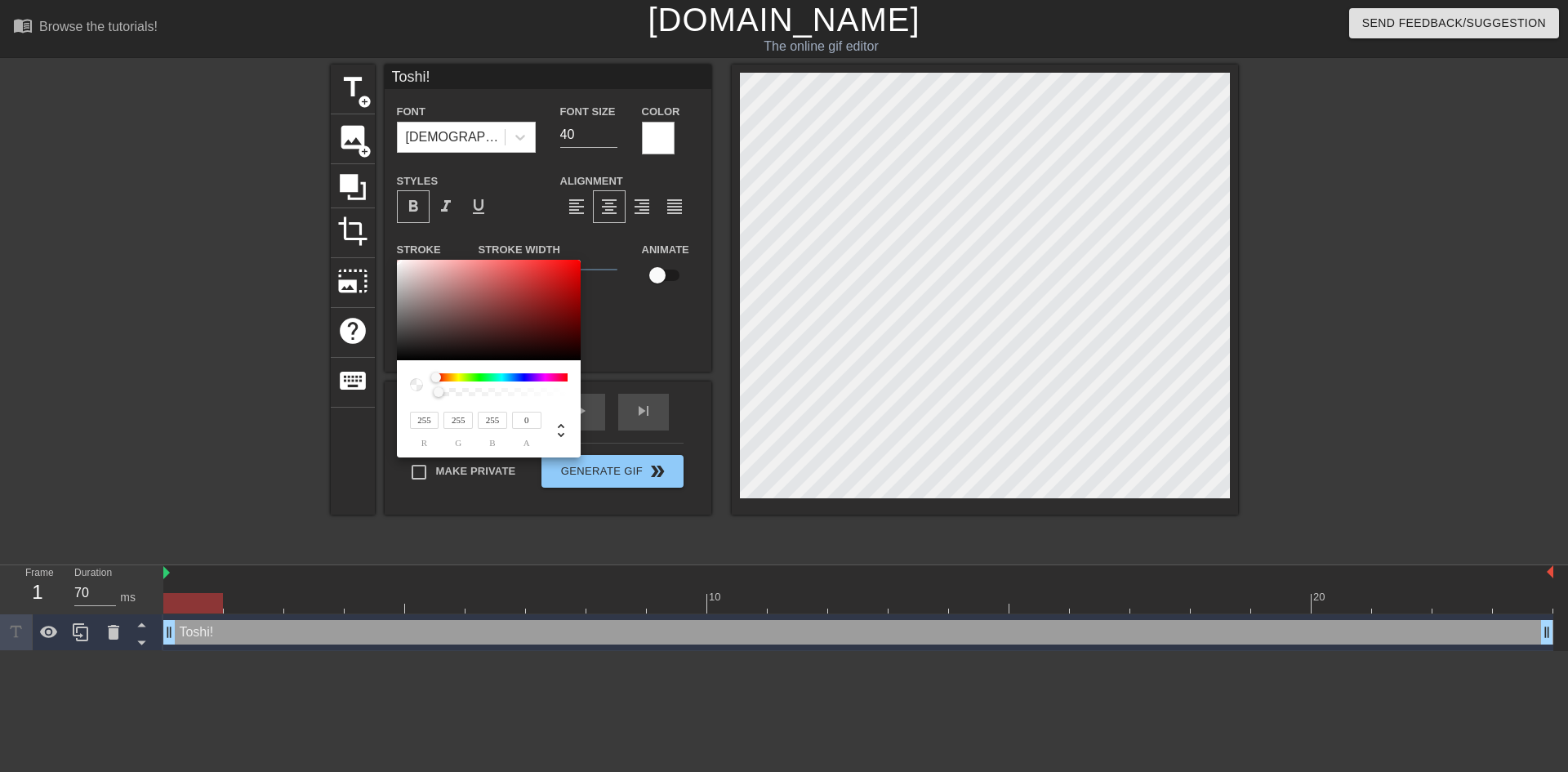
click at [446, 378] on div at bounding box center [502, 377] width 131 height 9
drag, startPoint x: 437, startPoint y: 378, endPoint x: 444, endPoint y: 379, distance: 7.1
click at [444, 379] on div at bounding box center [444, 377] width 10 height 10
type input "137"
type input "58"
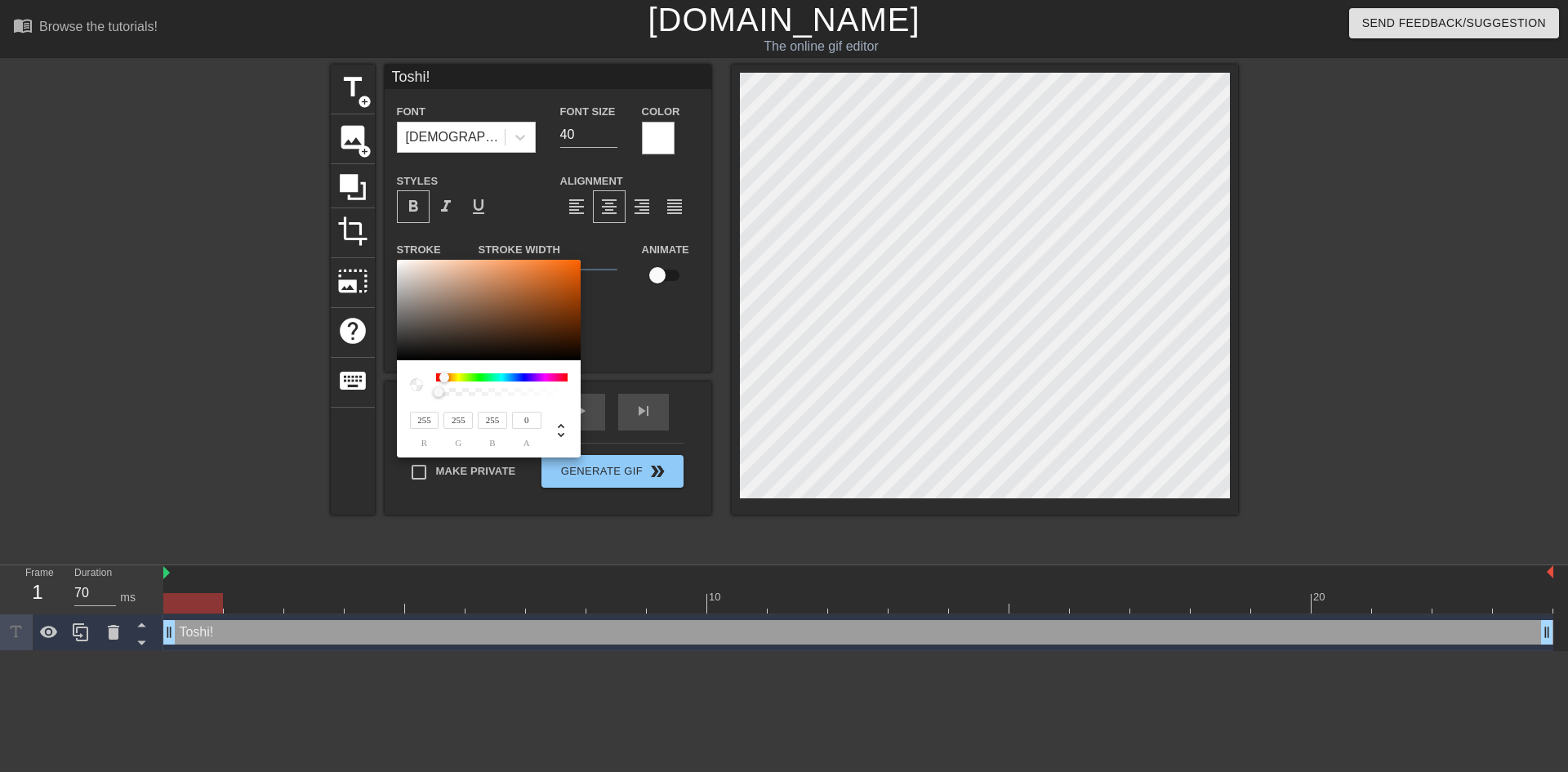
type input "8"
type input "57"
type input "7"
type input "130"
type input "53"
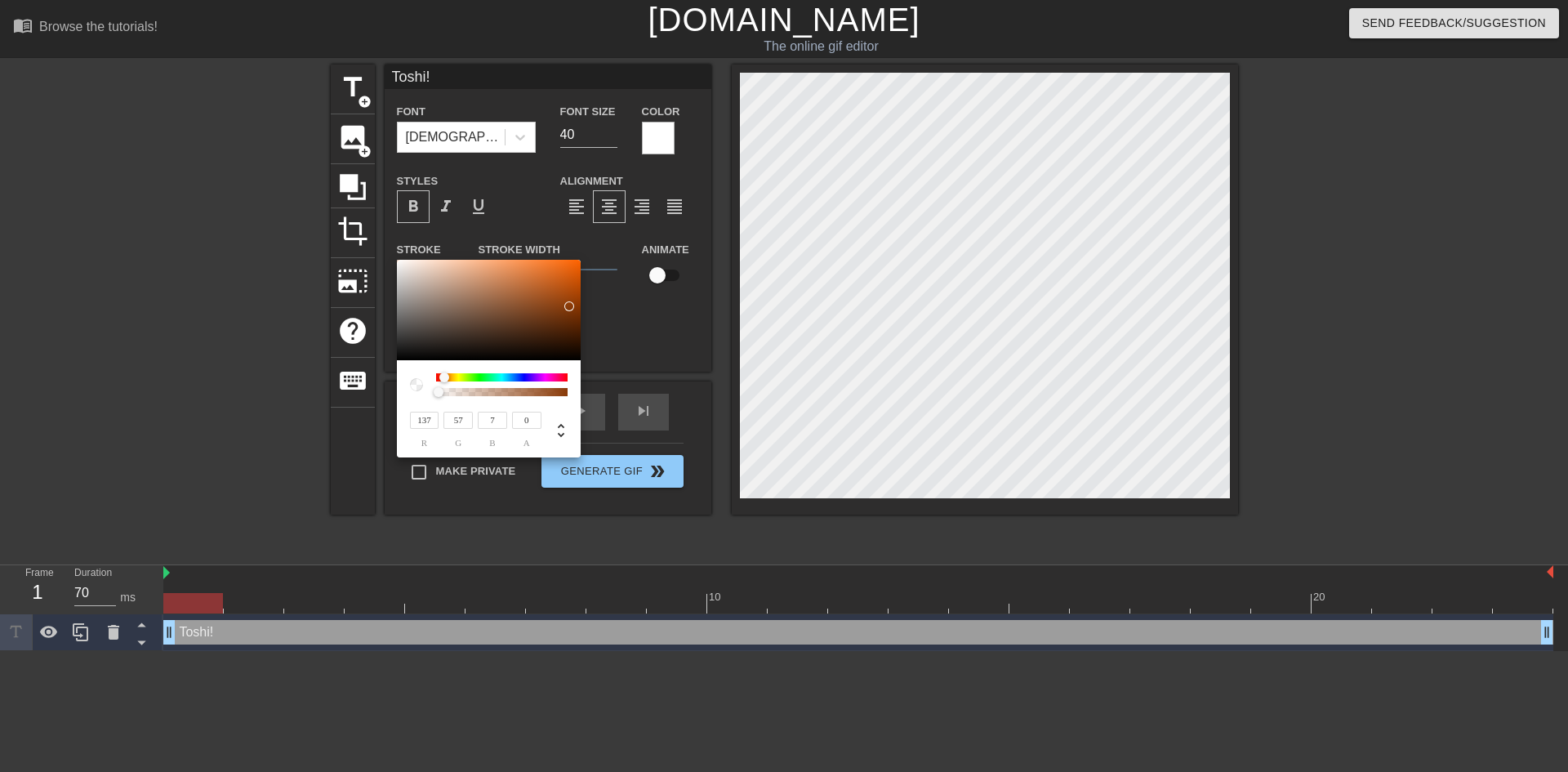
type input "5"
type input "126"
type input "51"
type input "4"
type input "122"
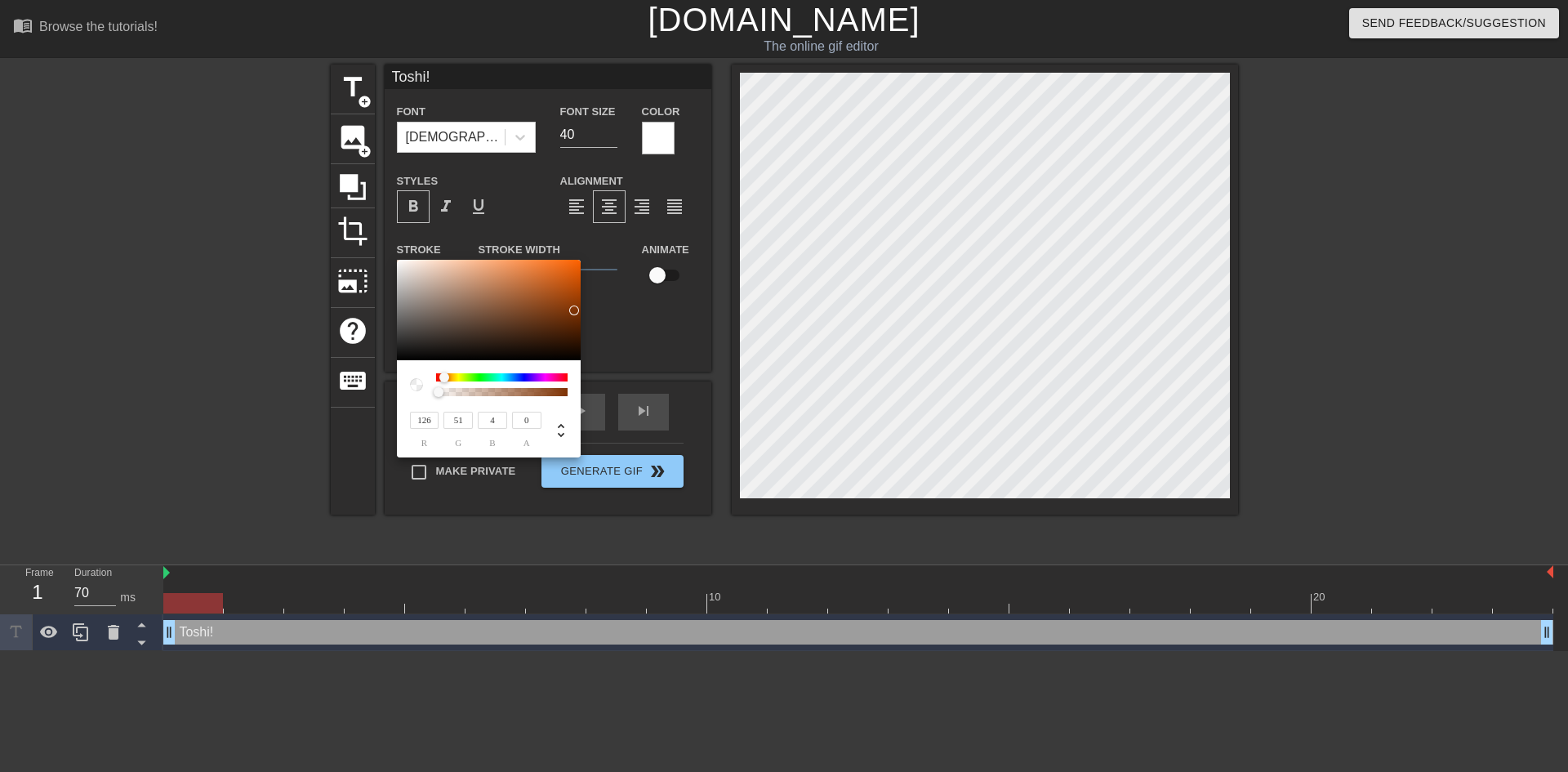
type input "49"
type input "3"
type input "120"
type input "48"
type input "2"
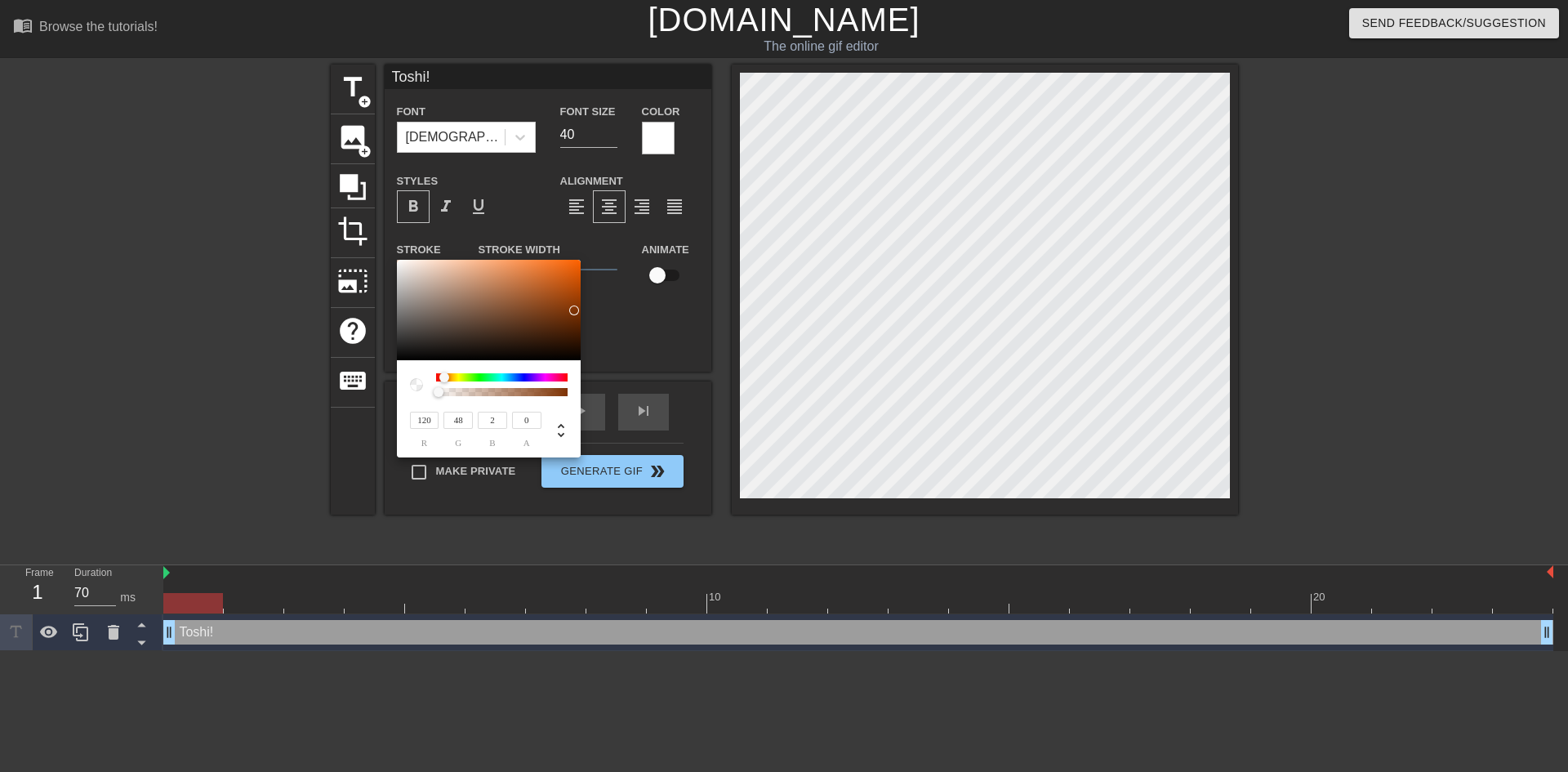
type input "118"
type input "47"
type input "120"
type input "1"
type input "124"
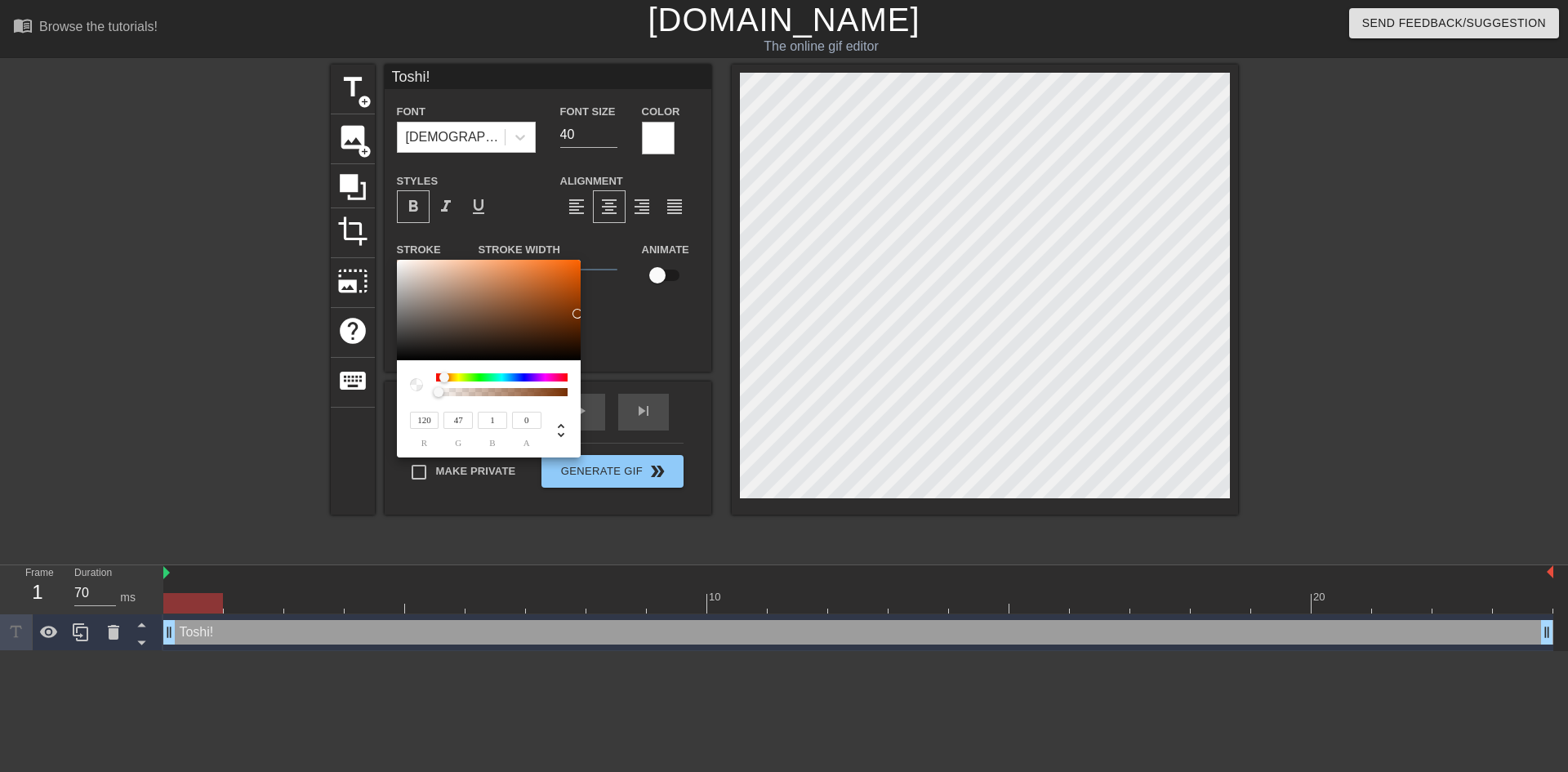
type input "48"
type input "145"
type input "57"
type input "3"
type input "155"
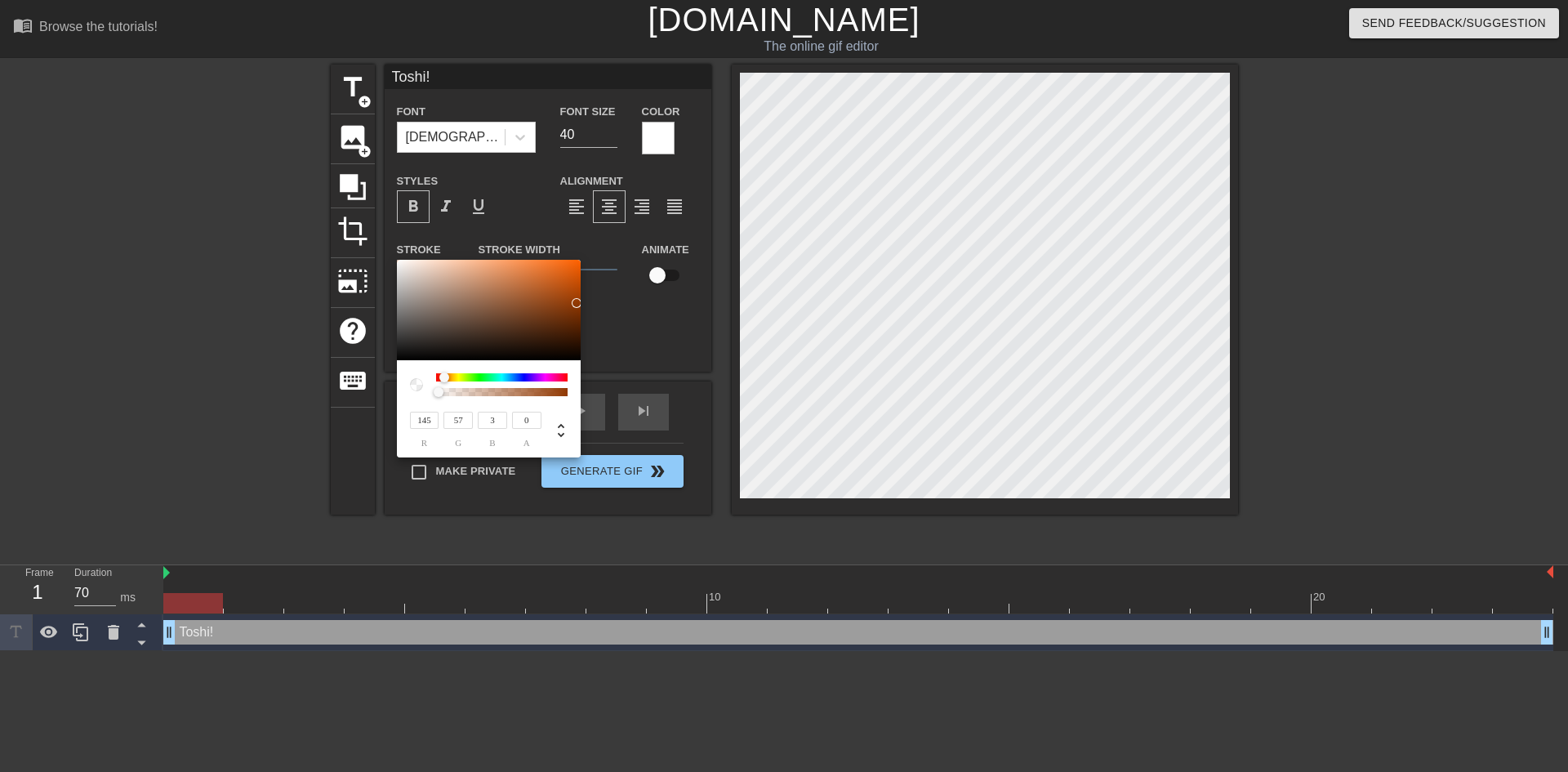
type input "62"
type input "4"
type input "161"
type input "66"
type input "6"
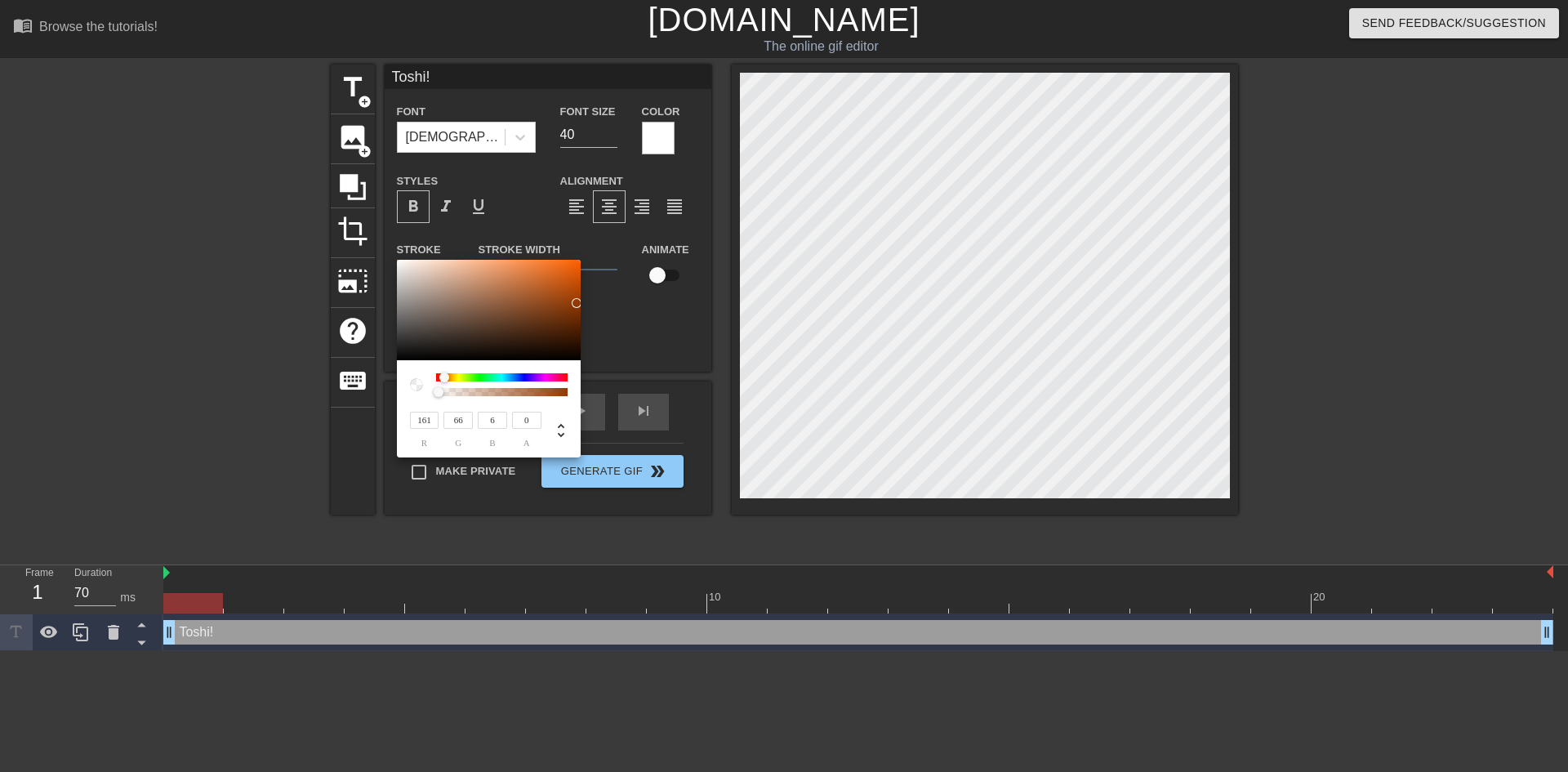
type input "165"
type input "69"
type input "8"
type input "167"
type input "70"
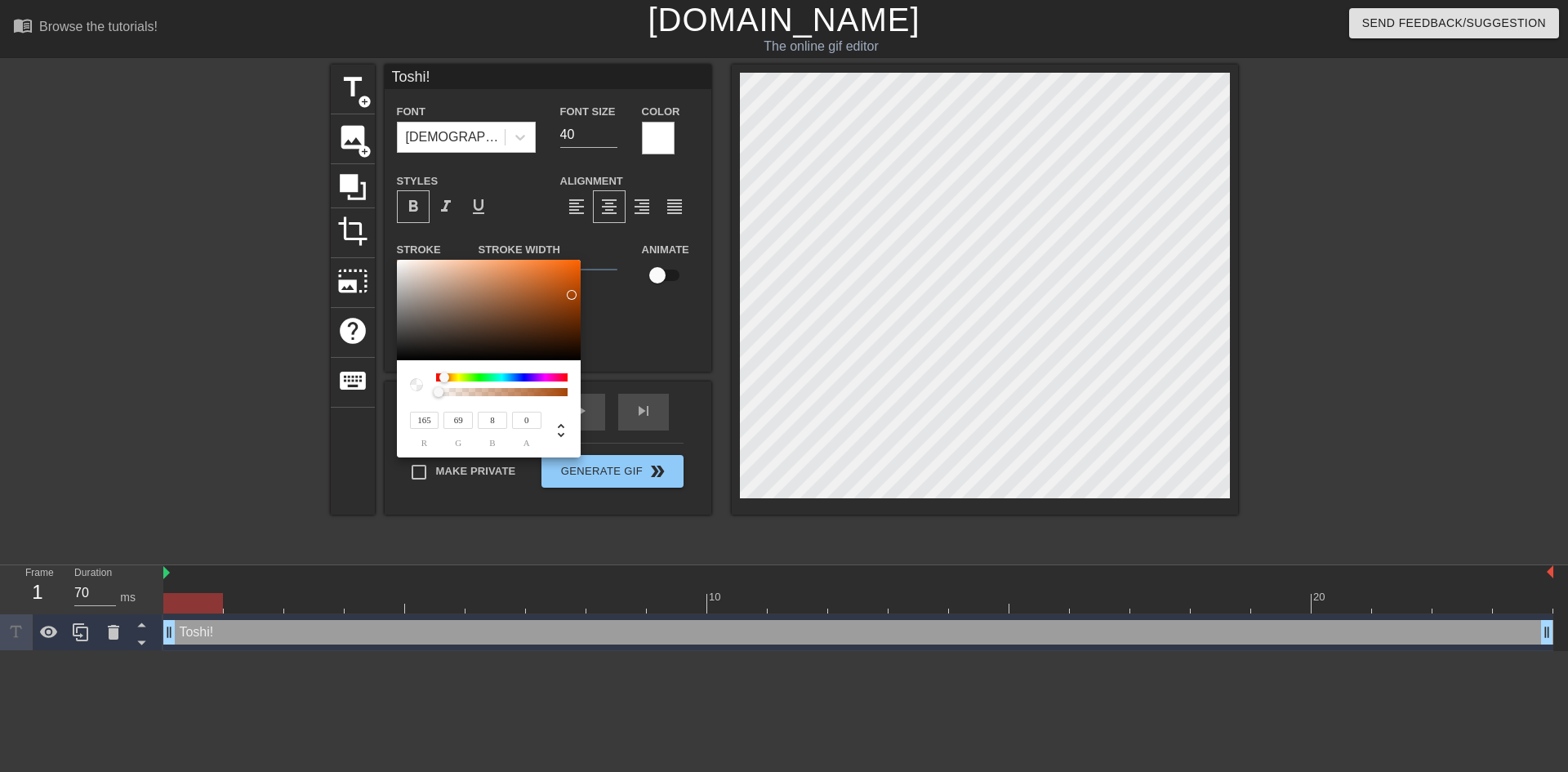
type input "9"
type input "69"
type input "6"
type input "68"
type input "5"
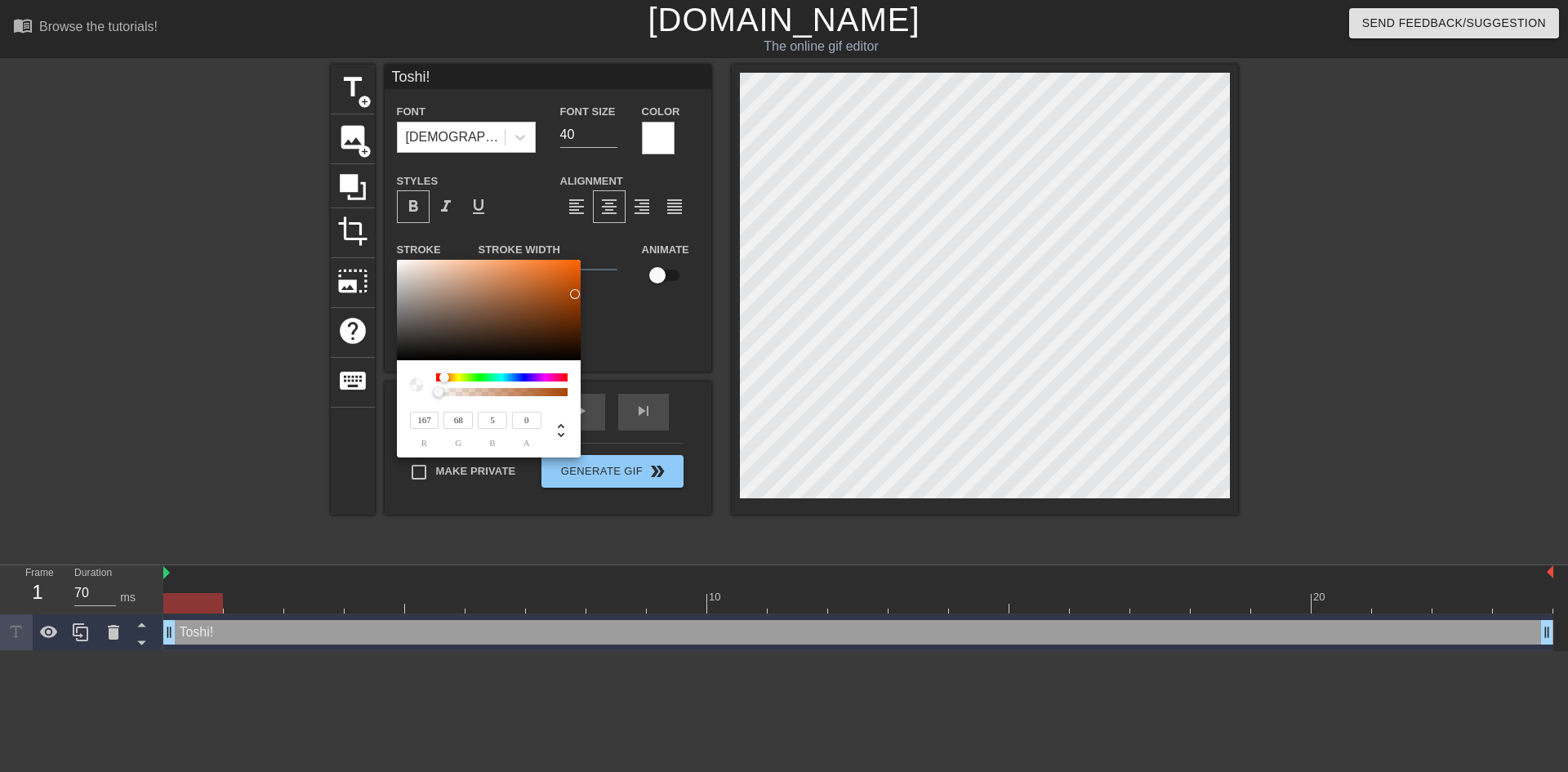
type input "165"
type input "66"
type input "3"
type input "161"
type input "63"
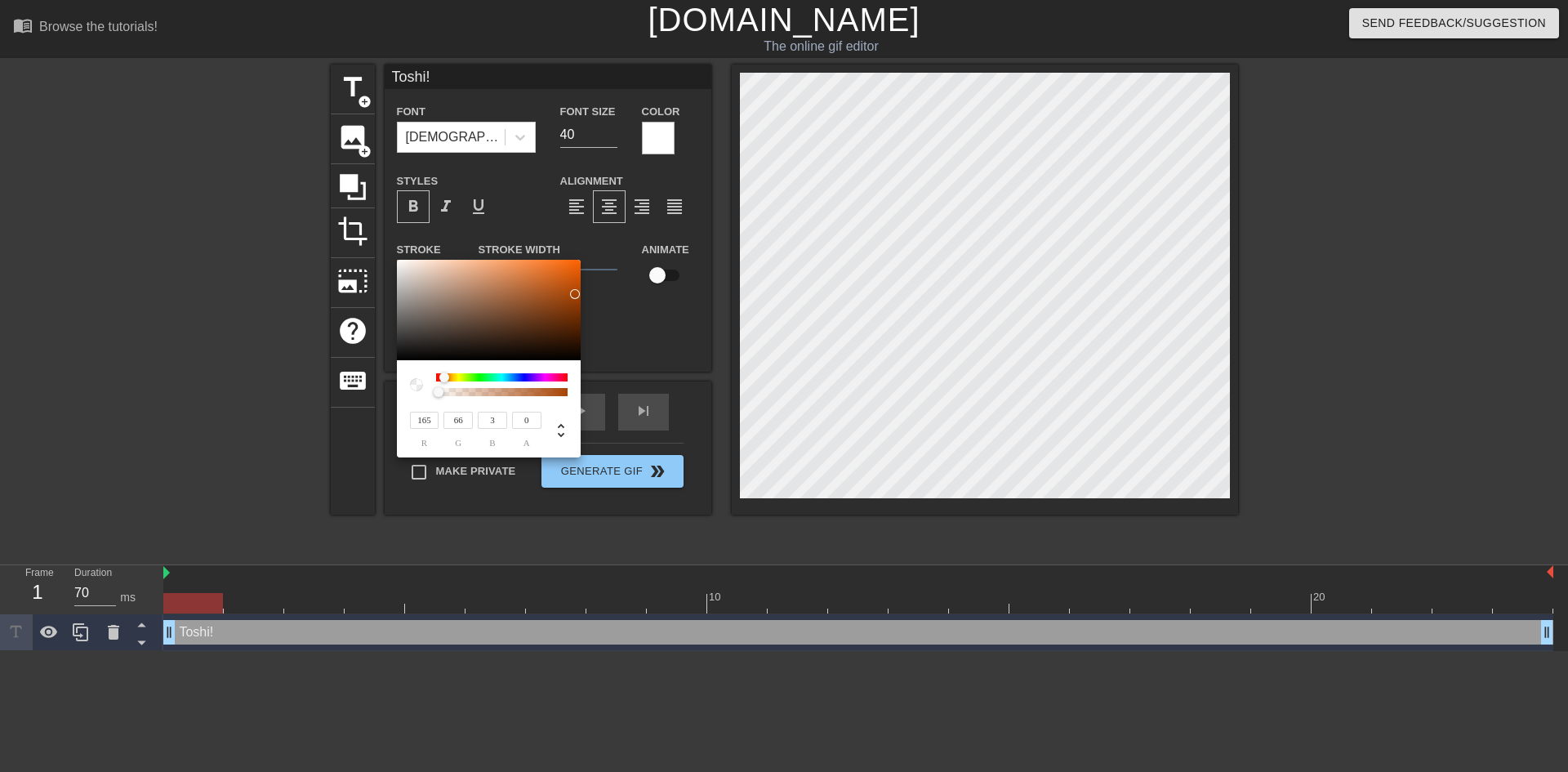
type input "1"
drag, startPoint x: 570, startPoint y: 307, endPoint x: 579, endPoint y: 297, distance: 13.5
click at [579, 297] on div at bounding box center [489, 310] width 184 height 102
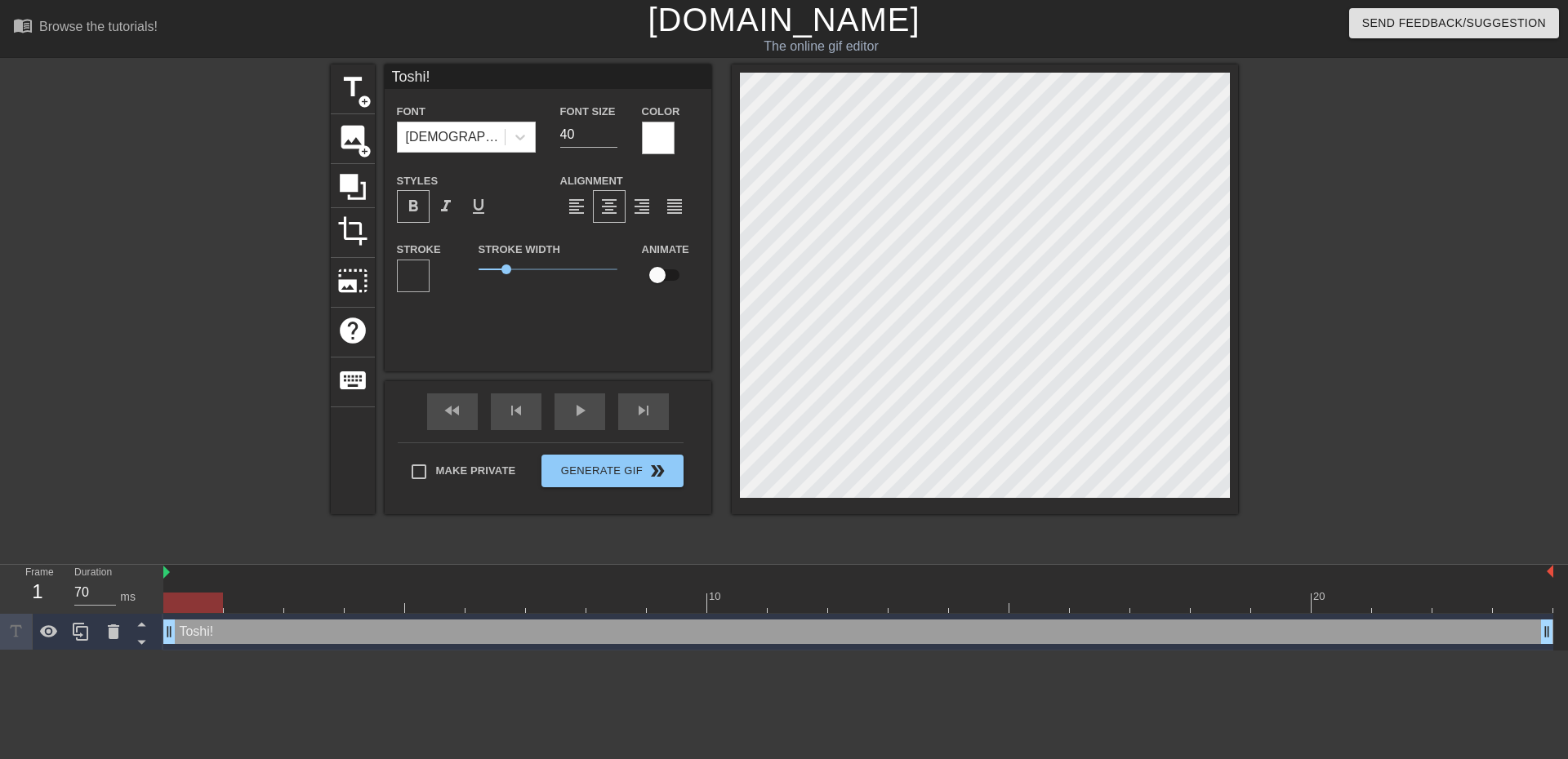
click at [420, 279] on div at bounding box center [414, 276] width 33 height 33
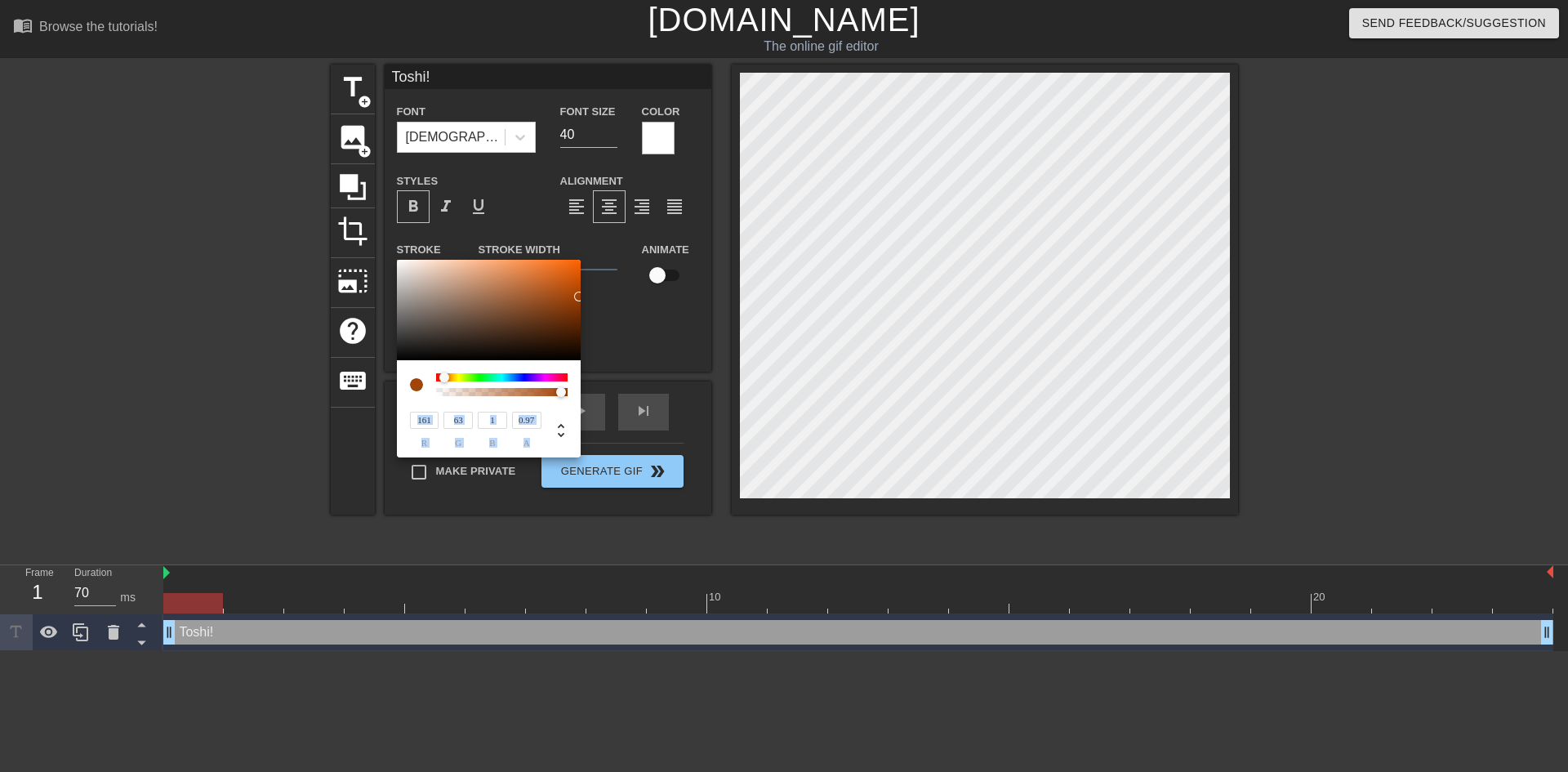
type input "1"
drag, startPoint x: 443, startPoint y: 392, endPoint x: 570, endPoint y: 400, distance: 127.3
click at [570, 400] on div "161 r 63 g 1 b 1 a" at bounding box center [489, 409] width 184 height 98
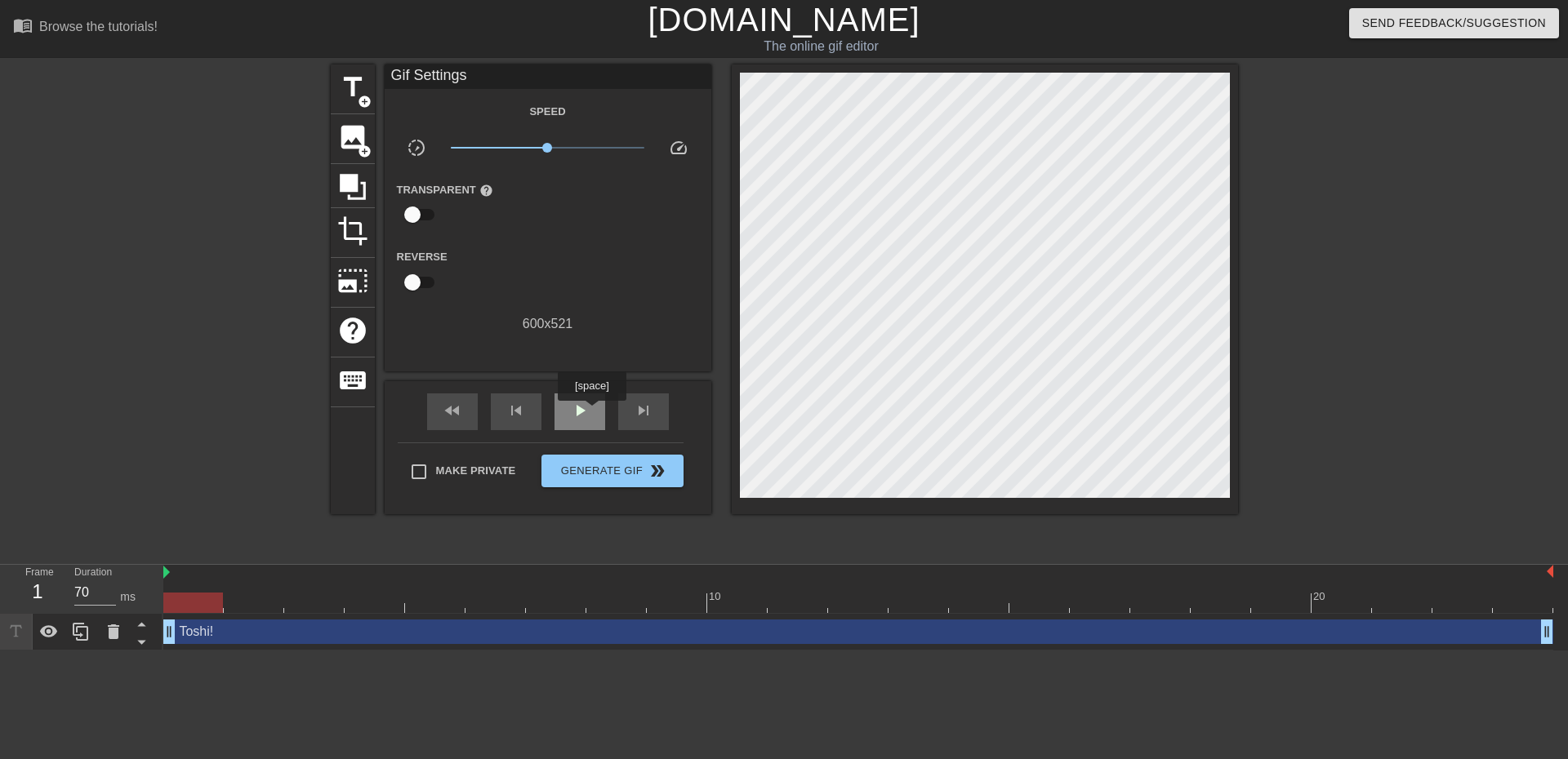
click at [592, 413] on div "play_arrow" at bounding box center [579, 412] width 51 height 36
type input "70"
click at [573, 421] on div "pause" at bounding box center [579, 412] width 51 height 36
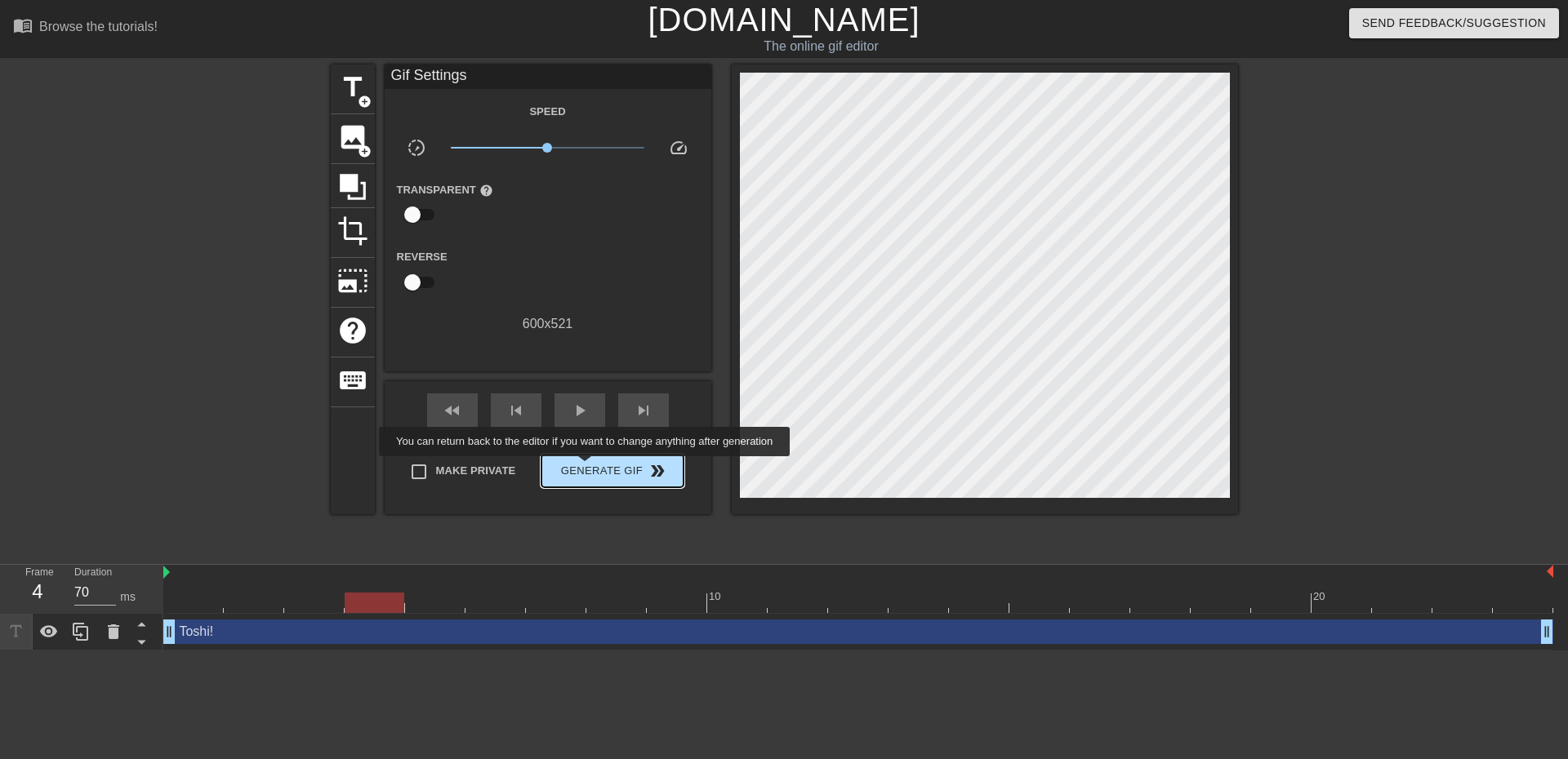
click at [586, 469] on span "Generate Gif double_arrow" at bounding box center [612, 471] width 128 height 19
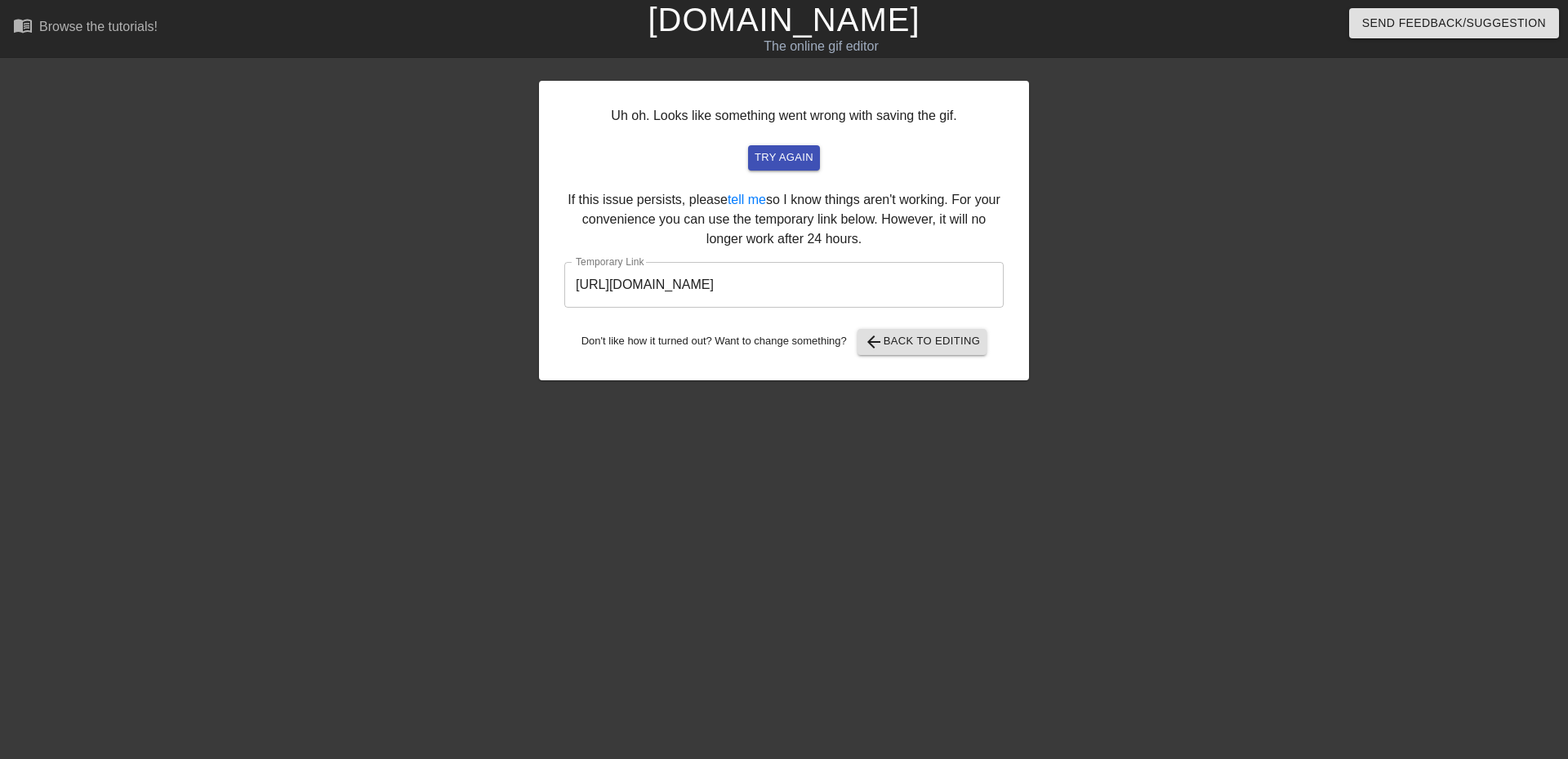
click at [739, 287] on input "https://www.gifntext.com/temp_generations/vyJnS0CB.gif" at bounding box center [783, 285] width 439 height 46
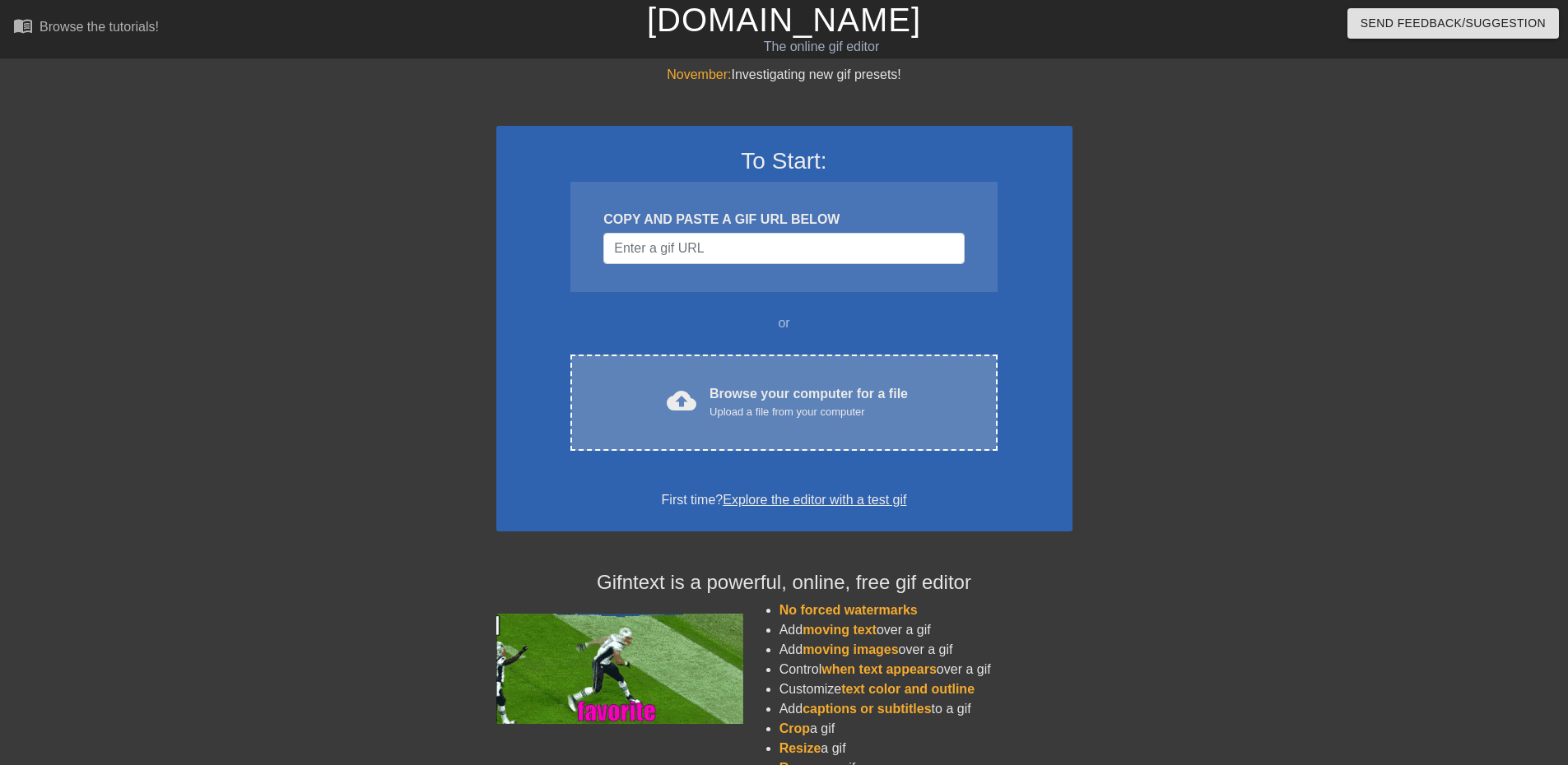
click at [694, 399] on span "cloud_upload" at bounding box center [681, 400] width 30 height 30
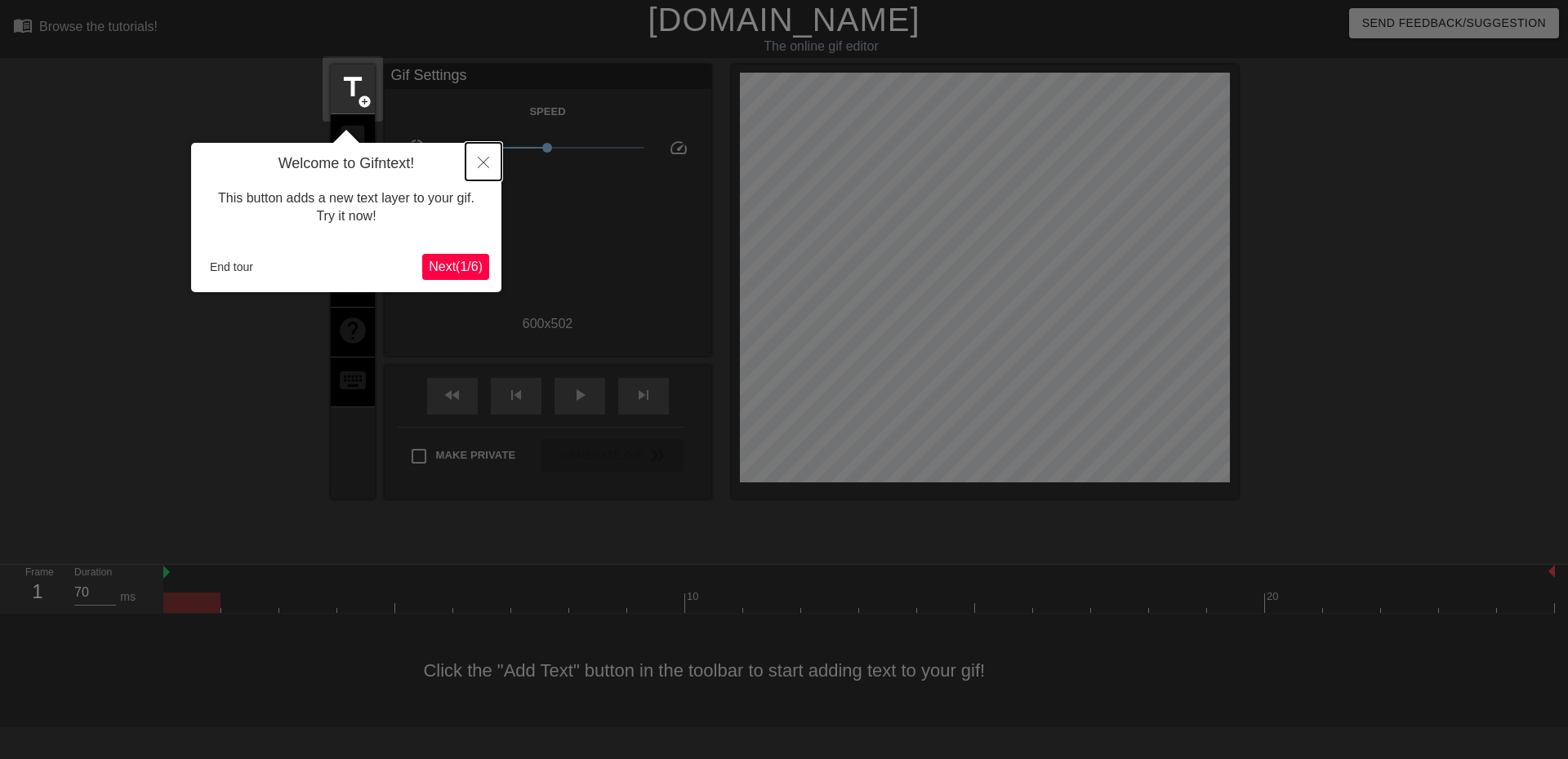
click at [480, 164] on icon "Close" at bounding box center [483, 163] width 11 height 11
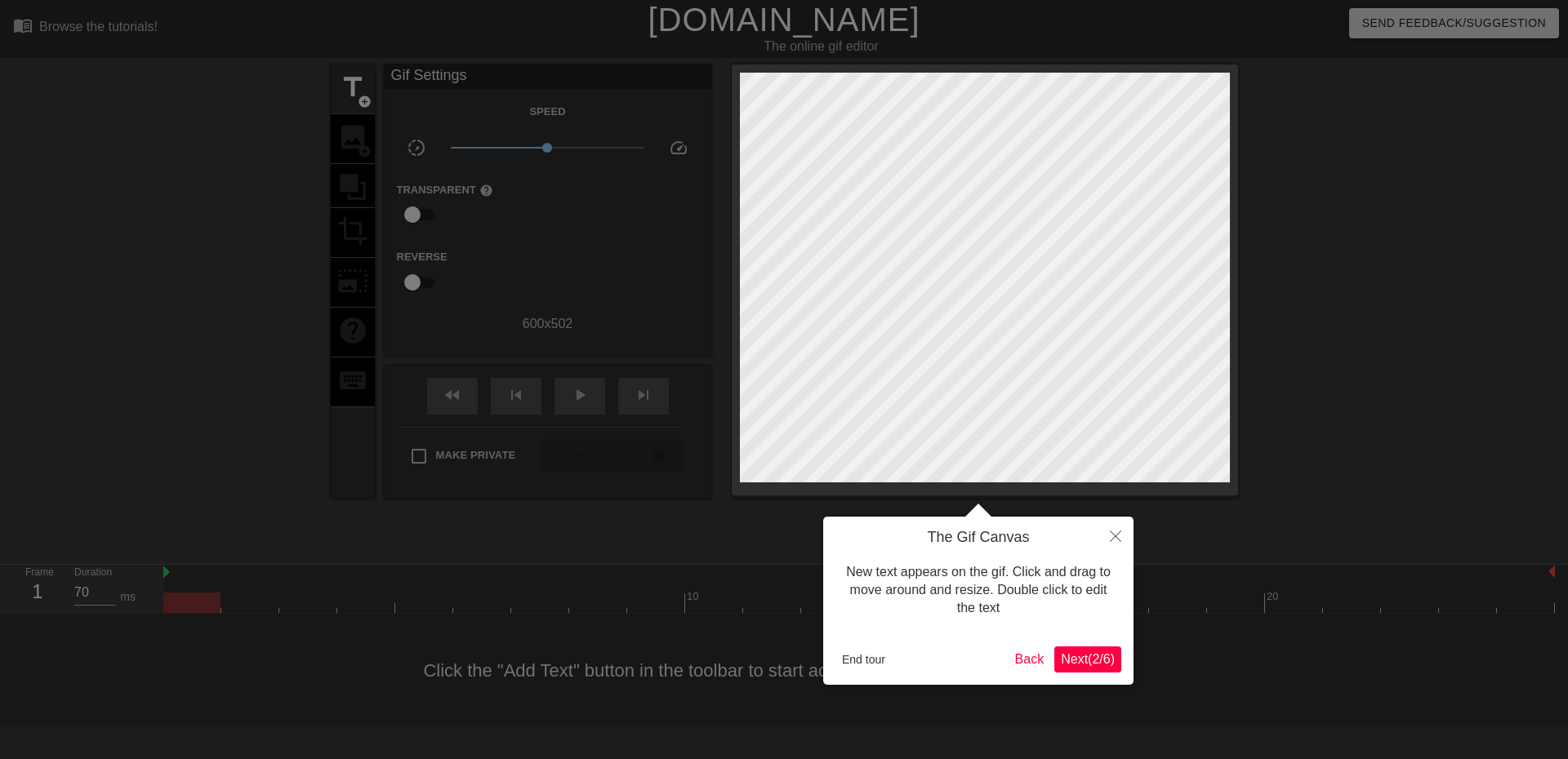
click at [1063, 658] on span "Next ( 2 / 6 )" at bounding box center [1087, 659] width 54 height 14
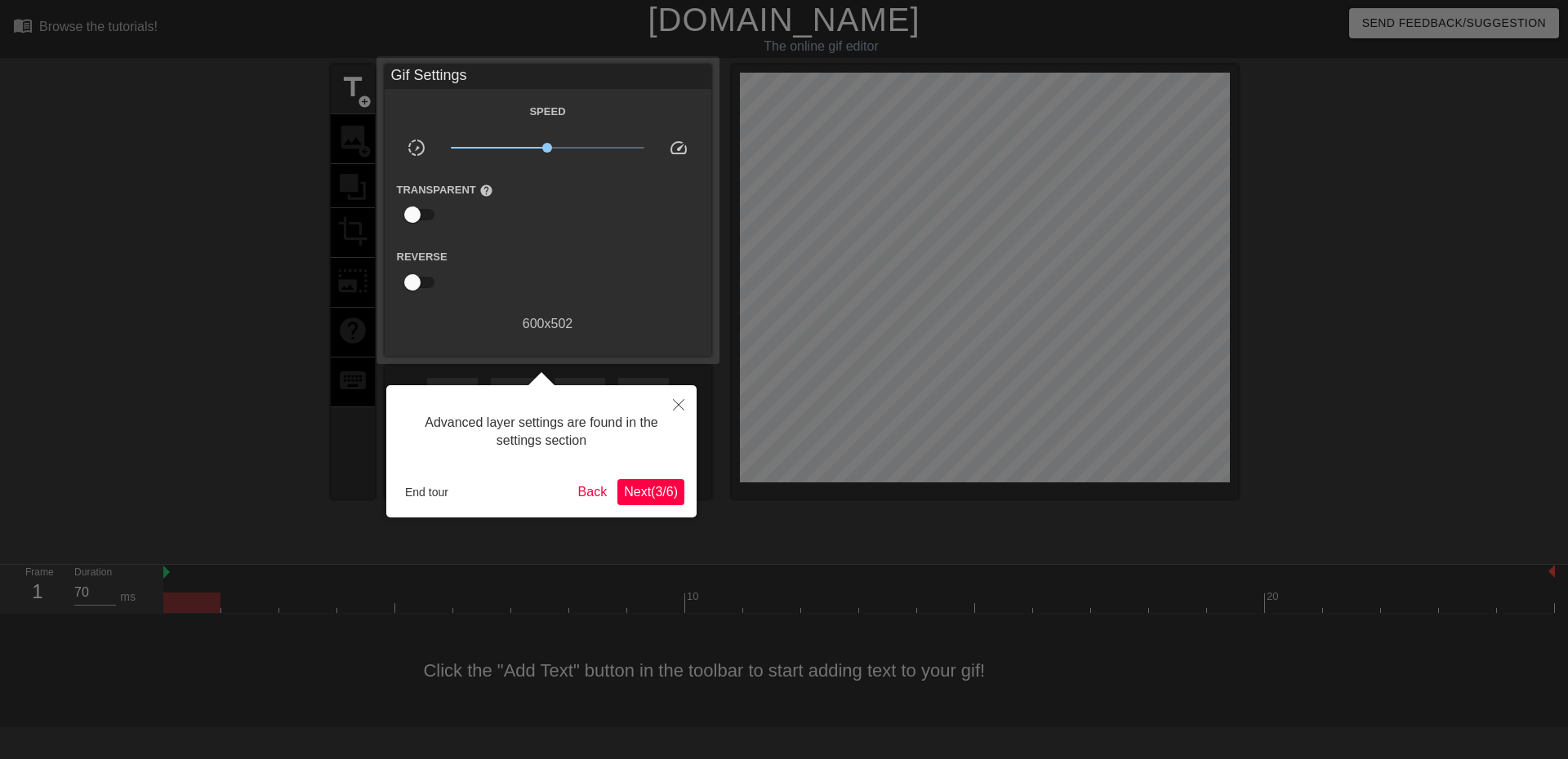
click at [647, 498] on span "Next ( 3 / 6 )" at bounding box center [651, 492] width 54 height 14
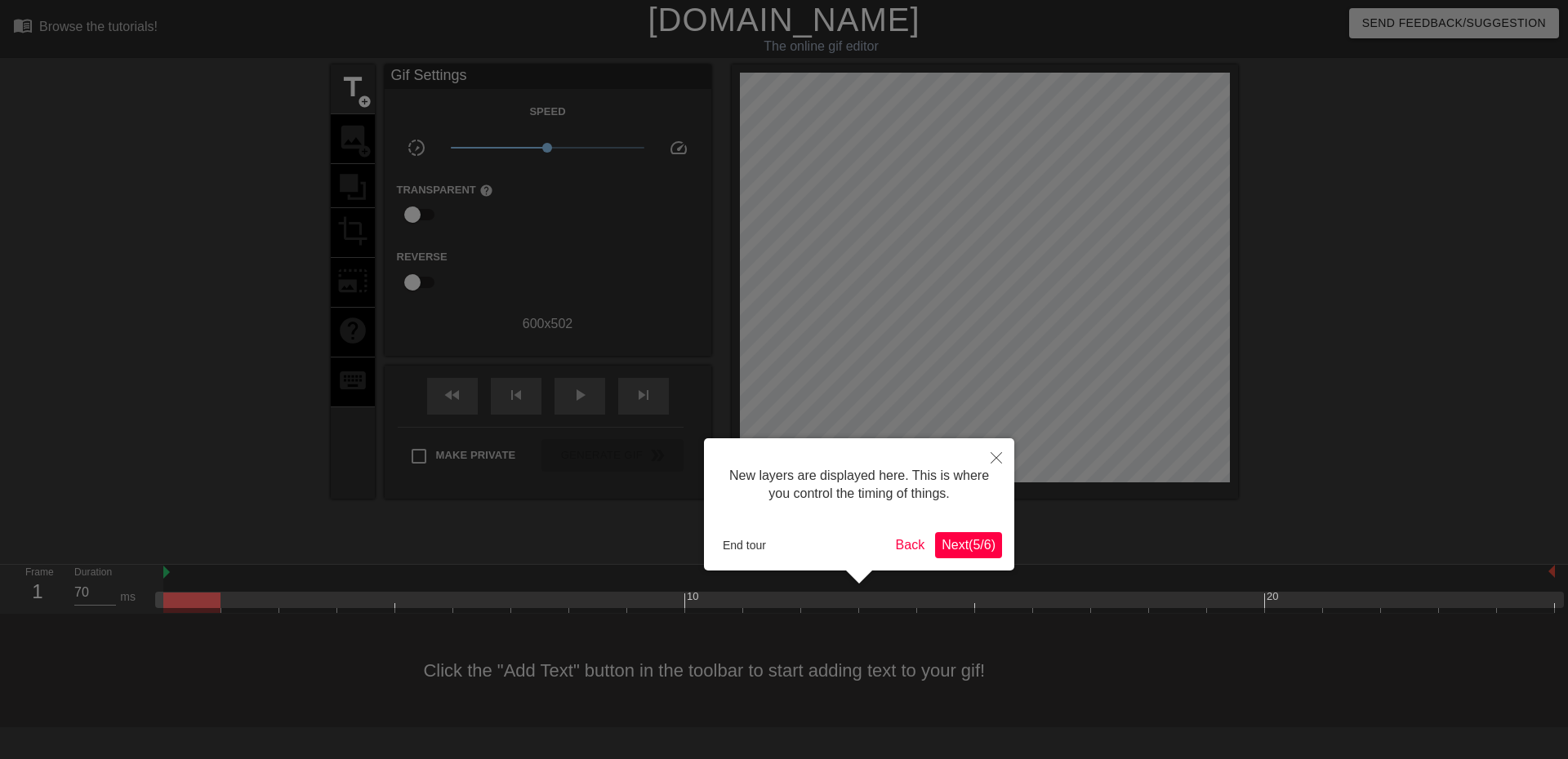
click at [956, 545] on span "Next ( 5 / 6 )" at bounding box center [969, 545] width 54 height 14
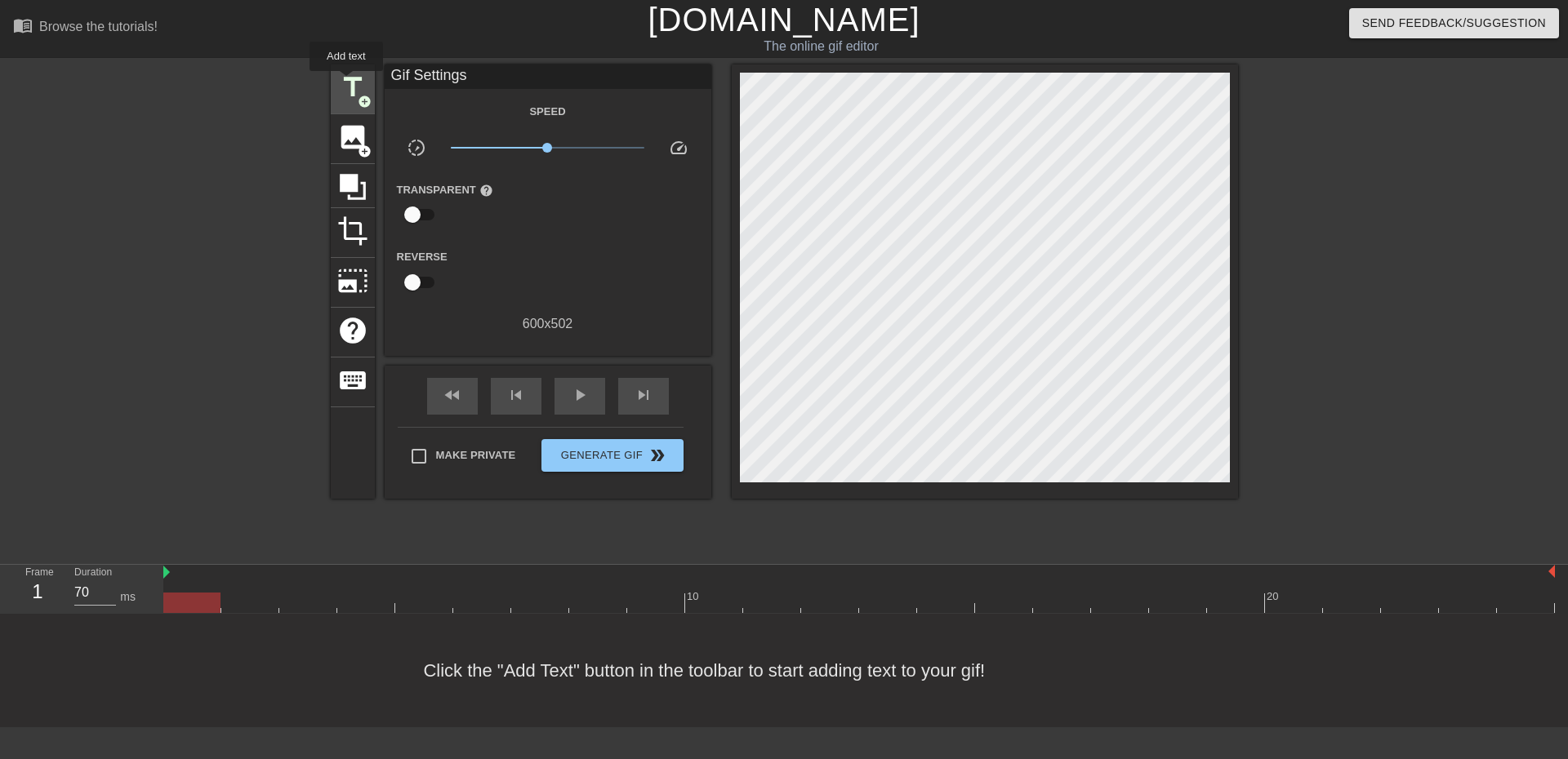
click at [347, 82] on span "title" at bounding box center [352, 87] width 31 height 31
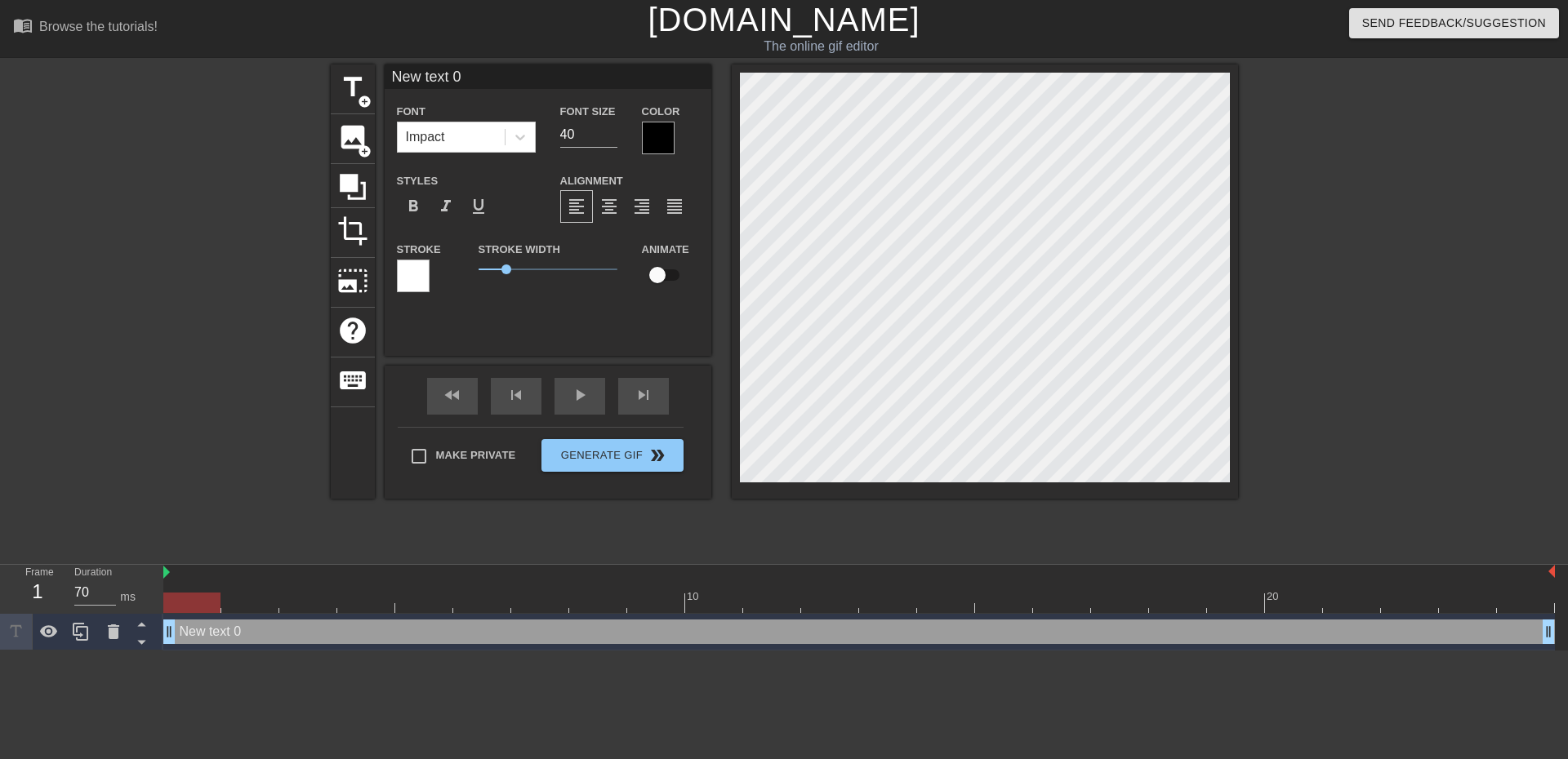
scroll to position [3, 3]
type input "New ext 0"
type textarea "New ext 0"
type input "Newext 0"
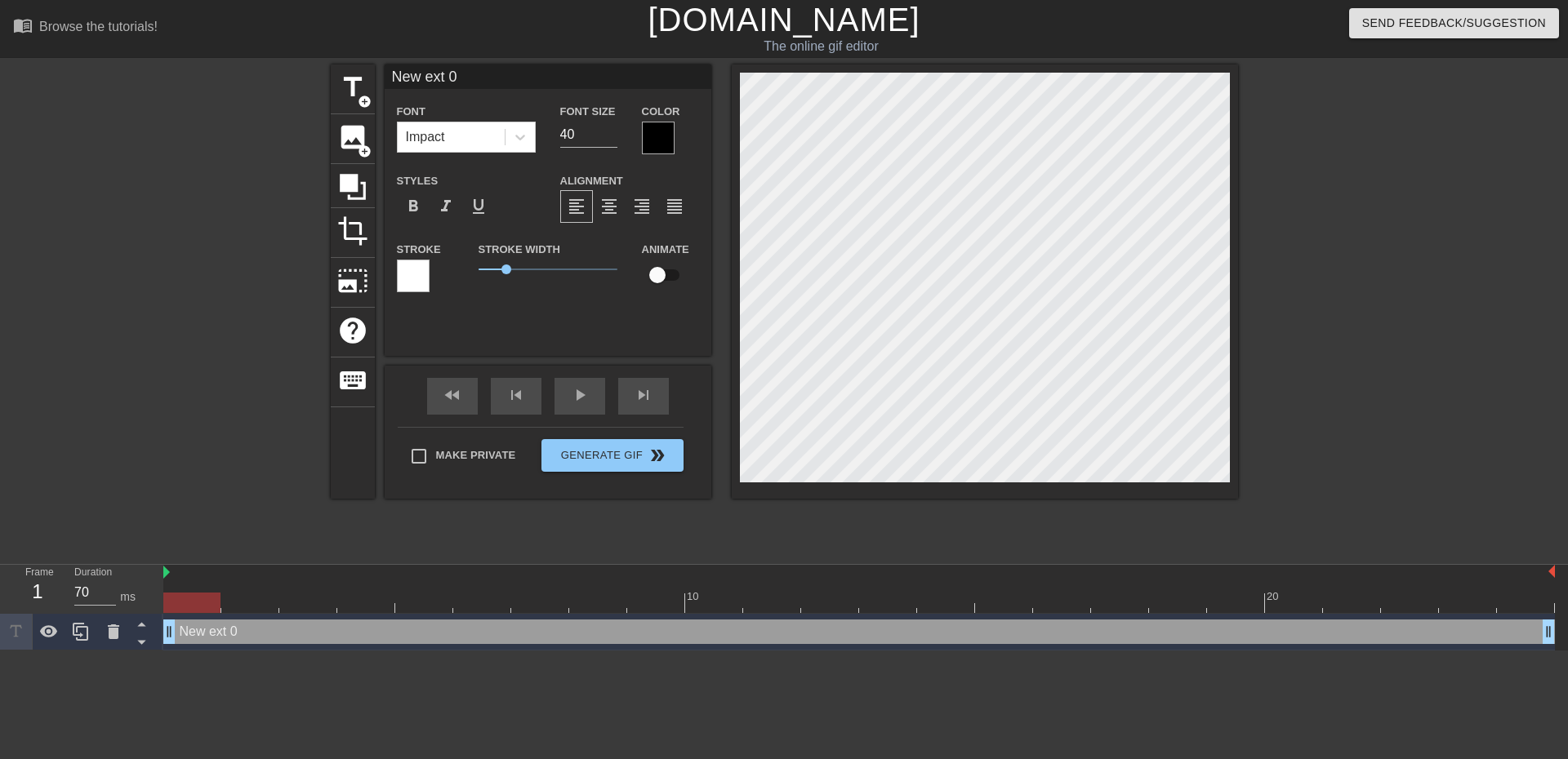
type textarea "Newext 0"
type input "Neext 0"
type textarea "Neext 0"
type input "Next 0"
type textarea "Next 0"
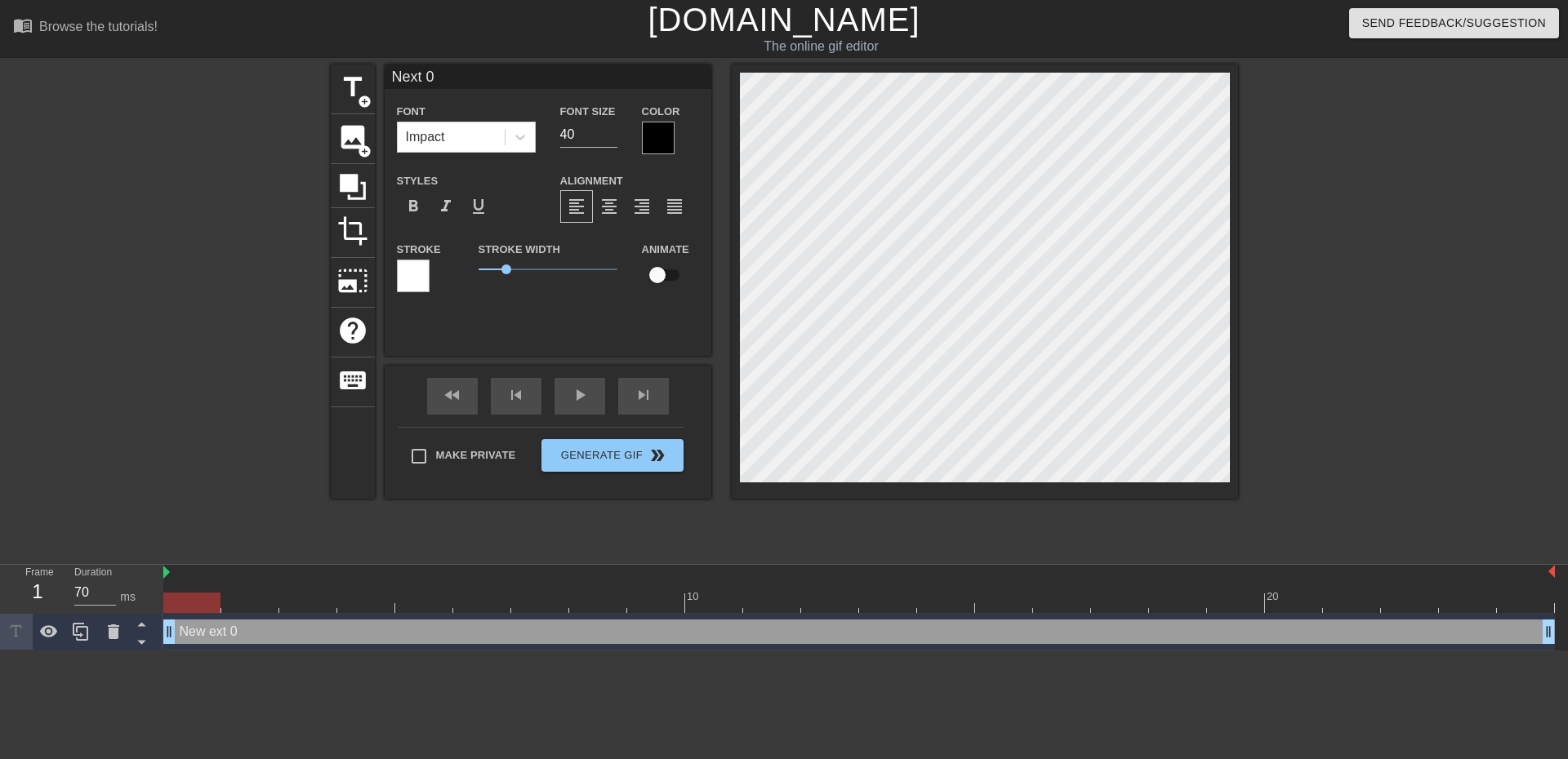
type input "ext 0"
type textarea "ext 0"
type input "xt 0"
type textarea "xt 0"
type input "t 0"
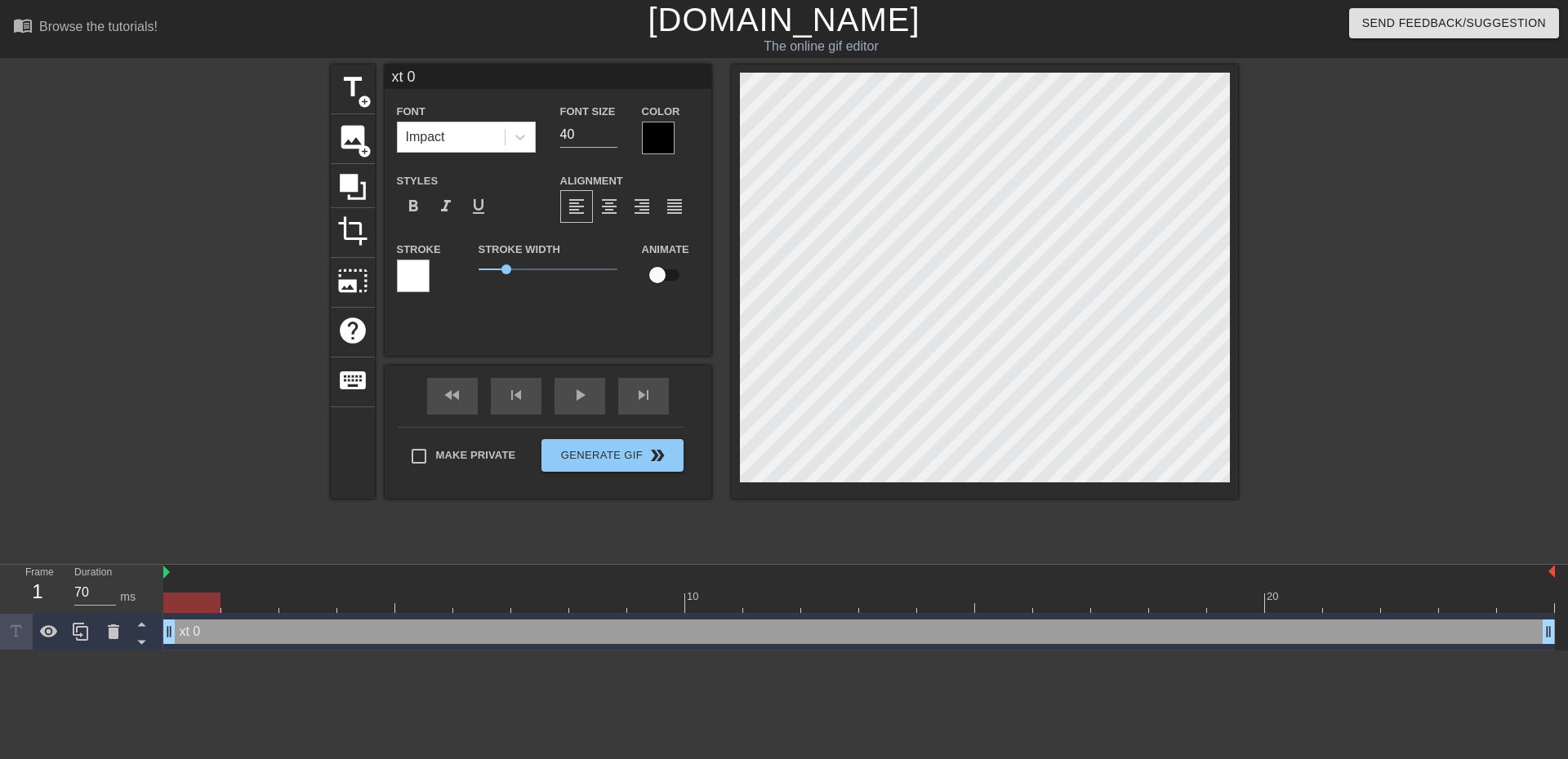
type textarea "t 0"
type input "0"
type textarea "0"
type input "0"
type textarea "0"
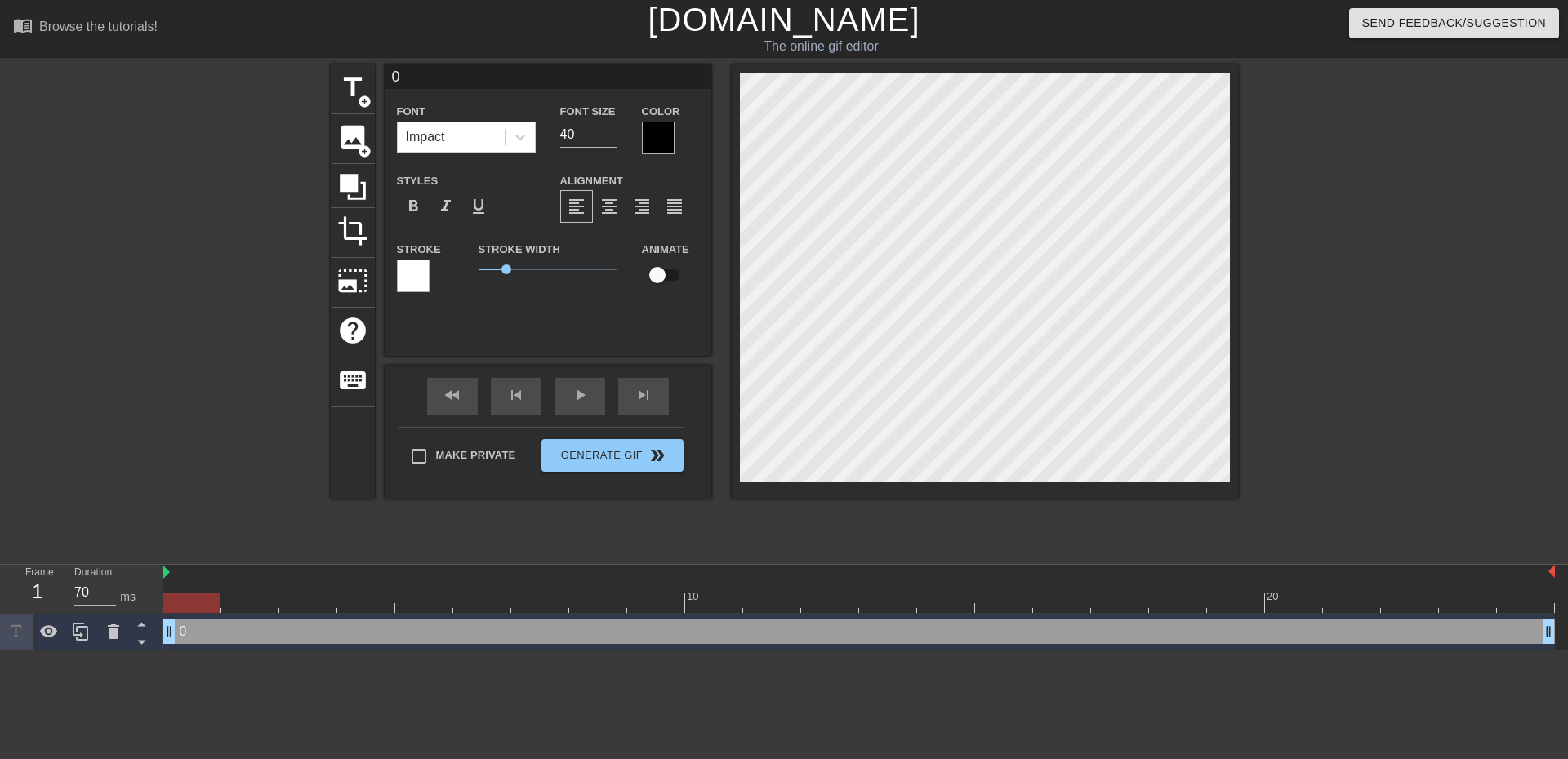
scroll to position [3, 2]
type input "K"
type textarea "K"
type input "KE"
type textarea "KE"
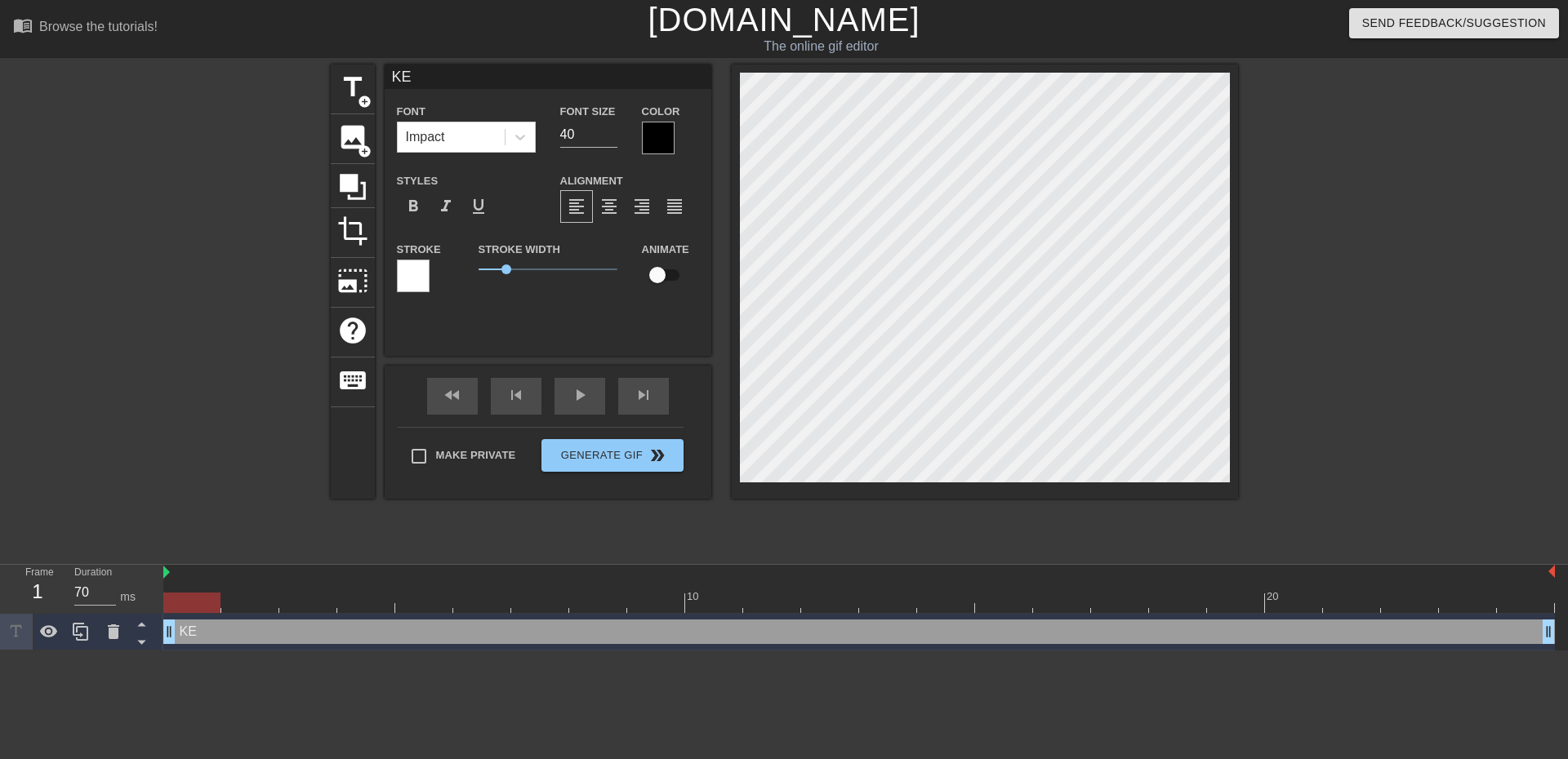
type input "KEl"
type textarea "KEl"
type input "KEll"
type textarea "KEll"
type input "KElly"
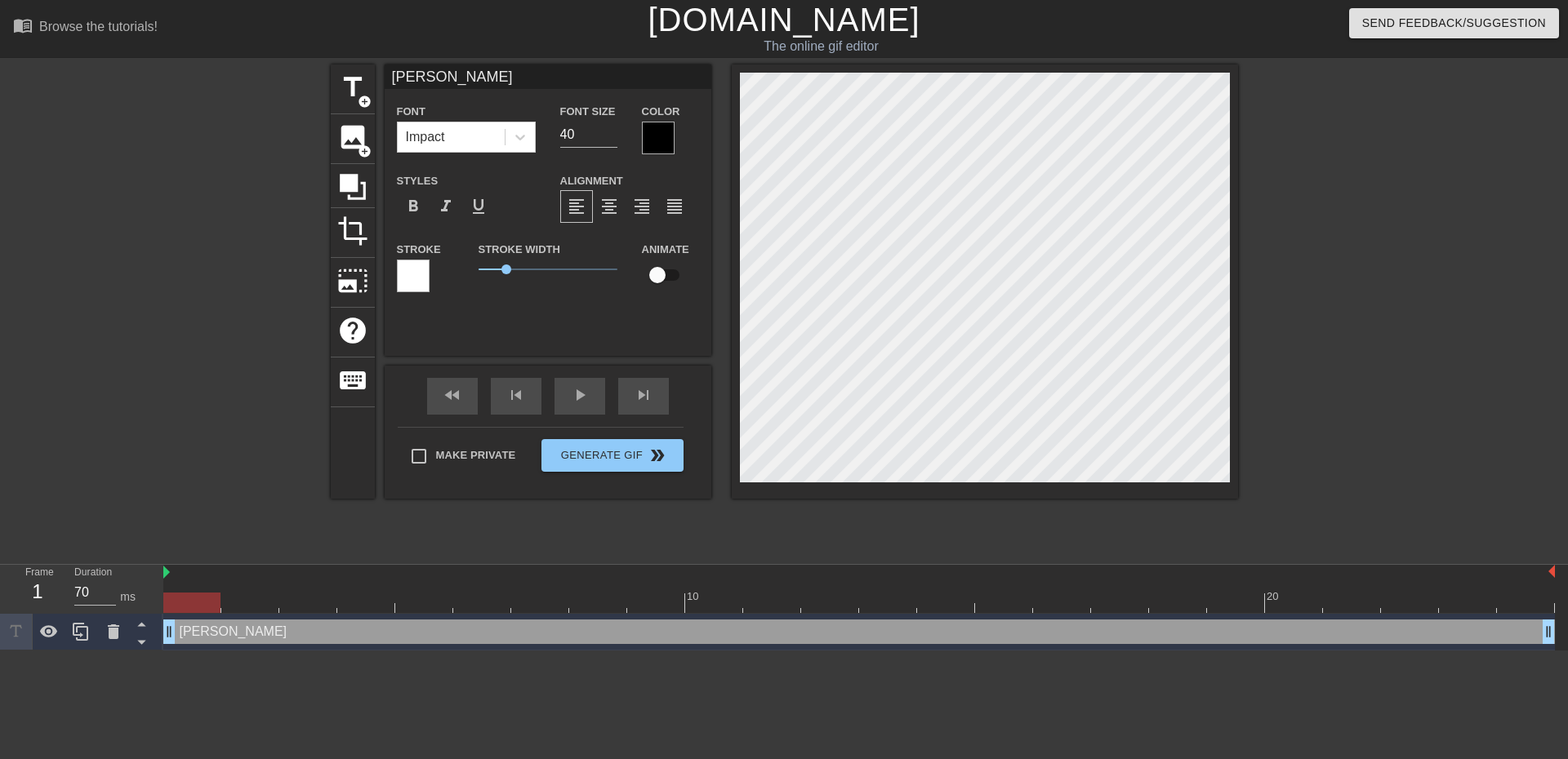
type textarea "KElly"
type input "KEll"
type textarea "KEll"
type input "KEl"
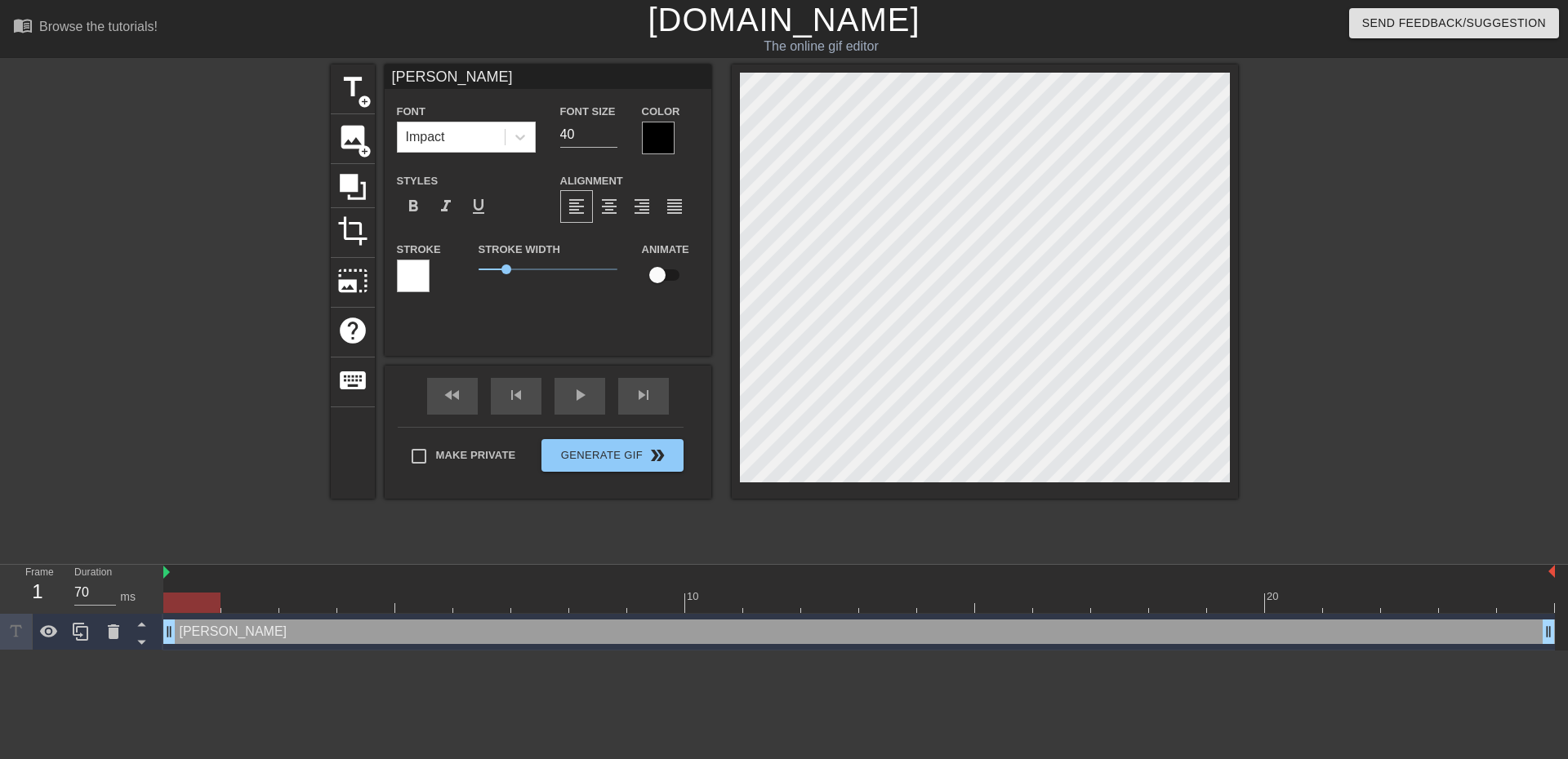
type textarea "KEl"
type input "KE"
type textarea "KE"
type input "K"
type textarea "K"
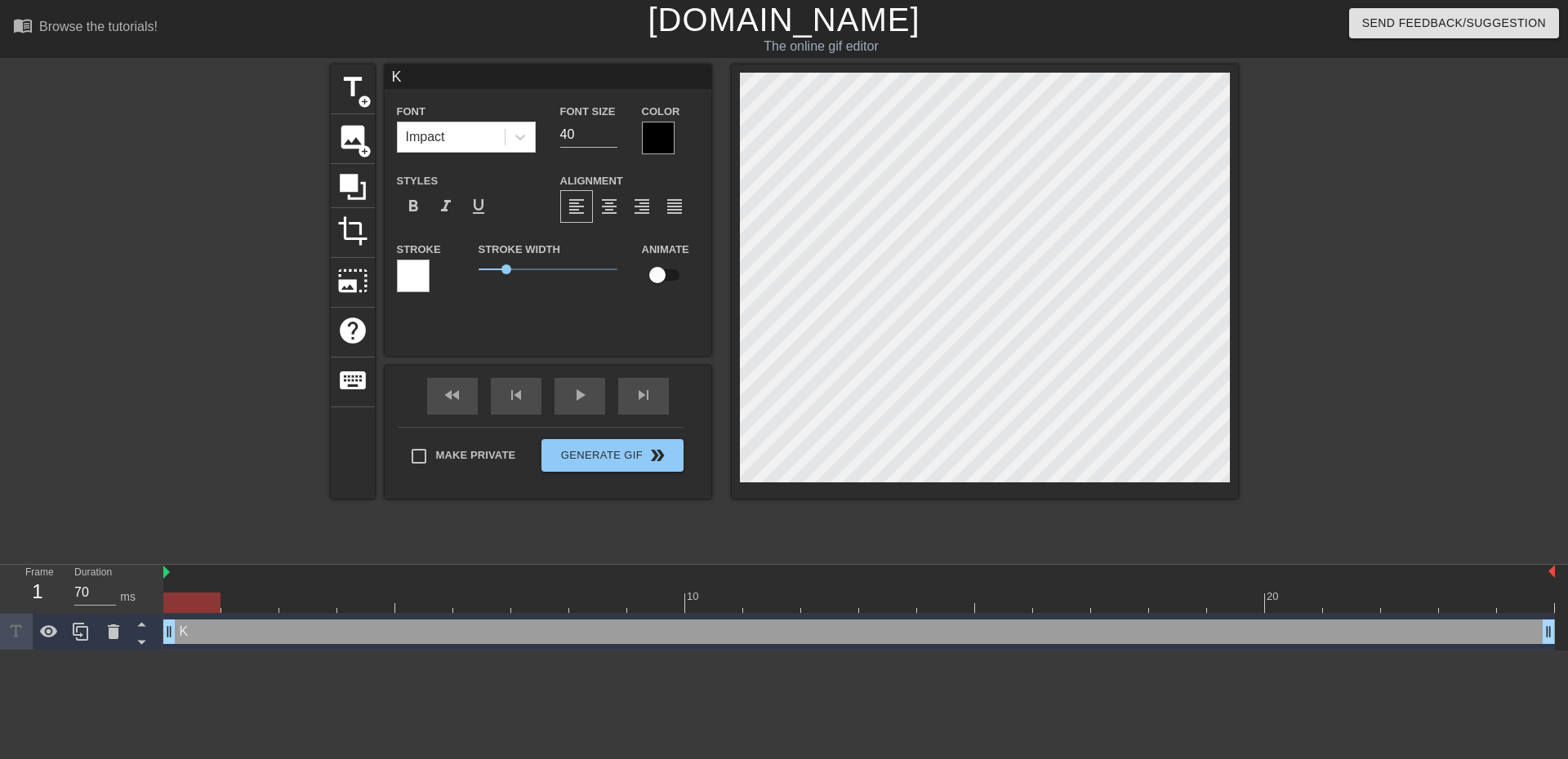
type input "Ke"
type textarea "Ke"
type input "Kel"
type textarea "Kel"
type input "Kell"
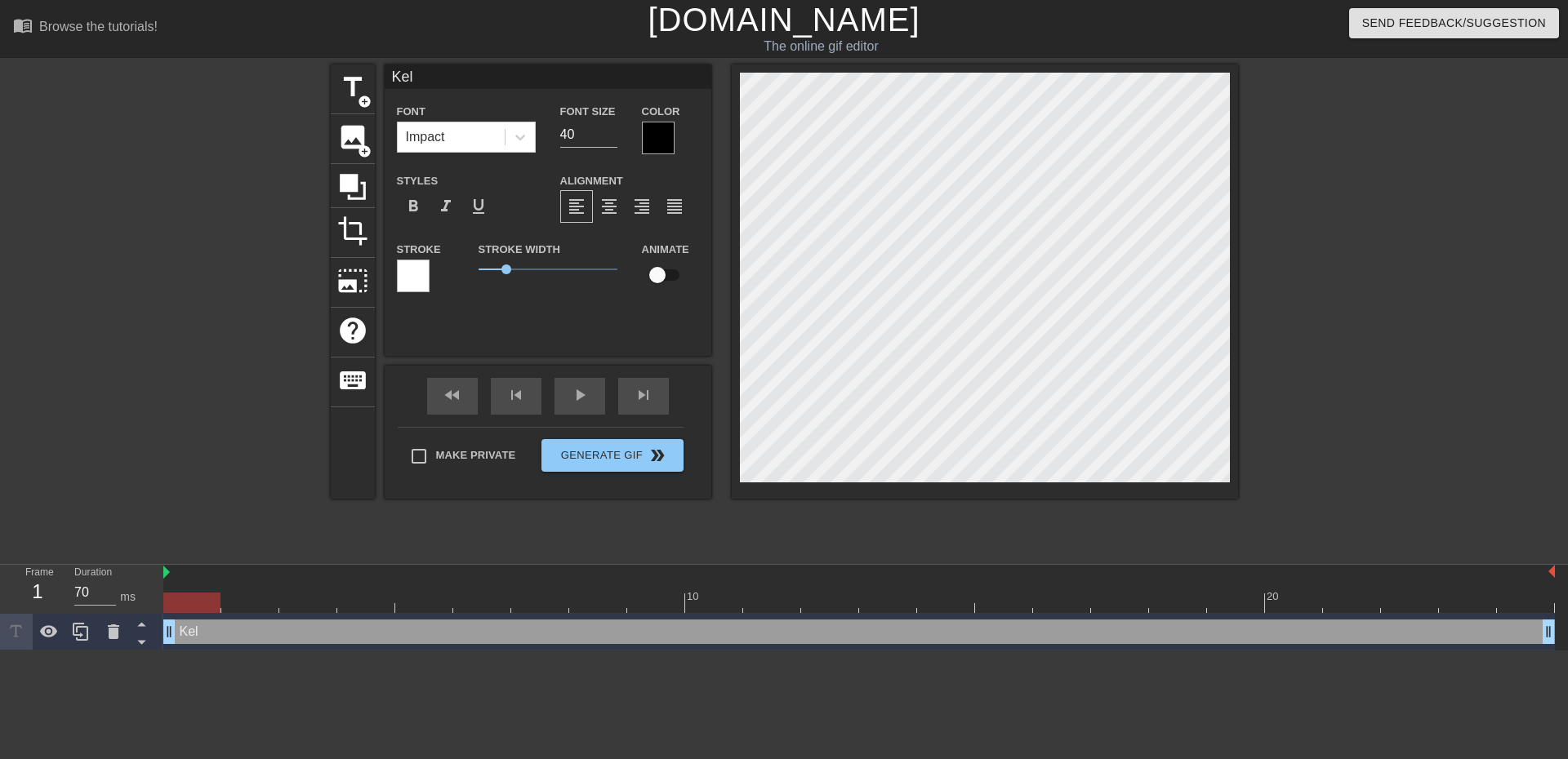
type textarea "Kell"
type input "Kelly"
type textarea "Kelly"
type input "Kelly"
type textarea "Kelly"
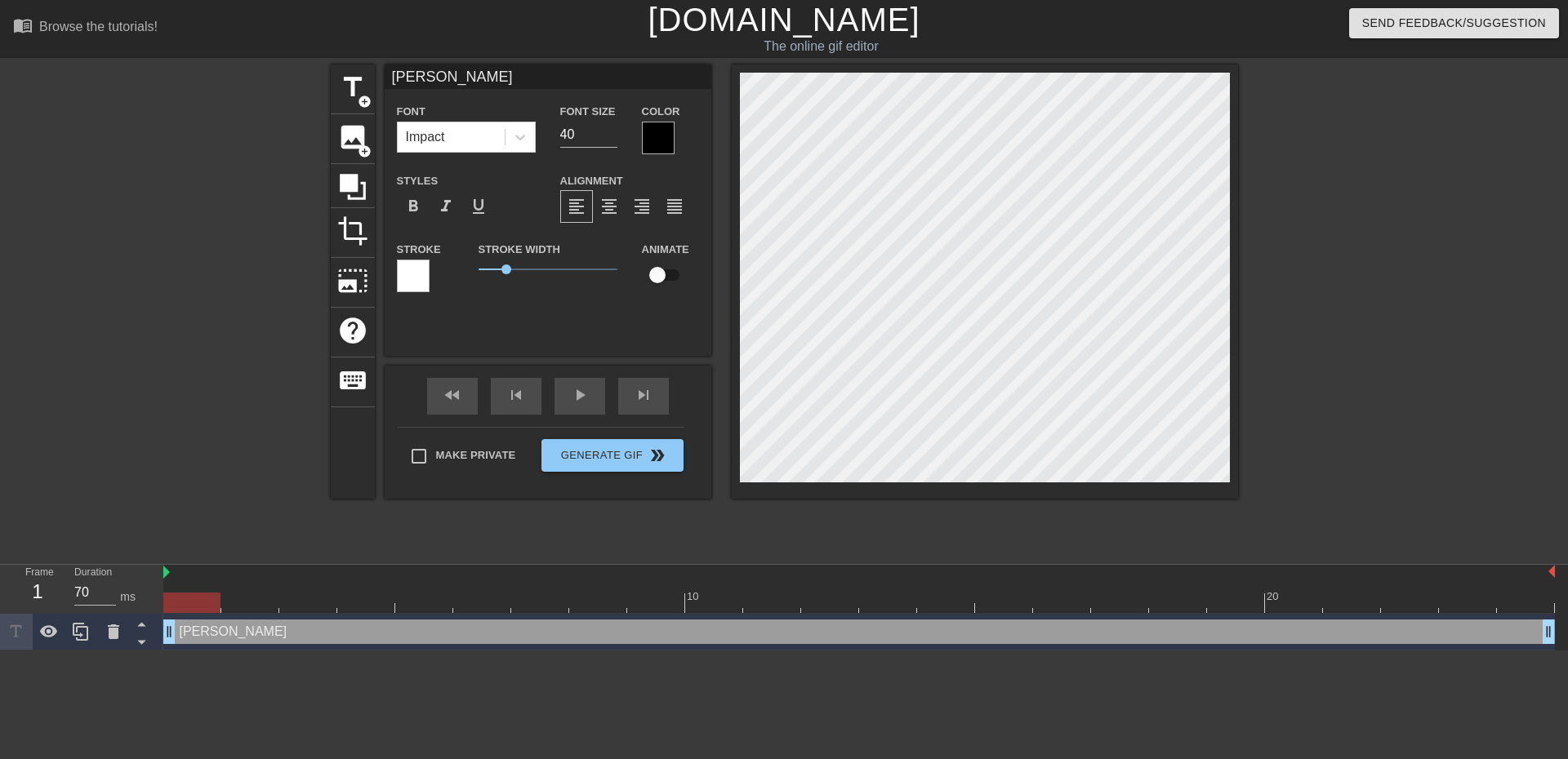
type input "Kelly !"
type textarea "Kelly !"
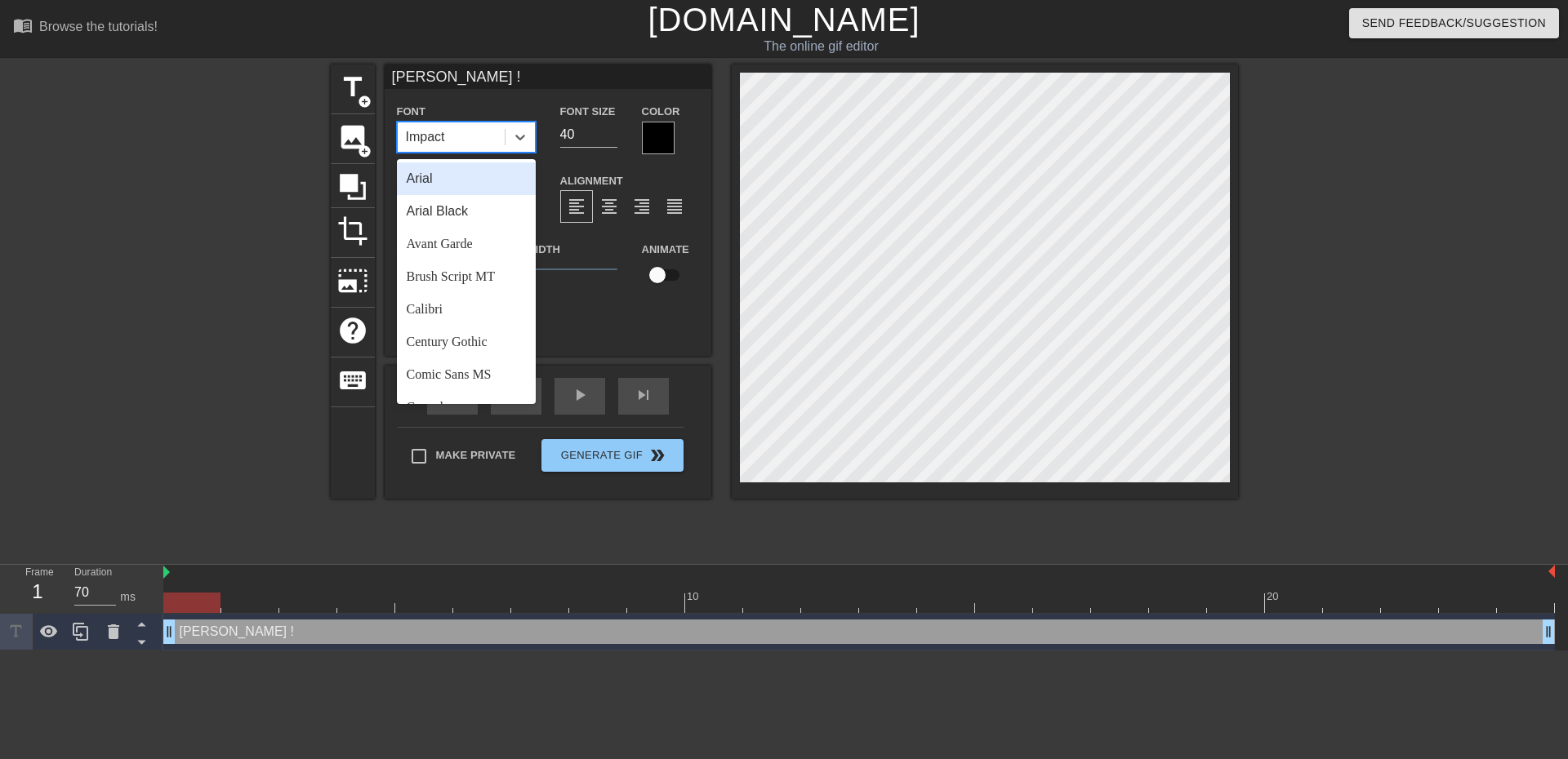
click at [453, 139] on div "Impact" at bounding box center [451, 137] width 107 height 30
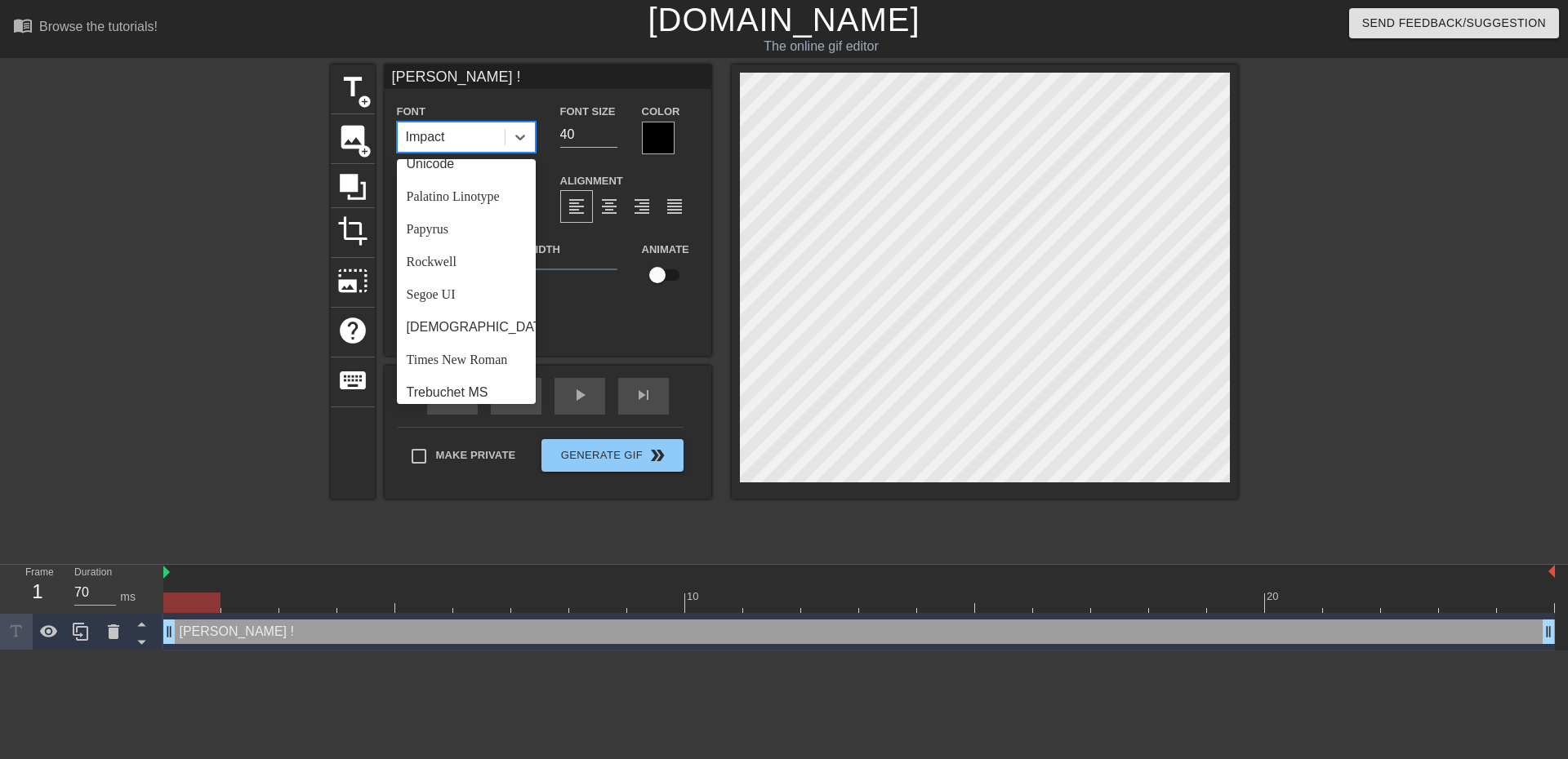
scroll to position [571, 0]
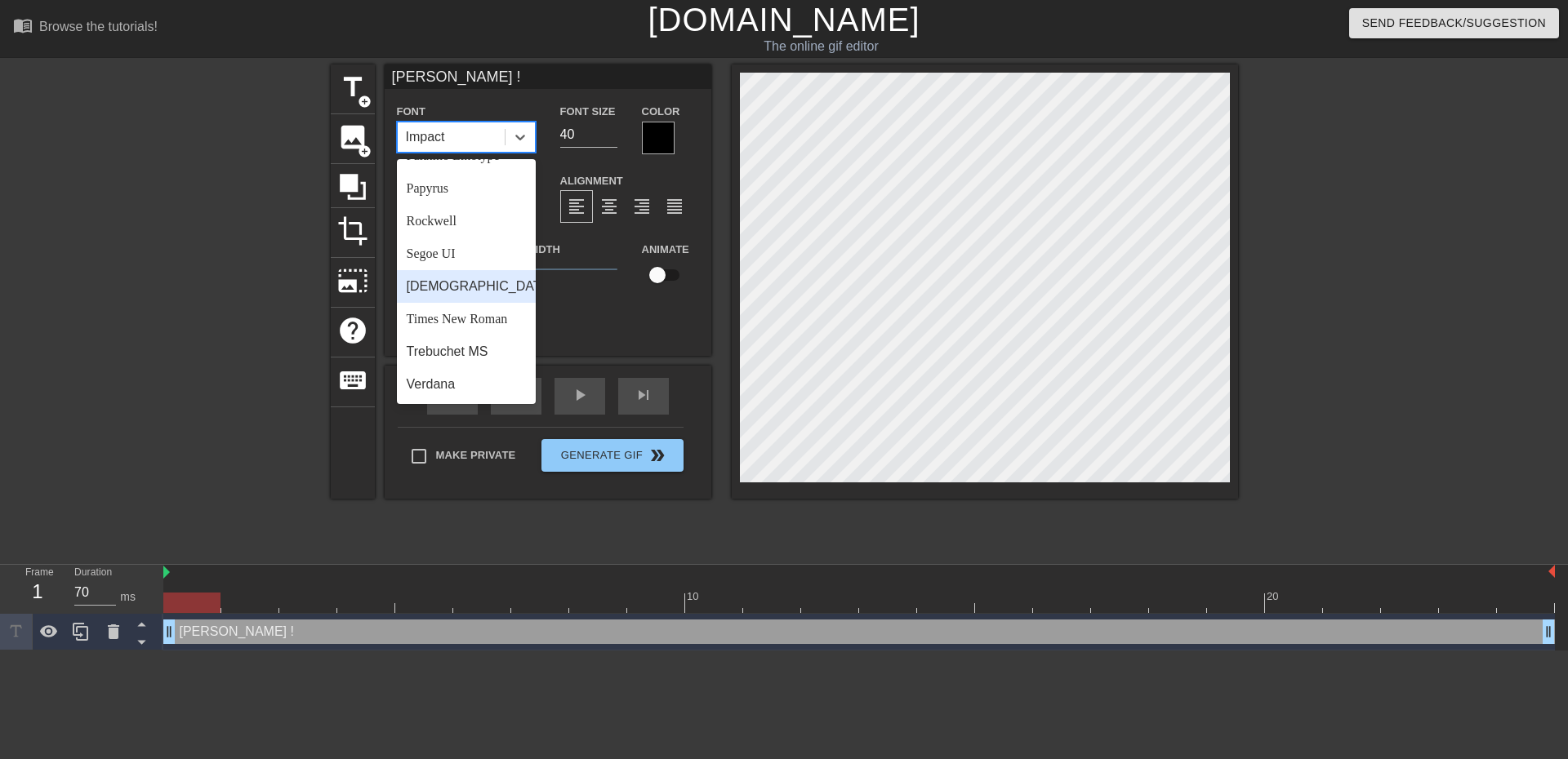
click at [441, 299] on div "[DEMOGRAPHIC_DATA]" at bounding box center [466, 286] width 139 height 33
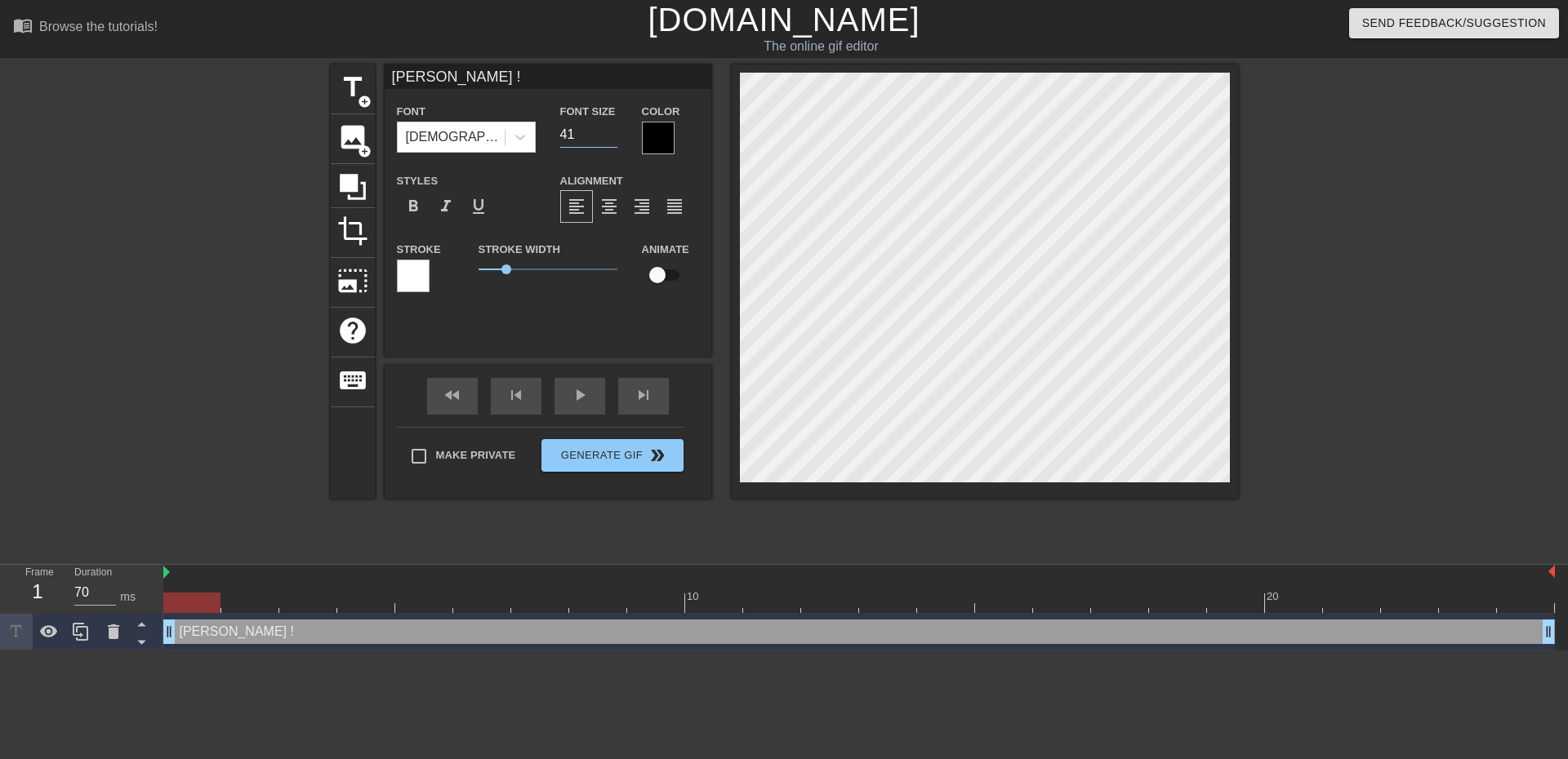
click at [612, 131] on input "41" at bounding box center [589, 134] width 57 height 26
click at [612, 131] on input "42" at bounding box center [589, 134] width 57 height 26
click at [612, 131] on input "43" at bounding box center [589, 134] width 57 height 26
click at [612, 131] on input "44" at bounding box center [589, 134] width 57 height 26
click at [612, 131] on input "45" at bounding box center [589, 134] width 57 height 26
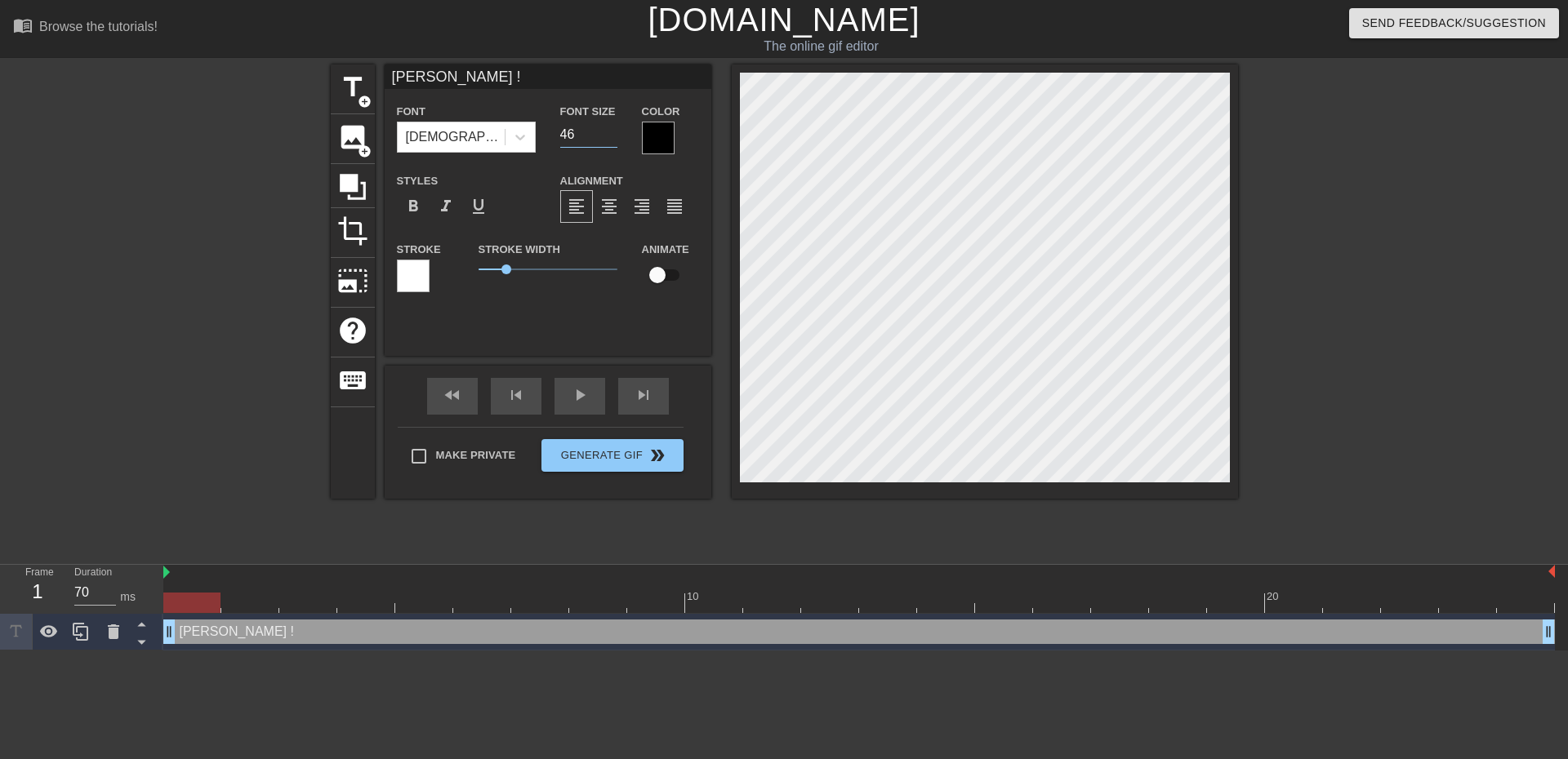
click at [612, 131] on input "46" at bounding box center [589, 134] width 57 height 26
click at [612, 131] on input "47" at bounding box center [589, 134] width 57 height 26
type input "48"
click at [612, 131] on input "48" at bounding box center [589, 134] width 57 height 26
click at [646, 136] on div at bounding box center [658, 138] width 33 height 33
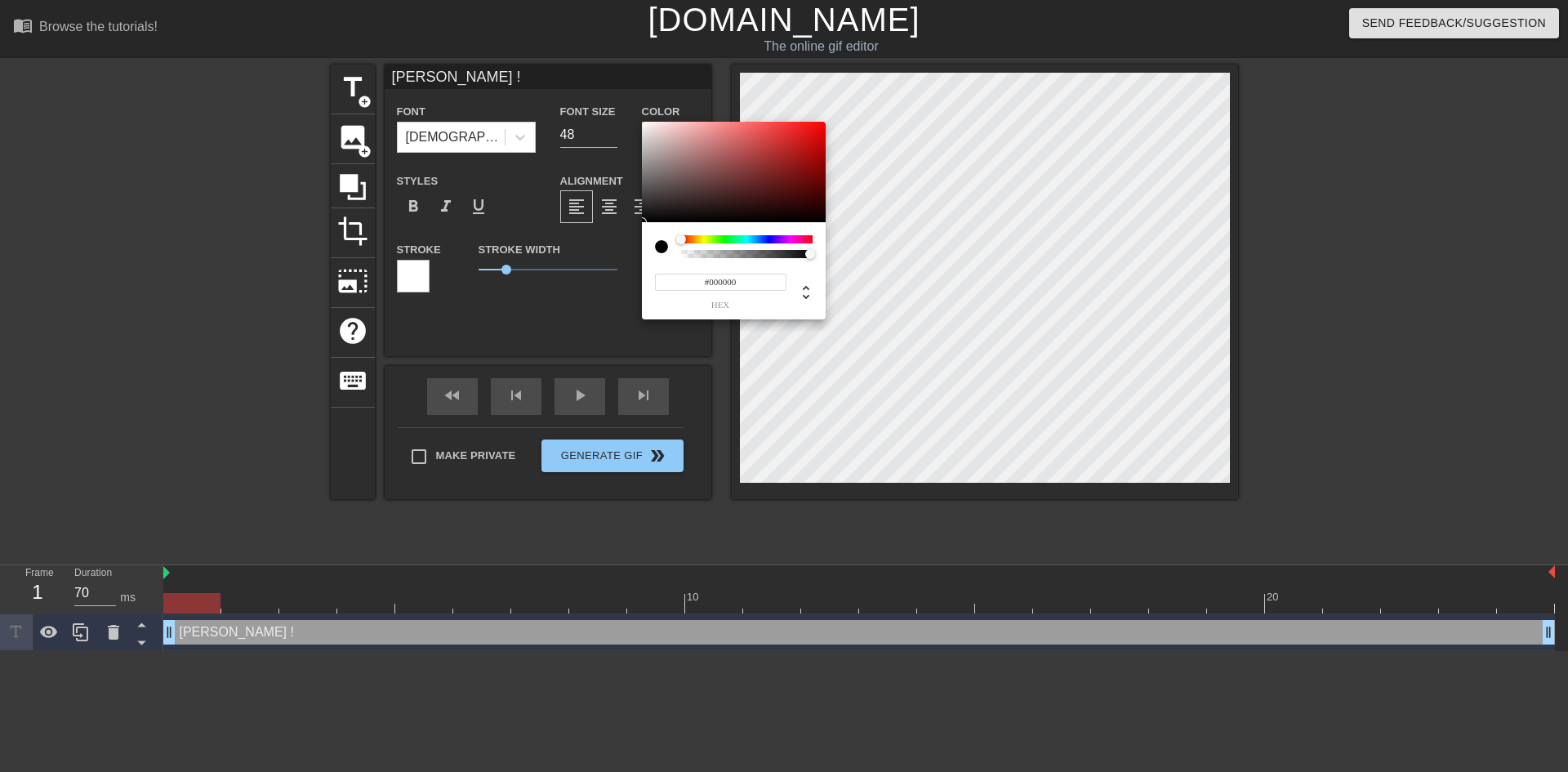
type input "#F6F3F3"
click at [643, 125] on div at bounding box center [733, 172] width 184 height 102
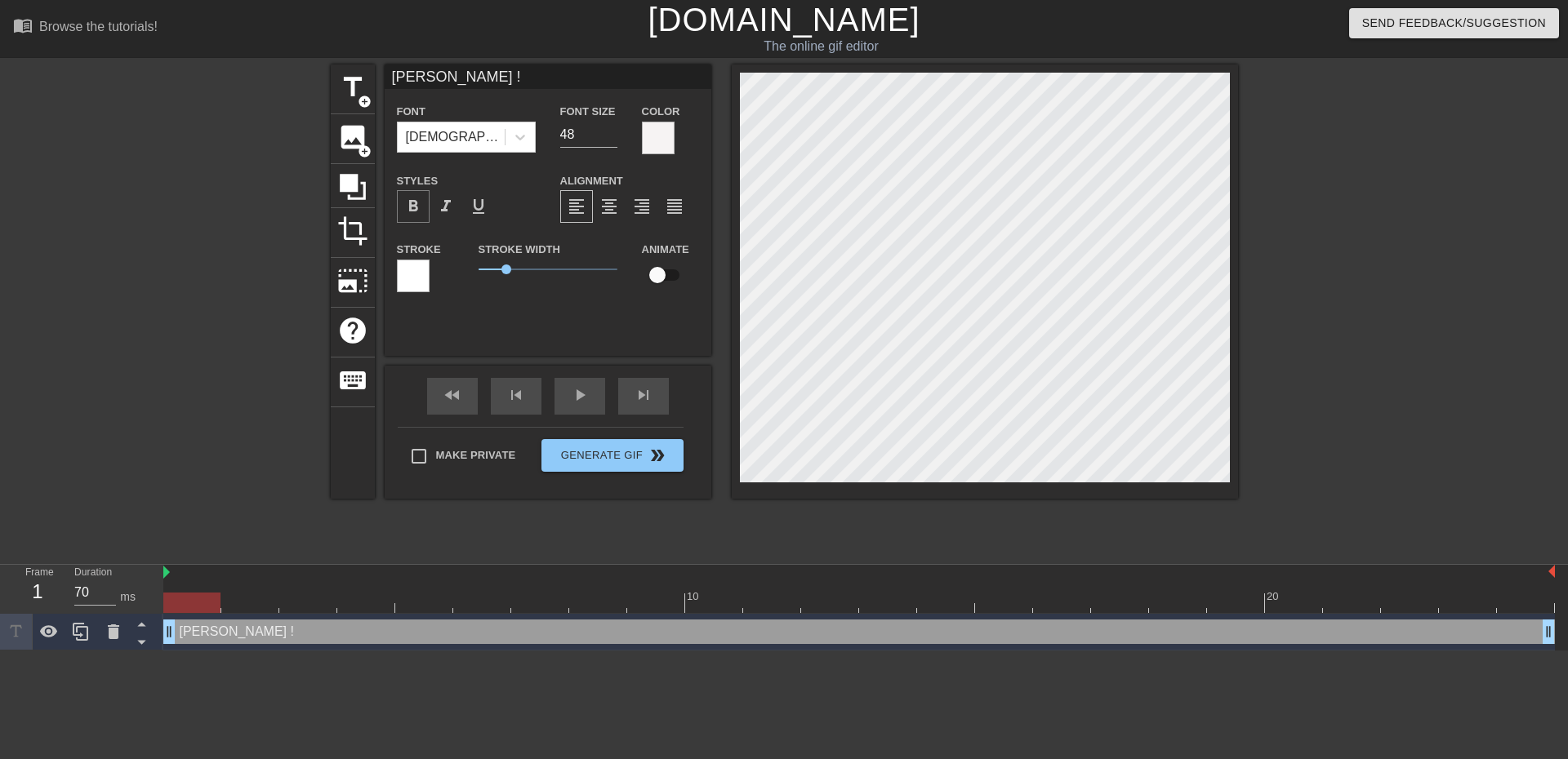
click at [420, 204] on span "format_bold" at bounding box center [413, 207] width 19 height 19
click at [612, 204] on span "format_align_center" at bounding box center [609, 207] width 19 height 19
click at [417, 271] on div at bounding box center [414, 276] width 33 height 33
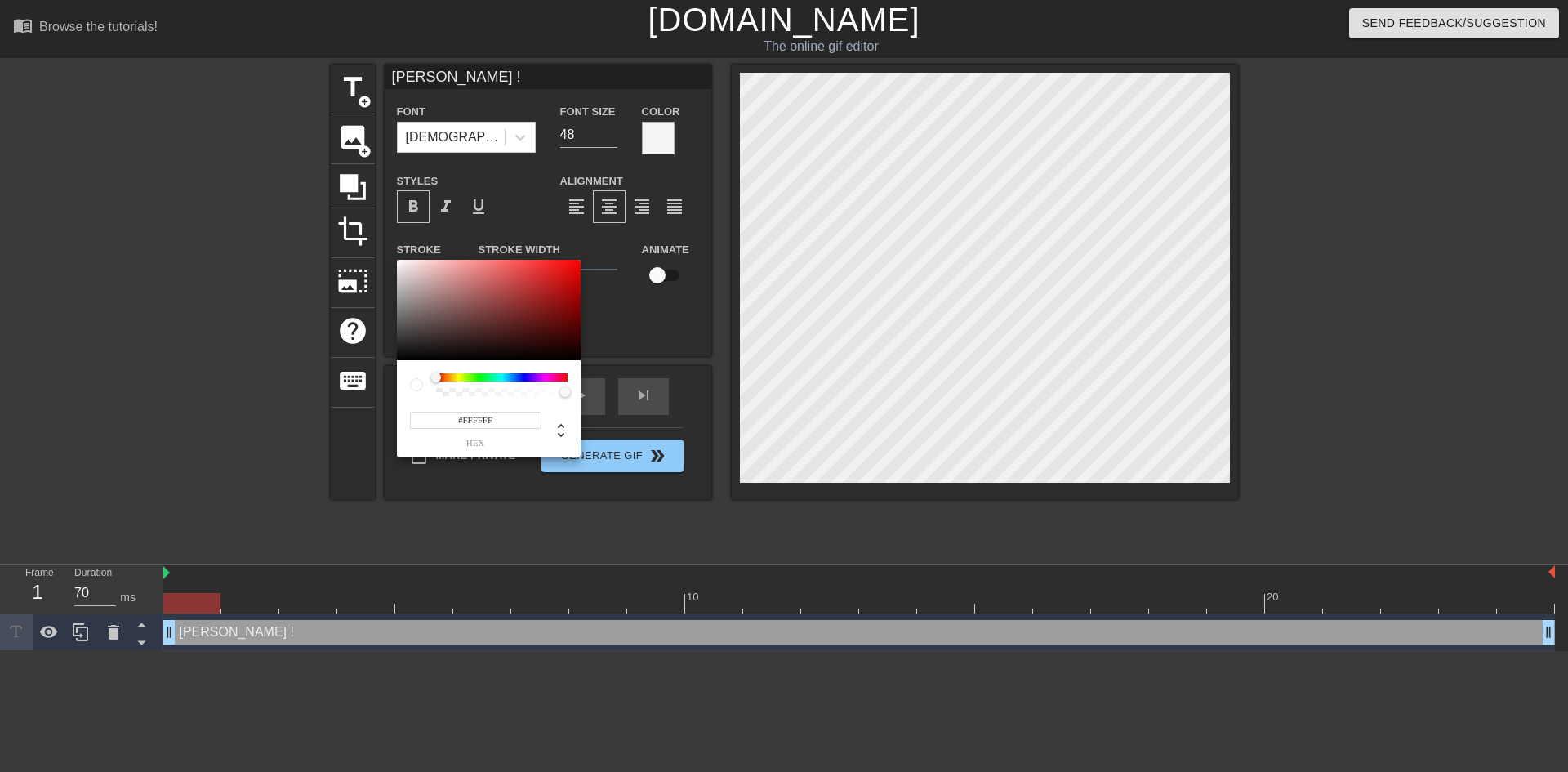
click at [449, 378] on div at bounding box center [502, 377] width 131 height 9
click at [445, 378] on div at bounding box center [445, 377] width 10 height 10
type input "#974406"
click at [572, 301] on div at bounding box center [489, 310] width 184 height 102
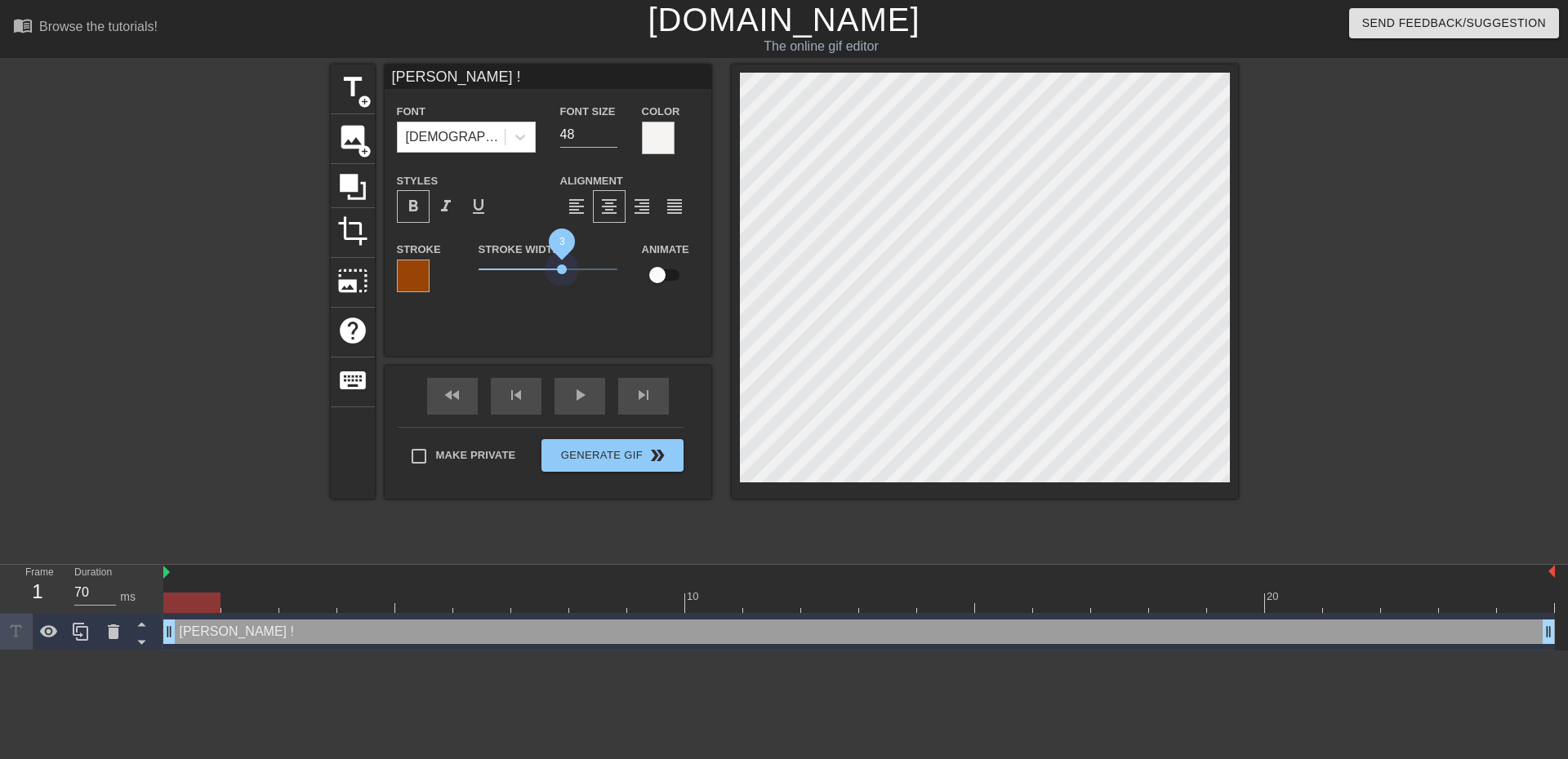
drag, startPoint x: 503, startPoint y: 267, endPoint x: 565, endPoint y: 282, distance: 63.8
click at [564, 282] on div "Stroke Width 3" at bounding box center [548, 273] width 164 height 68
click at [647, 275] on input "checkbox" at bounding box center [657, 275] width 93 height 31
checkbox input "true"
click at [581, 402] on span "play_arrow" at bounding box center [579, 395] width 19 height 19
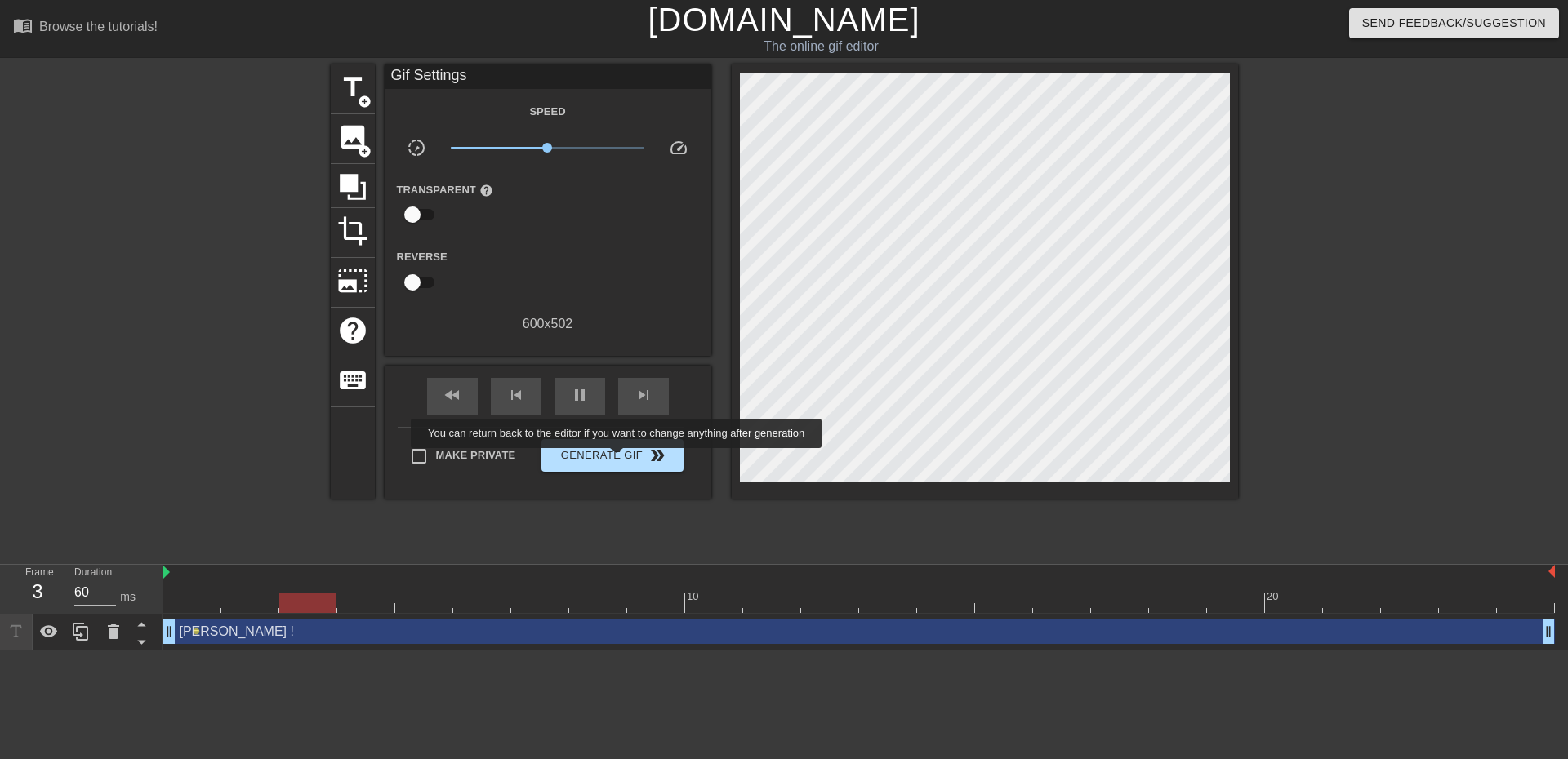
type input "70"
click at [618, 459] on span "Generate Gif double_arrow" at bounding box center [612, 456] width 128 height 19
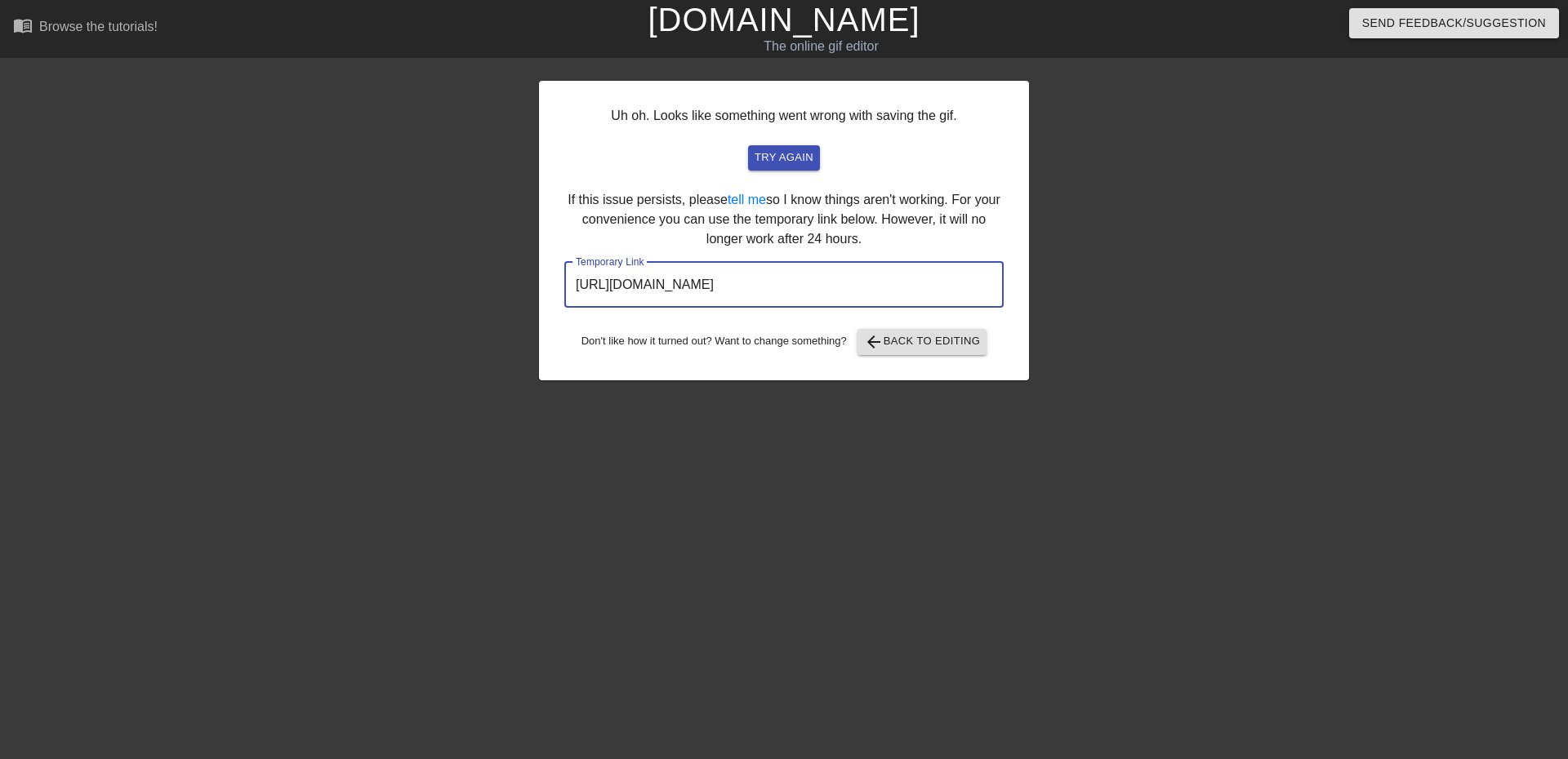
drag, startPoint x: 920, startPoint y: 286, endPoint x: 575, endPoint y: 282, distance: 345.0
click at [575, 282] on input "https://www.gifntext.com/temp_generations/HUX3PlUF.gif" at bounding box center [783, 285] width 439 height 46
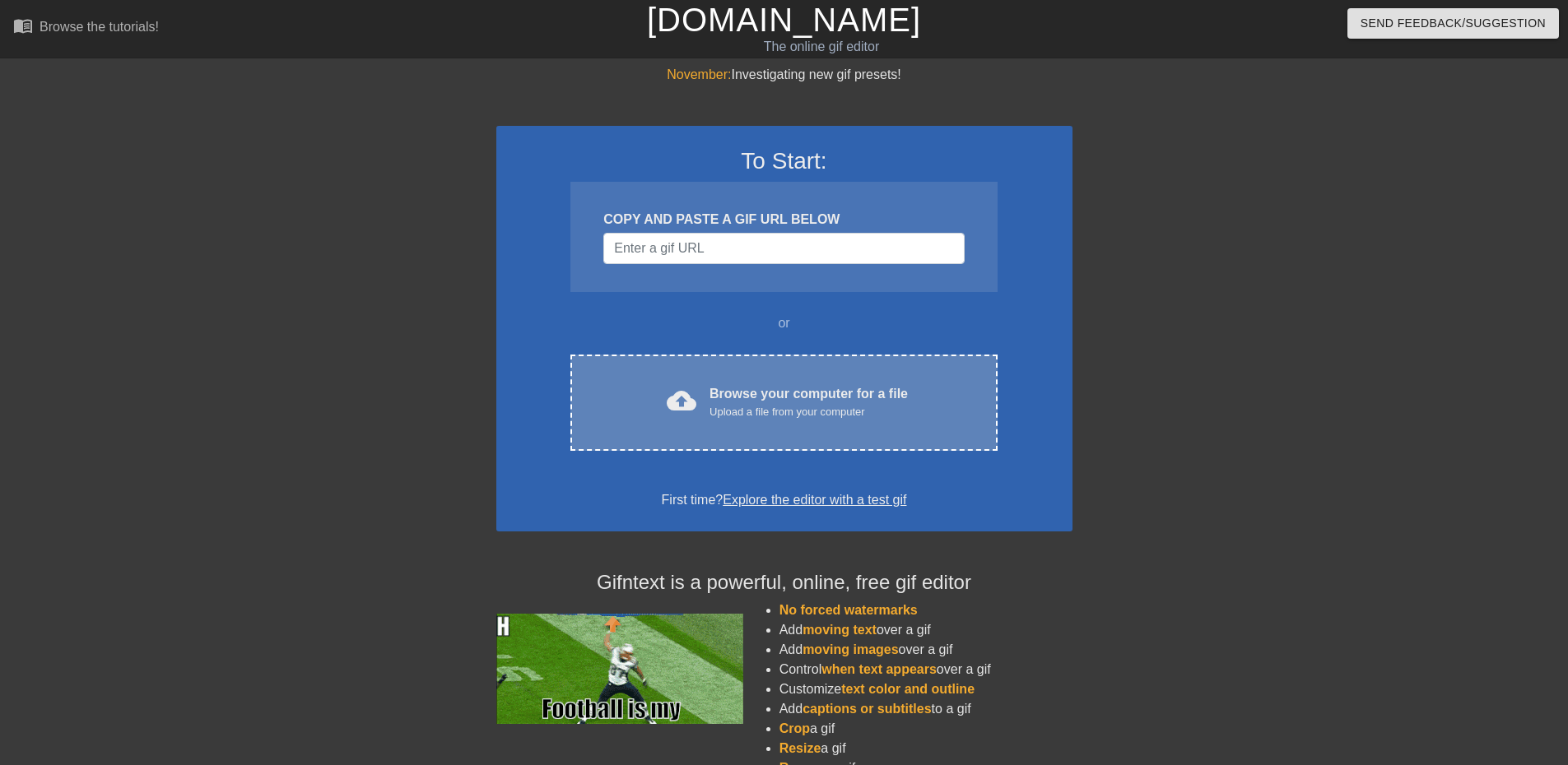
click at [714, 400] on div "Browse your computer for a file Upload a file from your computer" at bounding box center [809, 402] width 199 height 37
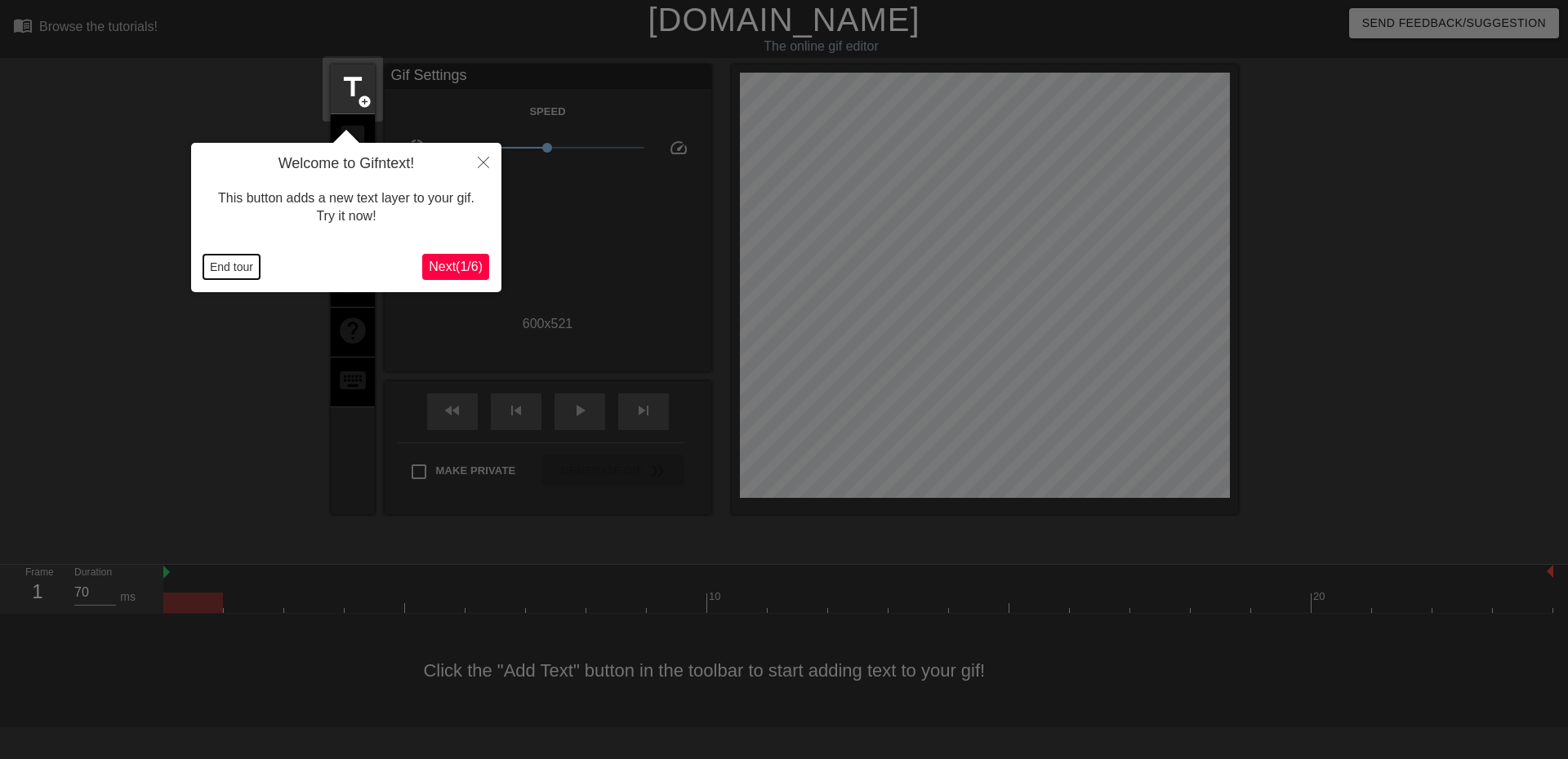
click at [214, 264] on button "End tour" at bounding box center [231, 267] width 56 height 25
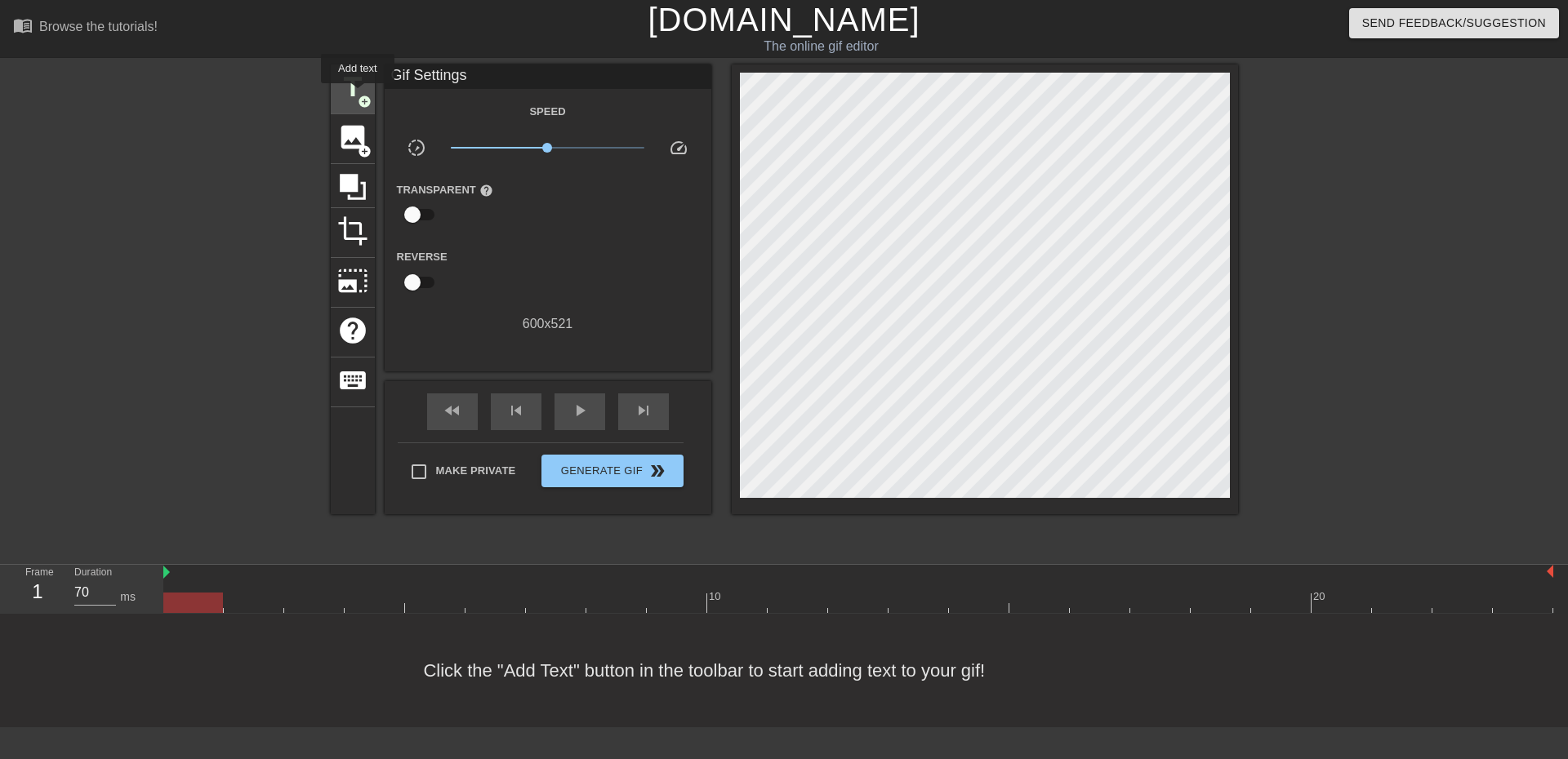
click at [357, 93] on span "title" at bounding box center [352, 87] width 31 height 31
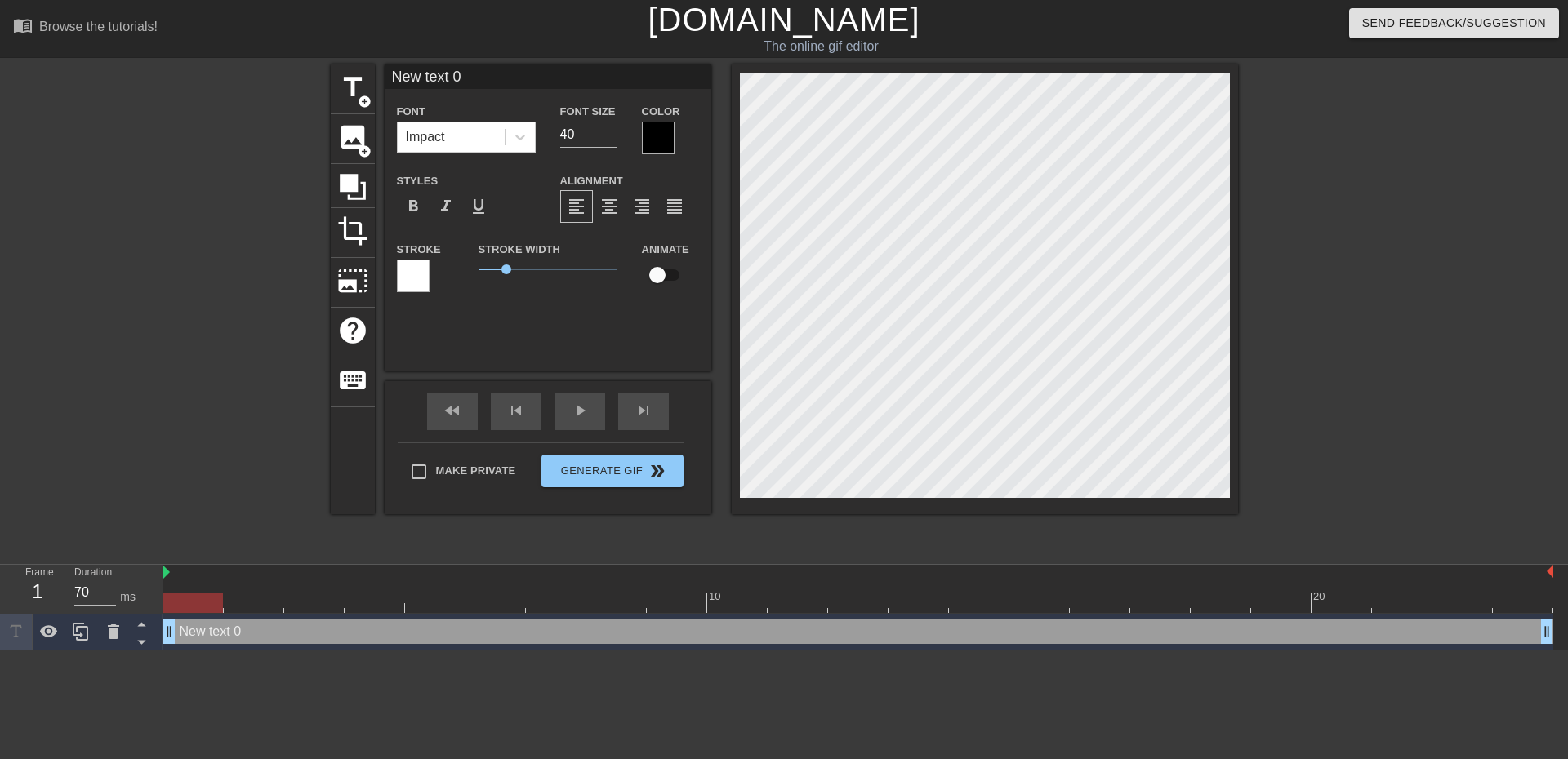
scroll to position [3, 3]
type input "text 0"
type textarea "text 0"
type input "text 0"
type textarea "text 0"
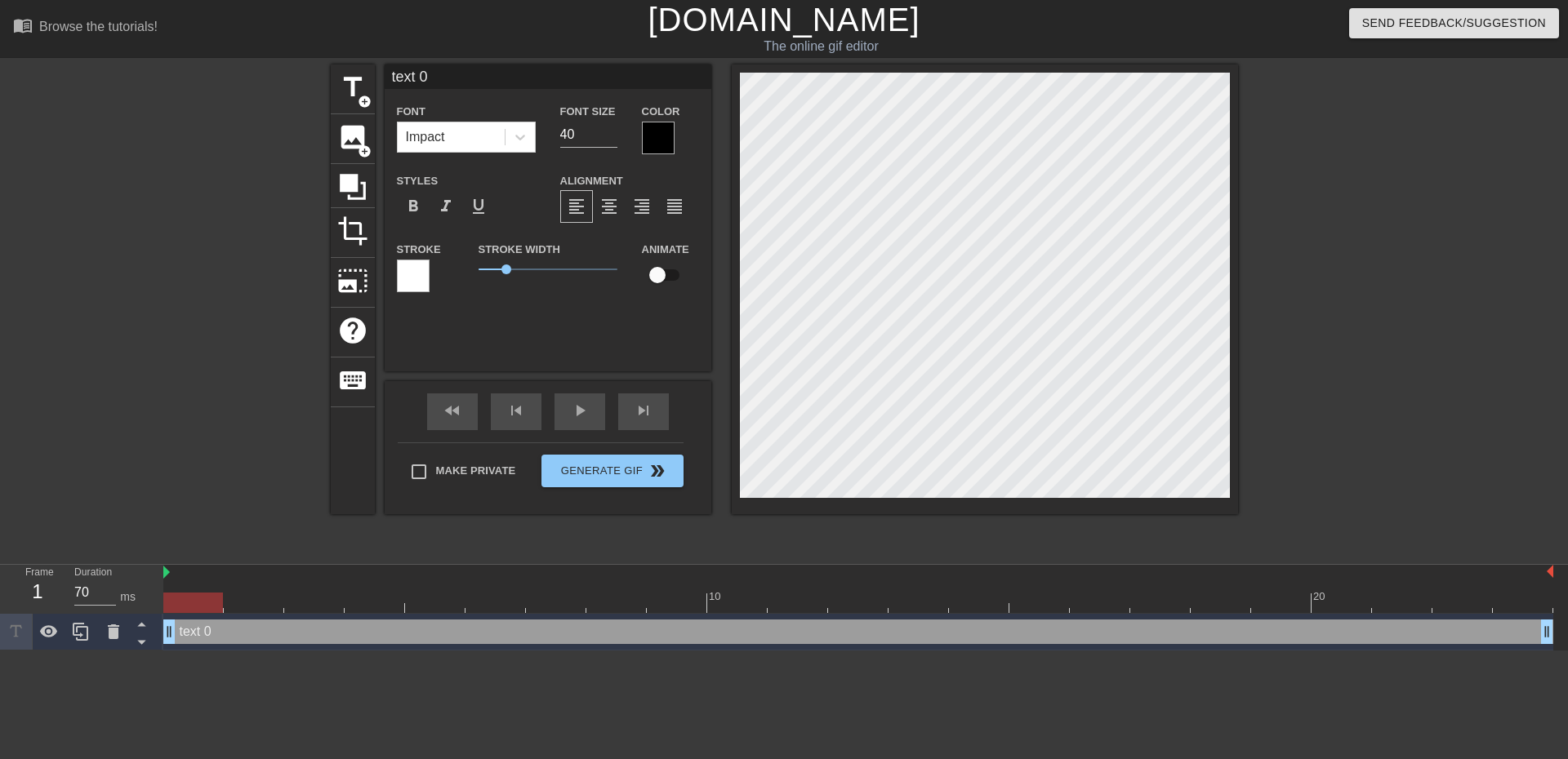
type input "ext 0"
type textarea "ext 0"
type input "xt 0"
type textarea "xt 0"
type input "t 0"
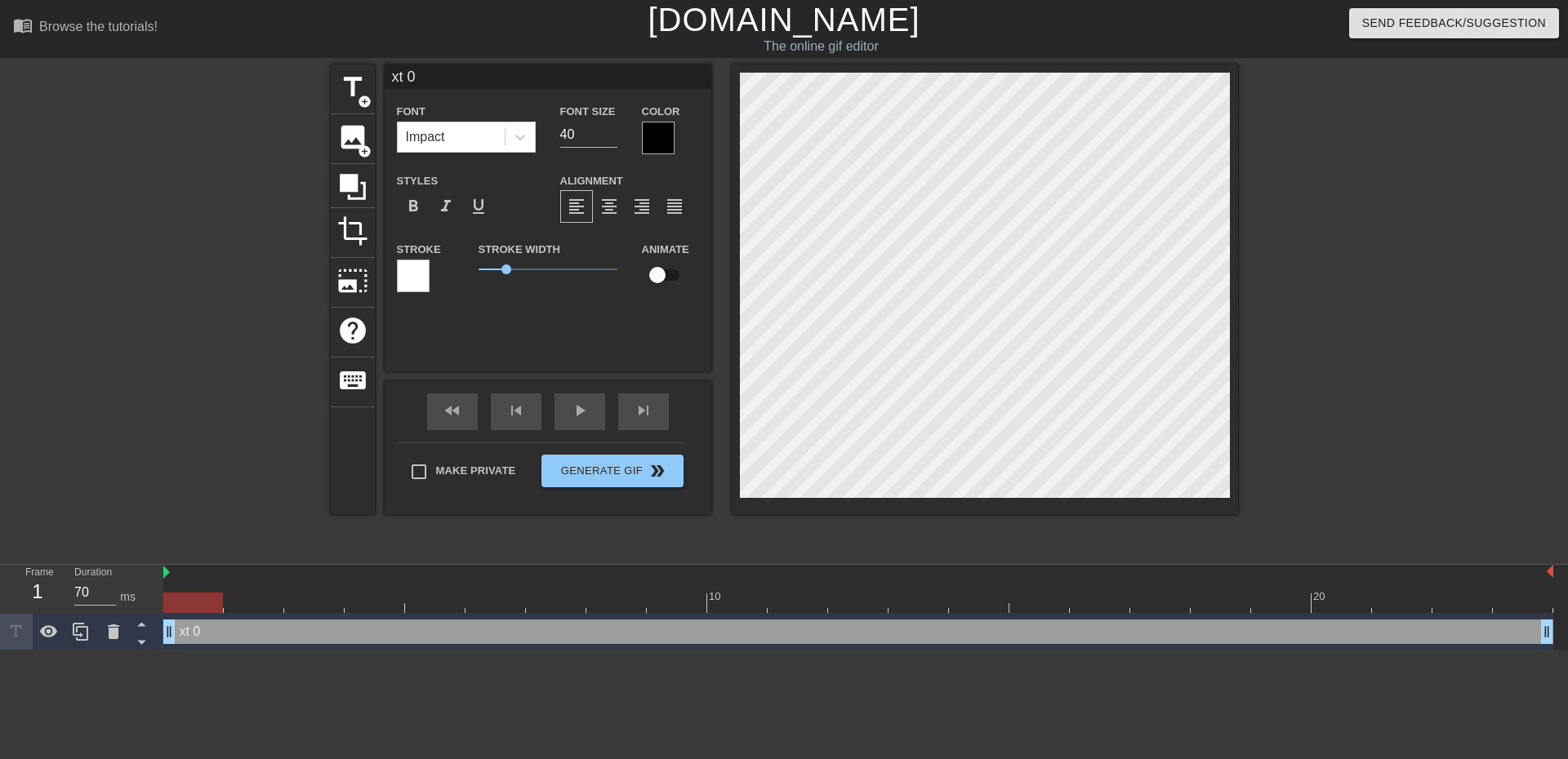
type textarea "t 0"
type input "0"
type textarea "0"
type input "0"
type textarea "0"
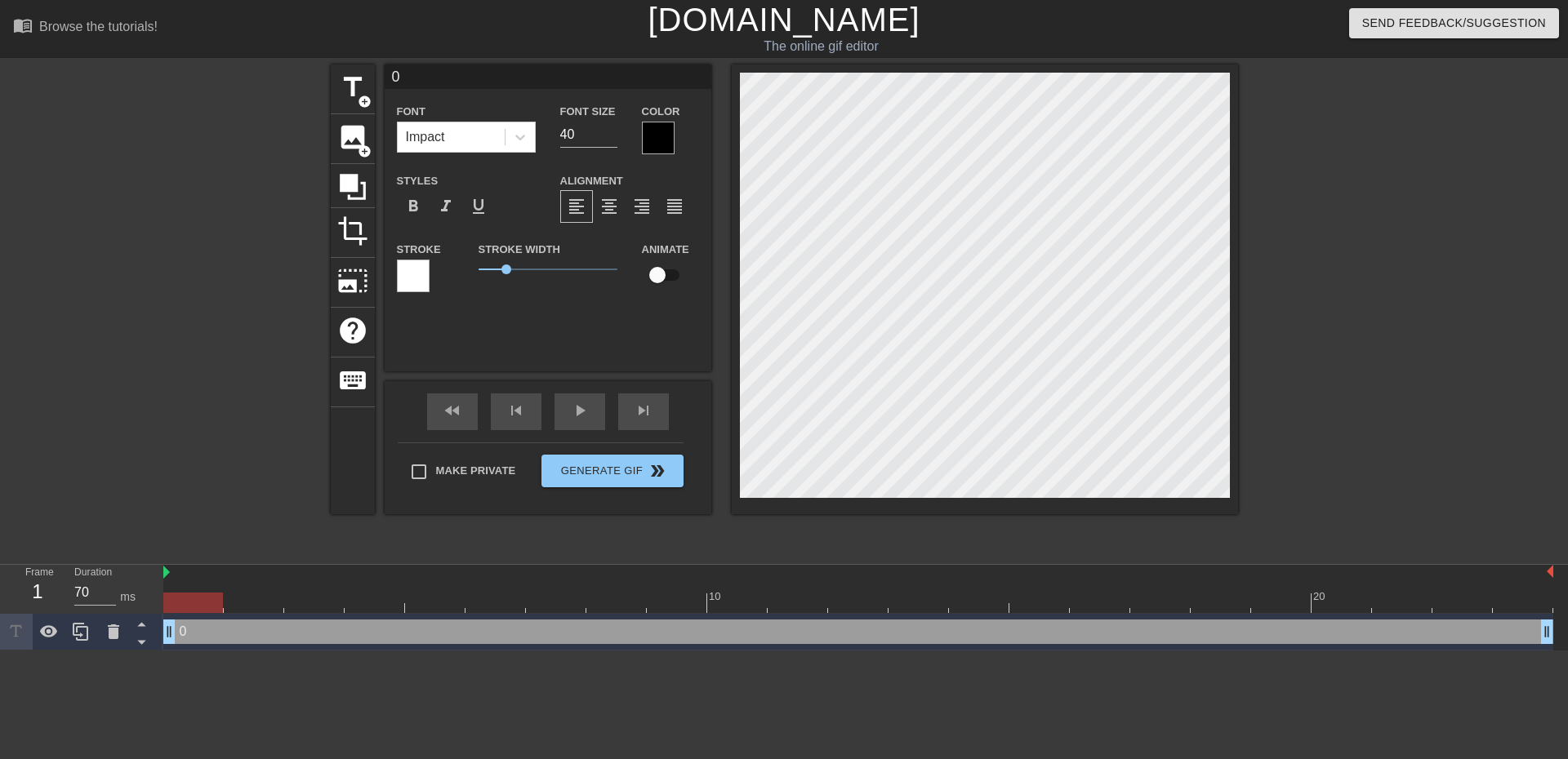
scroll to position [3, 2]
type input "L"
type textarea "L"
type input "La"
type textarea "La"
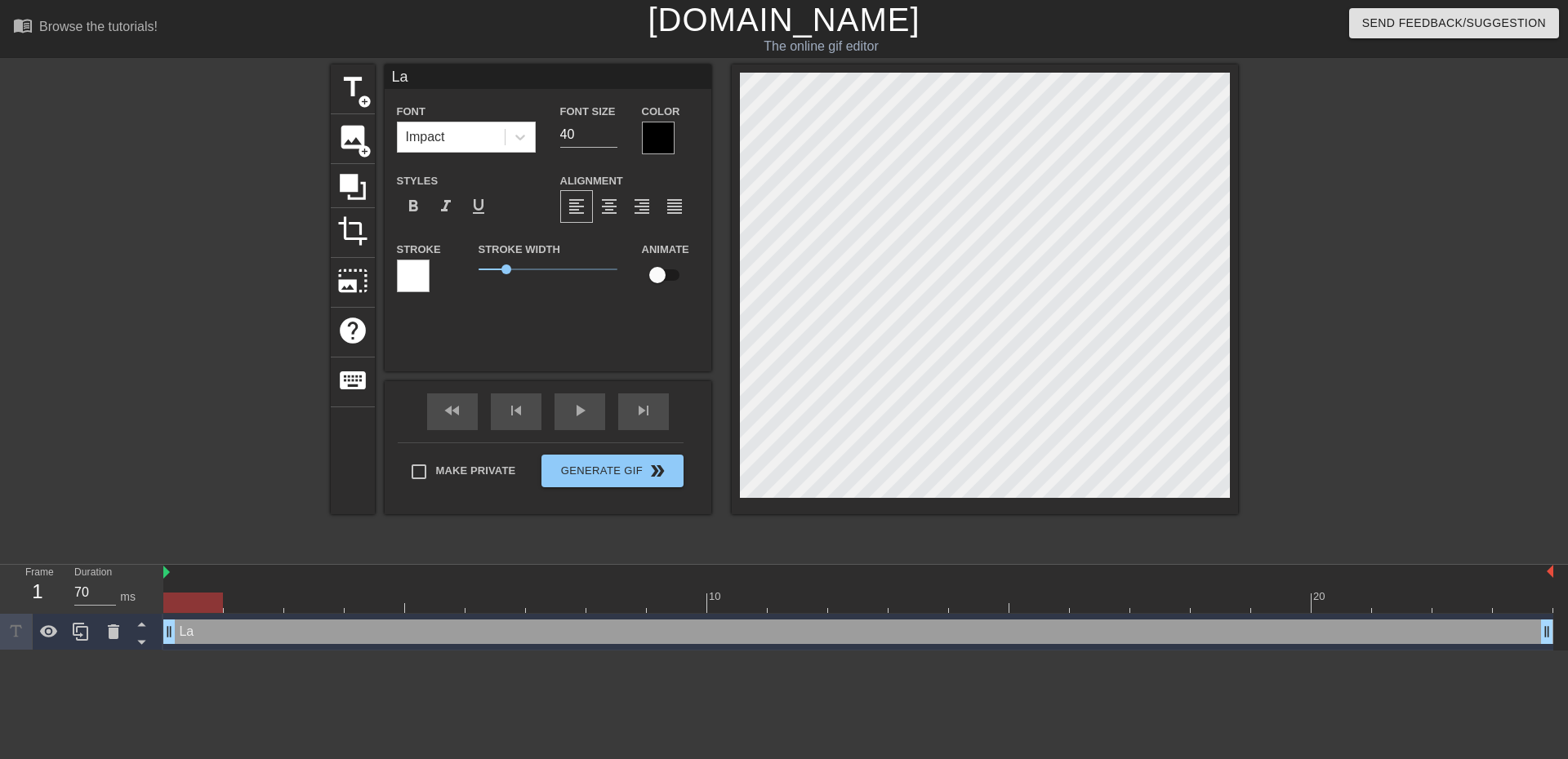
type input "Lai"
type textarea "Lai"
type input "Lait"
type textarea "Lait"
type input "Laith"
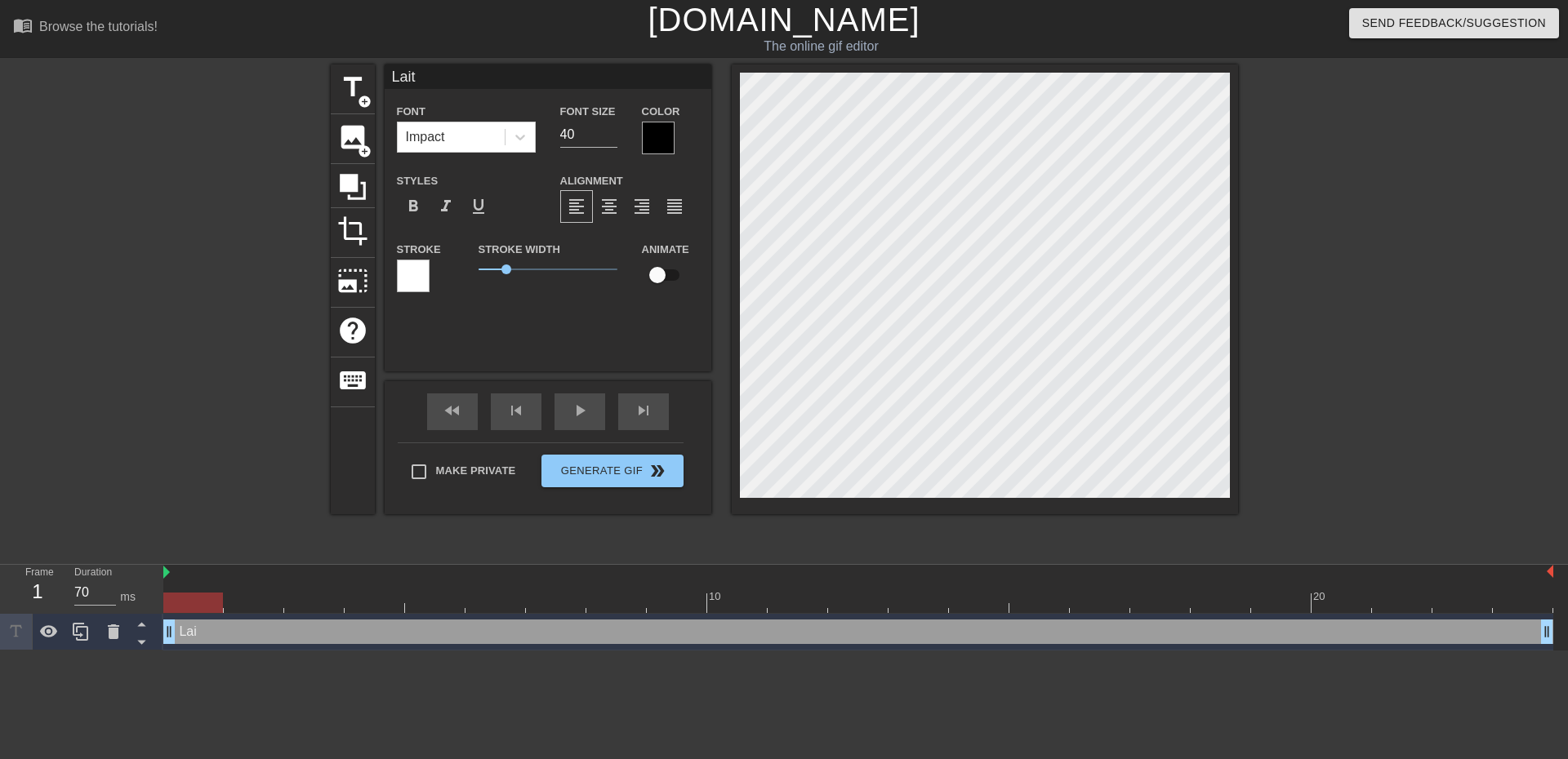
type textarea "Laith"
type input "Laith"
type textarea "Laith"
type input "Laith"
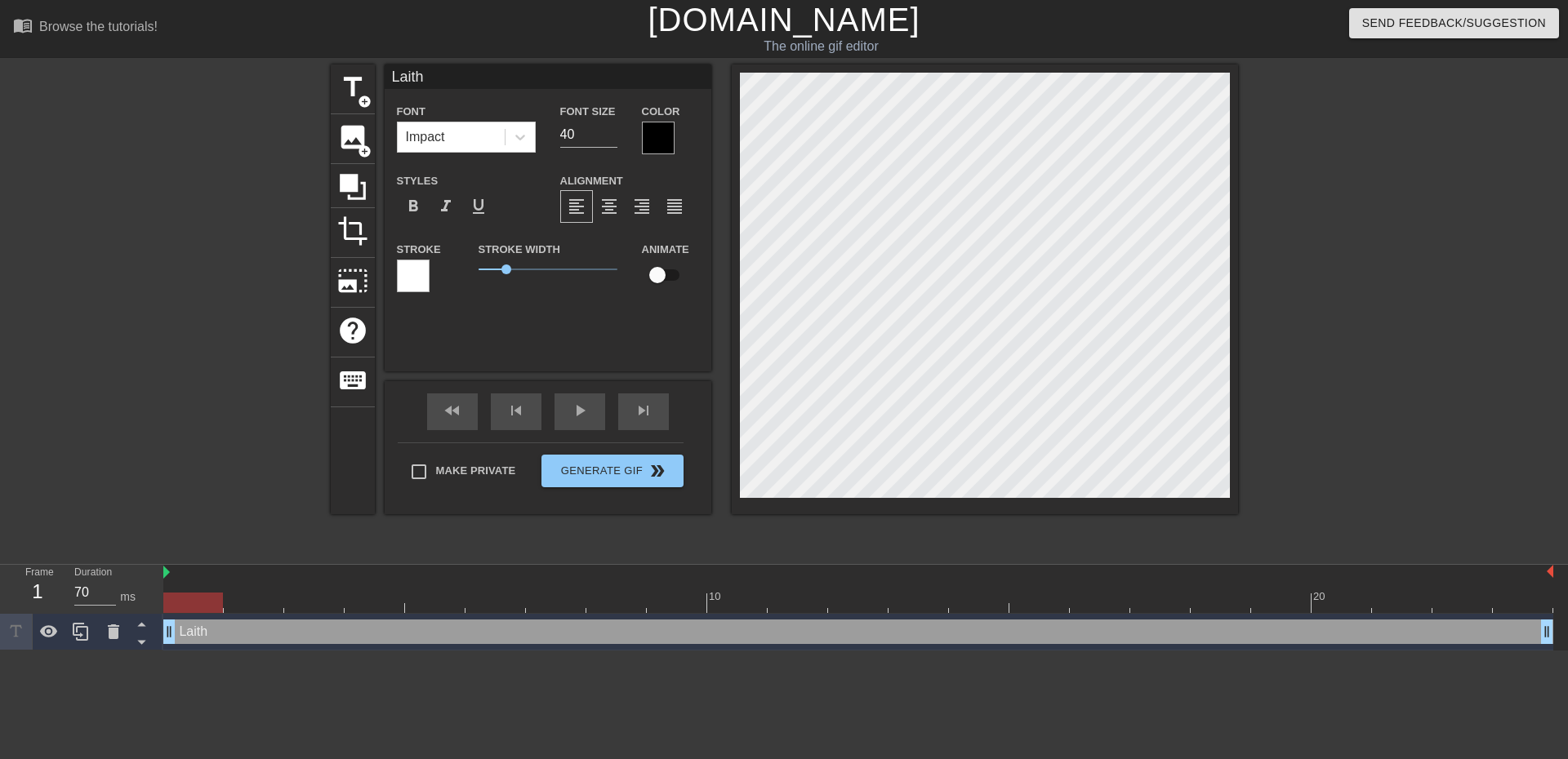
type textarea "Laith"
type input "Laith!"
type textarea "Laith!"
click at [520, 135] on icon at bounding box center [520, 137] width 16 height 16
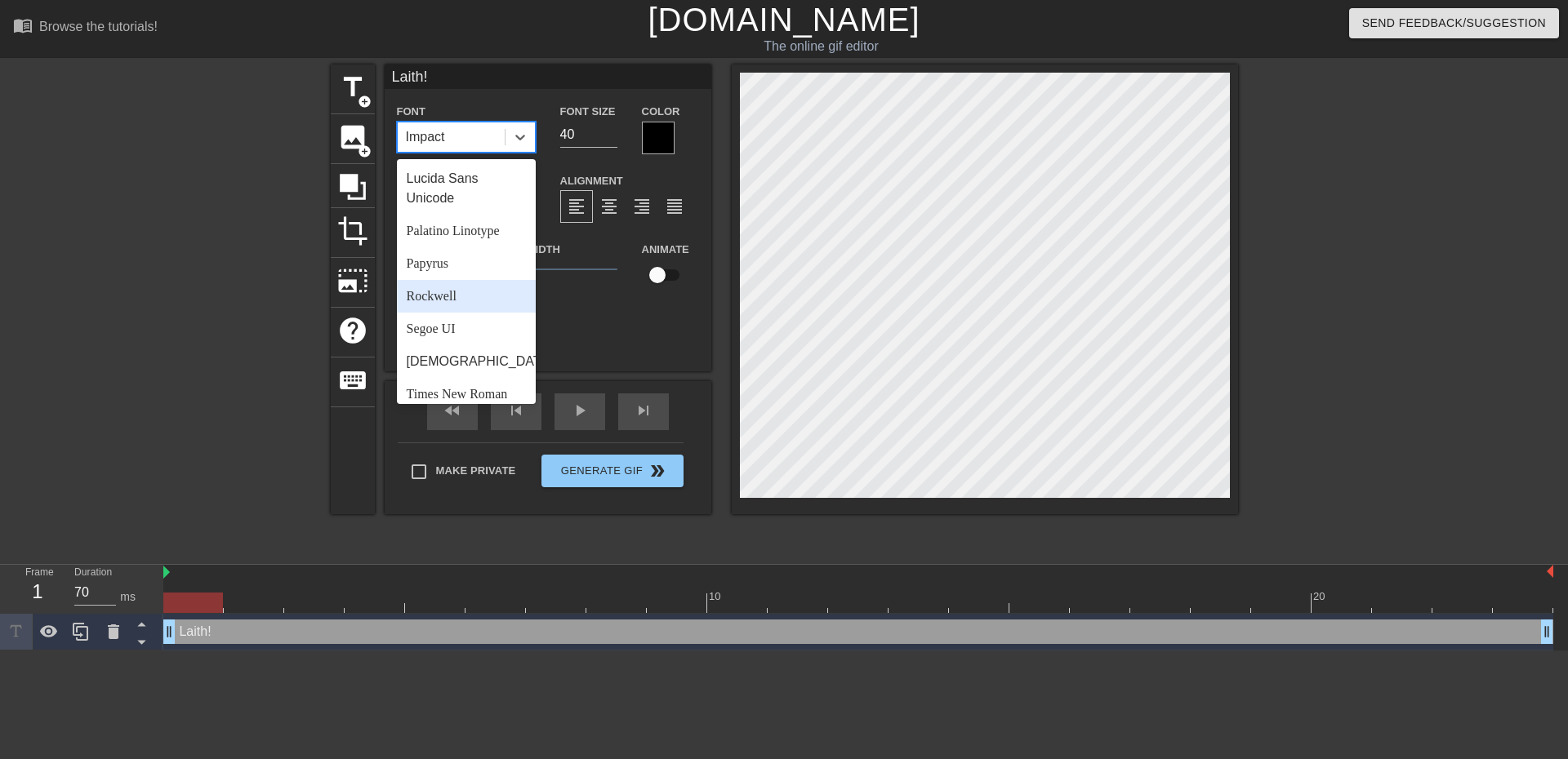
scroll to position [571, 0]
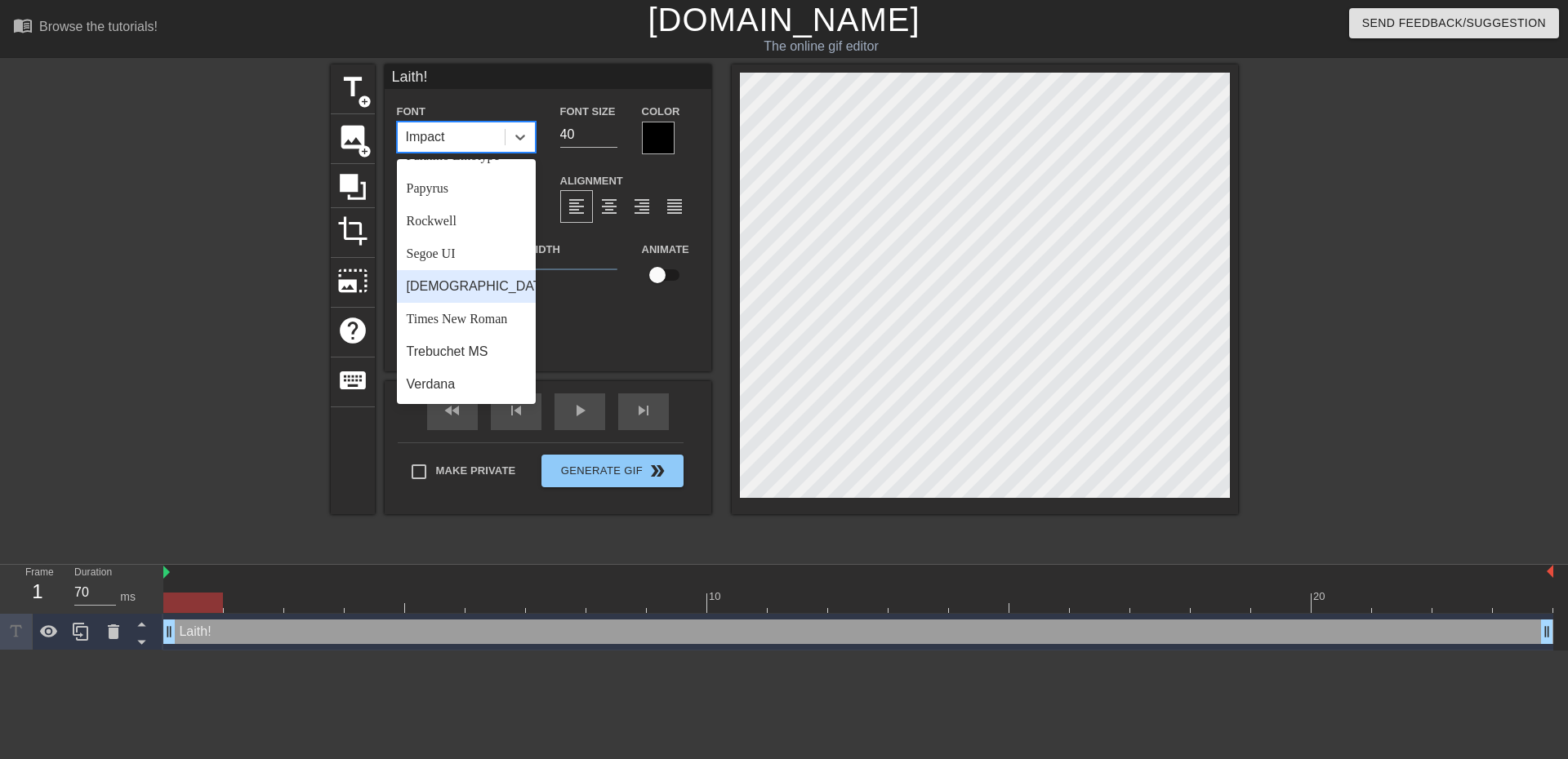
click at [437, 302] on div "[DEMOGRAPHIC_DATA]" at bounding box center [466, 286] width 139 height 33
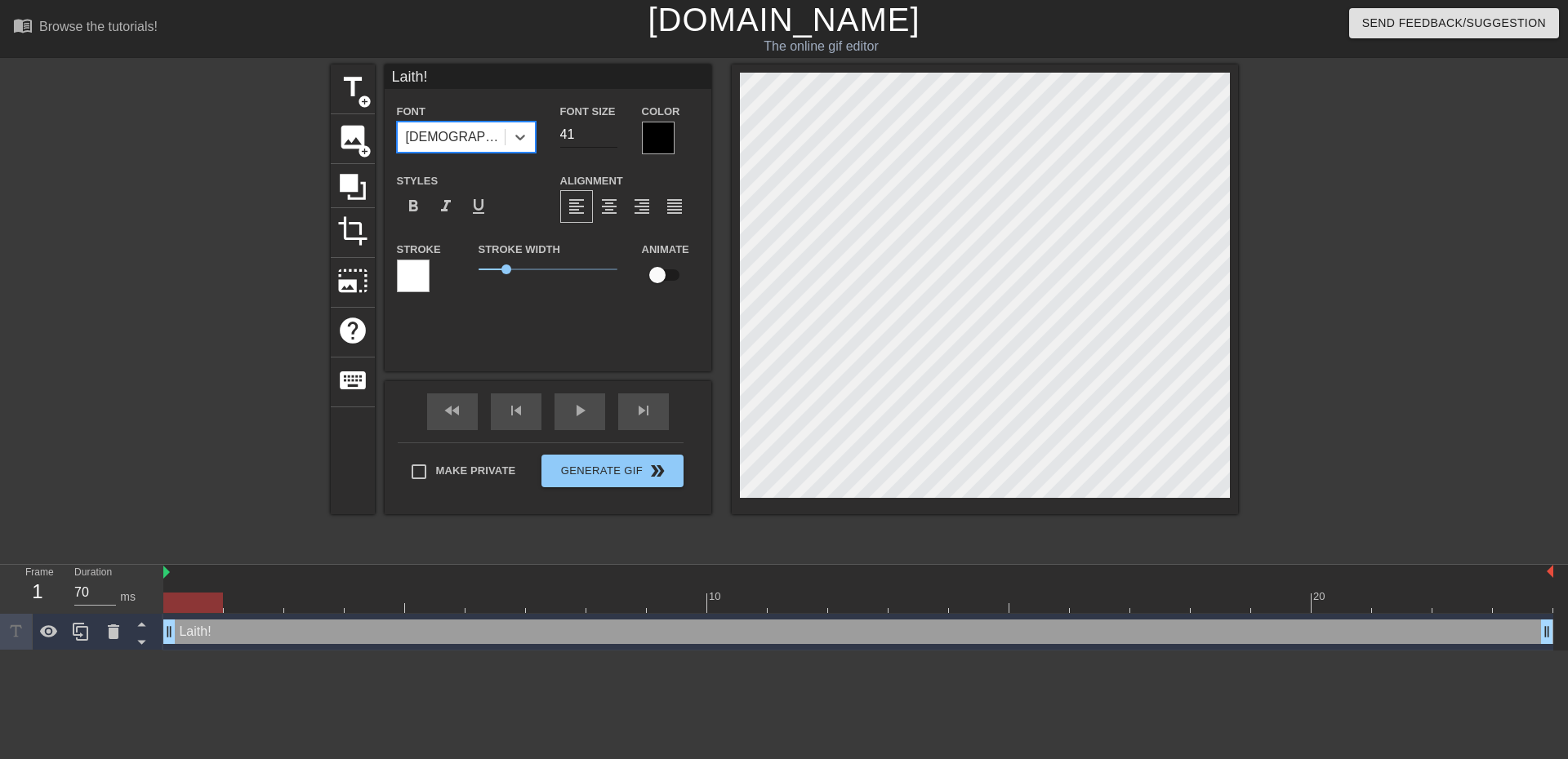
click at [609, 131] on input "41" at bounding box center [589, 134] width 57 height 26
click at [609, 131] on input "42" at bounding box center [589, 134] width 57 height 26
click at [609, 131] on input "43" at bounding box center [589, 134] width 57 height 26
click at [609, 131] on input "44" at bounding box center [589, 134] width 57 height 26
click at [609, 131] on input "45" at bounding box center [589, 134] width 57 height 26
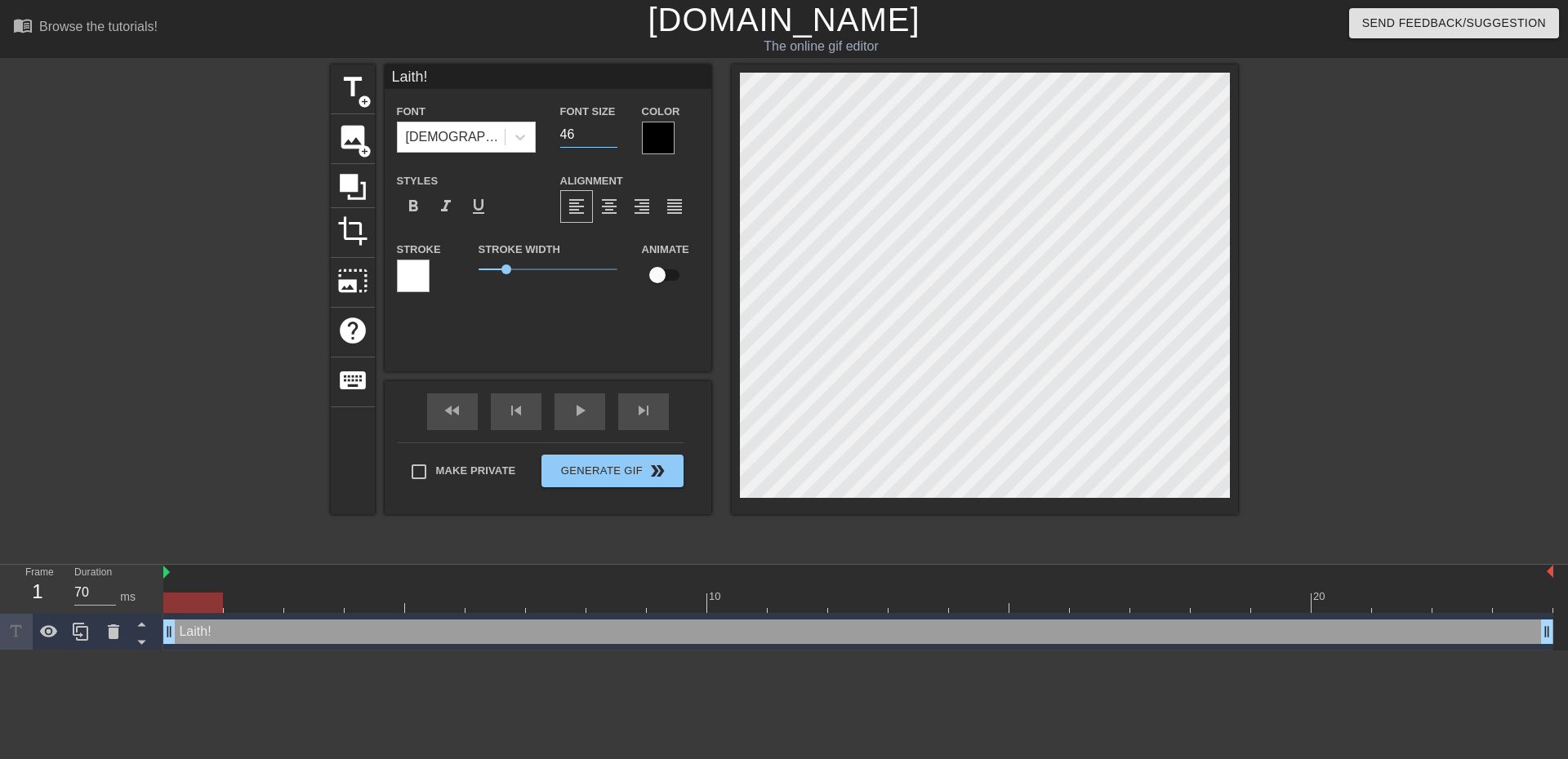
click at [609, 131] on input "46" at bounding box center [589, 134] width 57 height 26
click at [609, 131] on input "47" at bounding box center [589, 134] width 57 height 26
type input "48"
click at [609, 131] on input "48" at bounding box center [589, 134] width 57 height 26
click at [659, 139] on div at bounding box center [658, 138] width 33 height 33
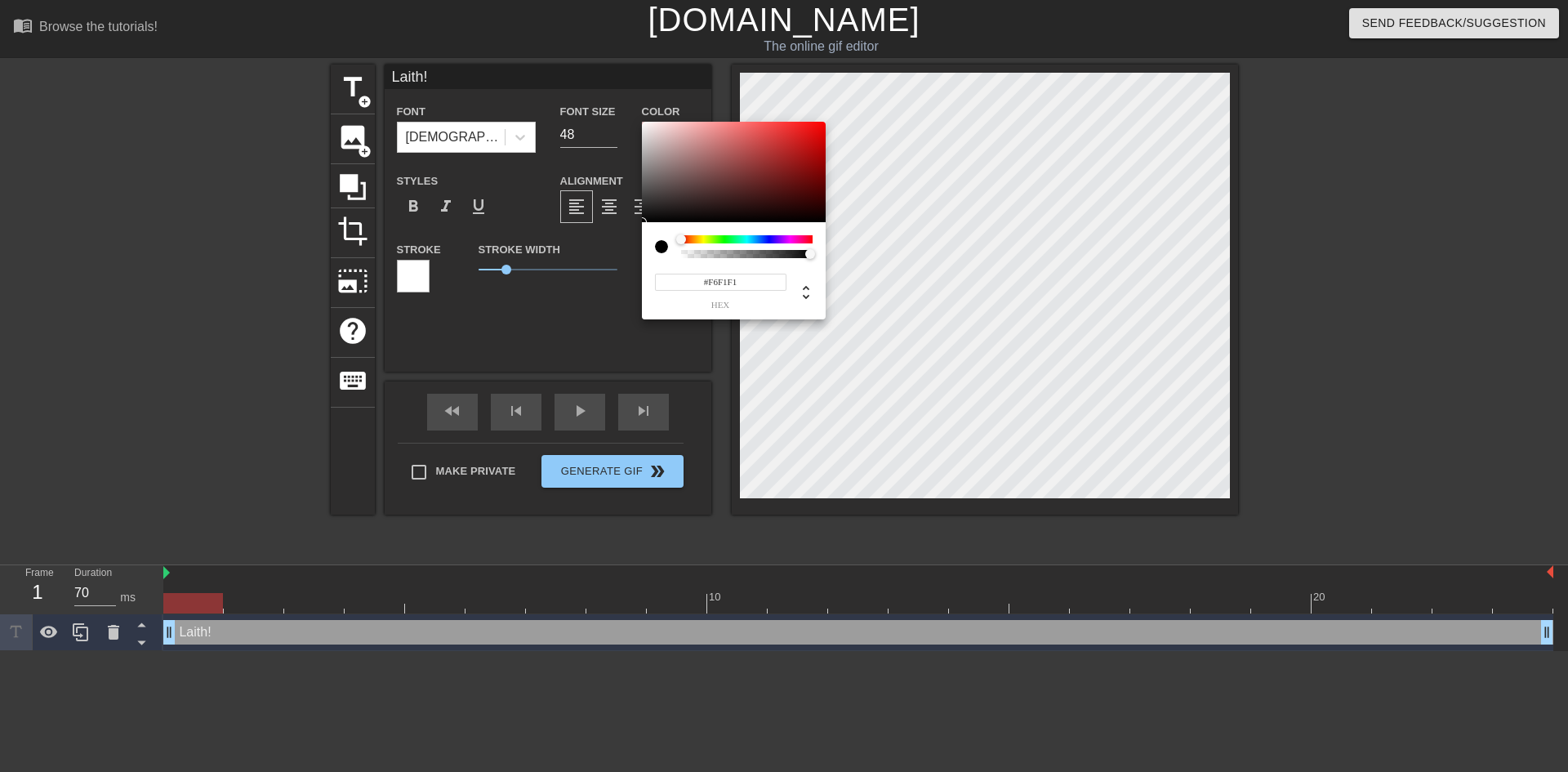
click at [645, 125] on div at bounding box center [733, 172] width 184 height 102
click at [642, 125] on div at bounding box center [645, 125] width 10 height 10
click at [642, 125] on div at bounding box center [733, 172] width 184 height 102
click at [642, 123] on div at bounding box center [733, 172] width 184 height 102
type input "#FCF8F8"
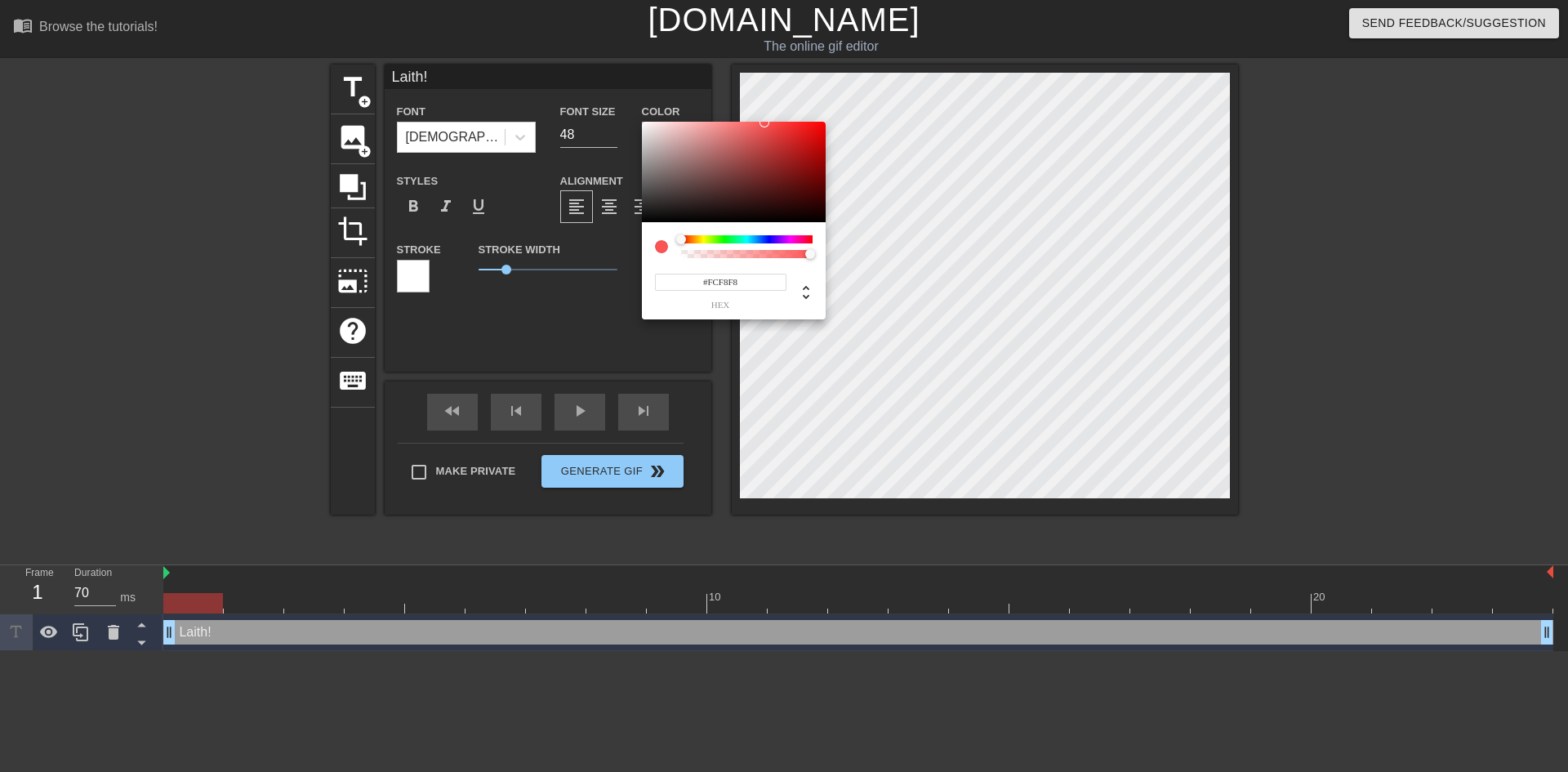
click at [644, 123] on div at bounding box center [733, 172] width 184 height 102
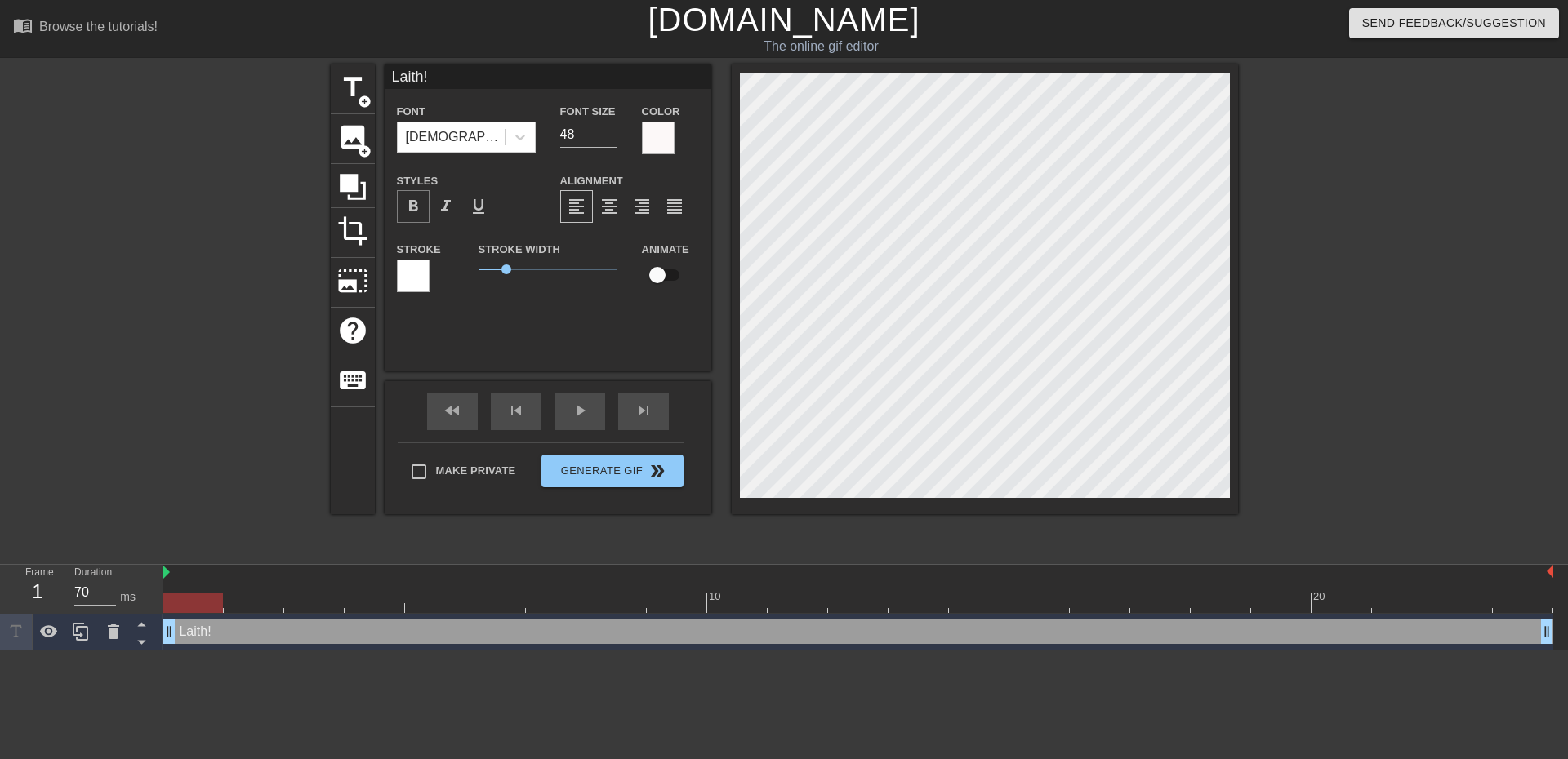
click at [410, 204] on span "format_bold" at bounding box center [413, 207] width 19 height 19
click at [607, 203] on span "format_align_center" at bounding box center [609, 207] width 19 height 19
click at [424, 269] on div at bounding box center [414, 276] width 33 height 33
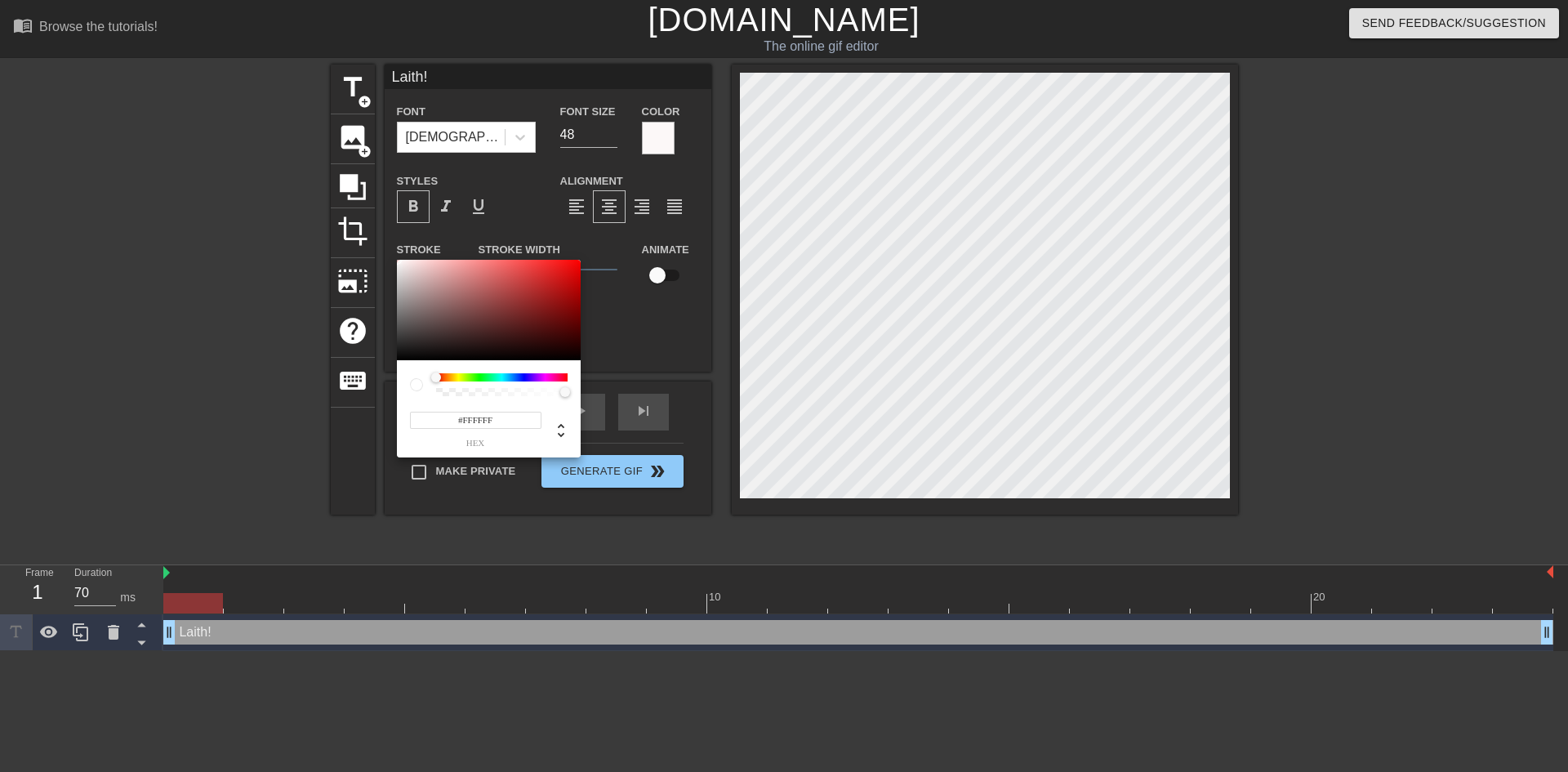
click at [447, 379] on div at bounding box center [502, 377] width 131 height 9
click at [444, 378] on div at bounding box center [444, 377] width 10 height 10
type input "#C25712"
click at [564, 284] on div at bounding box center [489, 310] width 184 height 102
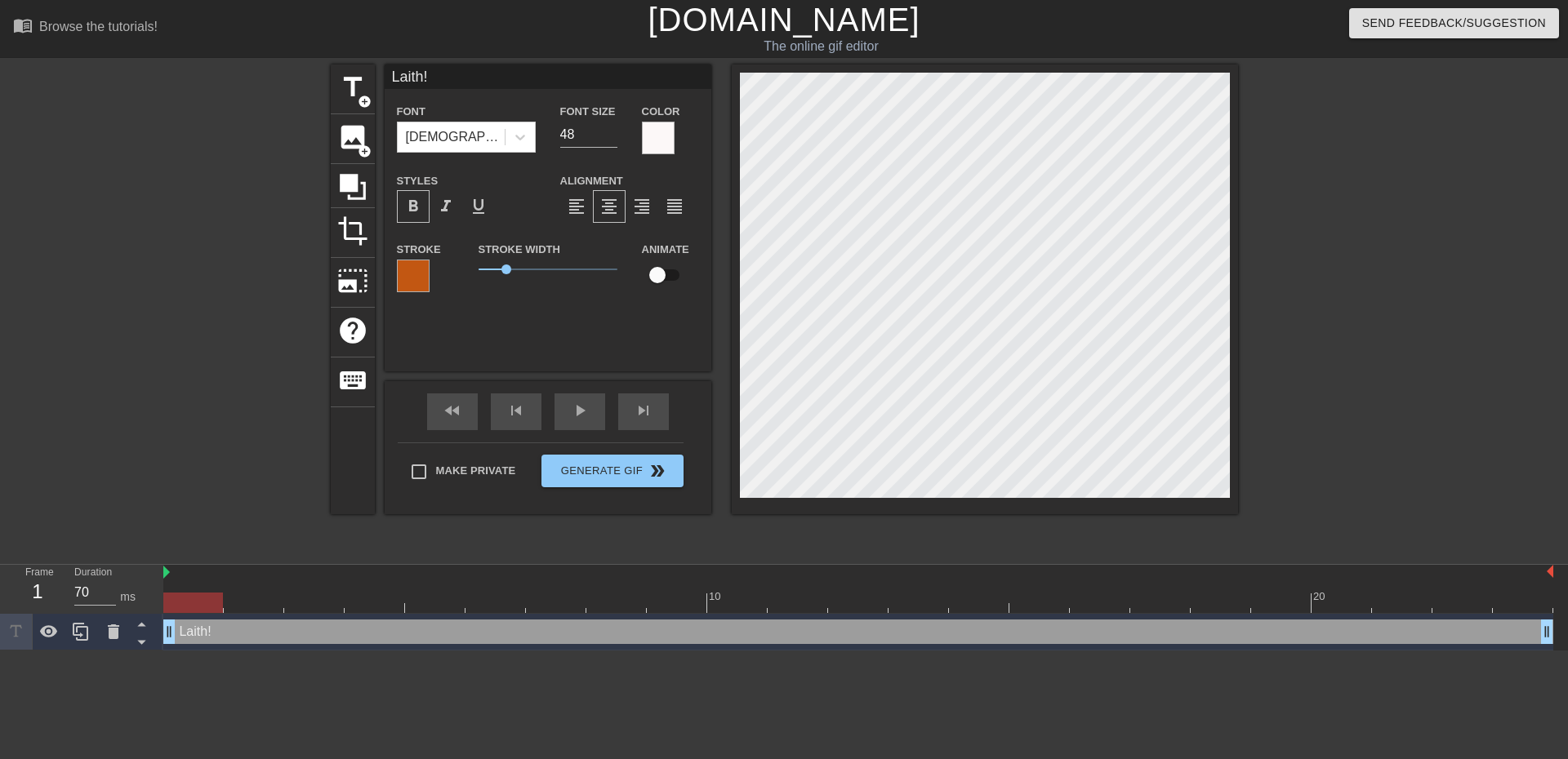
click at [549, 269] on span "1" at bounding box center [548, 269] width 139 height 19
click at [556, 268] on span "2.55" at bounding box center [548, 269] width 139 height 19
click at [565, 268] on span "3.15" at bounding box center [548, 269] width 139 height 19
click at [562, 269] on span "3" at bounding box center [562, 269] width 10 height 10
click at [653, 271] on input "checkbox" at bounding box center [657, 275] width 93 height 31
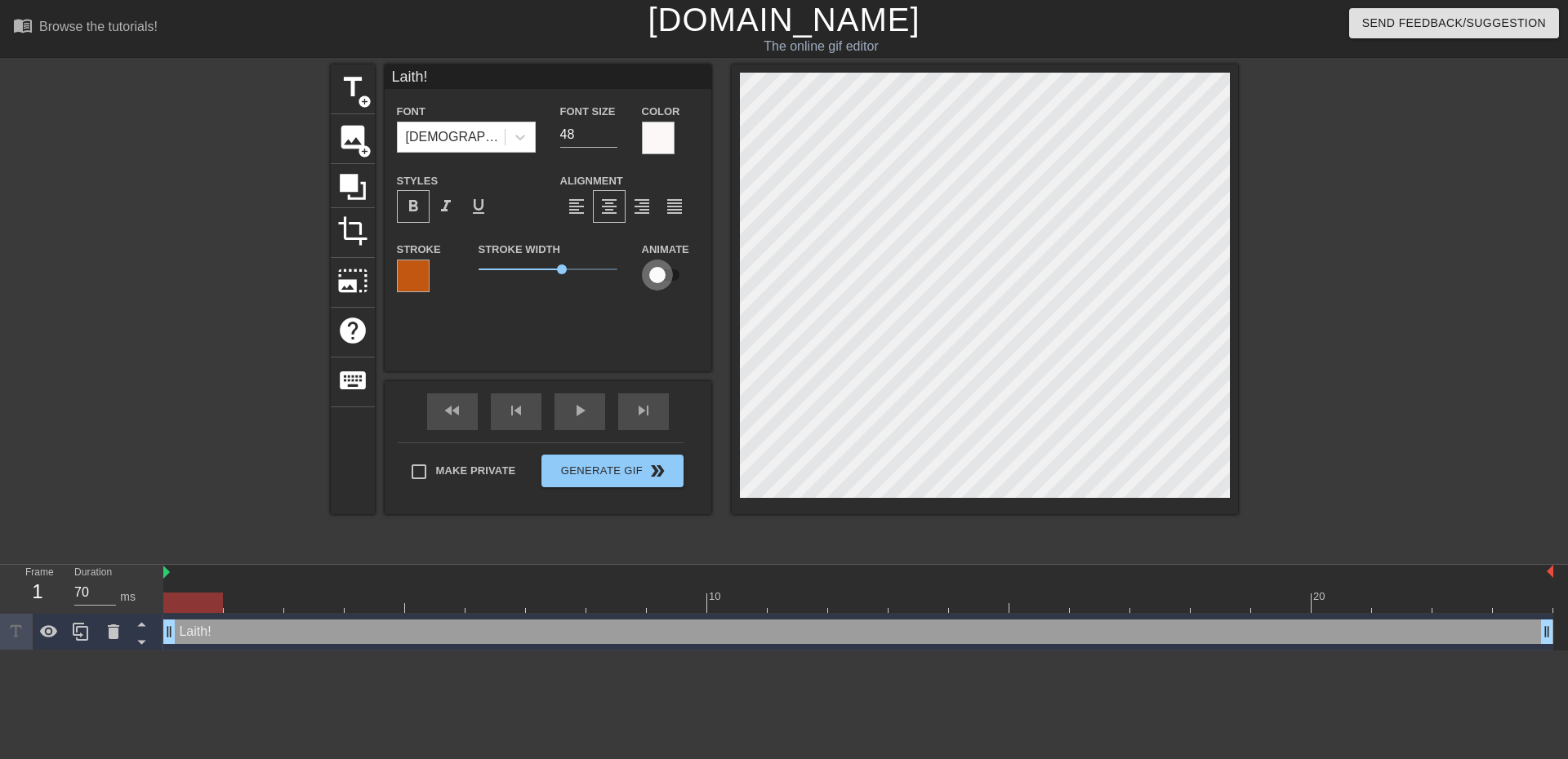
checkbox input "true"
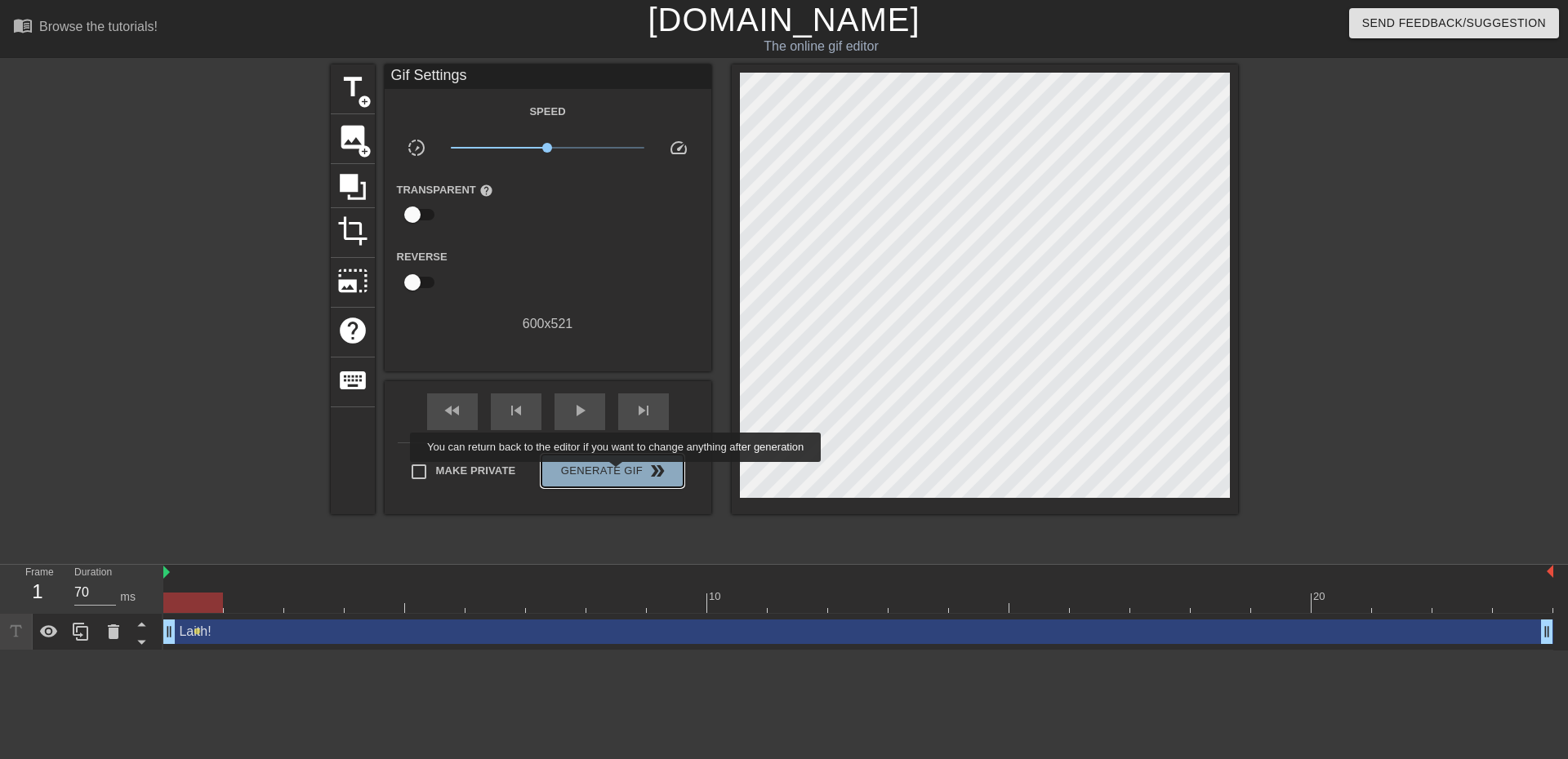
click at [617, 474] on span "Generate Gif double_arrow" at bounding box center [612, 471] width 128 height 19
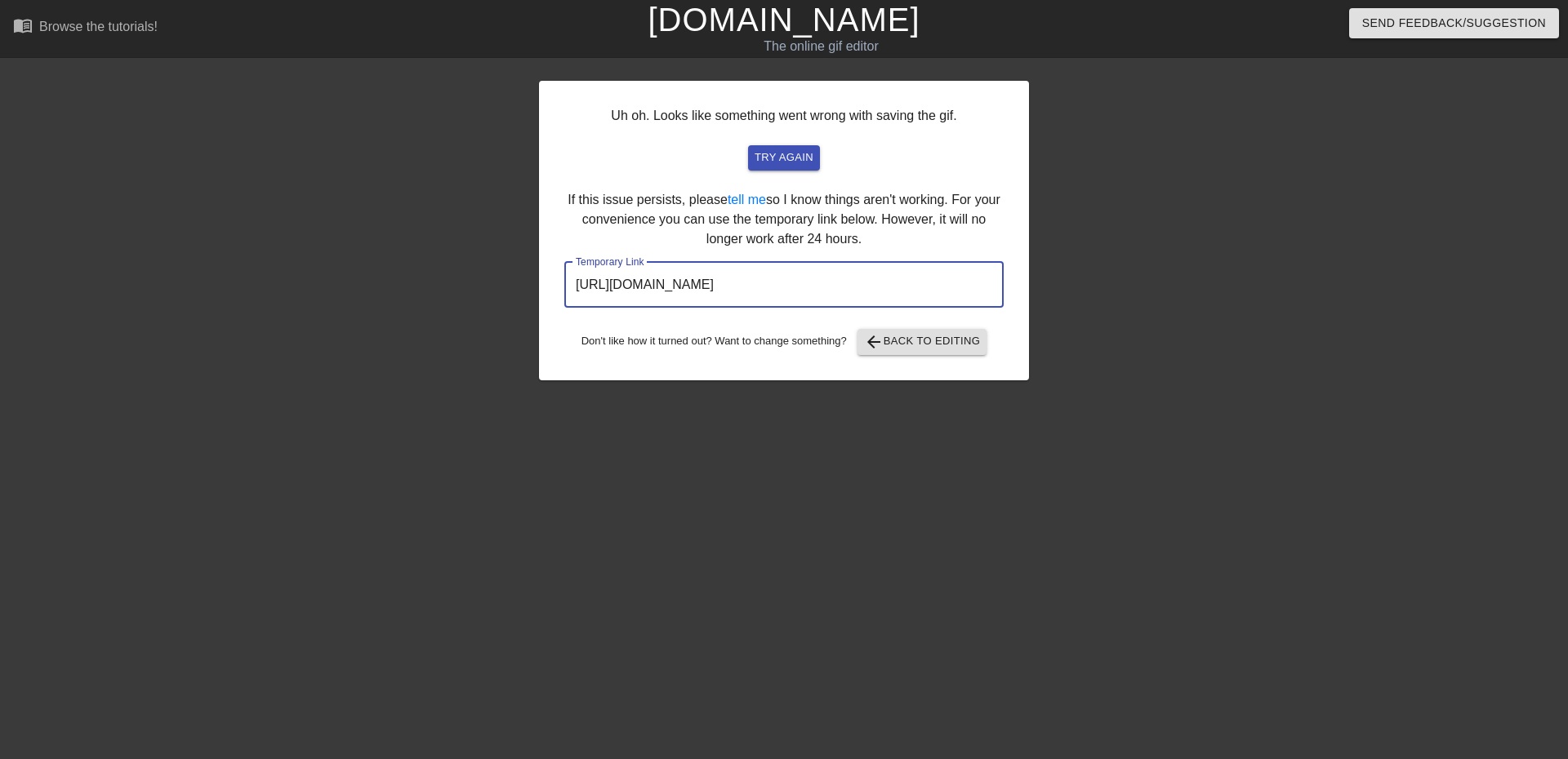
click at [910, 283] on input "[URL][DOMAIN_NAME]" at bounding box center [783, 285] width 439 height 46
drag, startPoint x: 910, startPoint y: 283, endPoint x: 896, endPoint y: 286, distance: 14.3
click at [896, 286] on input "[URL][DOMAIN_NAME]" at bounding box center [783, 285] width 439 height 46
drag, startPoint x: 896, startPoint y: 286, endPoint x: 898, endPoint y: 275, distance: 11.2
click at [898, 274] on input "[URL][DOMAIN_NAME]" at bounding box center [783, 285] width 439 height 46
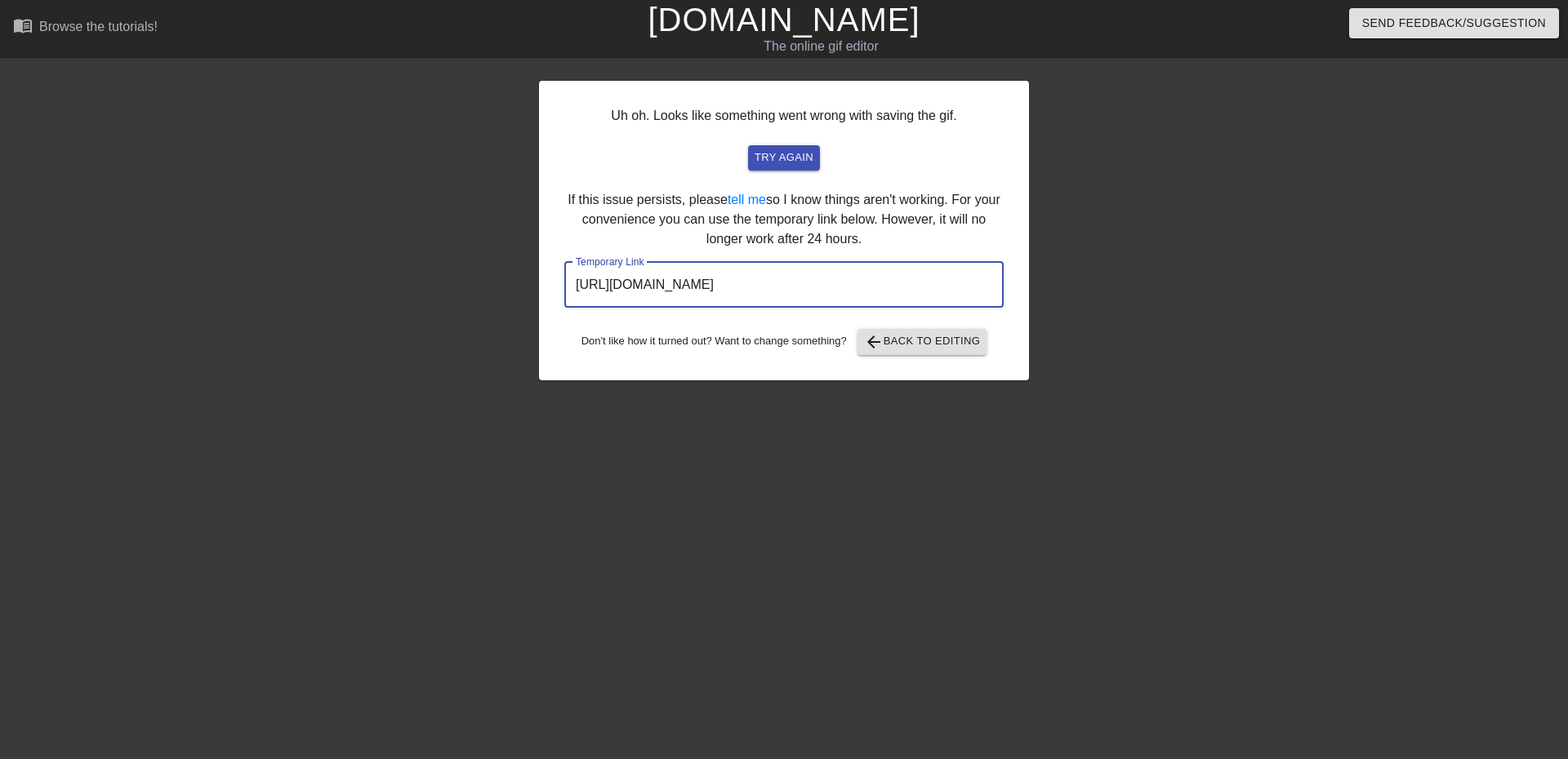
drag, startPoint x: 897, startPoint y: 275, endPoint x: 575, endPoint y: 286, distance: 322.2
click at [575, 286] on input "[URL][DOMAIN_NAME]" at bounding box center [783, 285] width 439 height 46
click at [359, 198] on div at bounding box center [397, 309] width 245 height 490
drag, startPoint x: 910, startPoint y: 286, endPoint x: 575, endPoint y: 279, distance: 335.1
click at [575, 279] on input "[URL][DOMAIN_NAME]" at bounding box center [783, 285] width 439 height 46
